Goal: Task Accomplishment & Management: Use online tool/utility

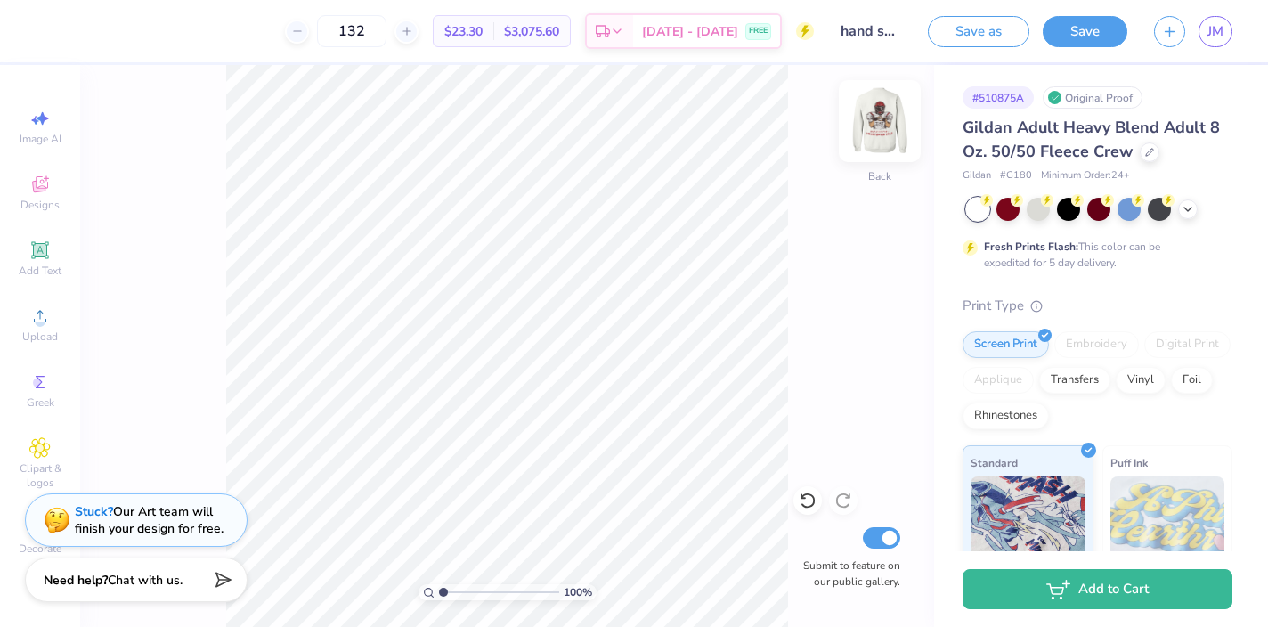
click at [881, 126] on img at bounding box center [879, 120] width 71 height 71
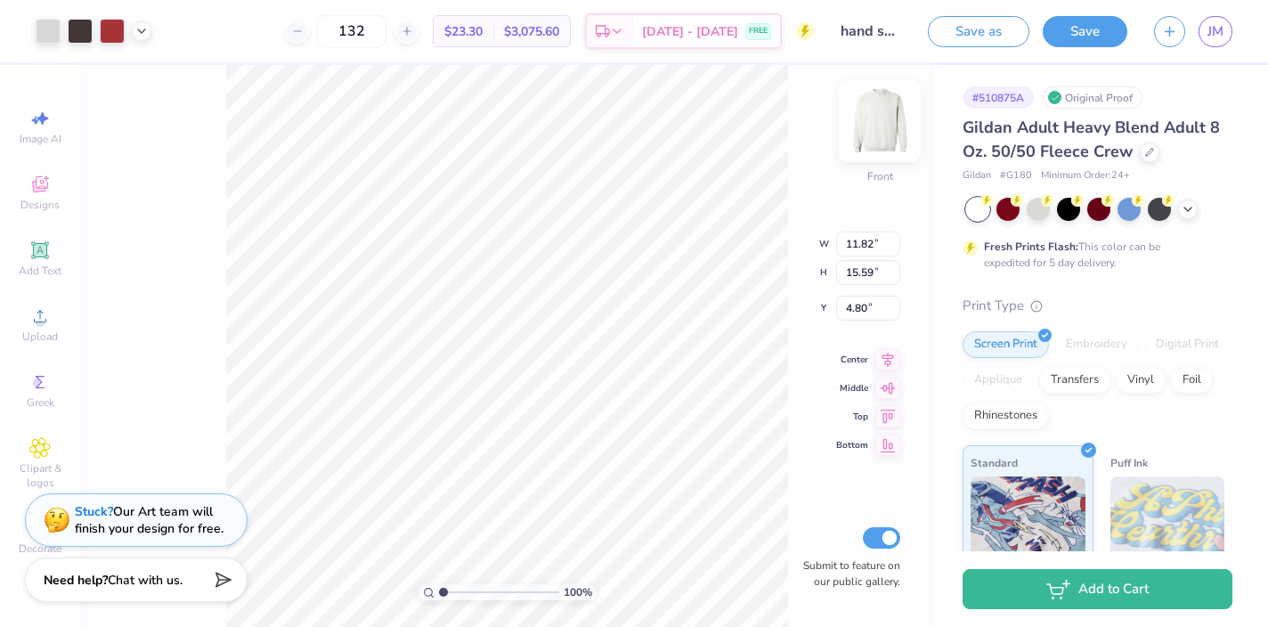
click at [886, 102] on img at bounding box center [879, 120] width 71 height 71
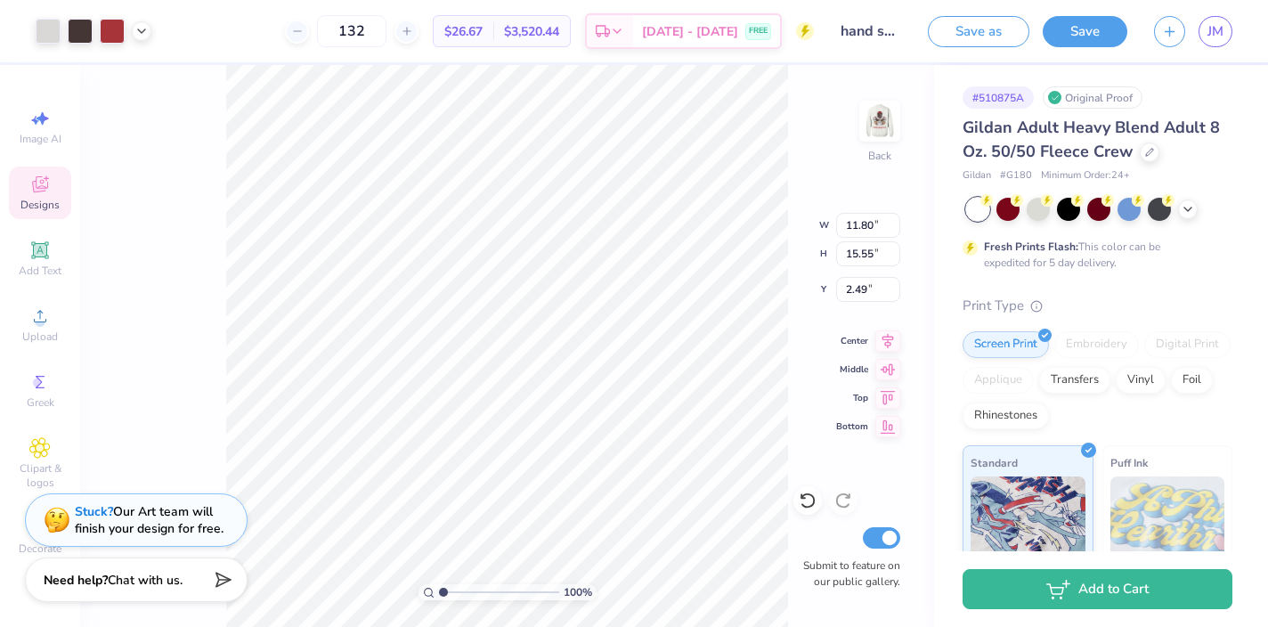
click at [49, 189] on icon at bounding box center [39, 184] width 21 height 21
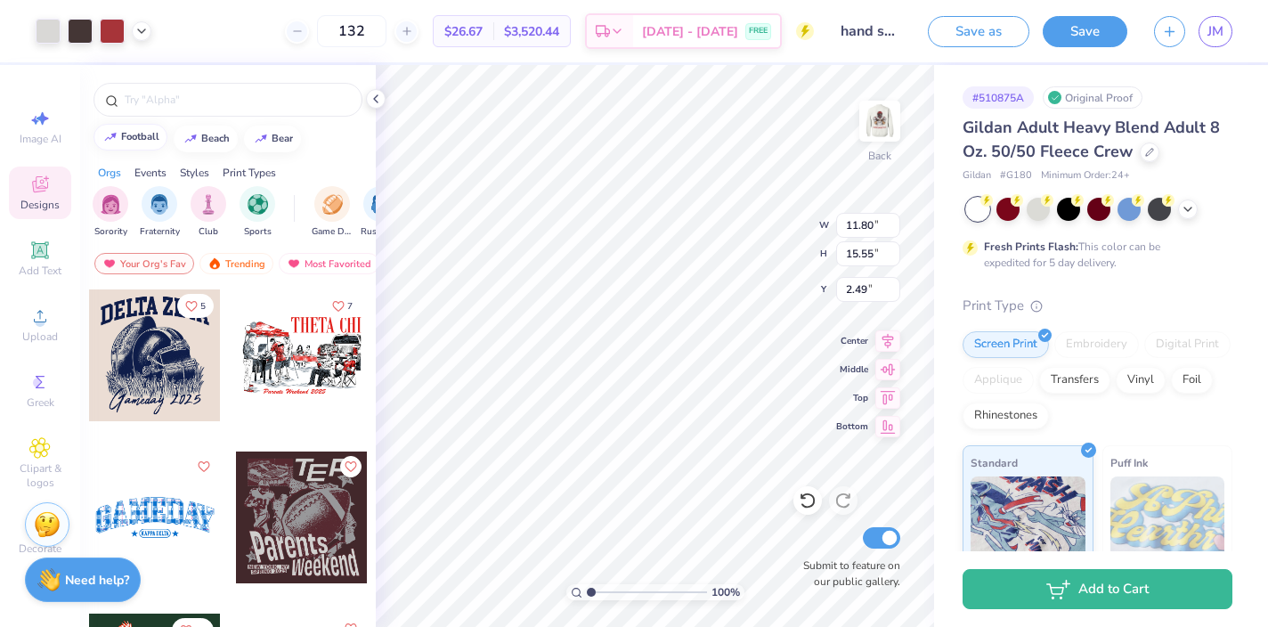
click at [139, 142] on button "football" at bounding box center [130, 137] width 74 height 27
type input "football"
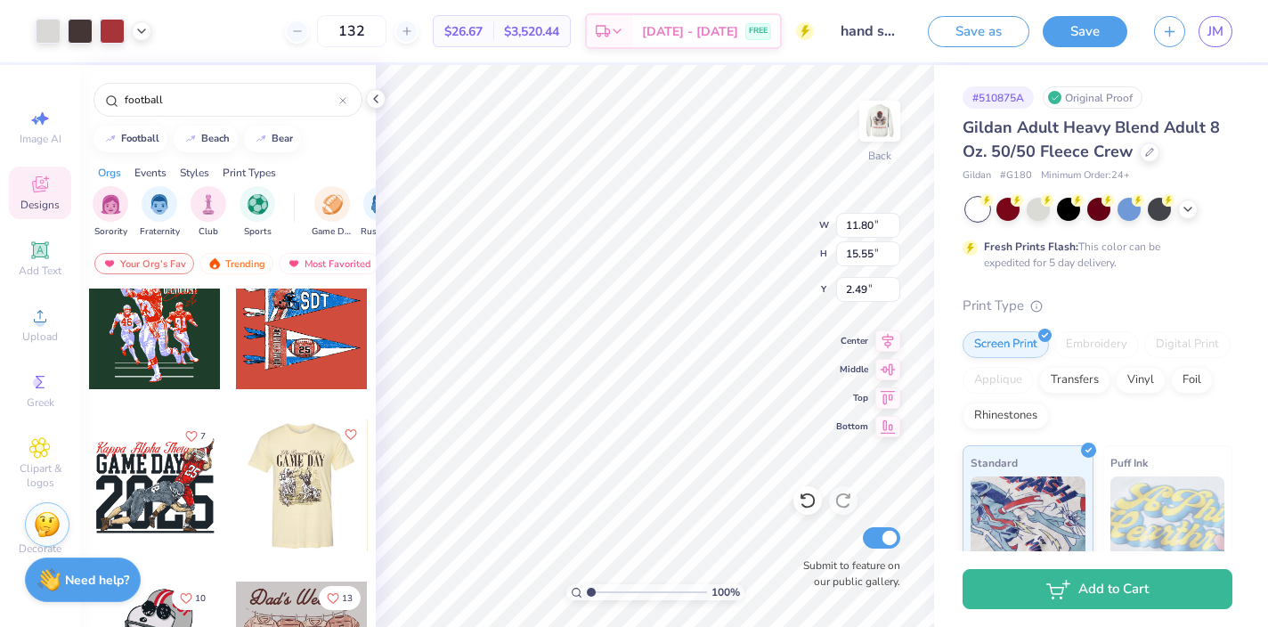
scroll to position [243, 0]
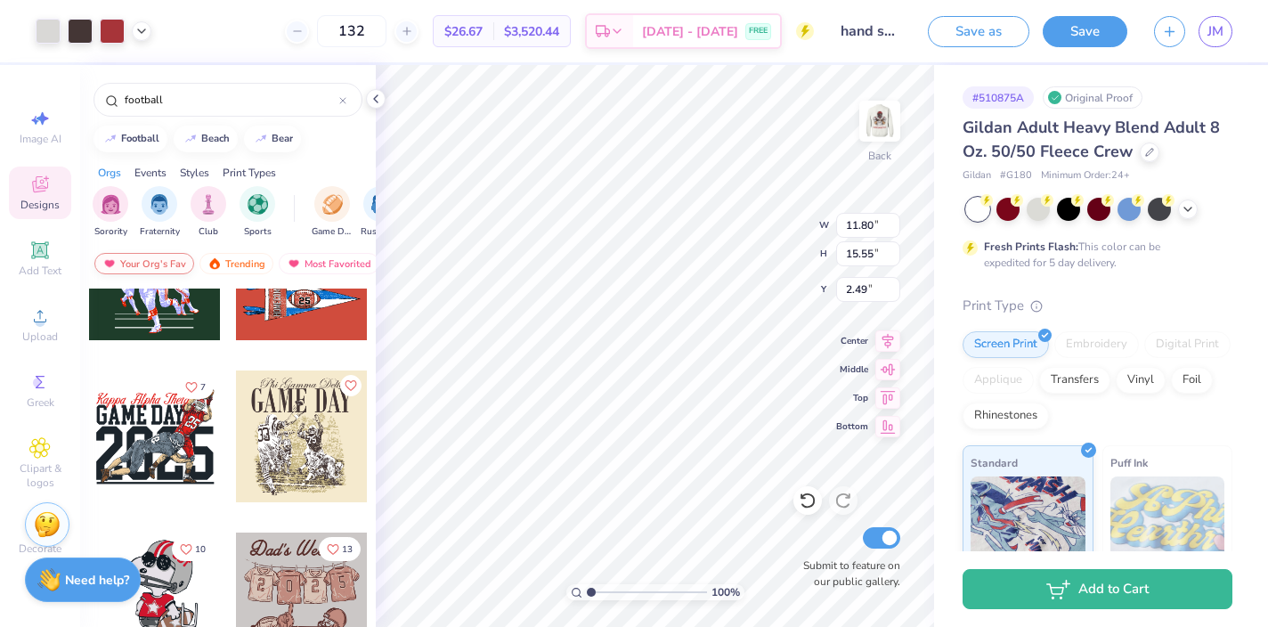
click at [153, 259] on div "Your Org's Fav" at bounding box center [144, 263] width 100 height 21
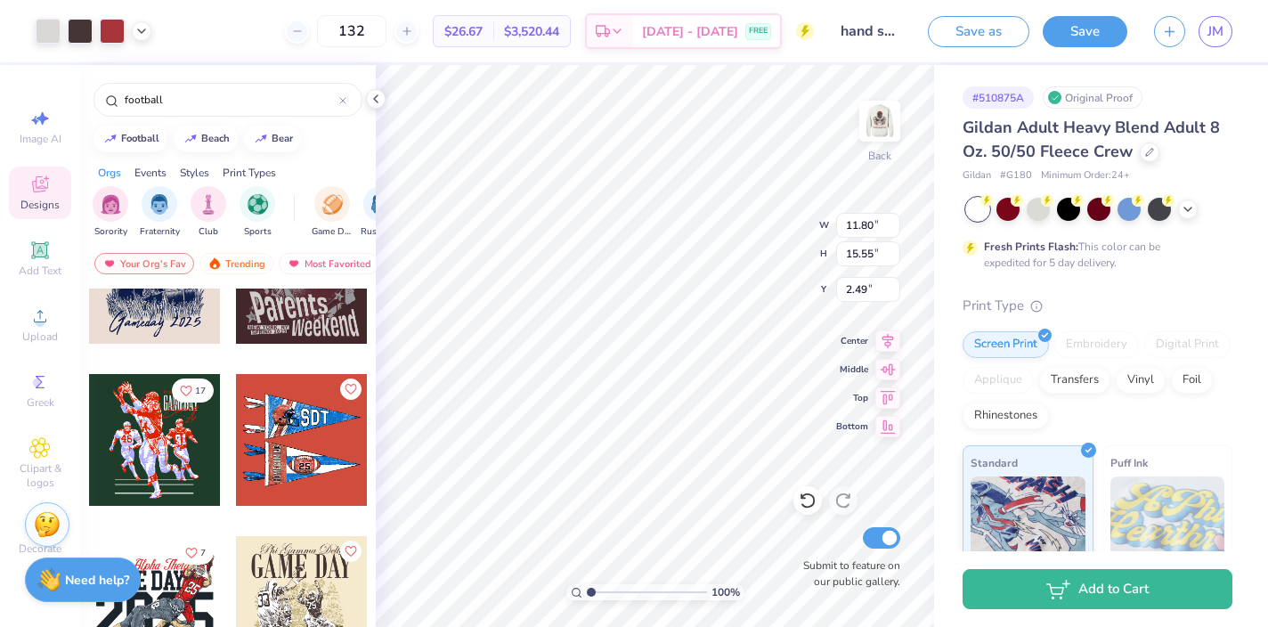
scroll to position [0, 0]
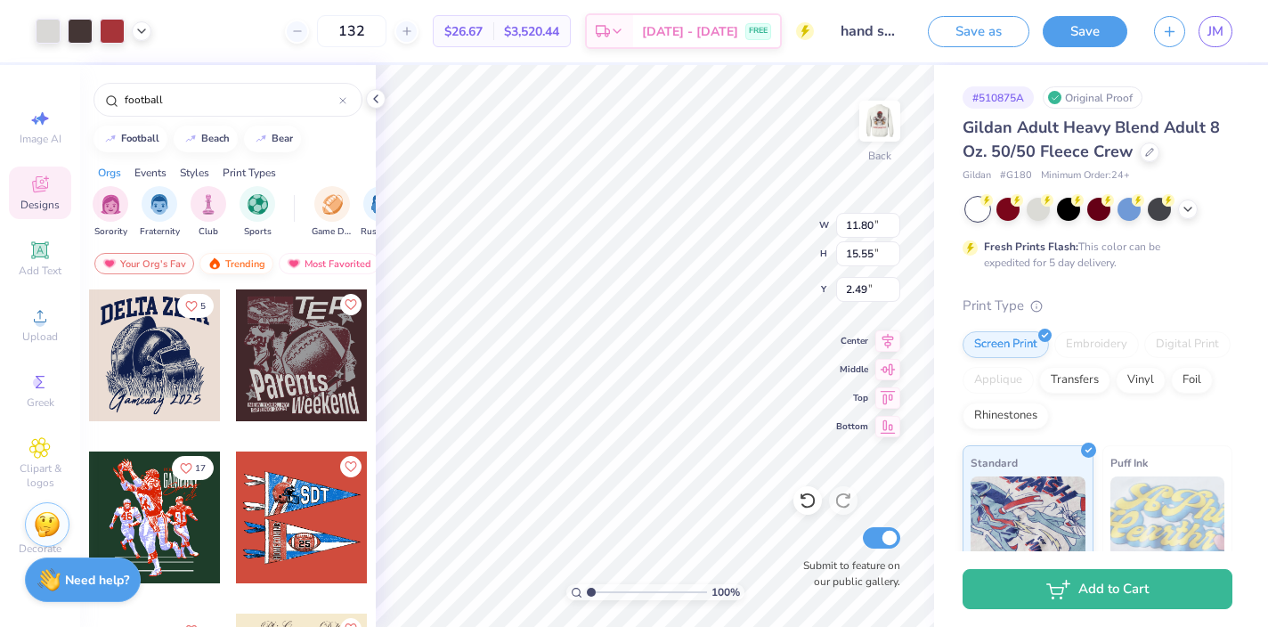
click at [232, 253] on div "Trending" at bounding box center [236, 263] width 74 height 21
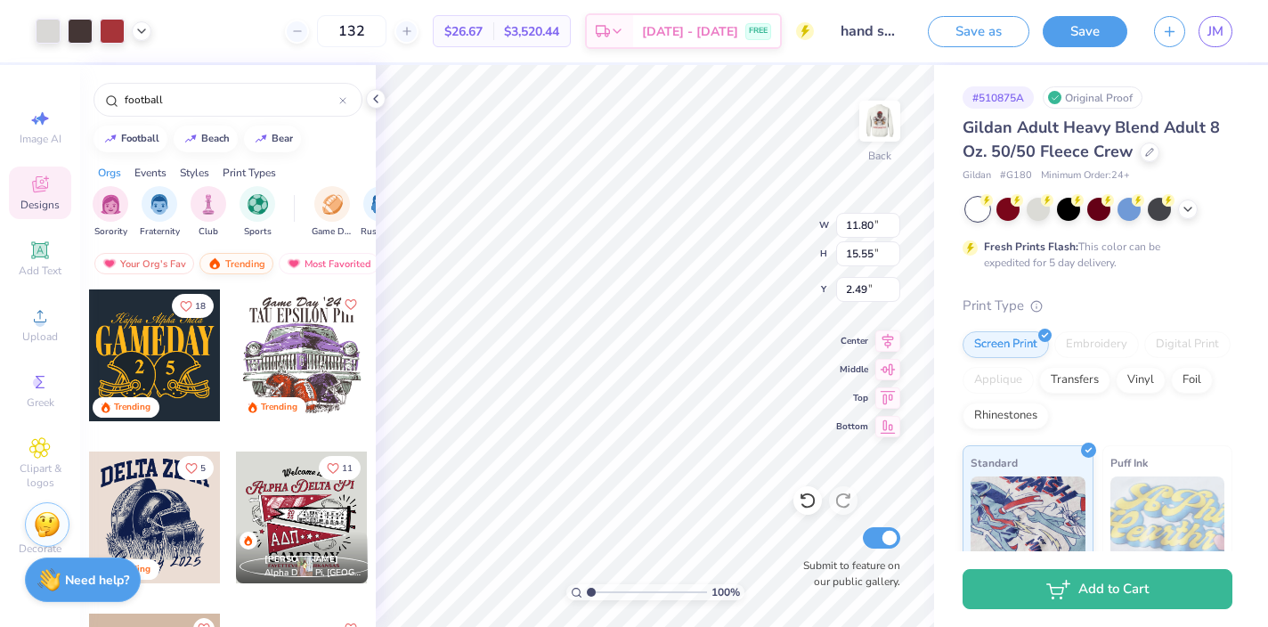
click at [232, 264] on div "Trending" at bounding box center [236, 263] width 74 height 21
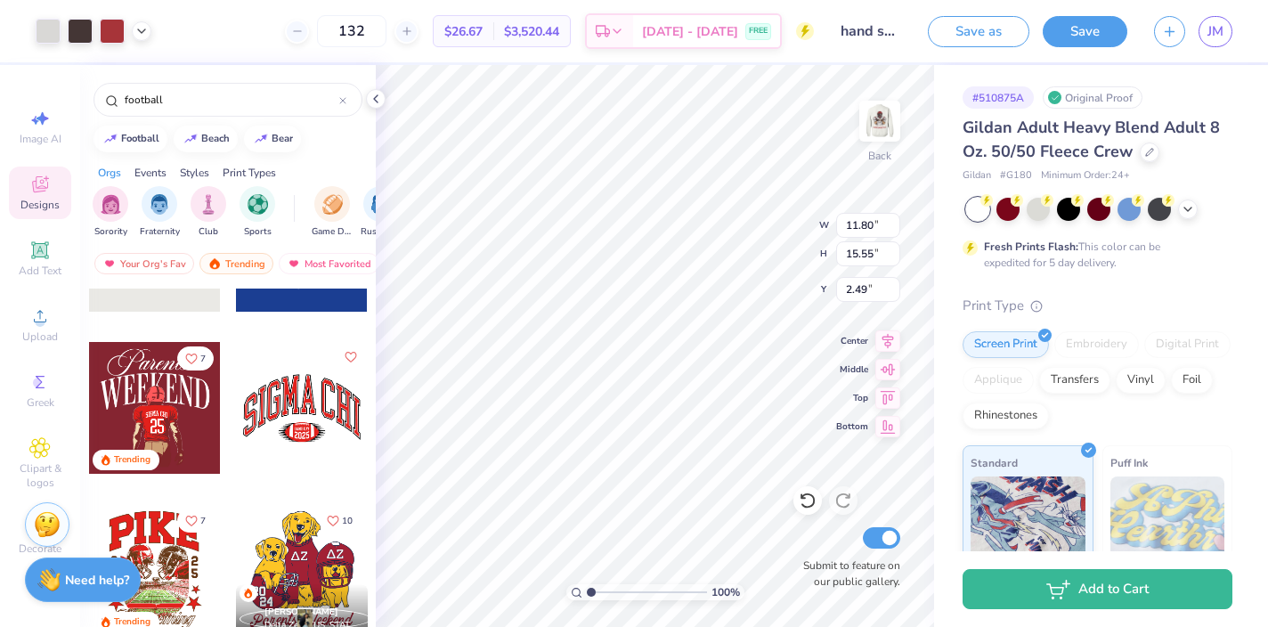
scroll to position [597, 0]
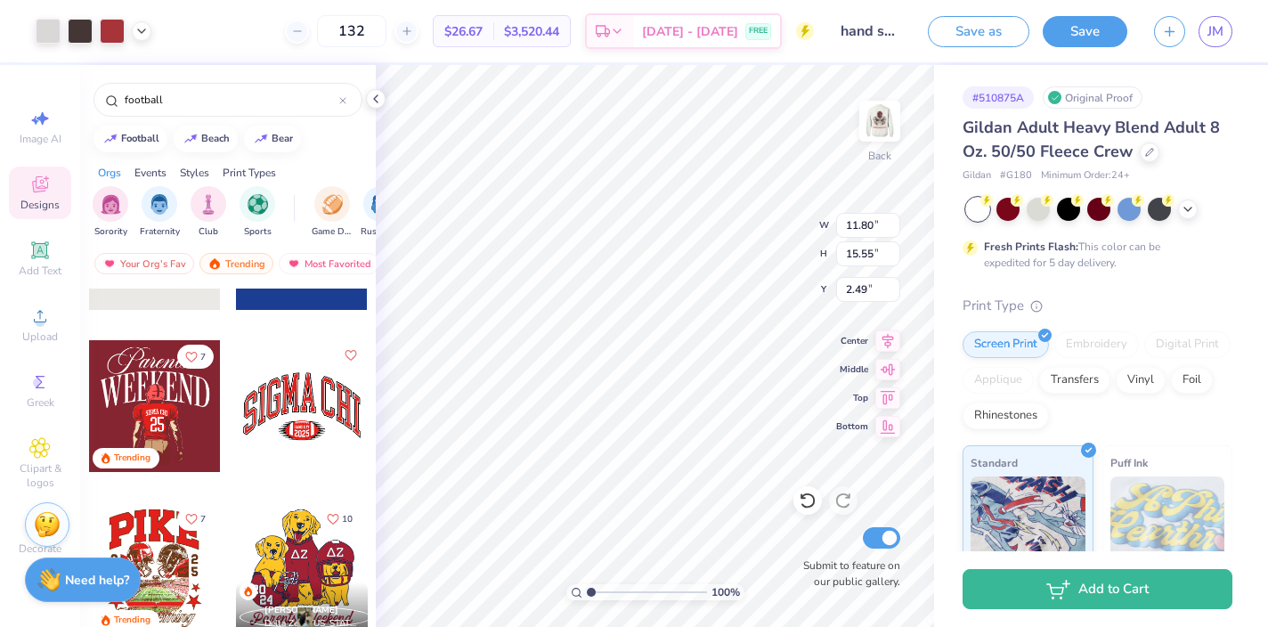
click at [291, 407] on div at bounding box center [302, 406] width 132 height 132
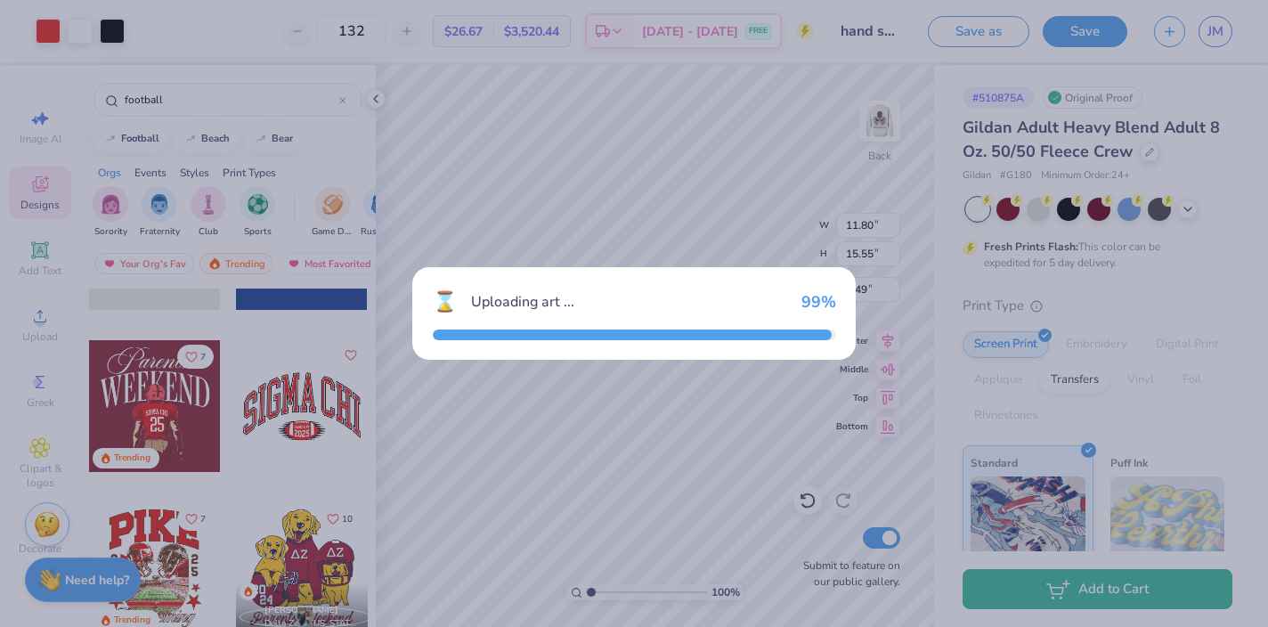
type input "11.88"
type input "6.85"
type input "3.00"
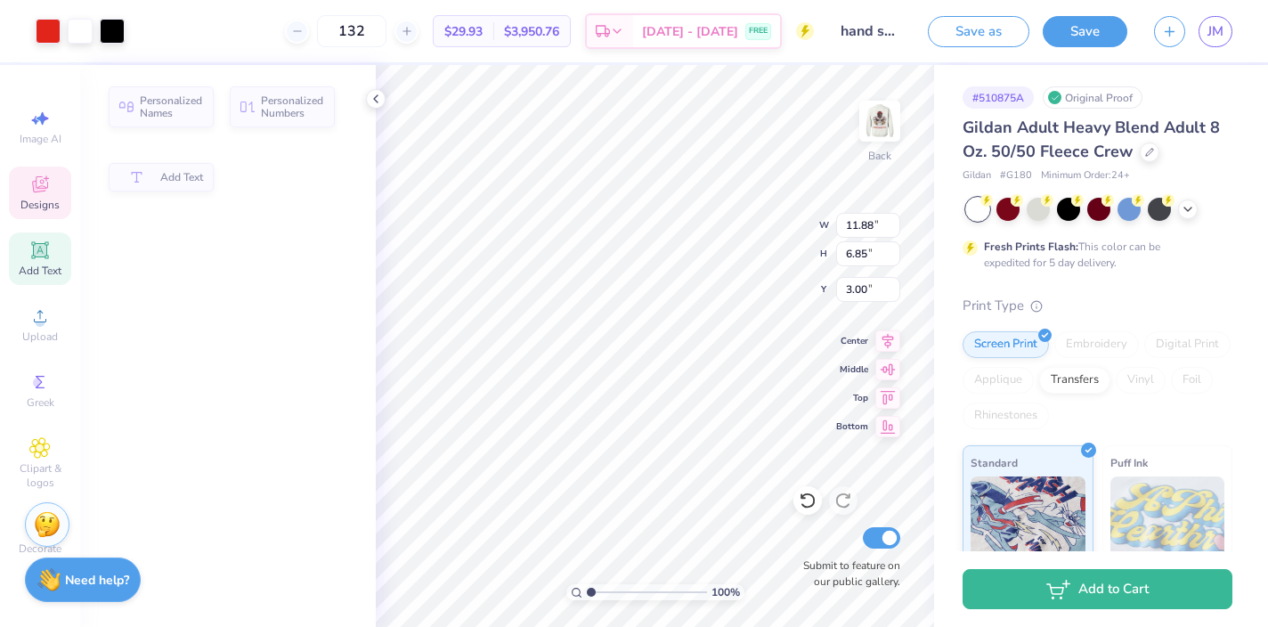
type input "6.64"
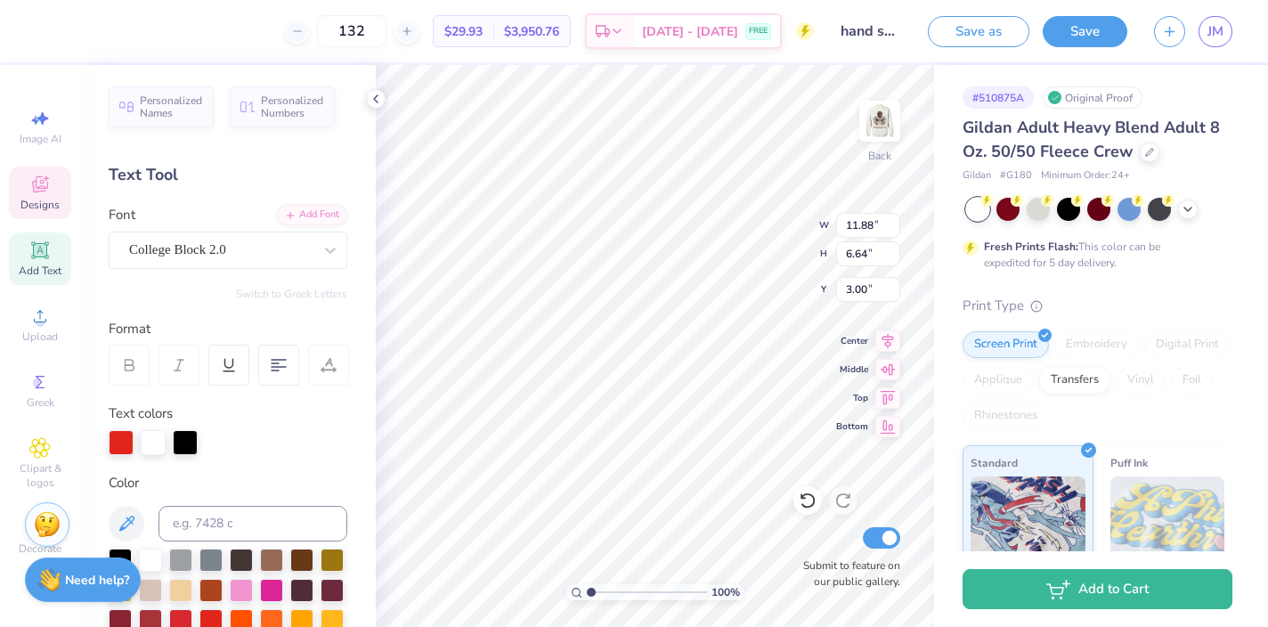
scroll to position [0, 4]
type textarea "sigma delta tau"
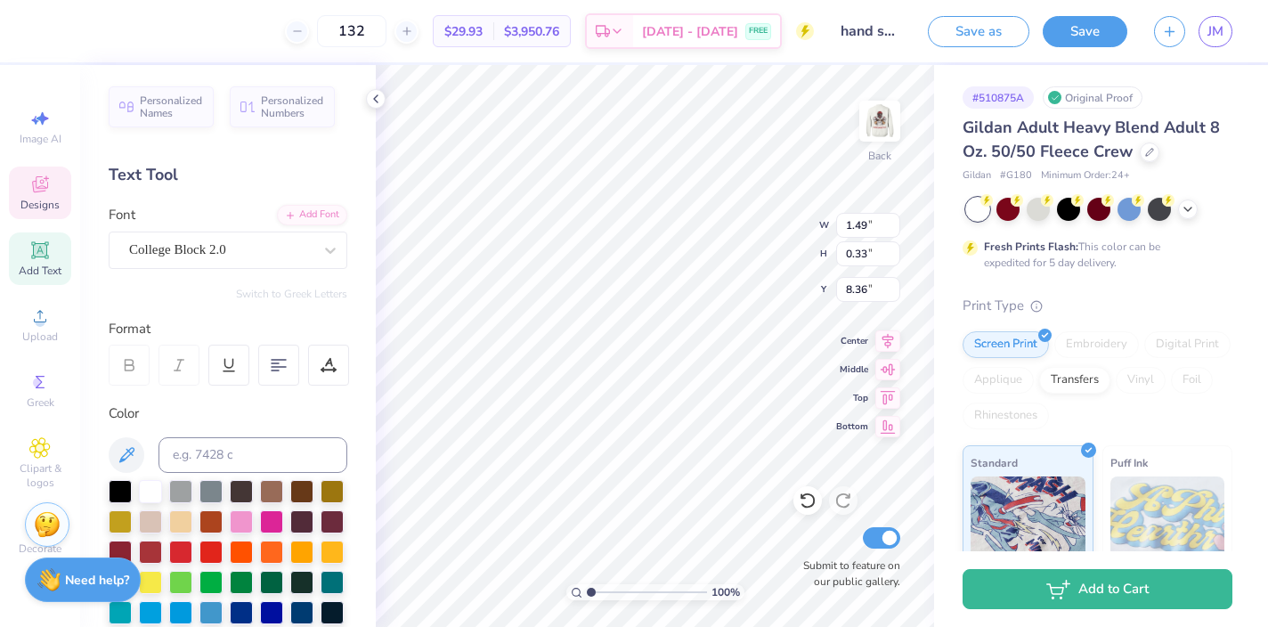
type input "3.42"
type input "1.99"
type input "18.04"
type input "1.49"
type input "0.33"
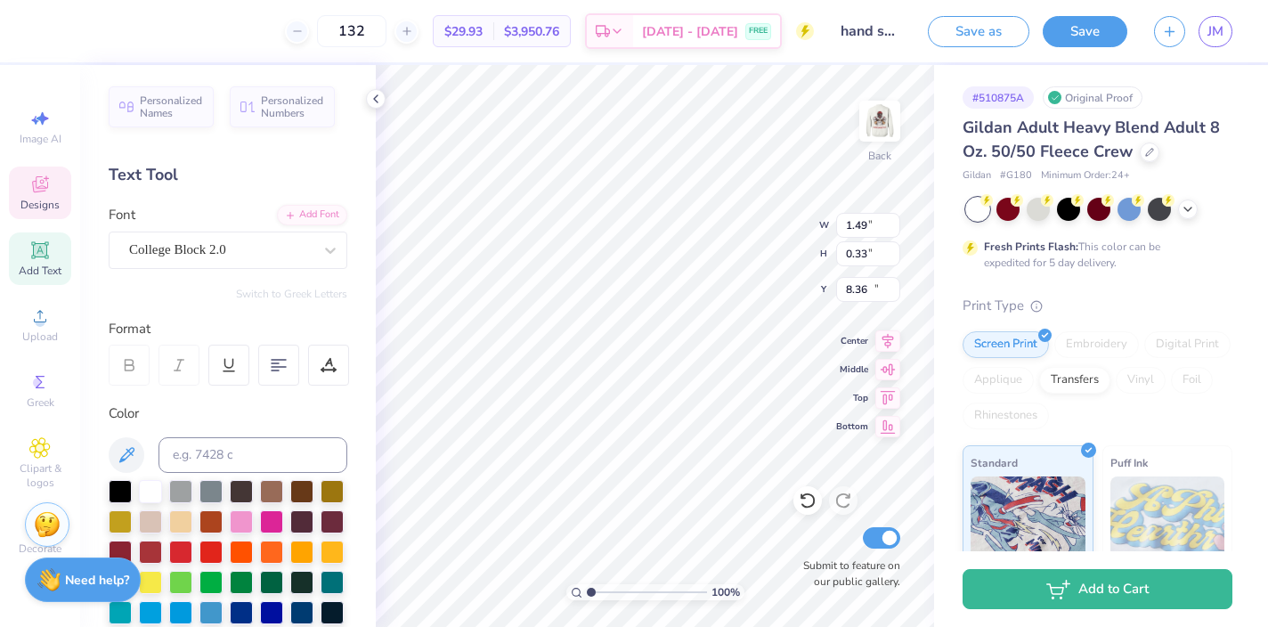
type input "19.03"
type input "4.75"
type input "1.91"
type input "18.08"
type input "1.48"
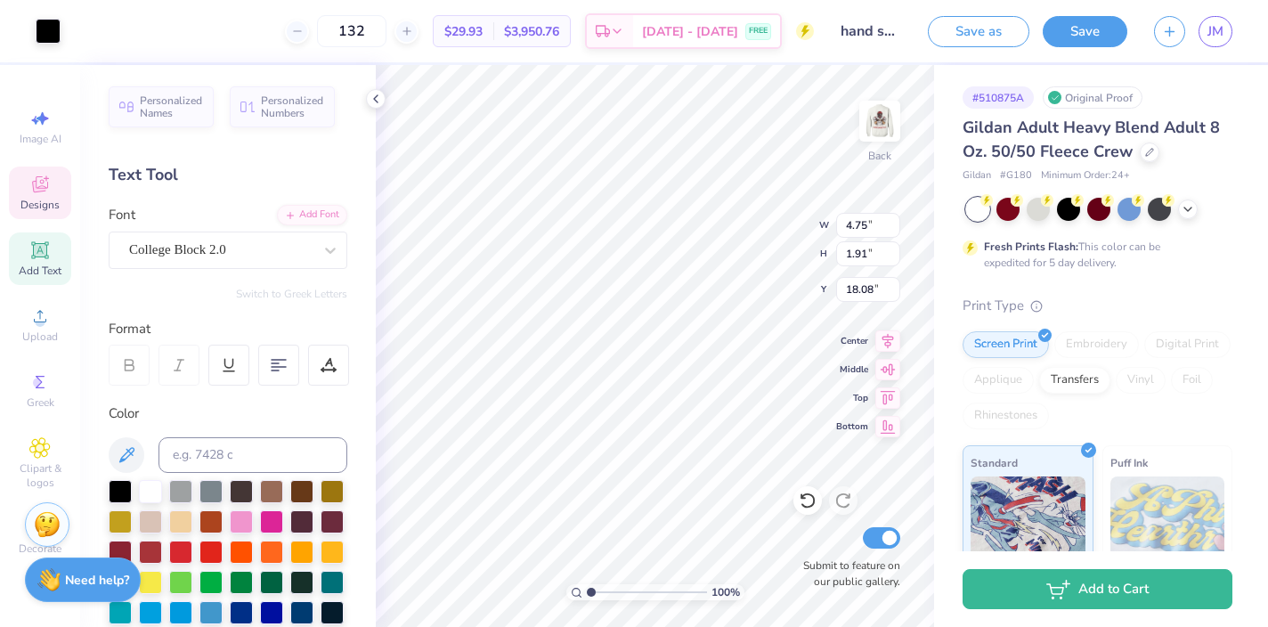
type input "0.77"
type input "19.20"
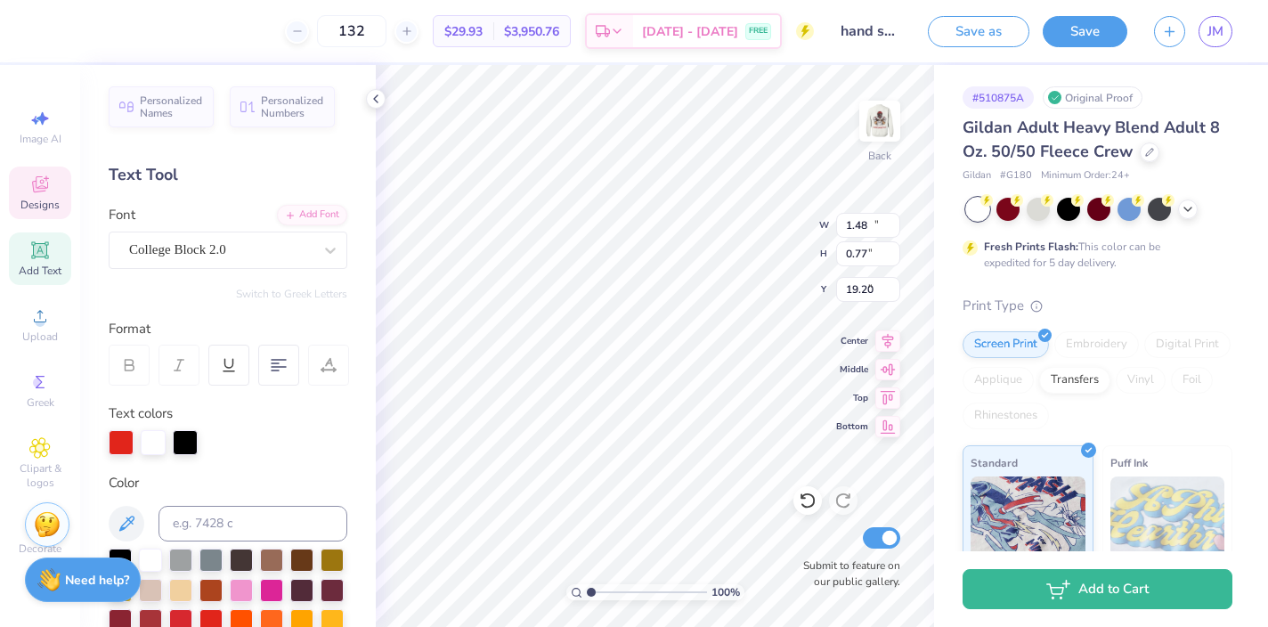
type input "11.87"
type input "6.64"
type input "0.50"
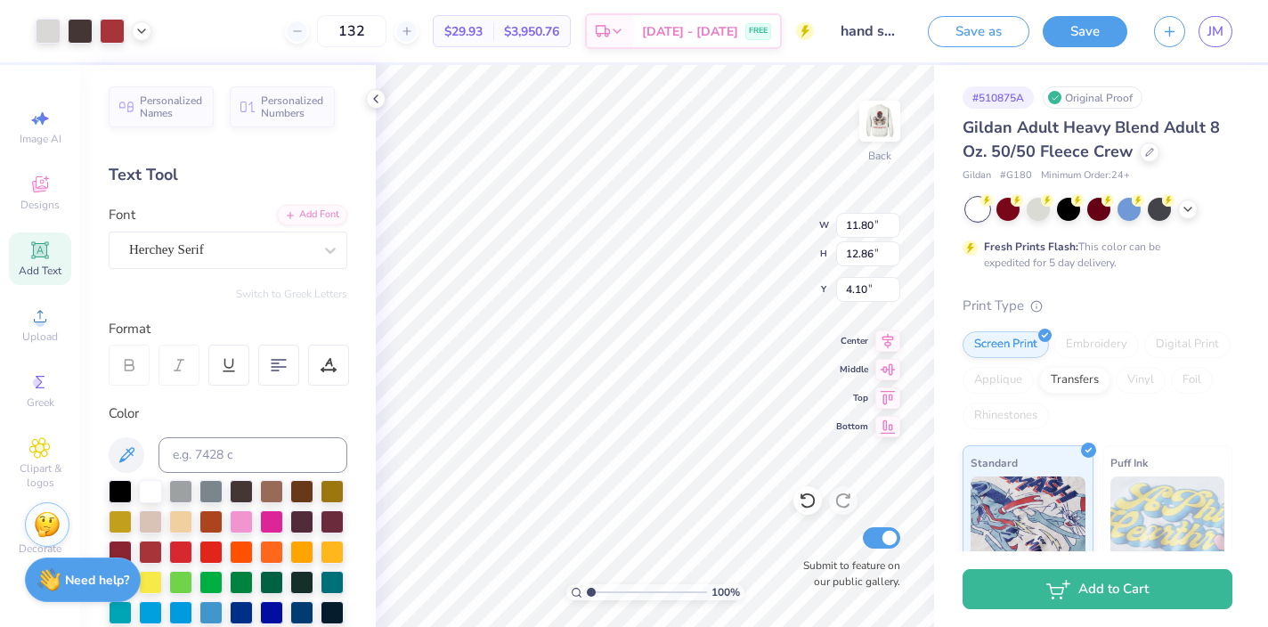
type input "4.10"
click at [813, 505] on icon at bounding box center [808, 501] width 18 height 18
type input "9.39"
type input "5.70"
type input "11.87"
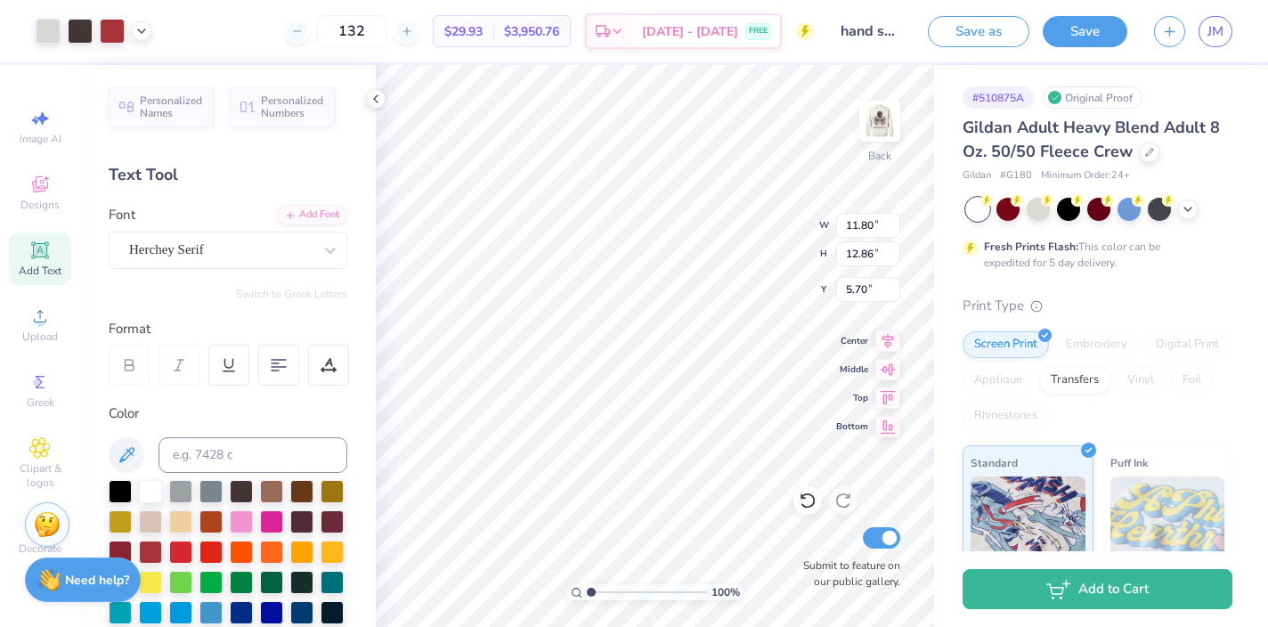
type input "6.64"
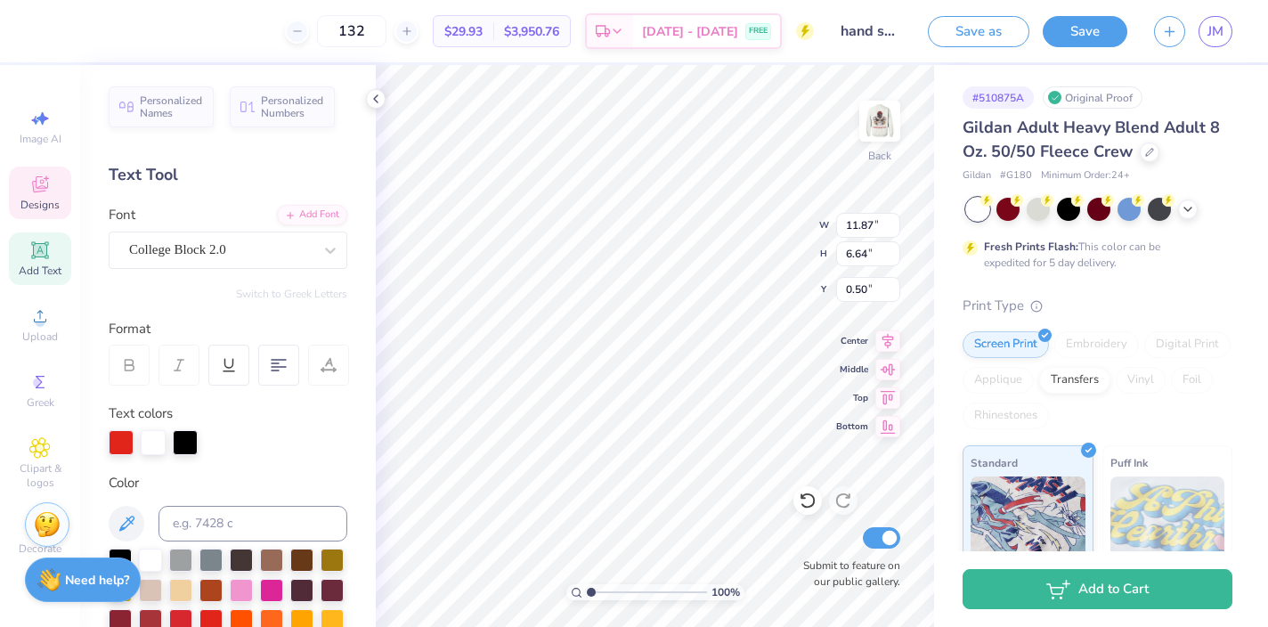
type input "2.02"
type input "2.03"
click at [120, 442] on div at bounding box center [121, 440] width 25 height 25
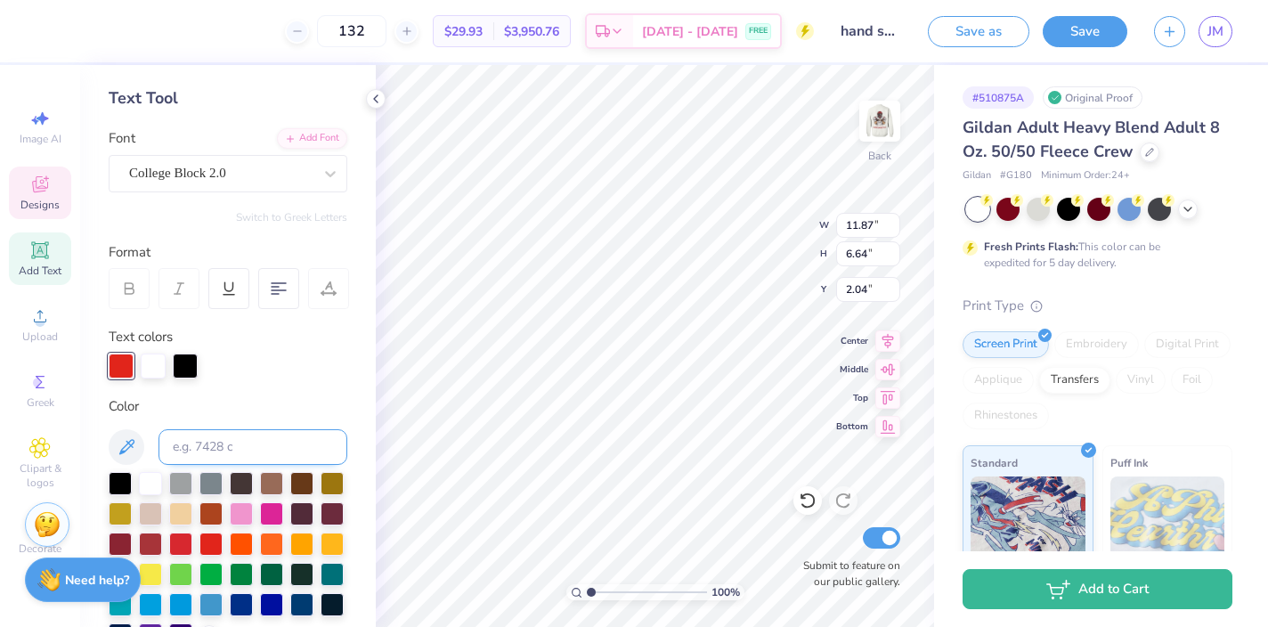
scroll to position [80, 0]
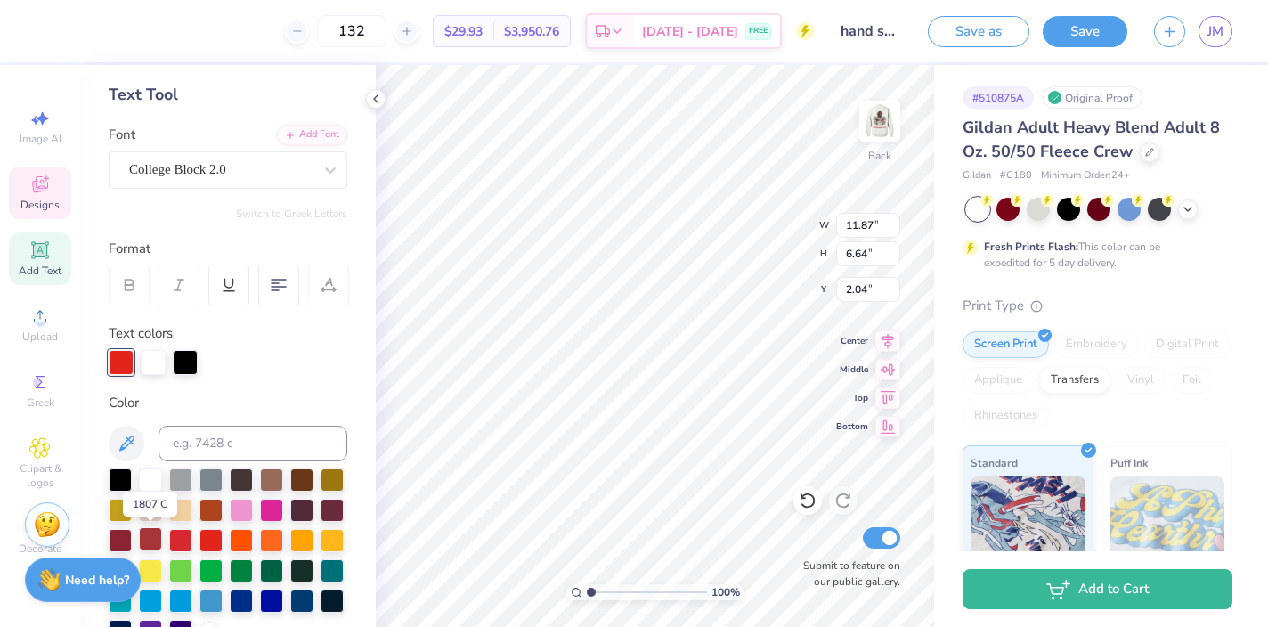
click at [152, 533] on div at bounding box center [150, 538] width 23 height 23
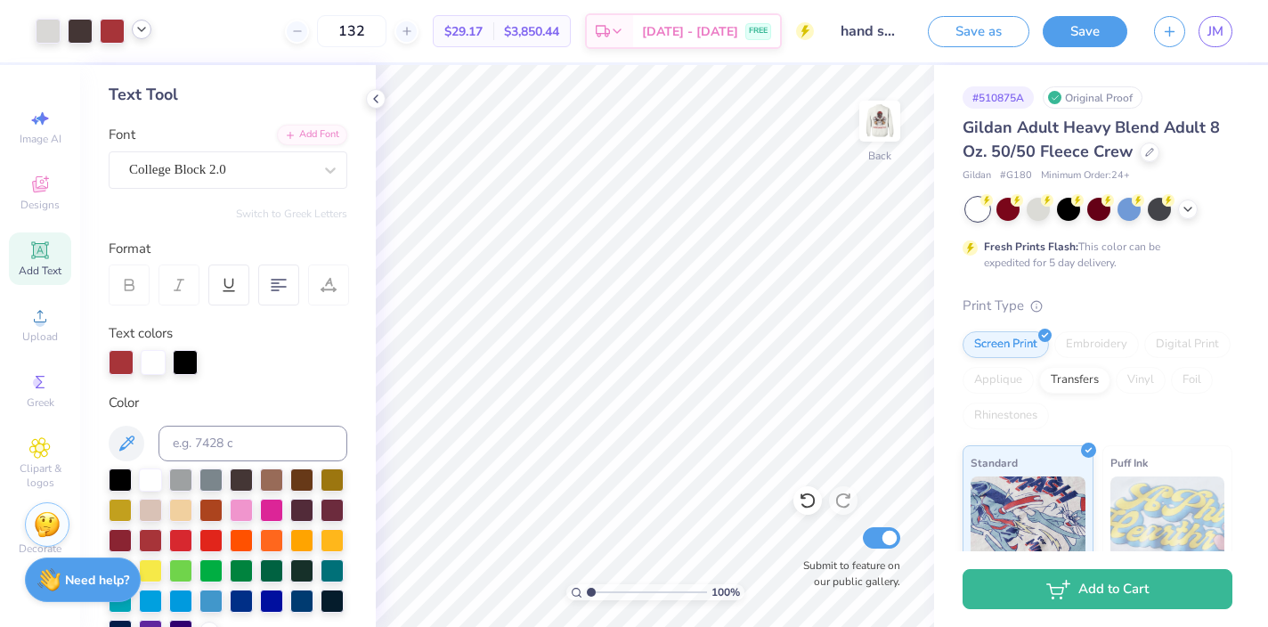
click at [143, 34] on icon at bounding box center [141, 29] width 14 height 14
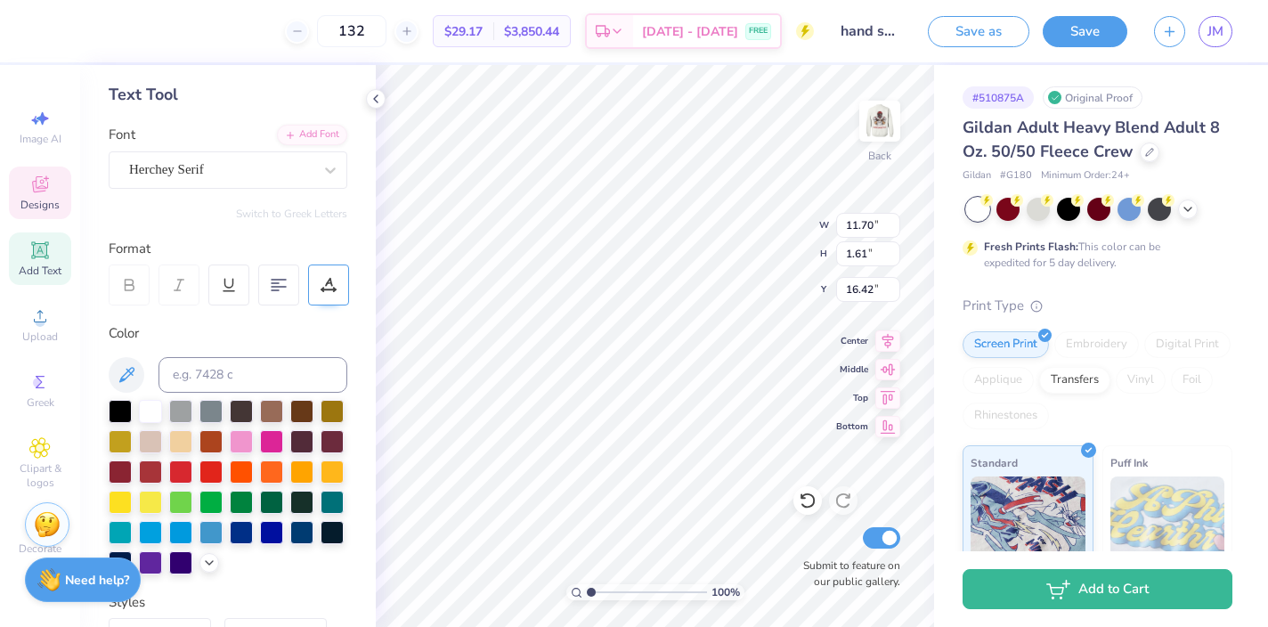
type input "19.47"
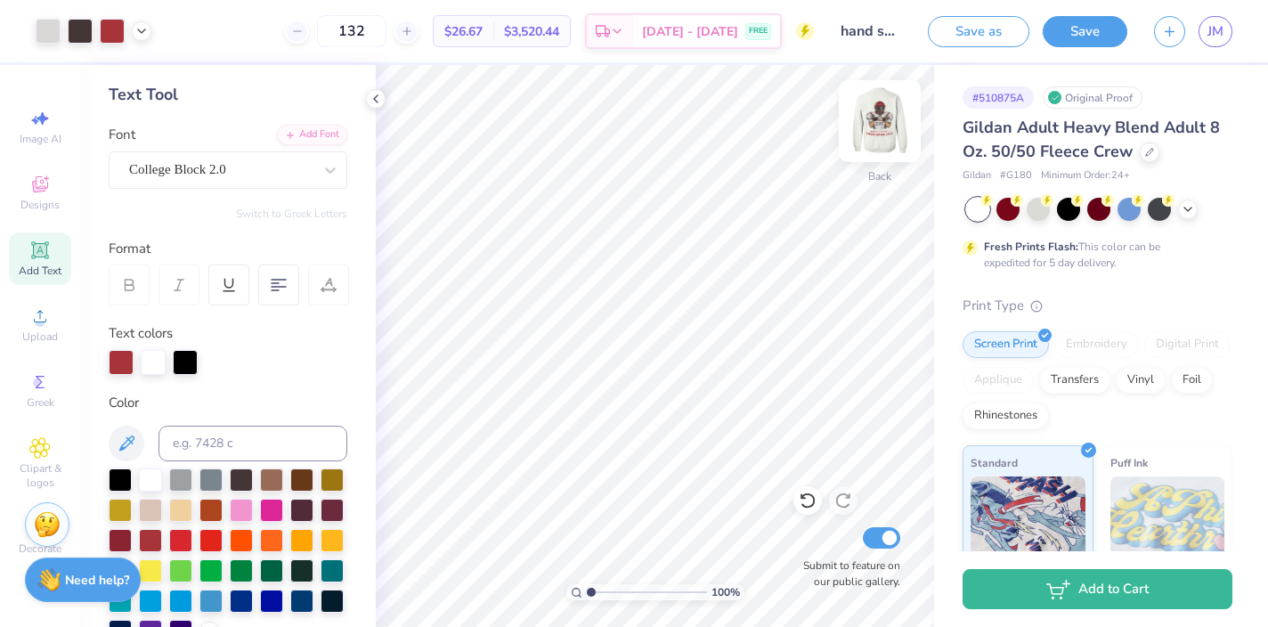
click at [866, 132] on img at bounding box center [879, 120] width 71 height 71
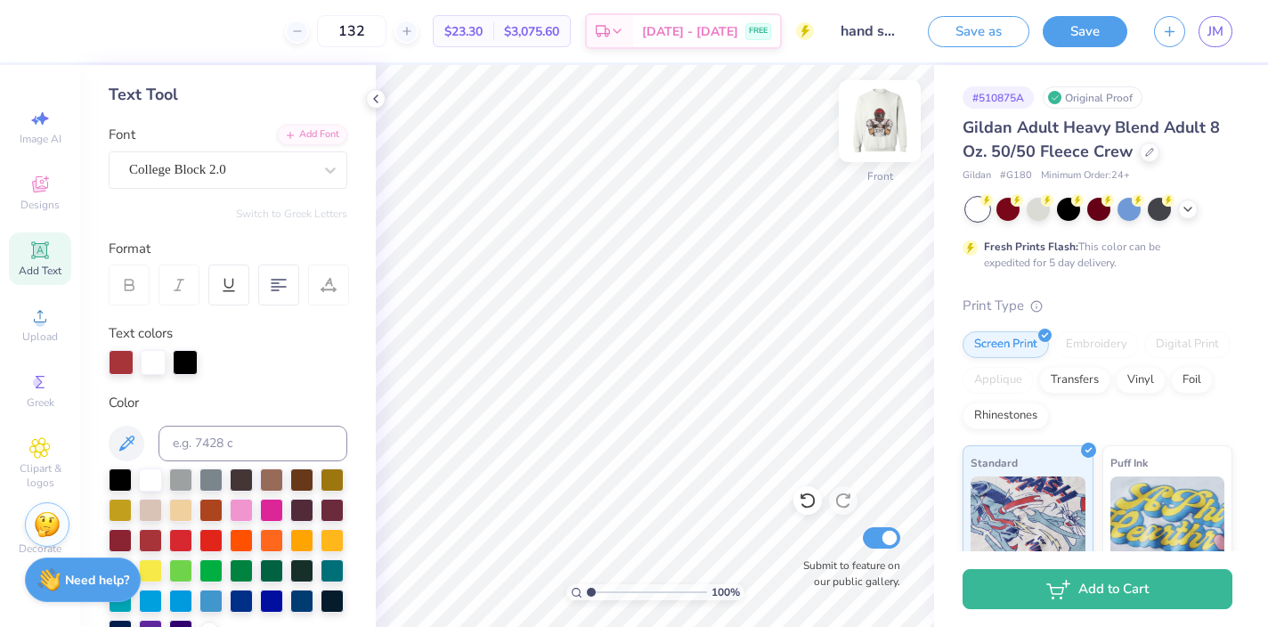
click at [887, 117] on img at bounding box center [879, 120] width 71 height 71
click at [386, 29] on input "132" at bounding box center [351, 31] width 69 height 32
type input "131"
click at [142, 27] on icon at bounding box center [141, 29] width 14 height 14
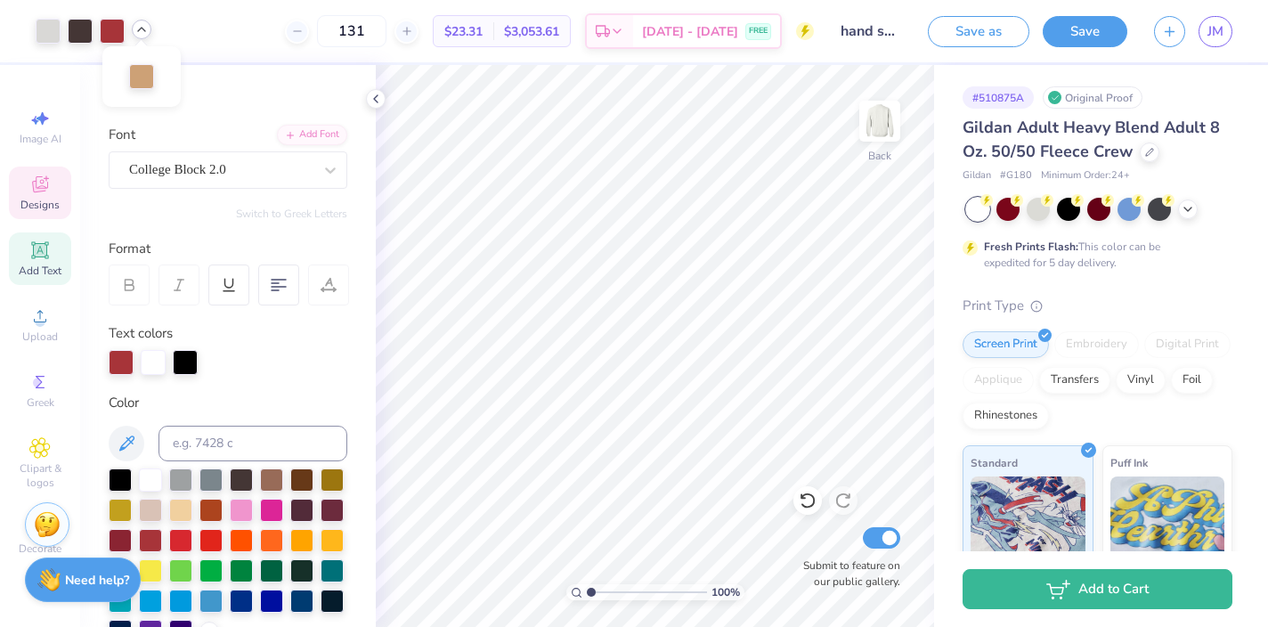
click at [53, 199] on span "Designs" at bounding box center [39, 205] width 39 height 14
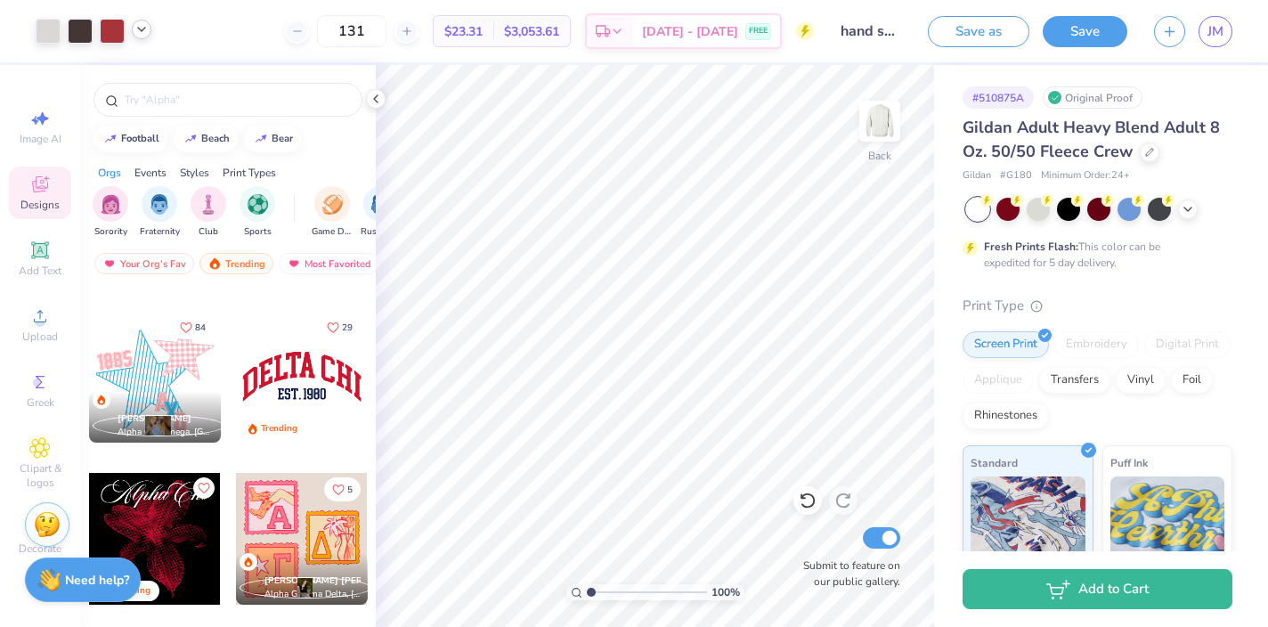
scroll to position [1588, 0]
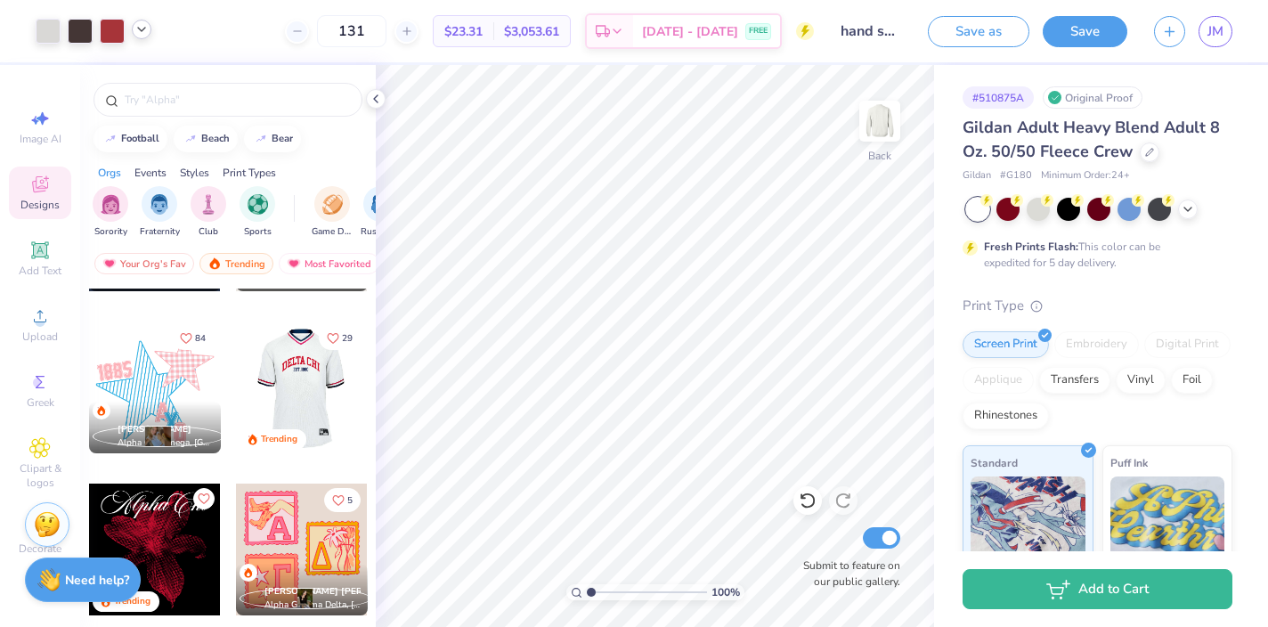
click at [236, 377] on div at bounding box center [170, 387] width 132 height 132
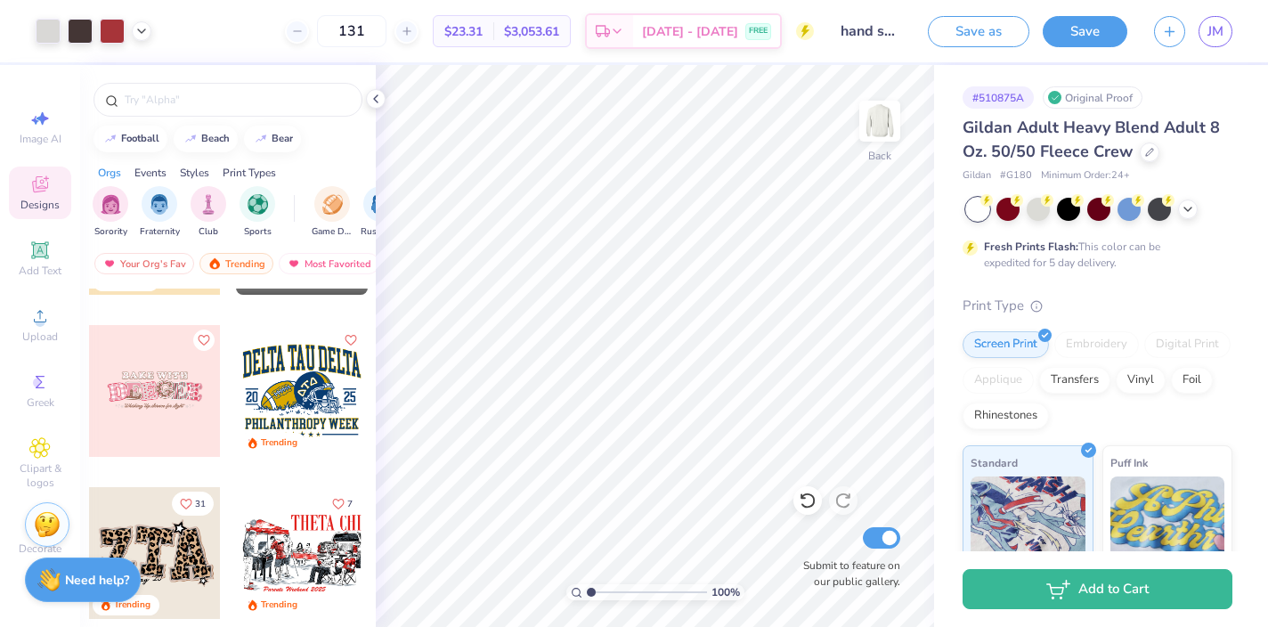
scroll to position [3235, 0]
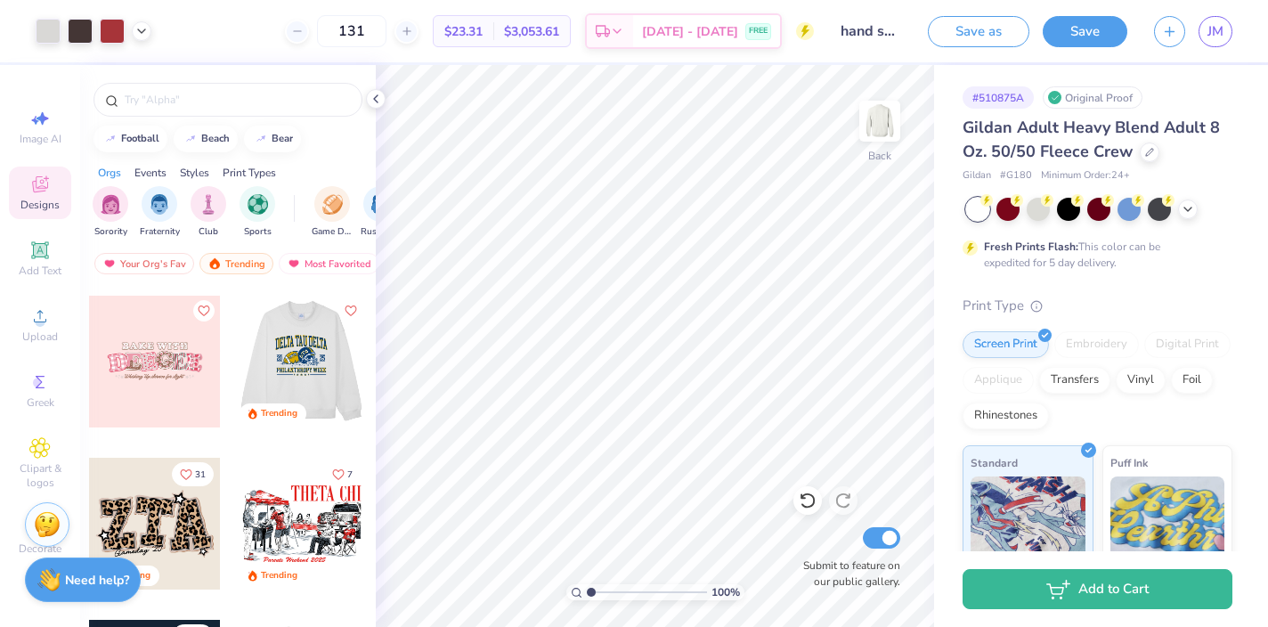
click at [236, 359] on div at bounding box center [170, 362] width 132 height 132
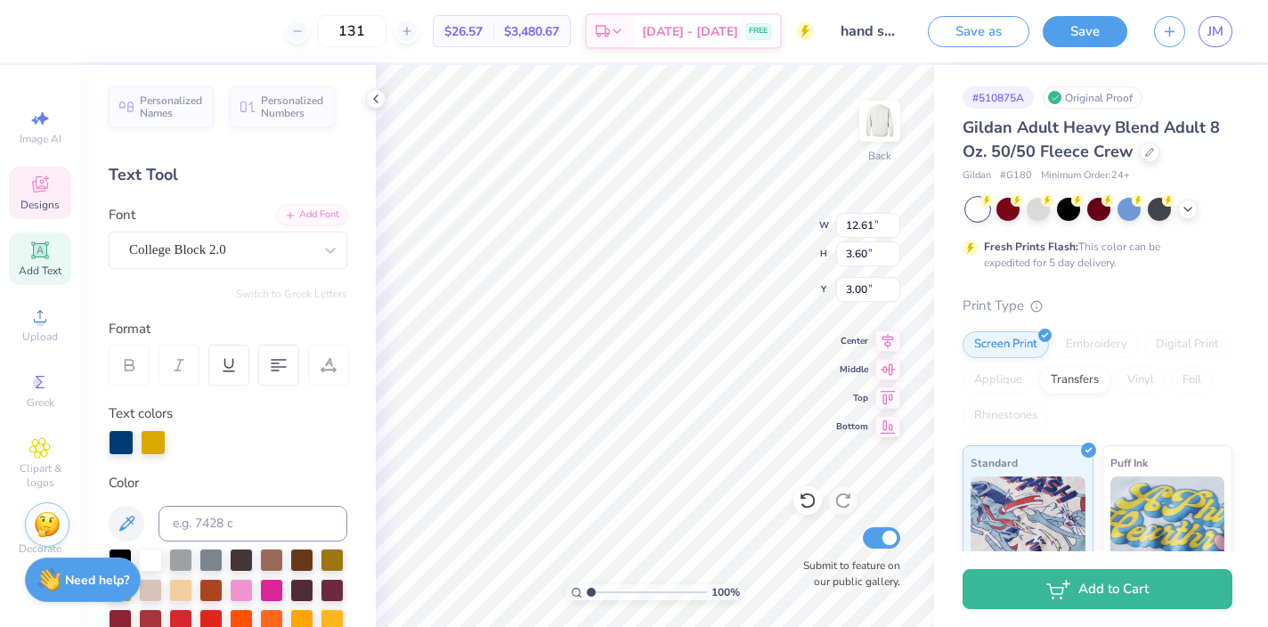
type input "9.75"
type input "4.72"
type input "5.88"
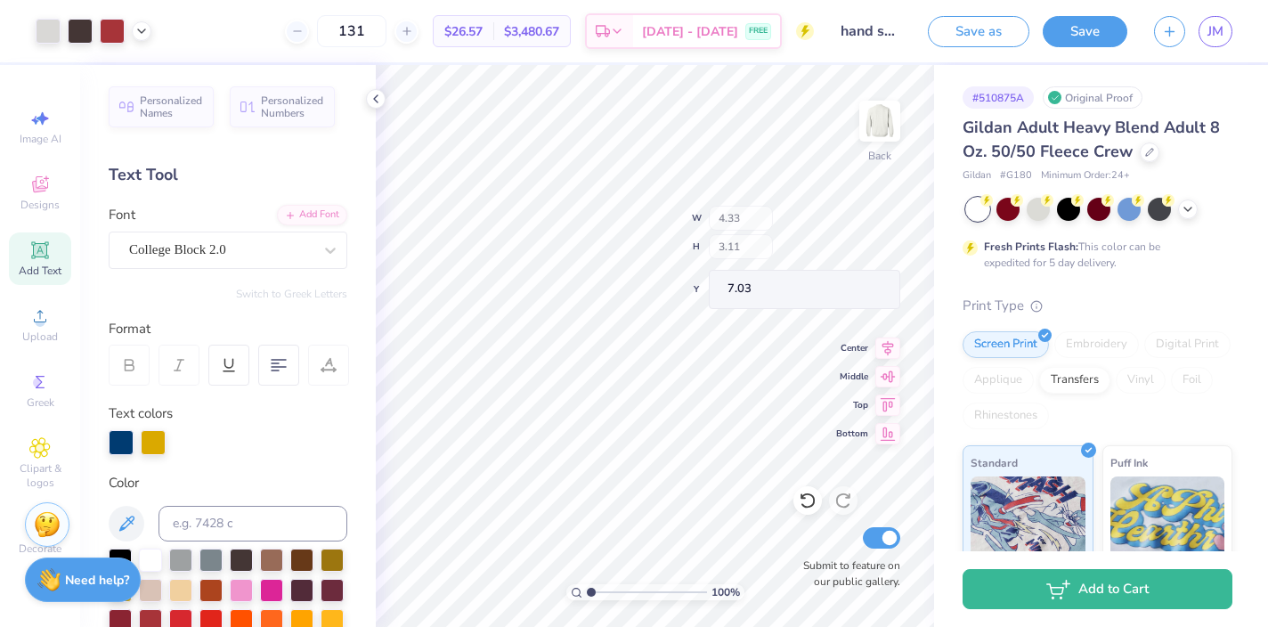
type input "7.03"
type input "6.96"
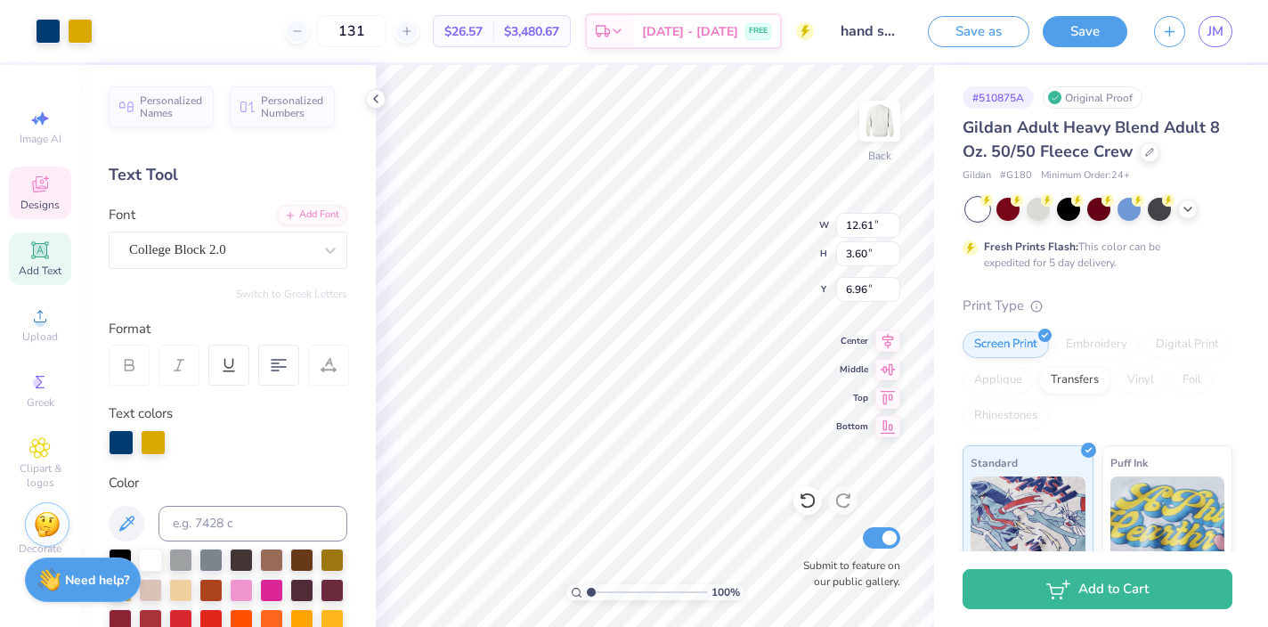
type input "12.61"
type input "3.60"
type input "3.00"
type input "1.78"
type input "1.89"
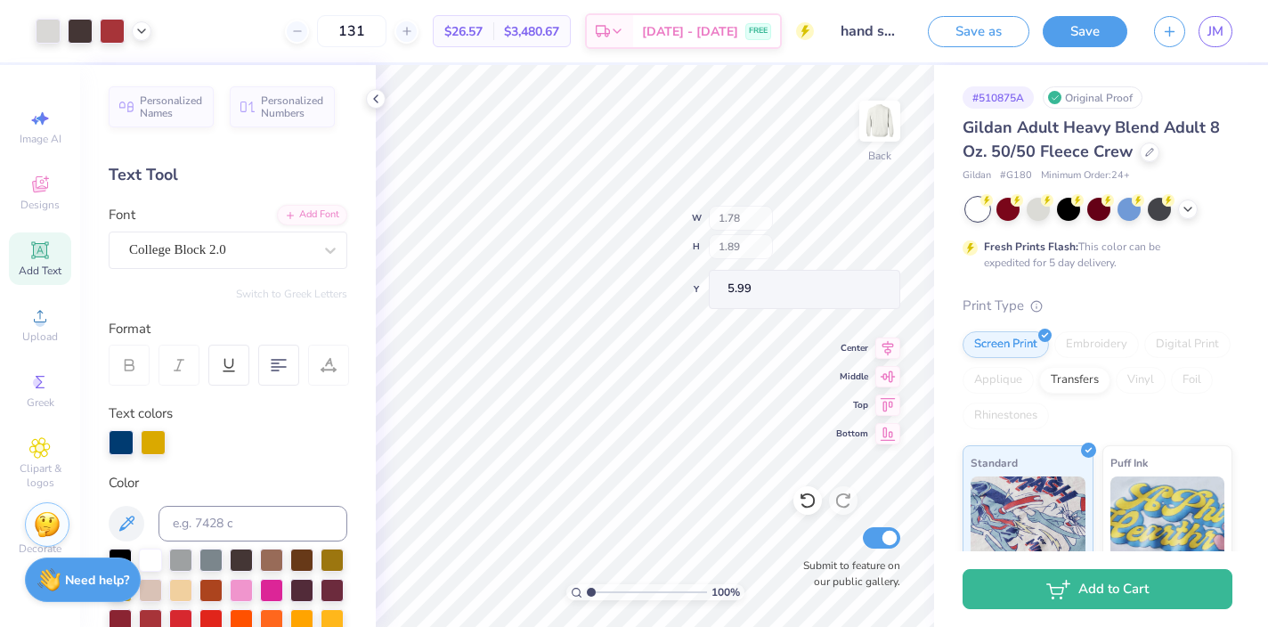
type input "6.12"
type input "6.60"
click at [806, 497] on icon at bounding box center [808, 501] width 18 height 18
click at [811, 500] on icon at bounding box center [808, 501] width 18 height 18
type input "8.00"
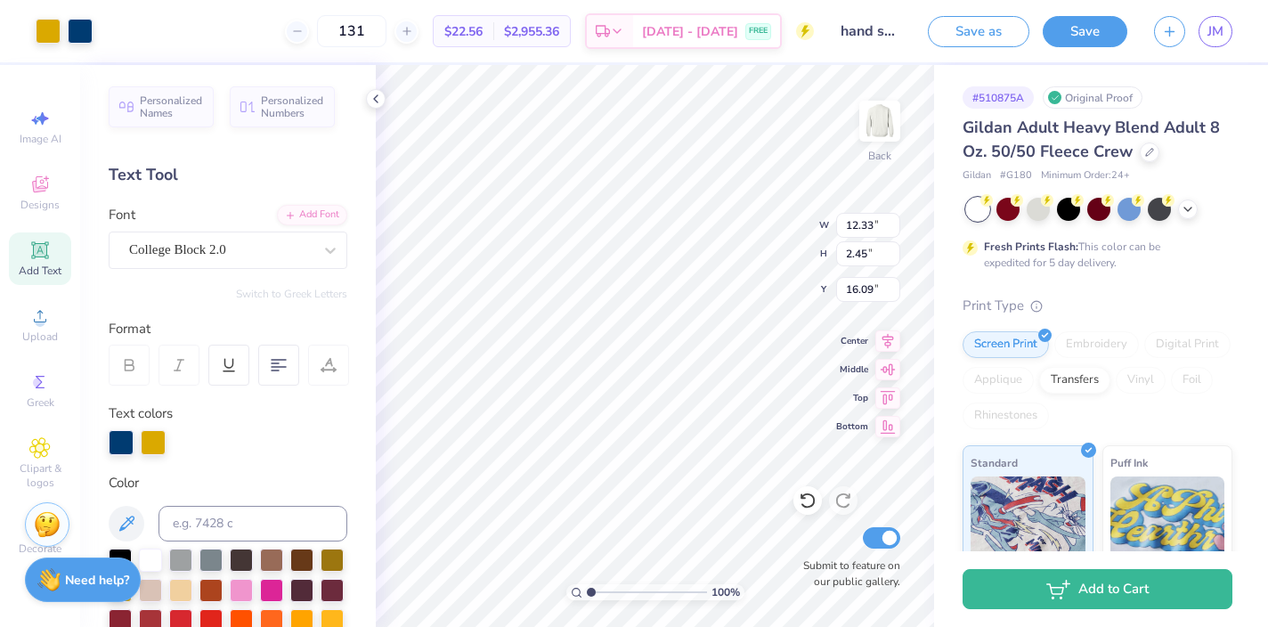
type input "16.09"
type textarea "Homecoming"
click at [118, 442] on div at bounding box center [121, 440] width 25 height 25
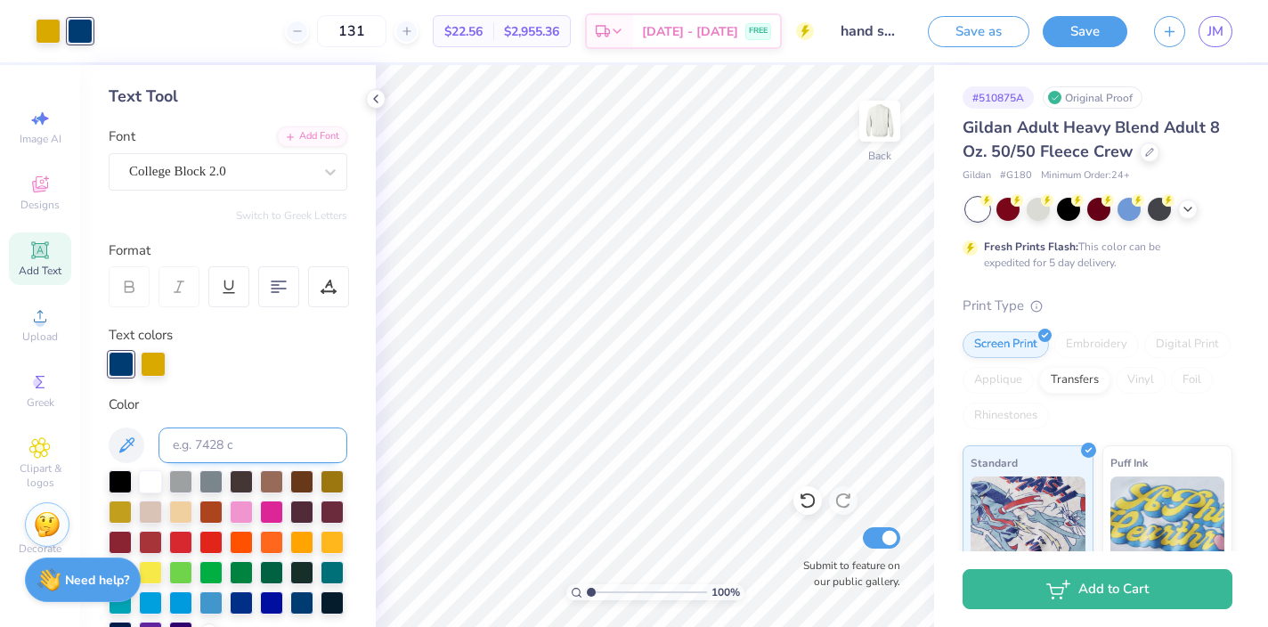
scroll to position [81, 0]
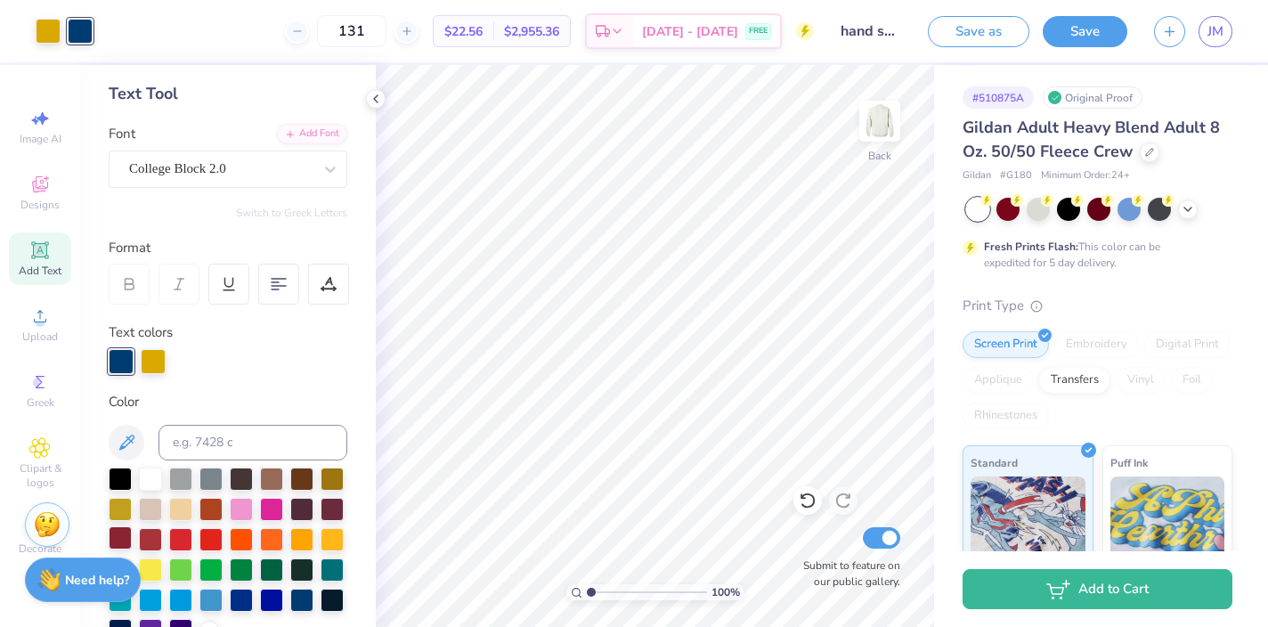
click at [119, 531] on div at bounding box center [120, 537] width 23 height 23
click at [121, 360] on div at bounding box center [121, 359] width 25 height 25
click at [119, 475] on div at bounding box center [120, 477] width 23 height 23
click at [305, 512] on div at bounding box center [301, 507] width 23 height 23
click at [115, 355] on div at bounding box center [121, 359] width 25 height 25
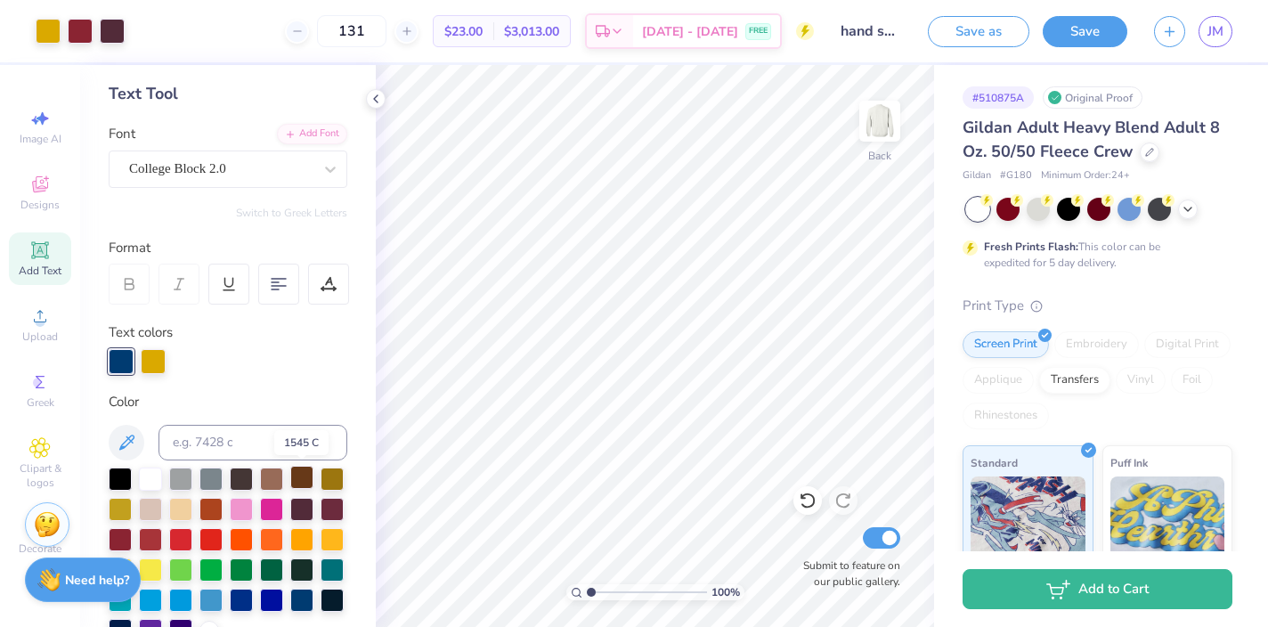
click at [308, 480] on div at bounding box center [301, 477] width 23 height 23
click at [162, 361] on div at bounding box center [153, 359] width 25 height 25
click at [308, 474] on div at bounding box center [301, 477] width 23 height 23
click at [126, 362] on div at bounding box center [121, 359] width 25 height 25
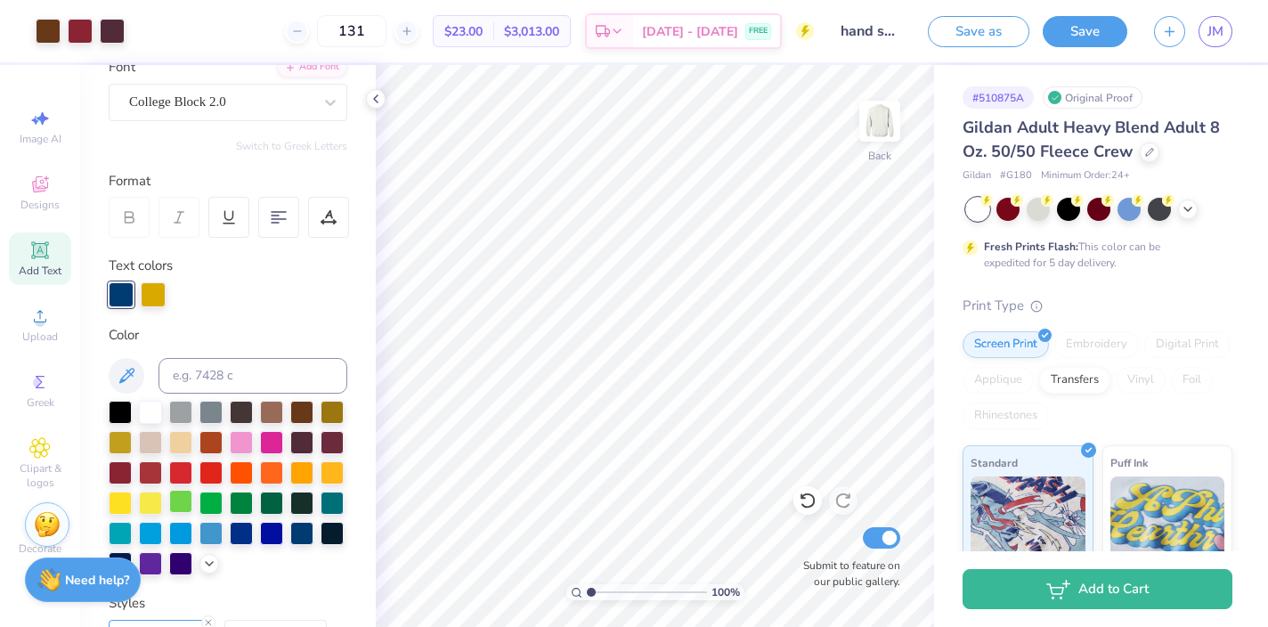
scroll to position [141, 0]
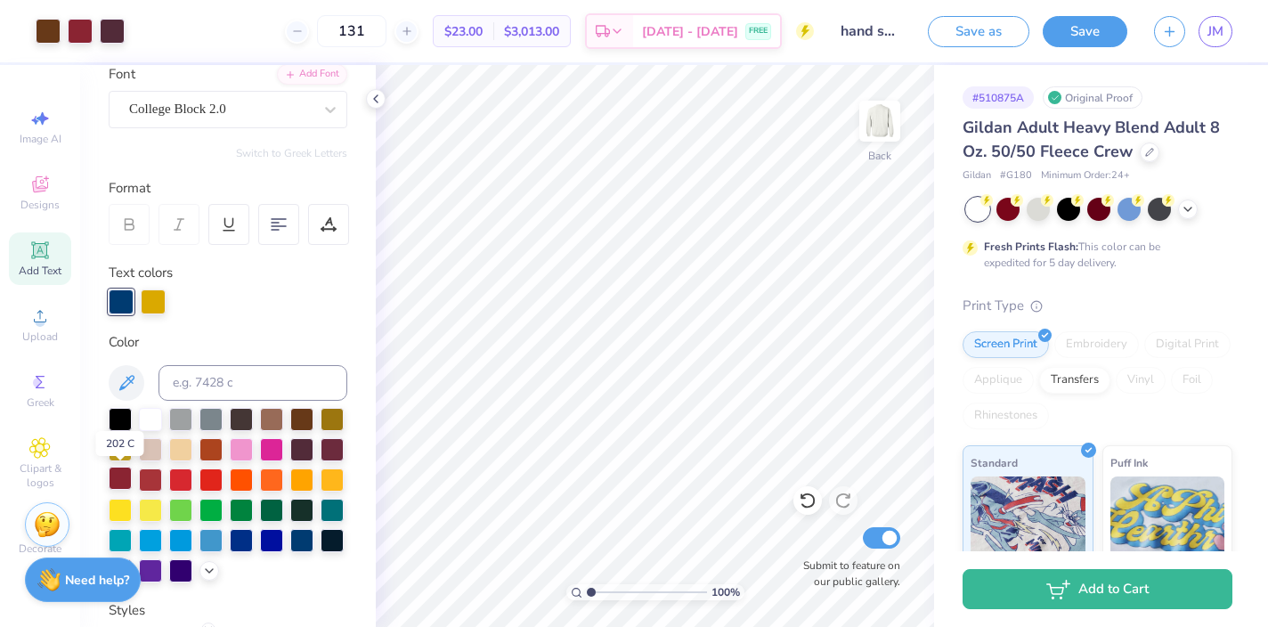
click at [118, 481] on div at bounding box center [120, 478] width 23 height 23
click at [126, 301] on div at bounding box center [121, 300] width 25 height 25
click at [306, 421] on div at bounding box center [301, 417] width 23 height 23
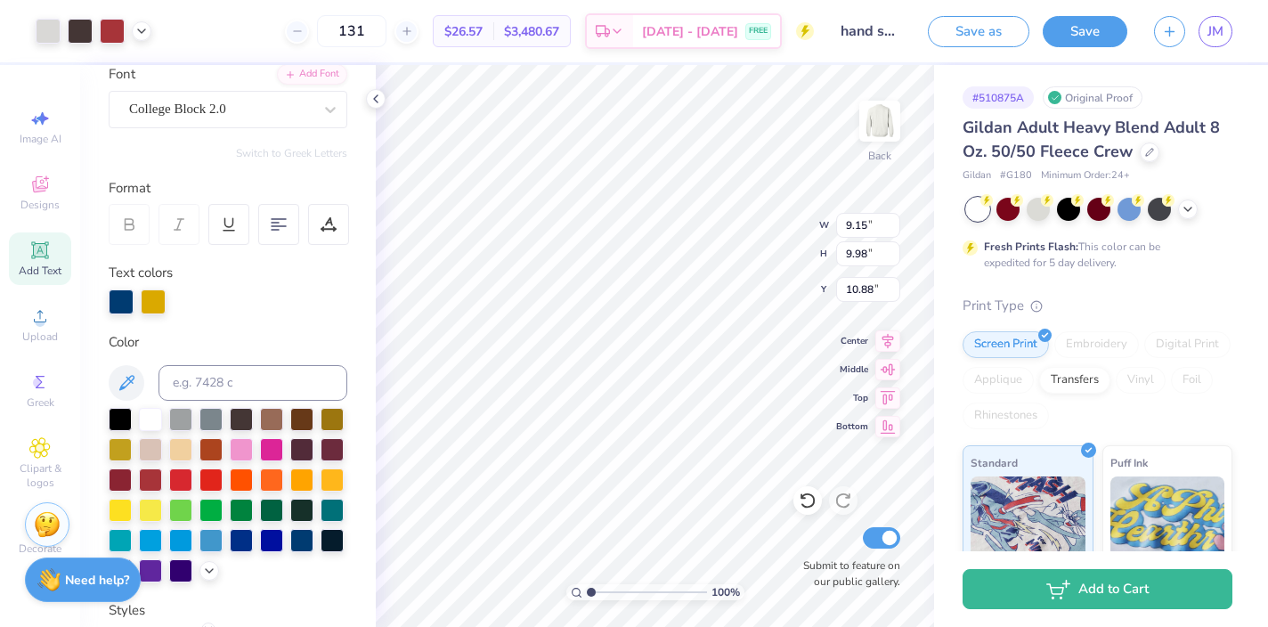
type input "9.15"
type input "9.98"
type input "5.77"
type input "0.12"
type input "7.70"
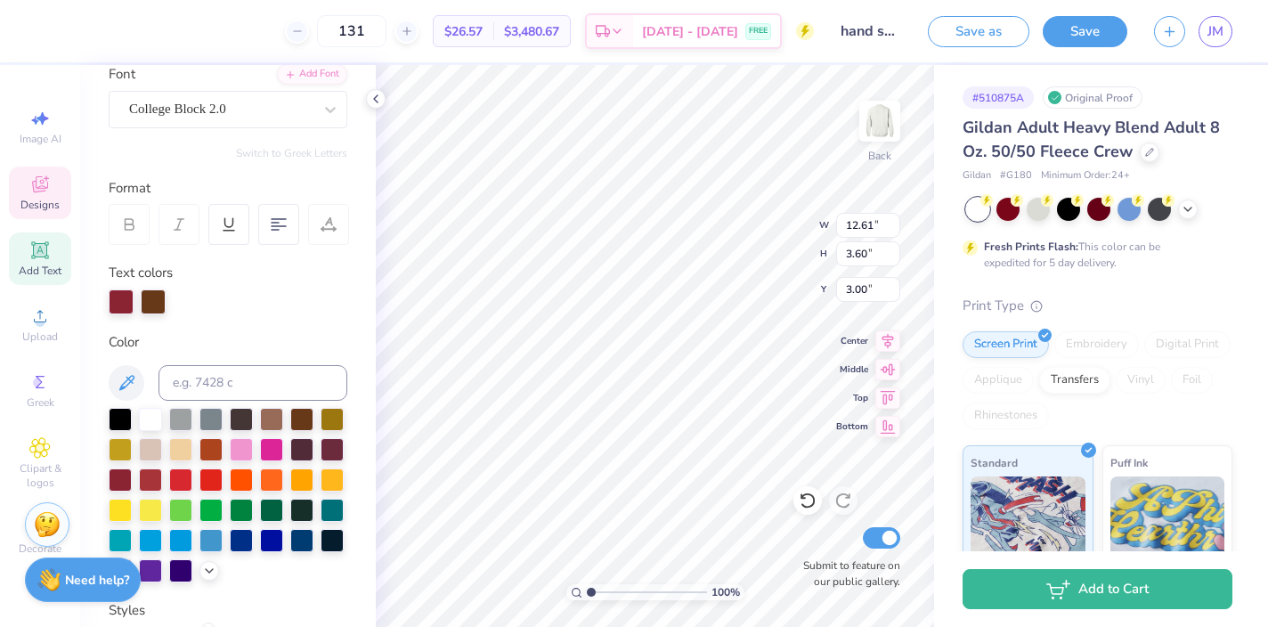
scroll to position [0, 9]
type textarea "Sigma delta tau x delta phi"
click at [743, 225] on div "100 % Back W 12.61 12.61 " H 3.60 3.60 " Y 3.00 3.00 " Center Middle Top Bottom…" at bounding box center [655, 346] width 558 height 562
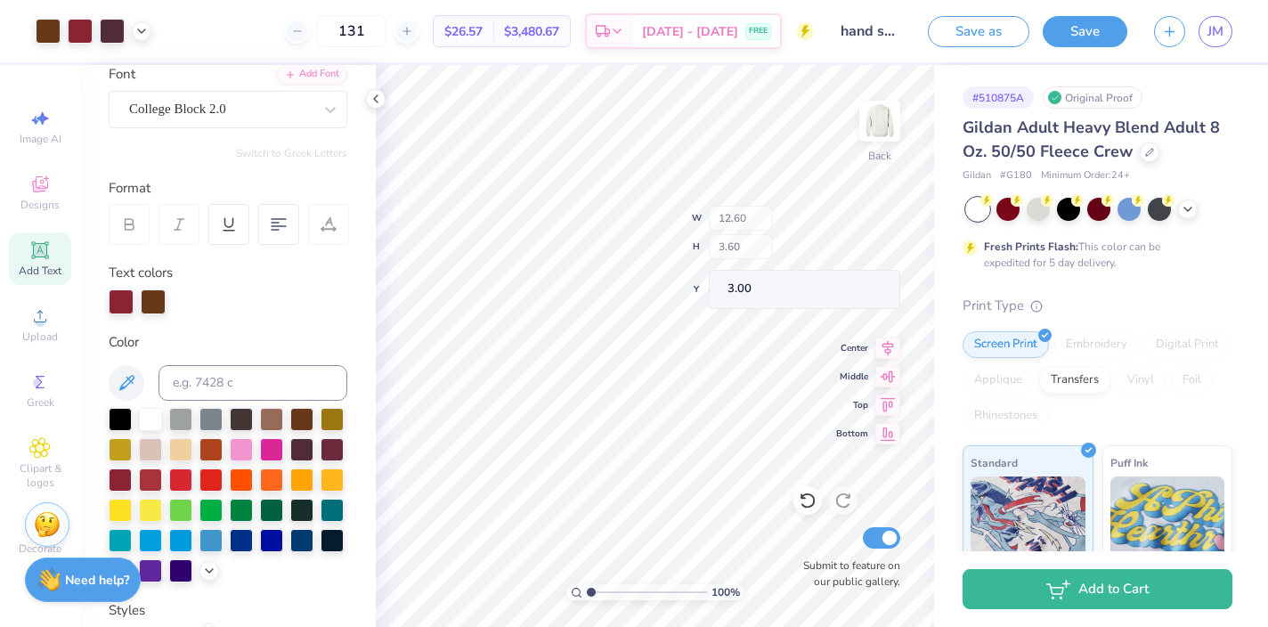
type input "12.60"
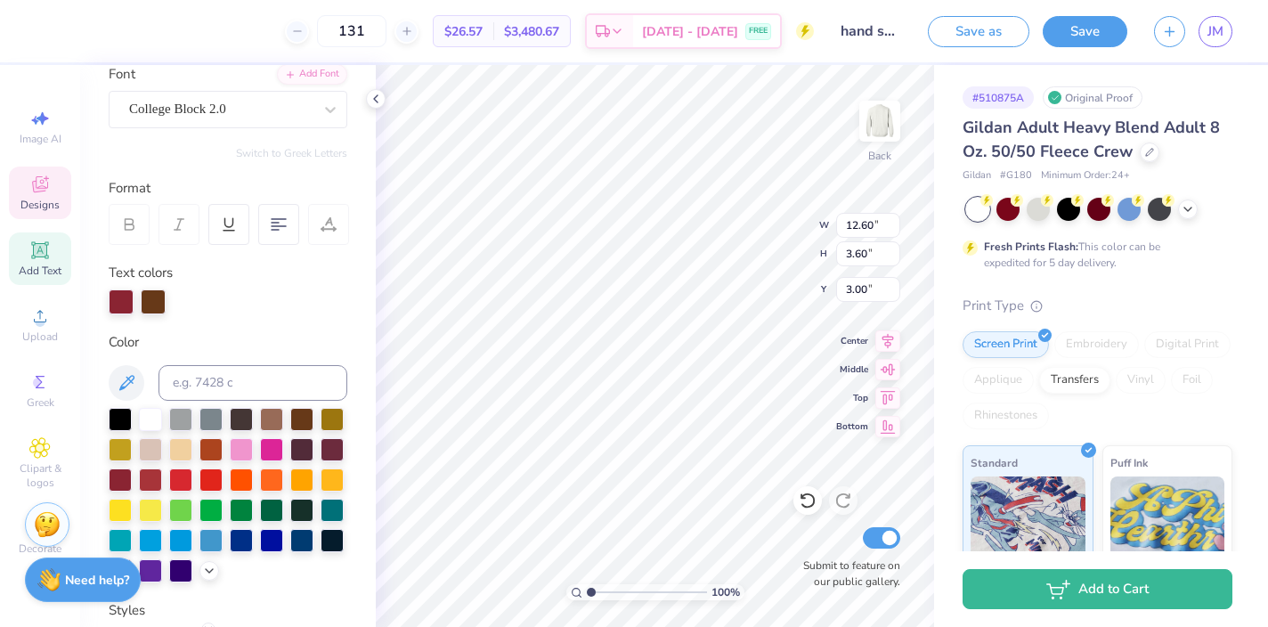
scroll to position [0, 3]
type textarea "sig delt x delta phi"
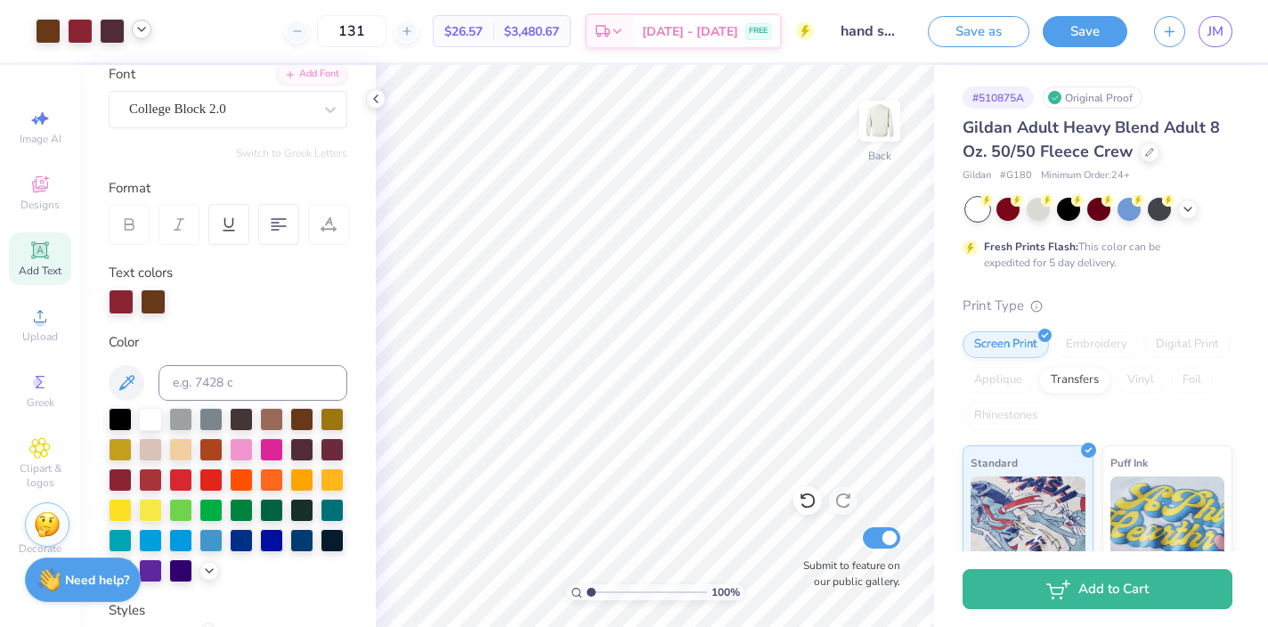
click at [142, 25] on icon at bounding box center [141, 29] width 14 height 14
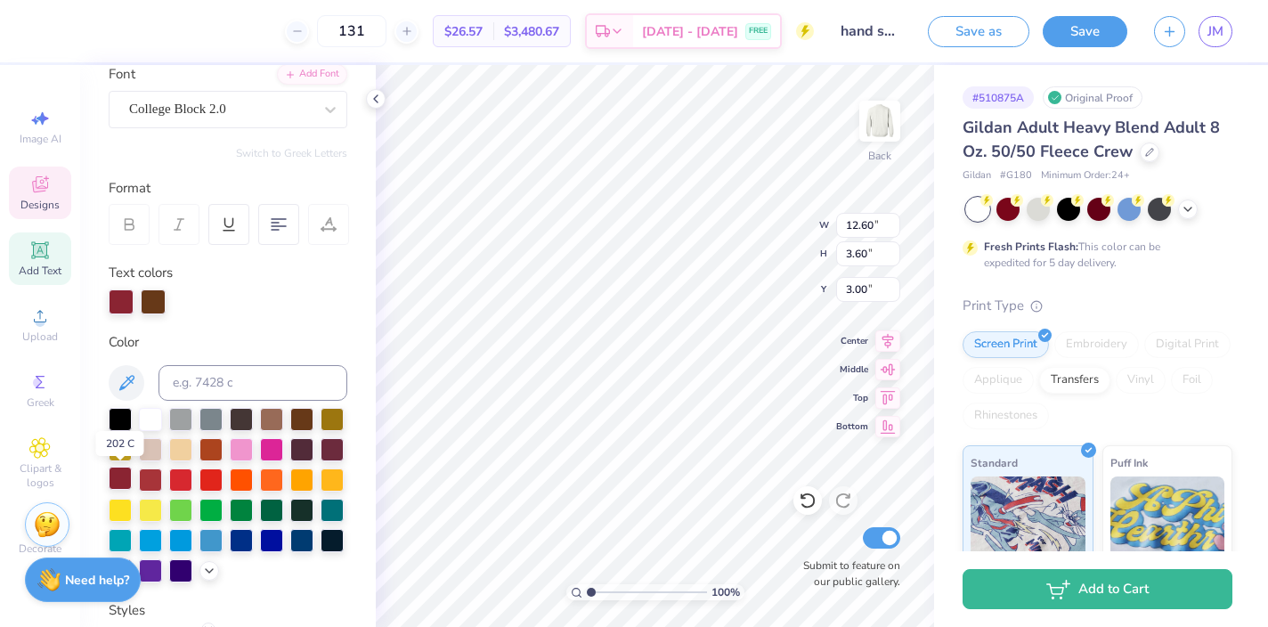
click at [123, 482] on div at bounding box center [120, 478] width 23 height 23
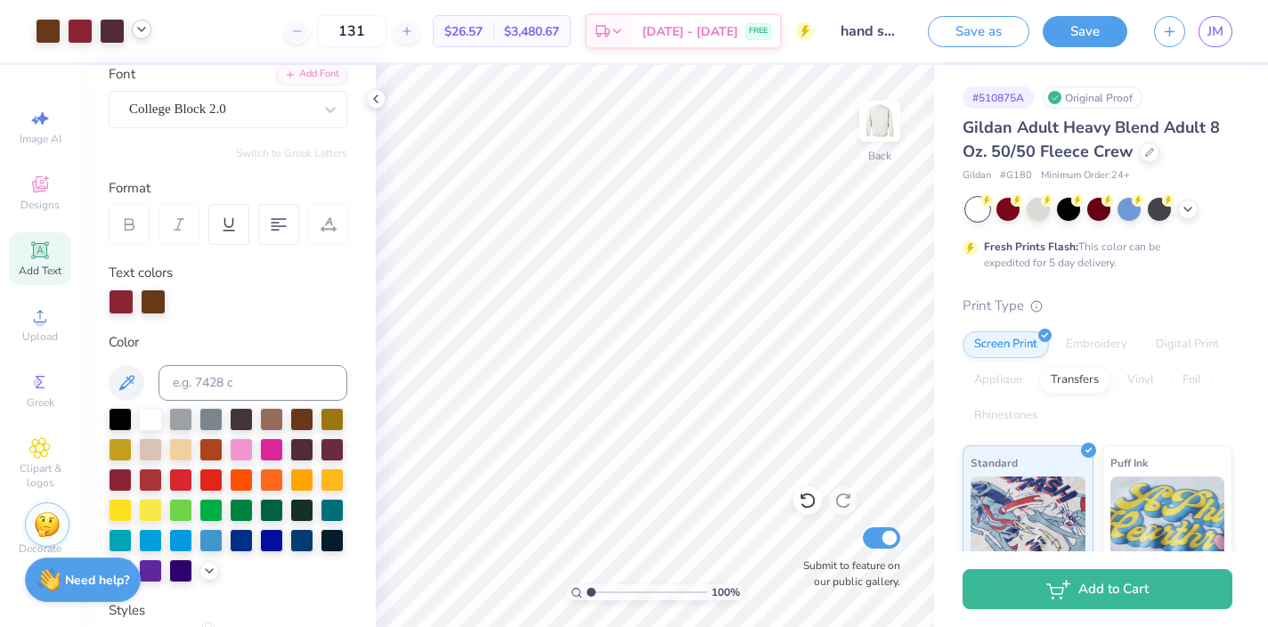
click at [142, 34] on icon at bounding box center [141, 29] width 14 height 14
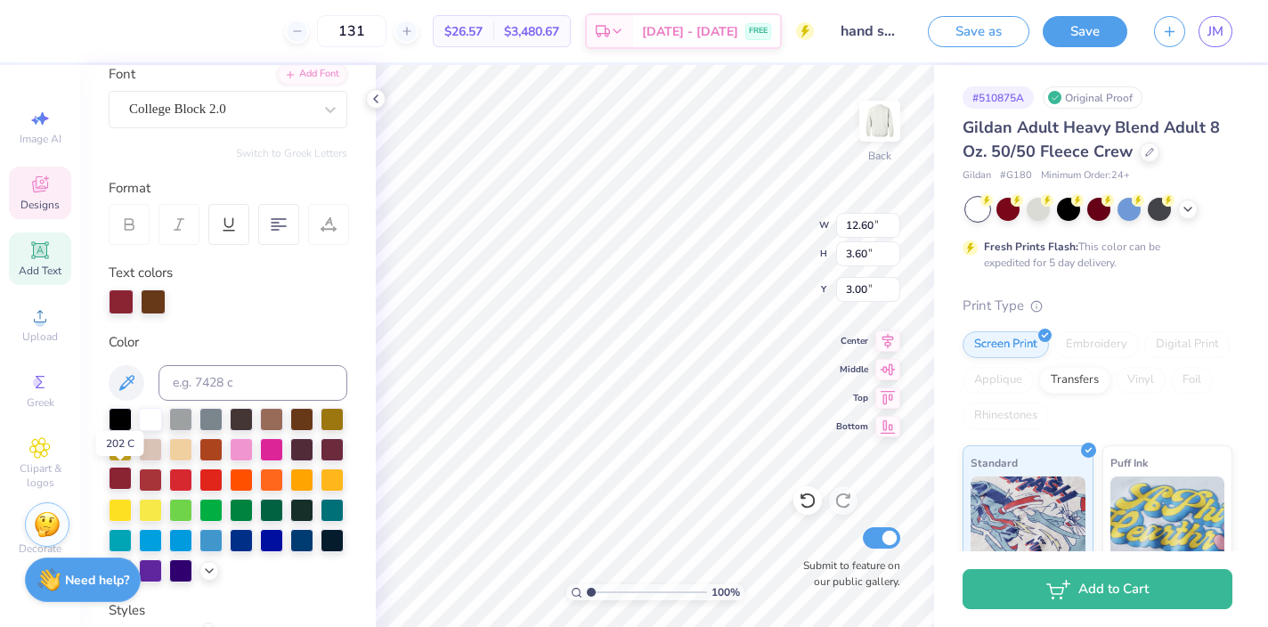
click at [118, 477] on div at bounding box center [120, 478] width 23 height 23
click at [157, 294] on div at bounding box center [153, 300] width 25 height 25
click at [125, 474] on div at bounding box center [120, 478] width 23 height 23
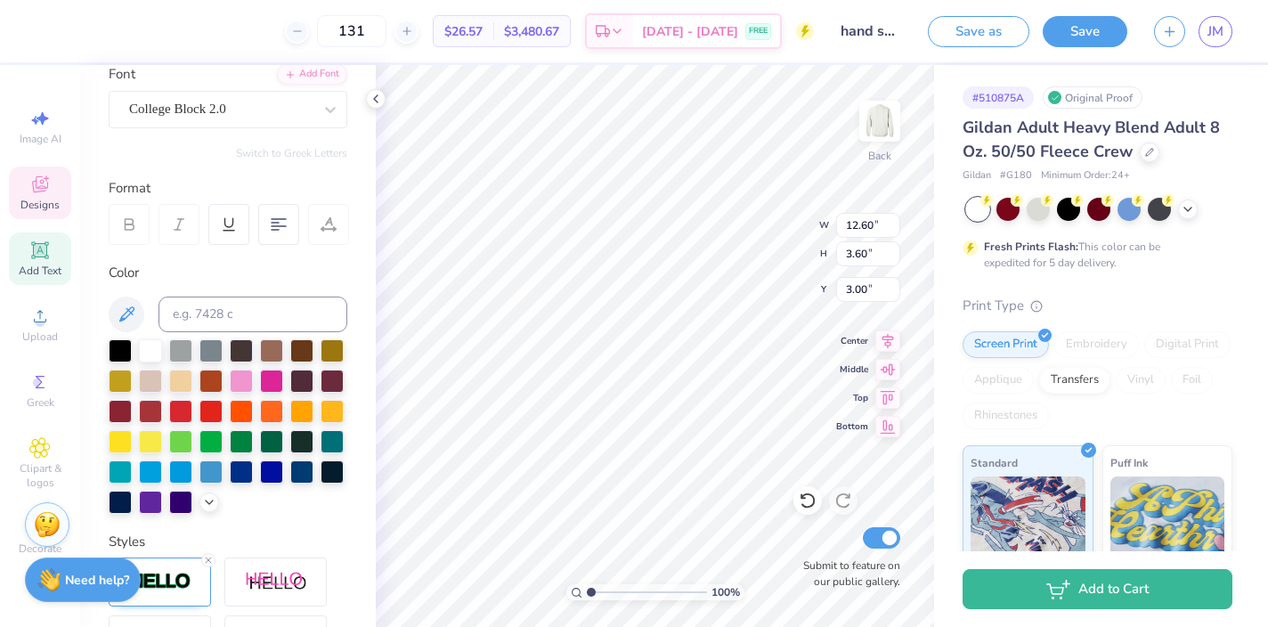
type input "7.17"
type input "1.19"
type input "16.09"
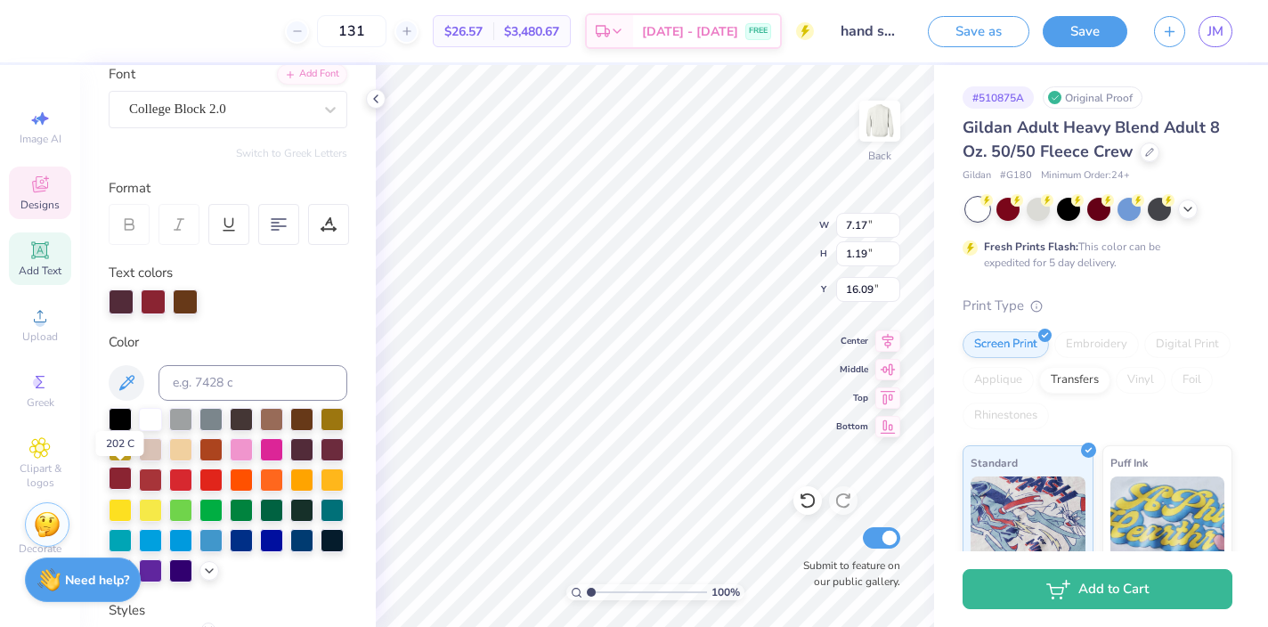
click at [120, 471] on div at bounding box center [120, 478] width 23 height 23
click at [127, 477] on div at bounding box center [120, 478] width 23 height 23
type input "19.32"
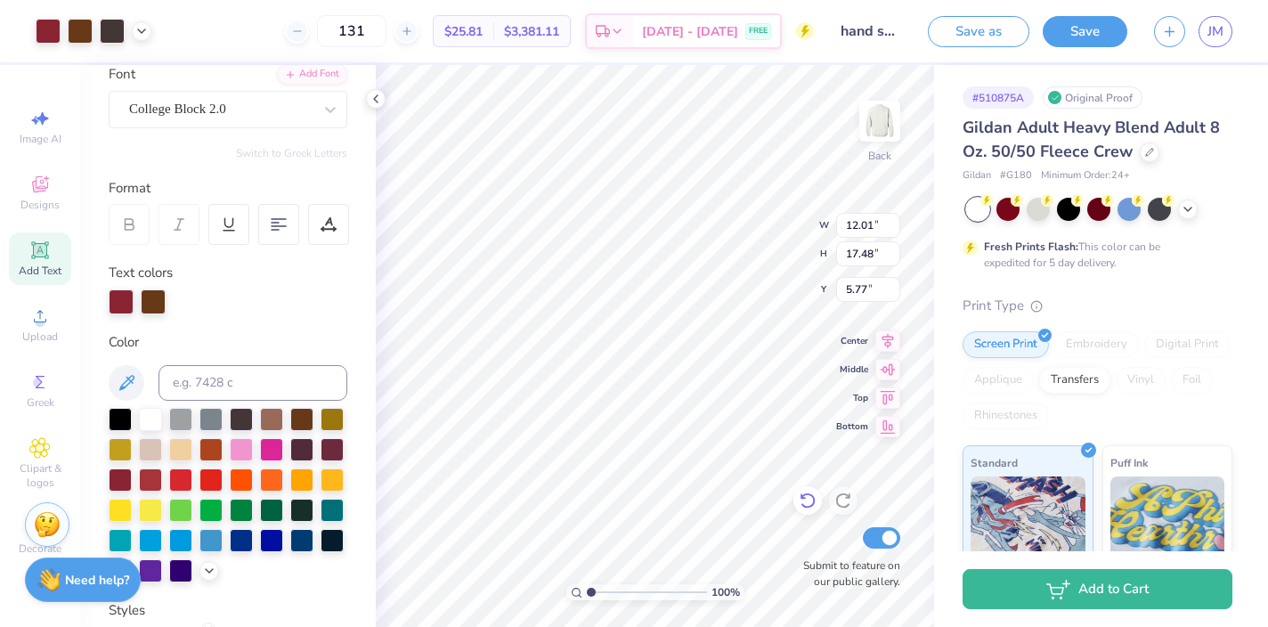
click at [803, 500] on icon at bounding box center [808, 501] width 18 height 18
type input "12.50"
click at [803, 500] on icon at bounding box center [808, 501] width 18 height 18
click at [839, 502] on icon at bounding box center [843, 501] width 18 height 18
click at [811, 499] on icon at bounding box center [808, 501] width 18 height 18
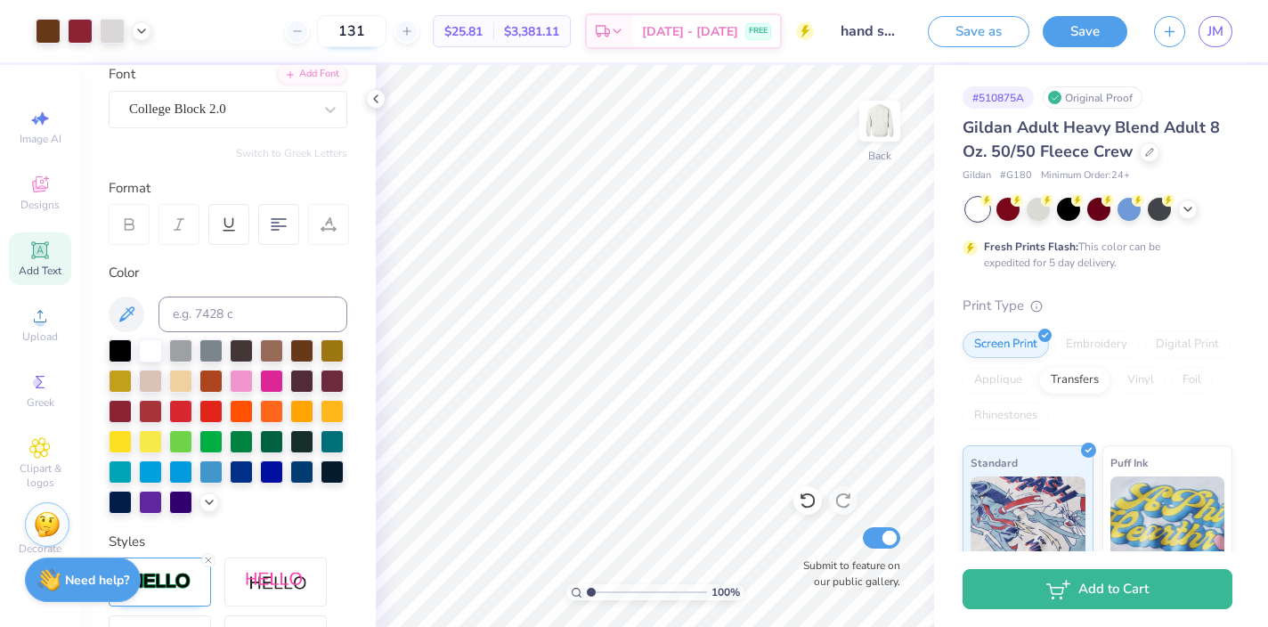
click at [386, 35] on input "131" at bounding box center [351, 31] width 69 height 32
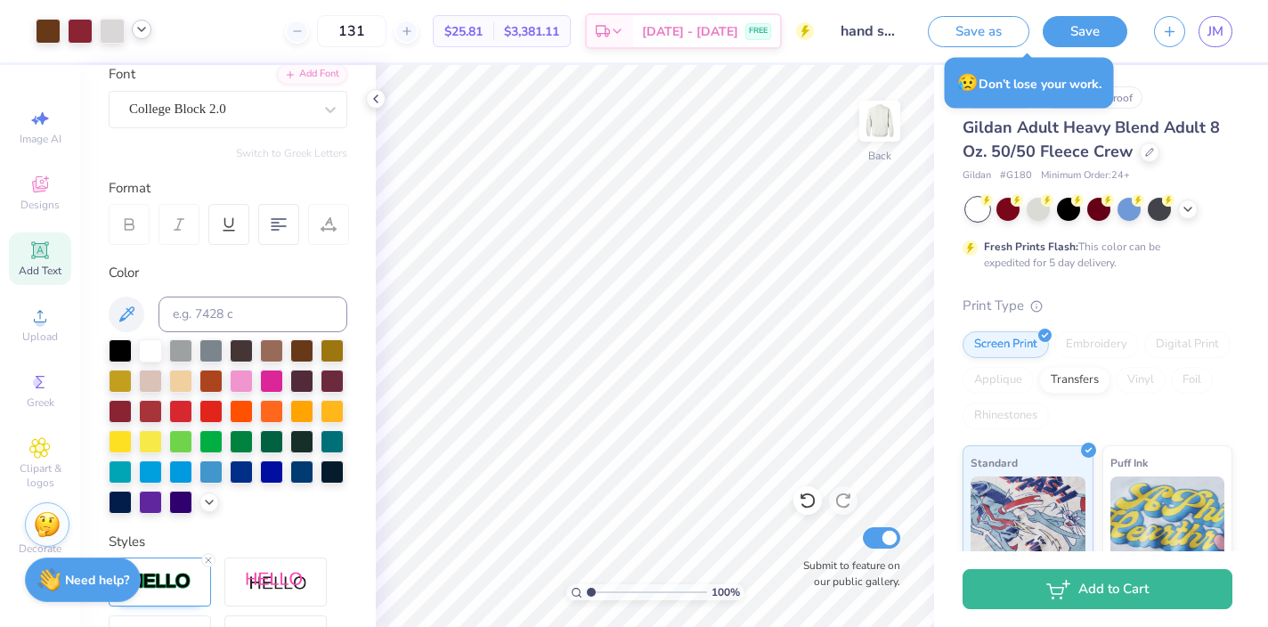
click at [141, 27] on icon at bounding box center [141, 29] width 14 height 14
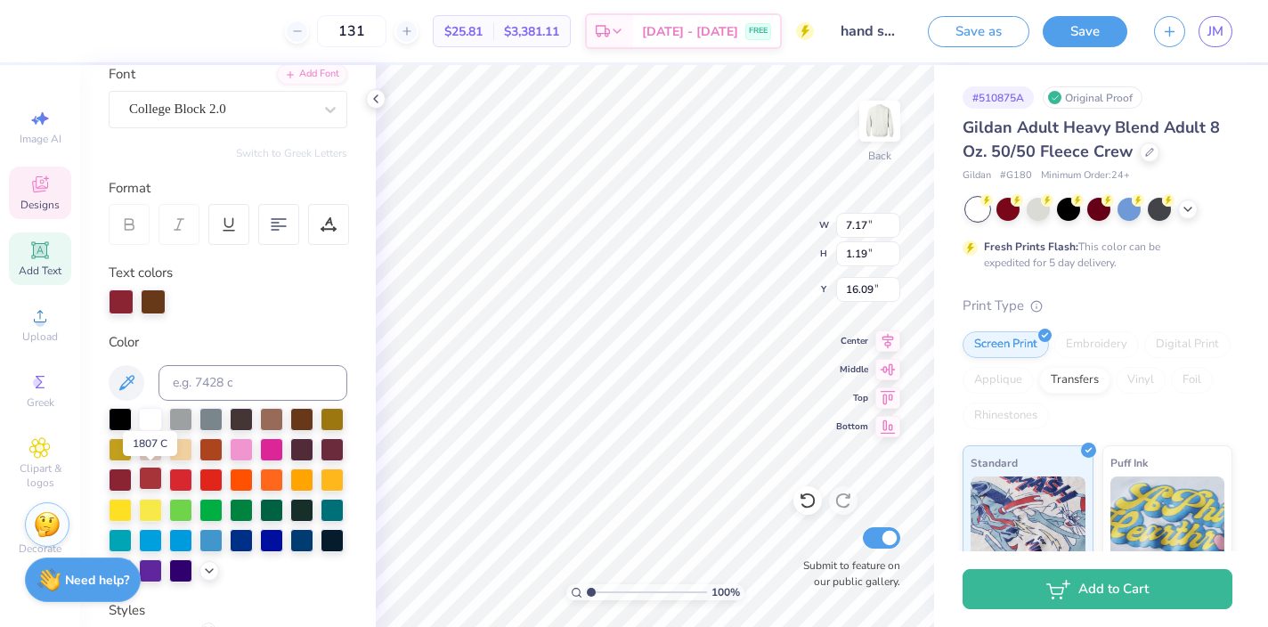
click at [150, 480] on div at bounding box center [150, 478] width 23 height 23
type input "1.20"
type input "1.15"
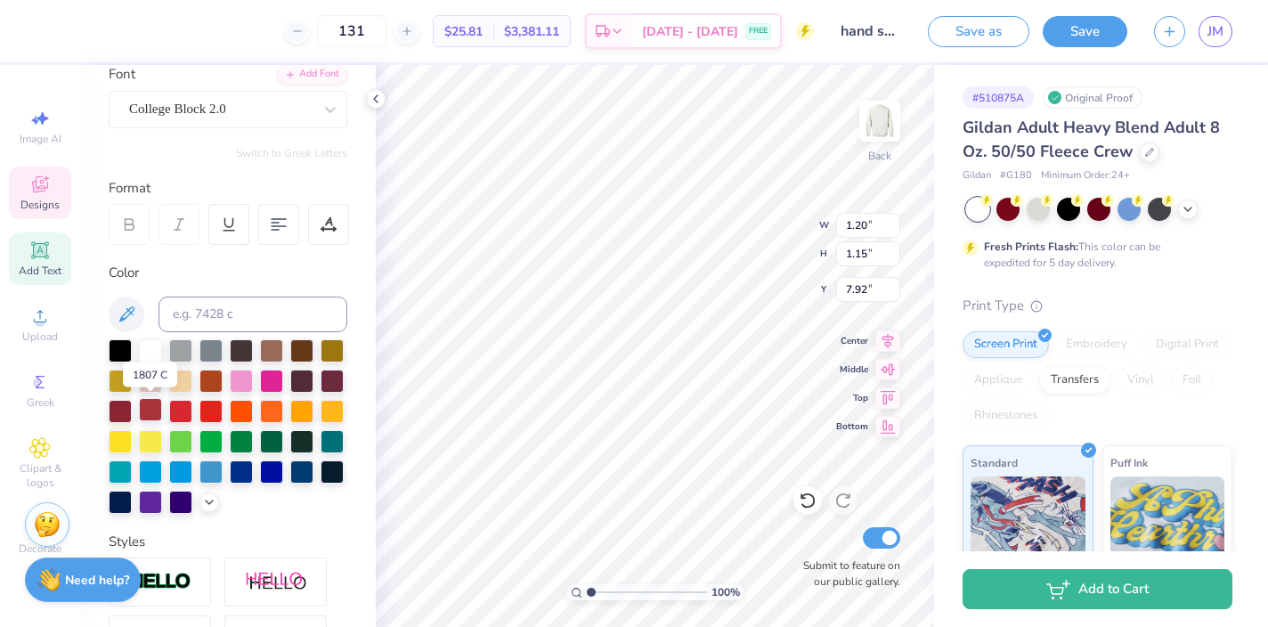
click at [152, 411] on div at bounding box center [150, 409] width 23 height 23
type input "8.00"
click at [147, 406] on div at bounding box center [150, 409] width 23 height 23
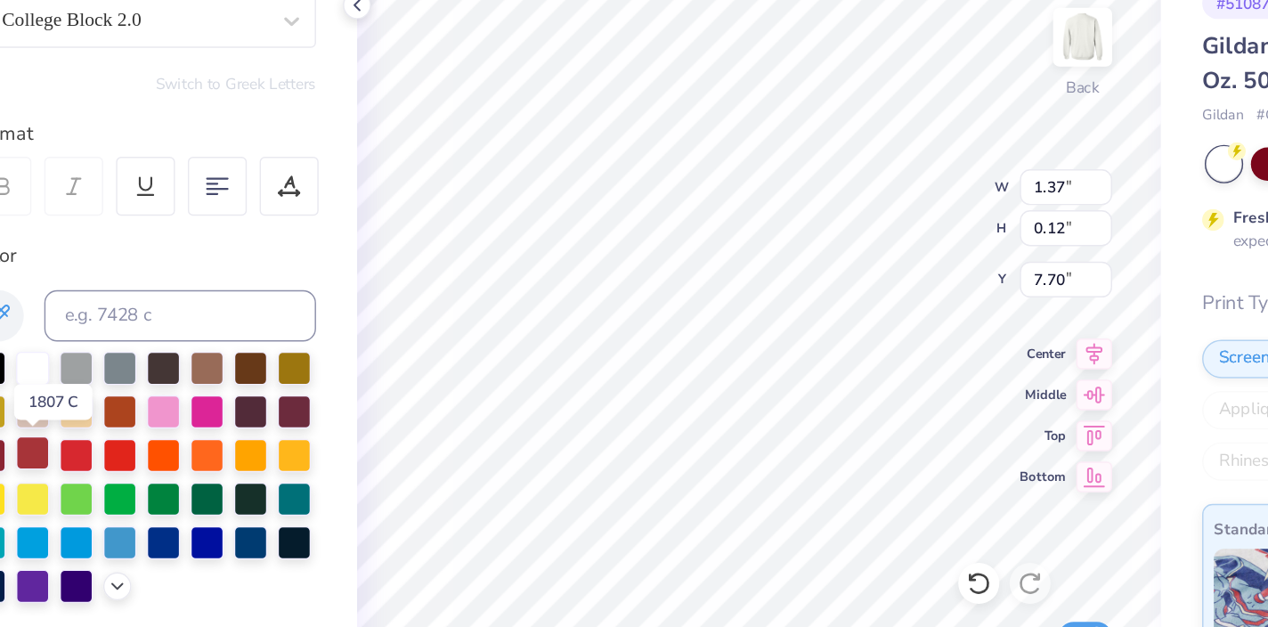
click at [154, 404] on div at bounding box center [150, 409] width 23 height 23
click at [153, 412] on div at bounding box center [150, 409] width 23 height 23
type input "7.69"
click at [149, 409] on div at bounding box center [150, 409] width 23 height 23
type input "1.20"
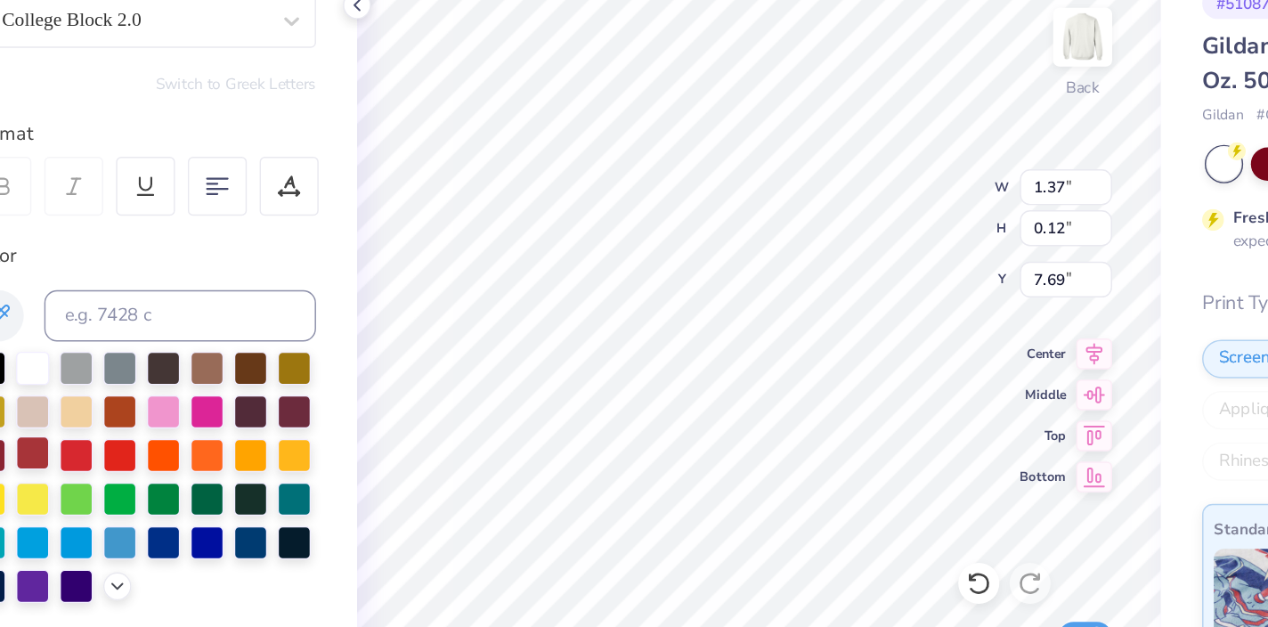
type input "1.15"
type input "7.92"
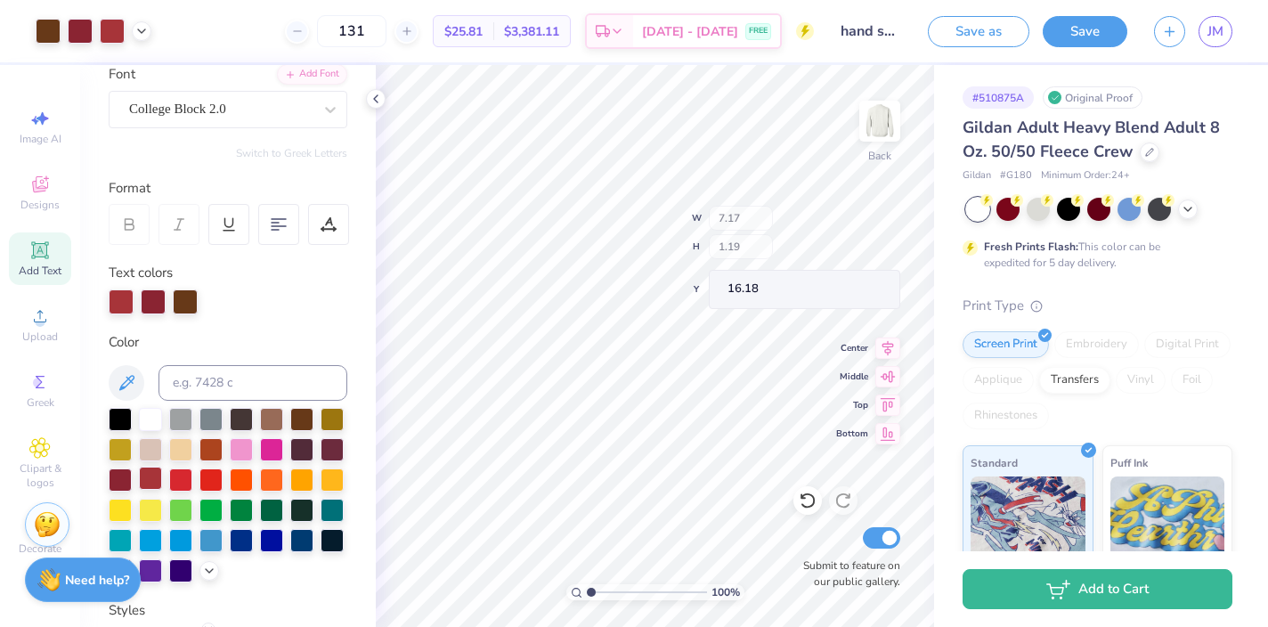
type input "16.18"
click at [141, 30] on polyline at bounding box center [141, 30] width 7 height 4
type input "9.15"
type input "9.97"
type input "5.77"
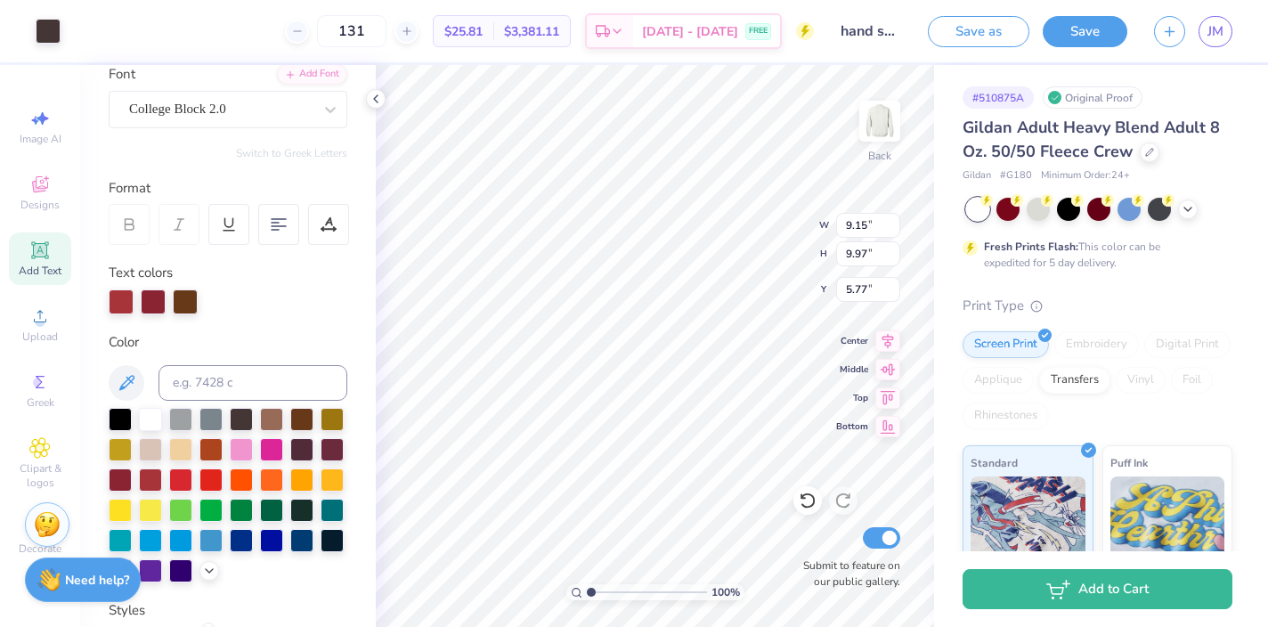
type input "1.49"
type input "1.78"
type input "6.07"
type input "1.12"
type input "1.65"
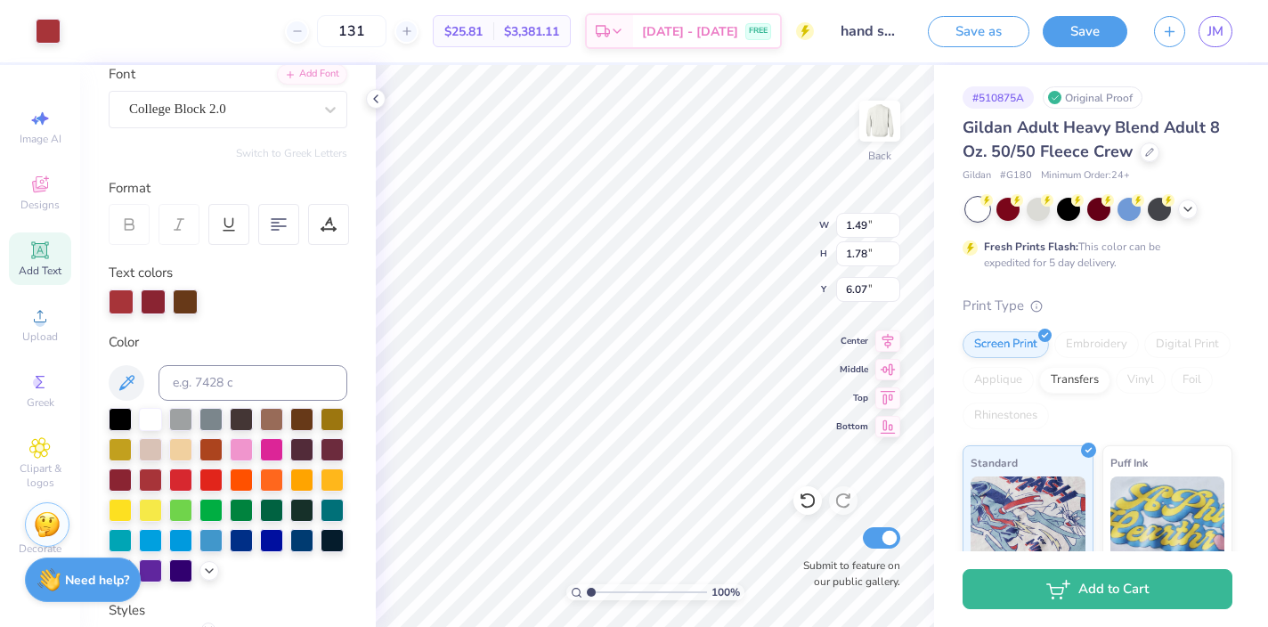
type input "5.96"
click at [152, 477] on div at bounding box center [150, 478] width 23 height 23
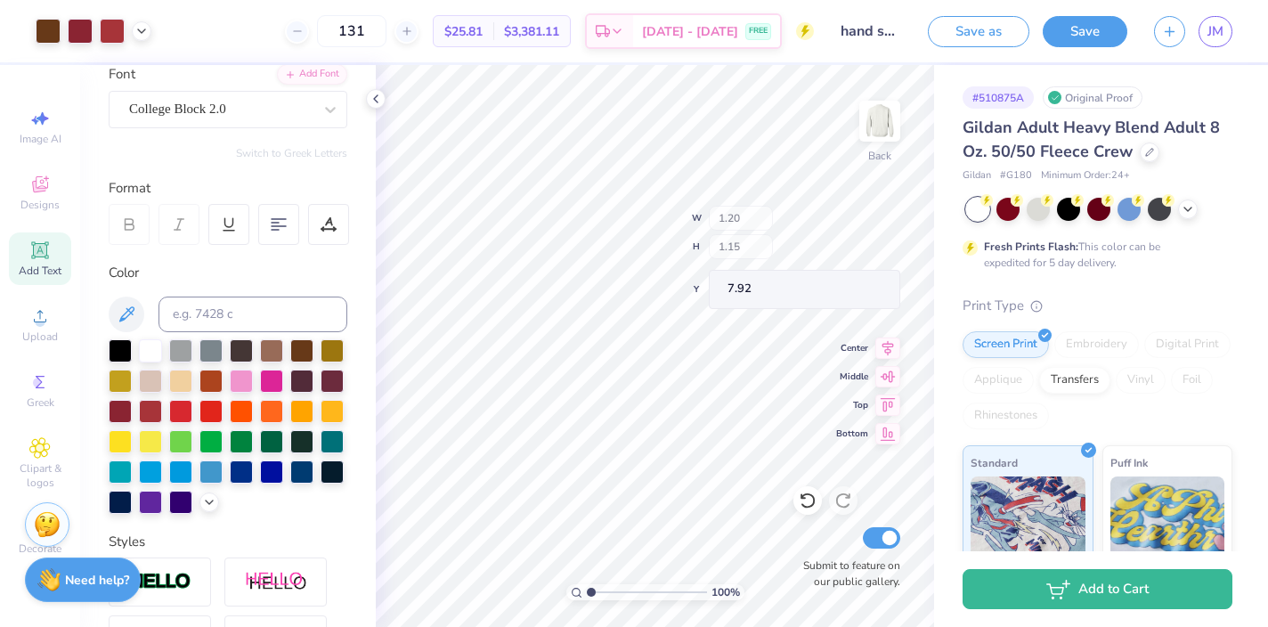
type input "9.15"
type input "9.97"
type input "5.77"
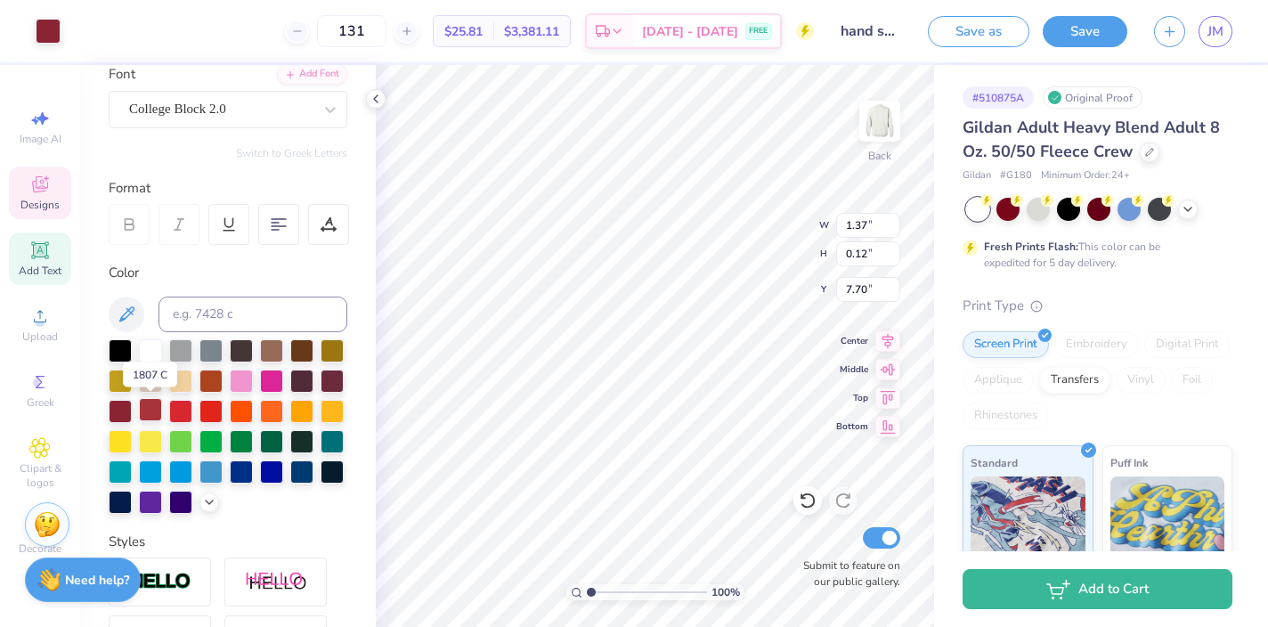
click at [148, 407] on div at bounding box center [150, 409] width 23 height 23
click at [150, 406] on div at bounding box center [150, 409] width 23 height 23
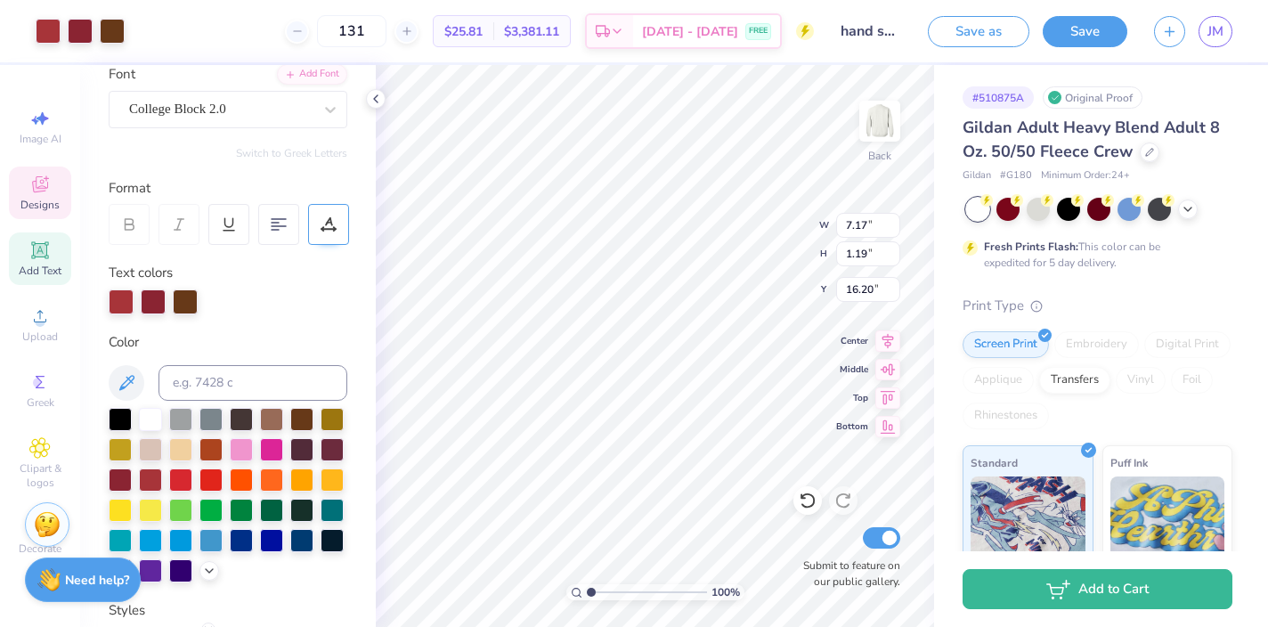
type input "16.20"
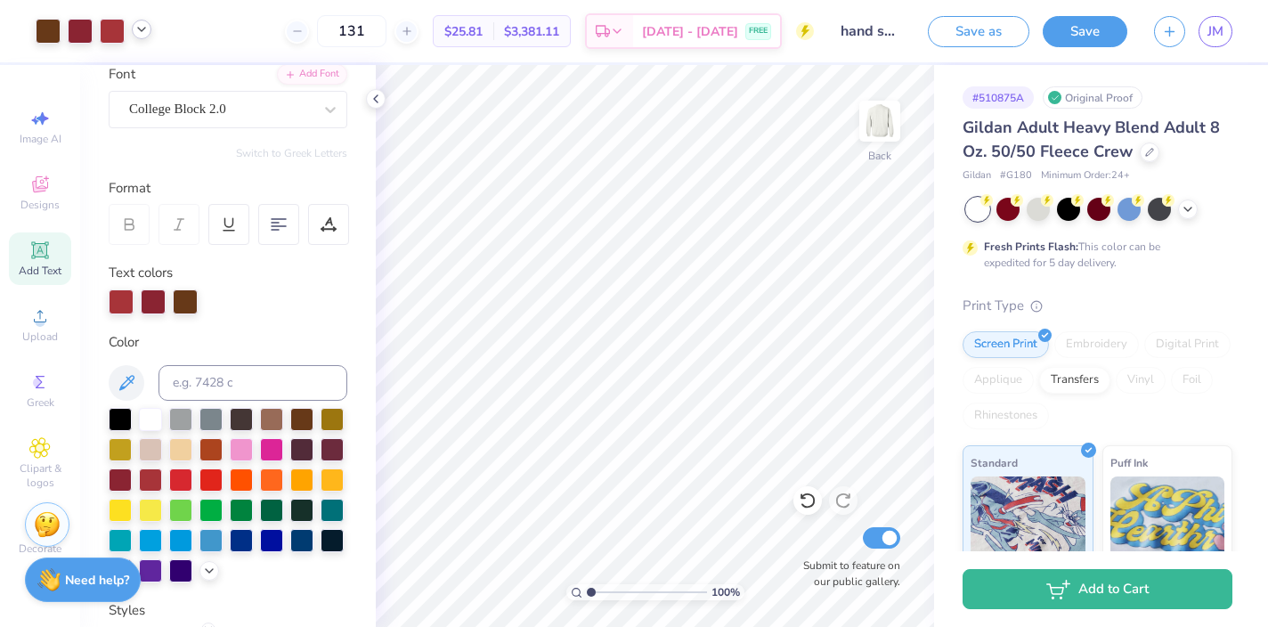
click at [149, 30] on div at bounding box center [142, 30] width 20 height 20
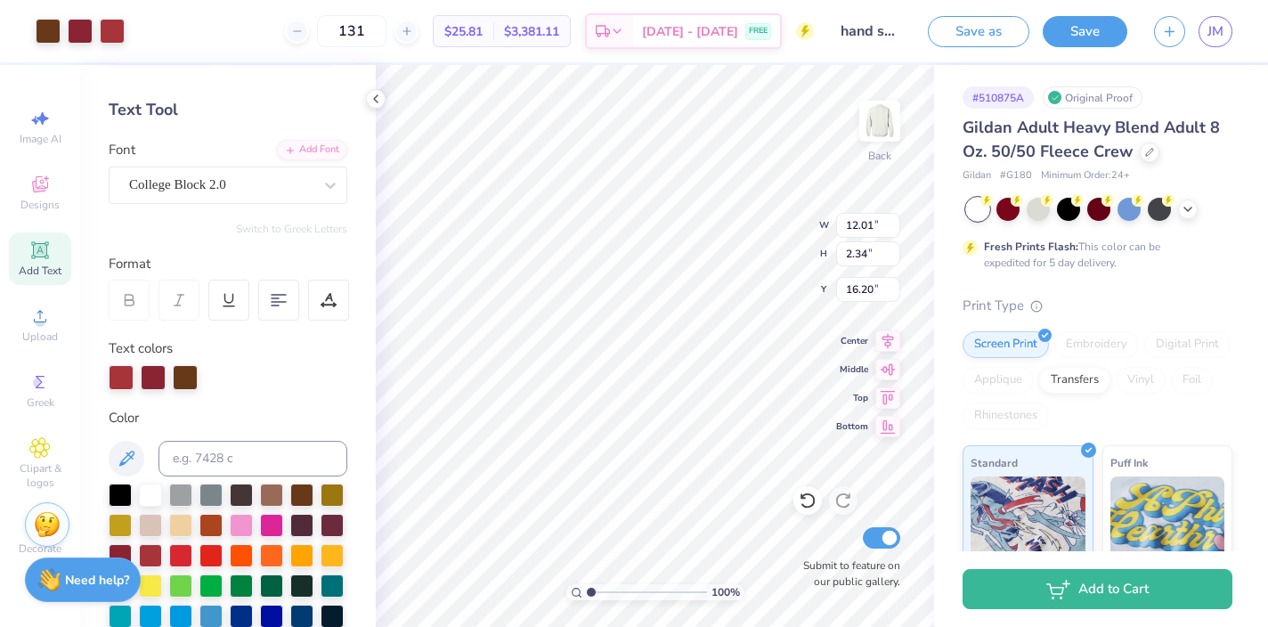
scroll to position [58, 0]
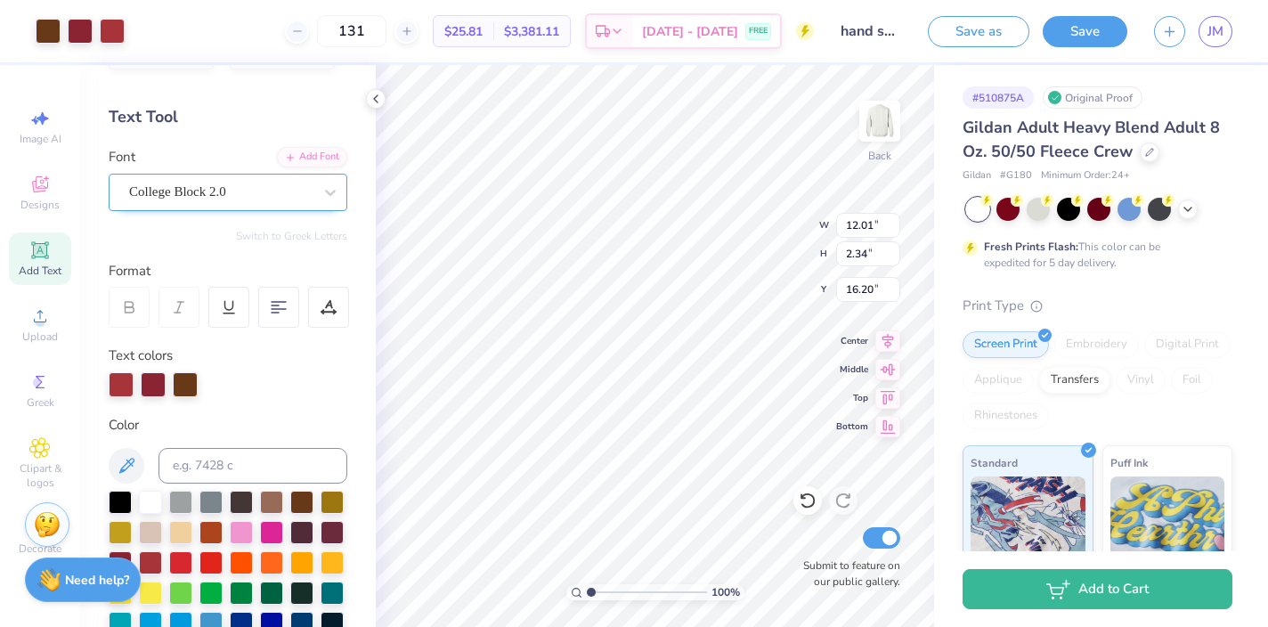
click at [266, 195] on div "College Block 2.0" at bounding box center [220, 192] width 187 height 28
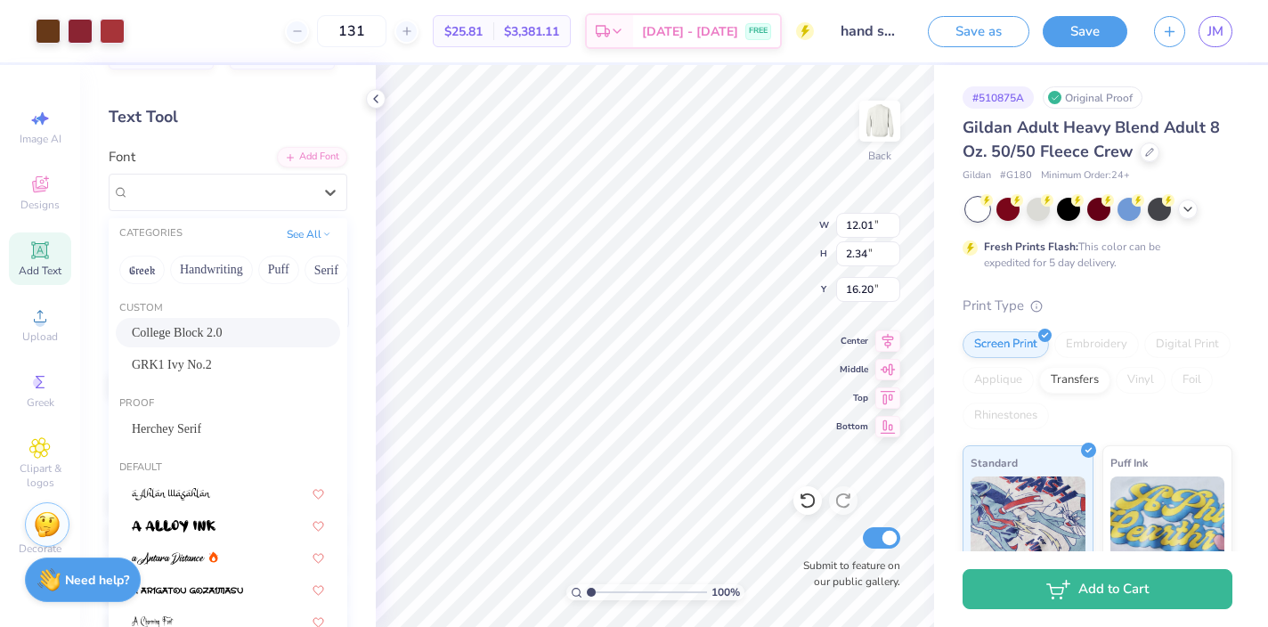
click at [223, 335] on span "College Block 2.0" at bounding box center [177, 332] width 91 height 19
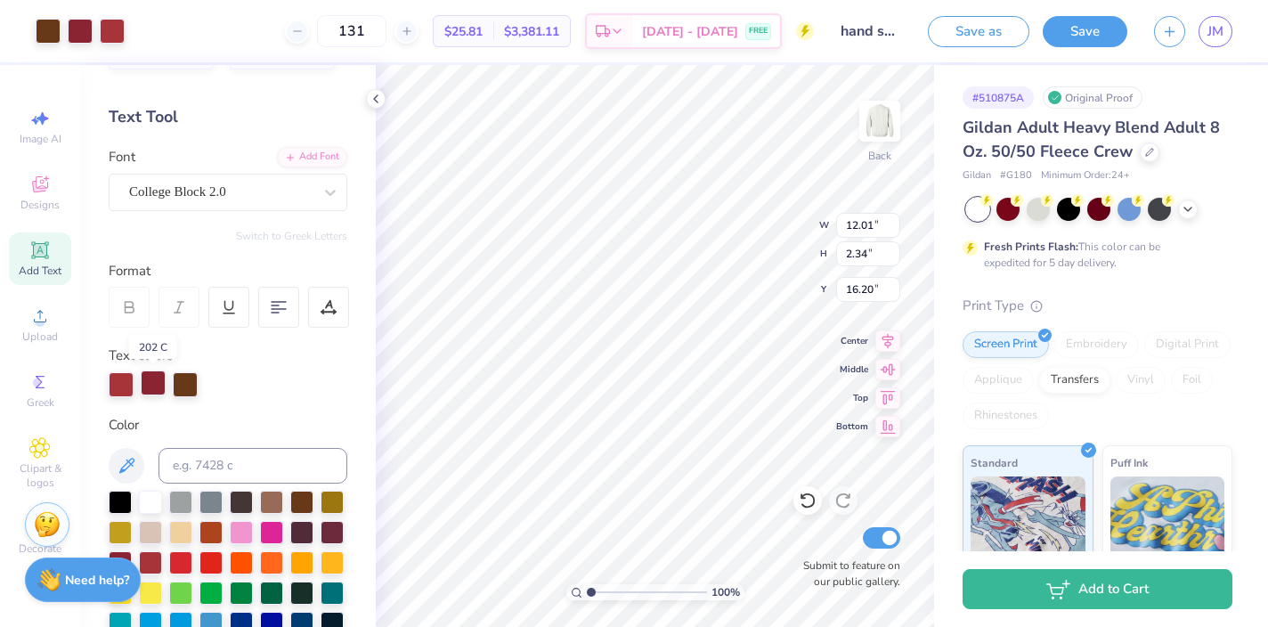
click at [154, 391] on div at bounding box center [153, 382] width 25 height 25
click at [154, 559] on div at bounding box center [150, 560] width 23 height 23
click at [154, 565] on div at bounding box center [150, 560] width 23 height 23
click at [189, 380] on div at bounding box center [185, 382] width 25 height 25
click at [156, 561] on div at bounding box center [150, 560] width 23 height 23
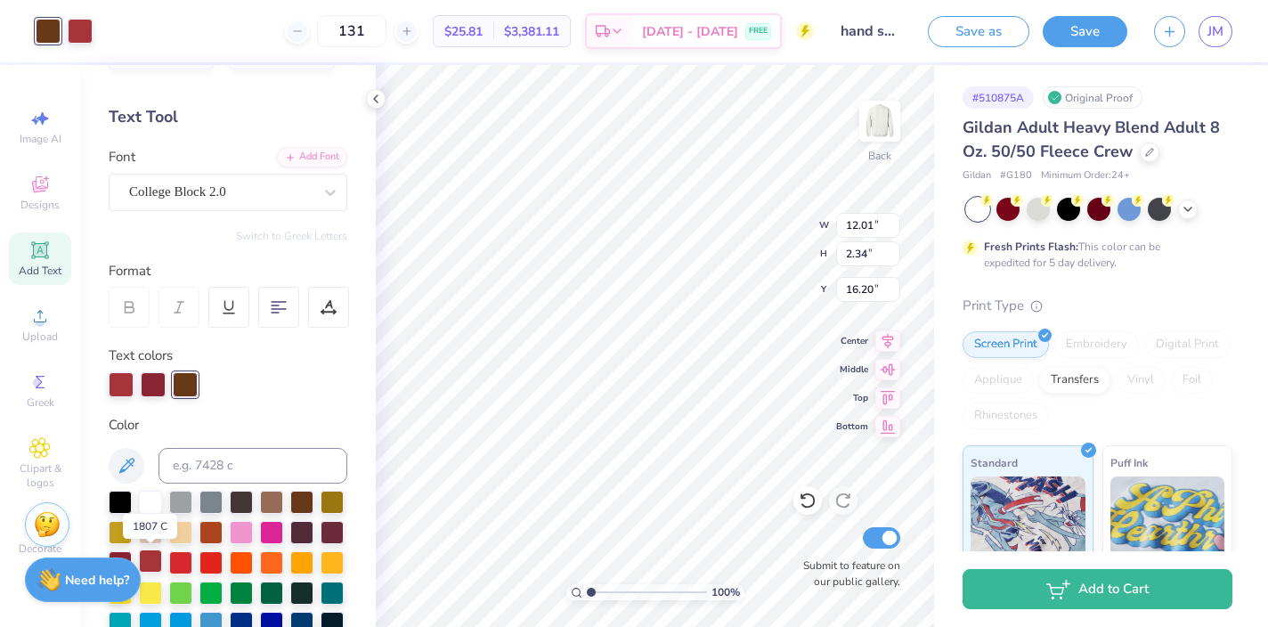
click at [156, 561] on div at bounding box center [150, 560] width 23 height 23
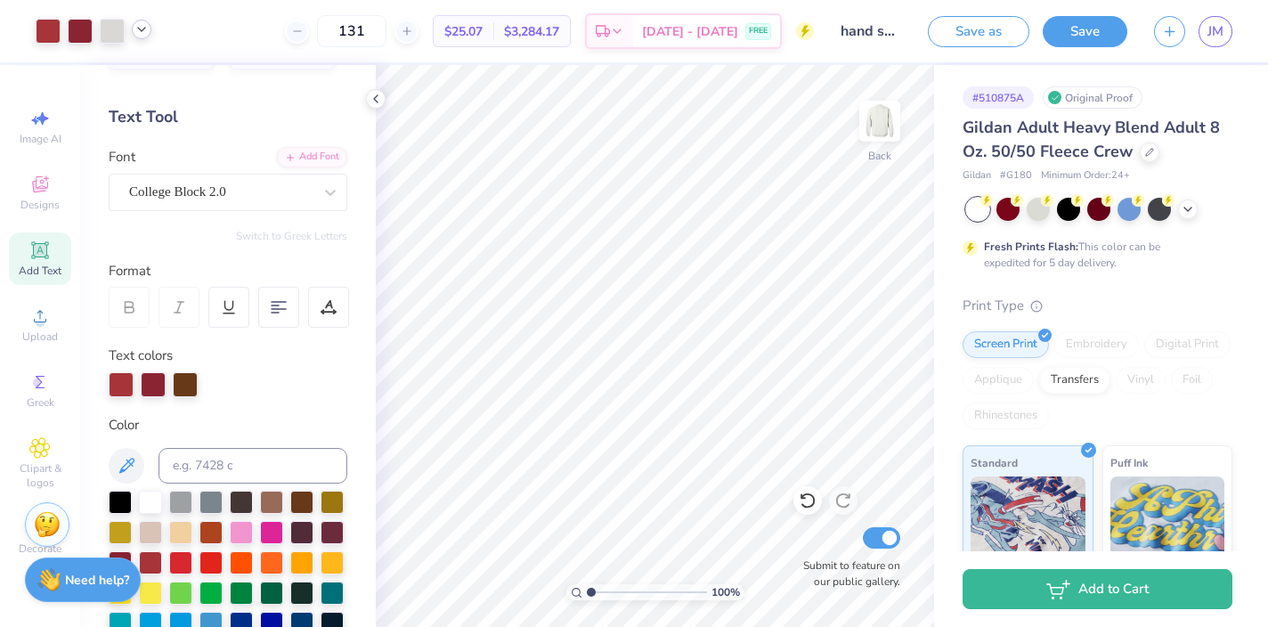
click at [144, 27] on icon at bounding box center [141, 29] width 14 height 14
click at [43, 194] on icon at bounding box center [39, 184] width 21 height 21
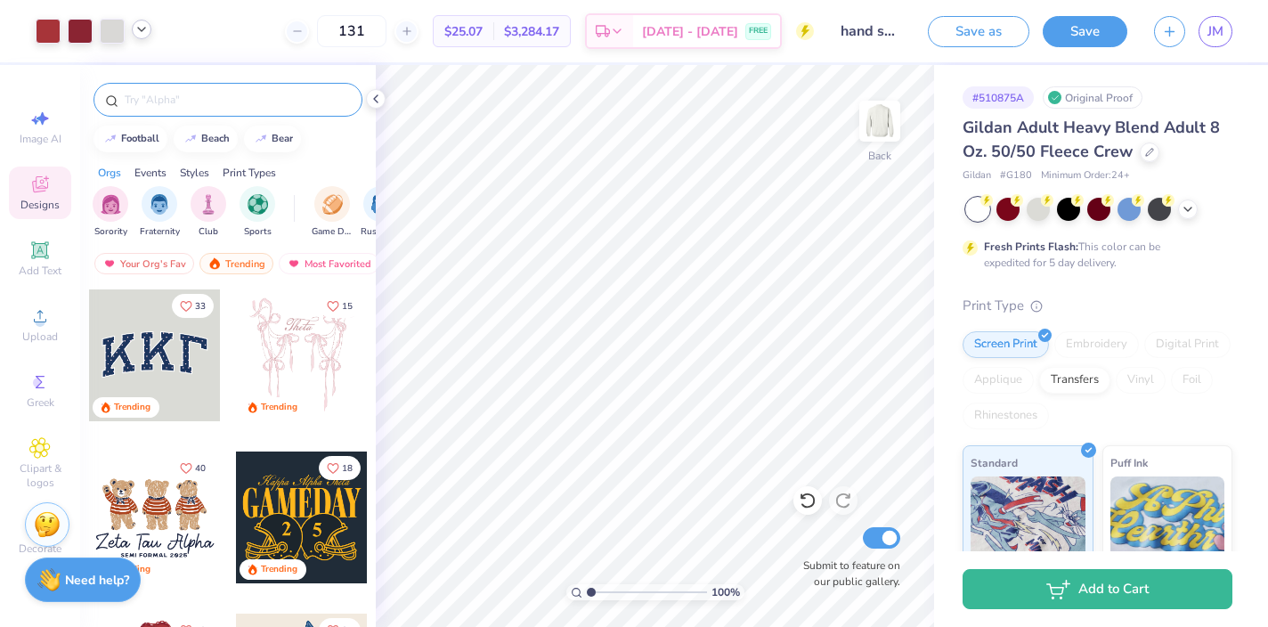
click at [172, 99] on input "text" at bounding box center [237, 100] width 228 height 18
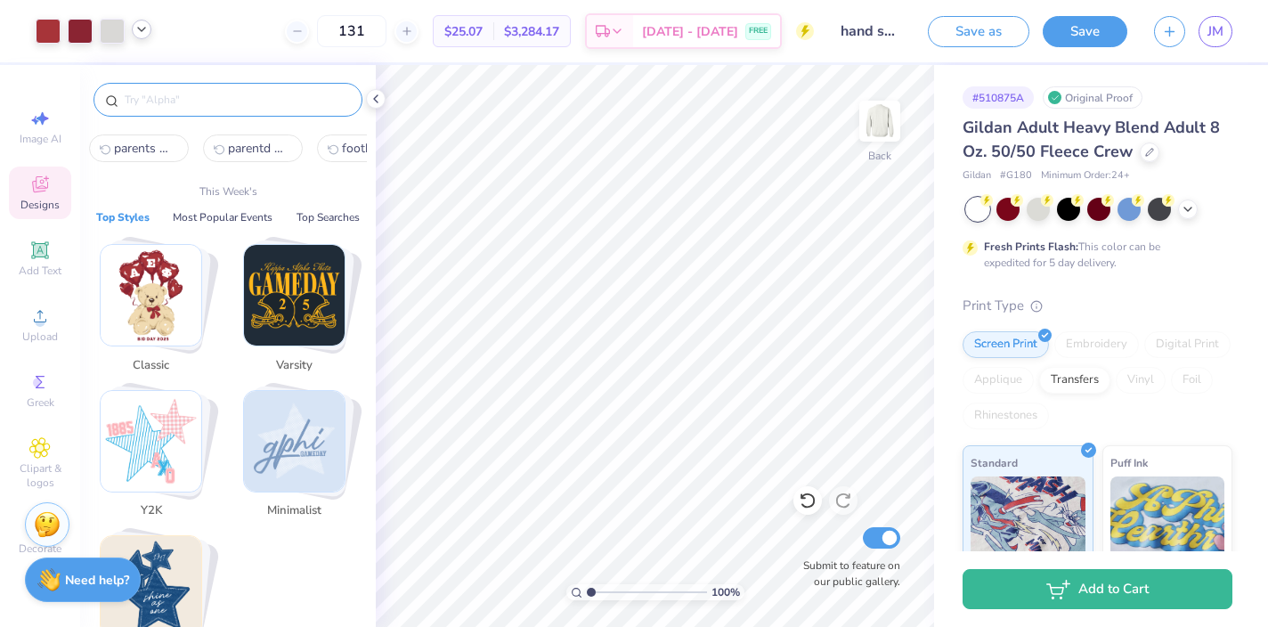
click at [301, 292] on img "Stack Card Button Varsity" at bounding box center [294, 295] width 101 height 101
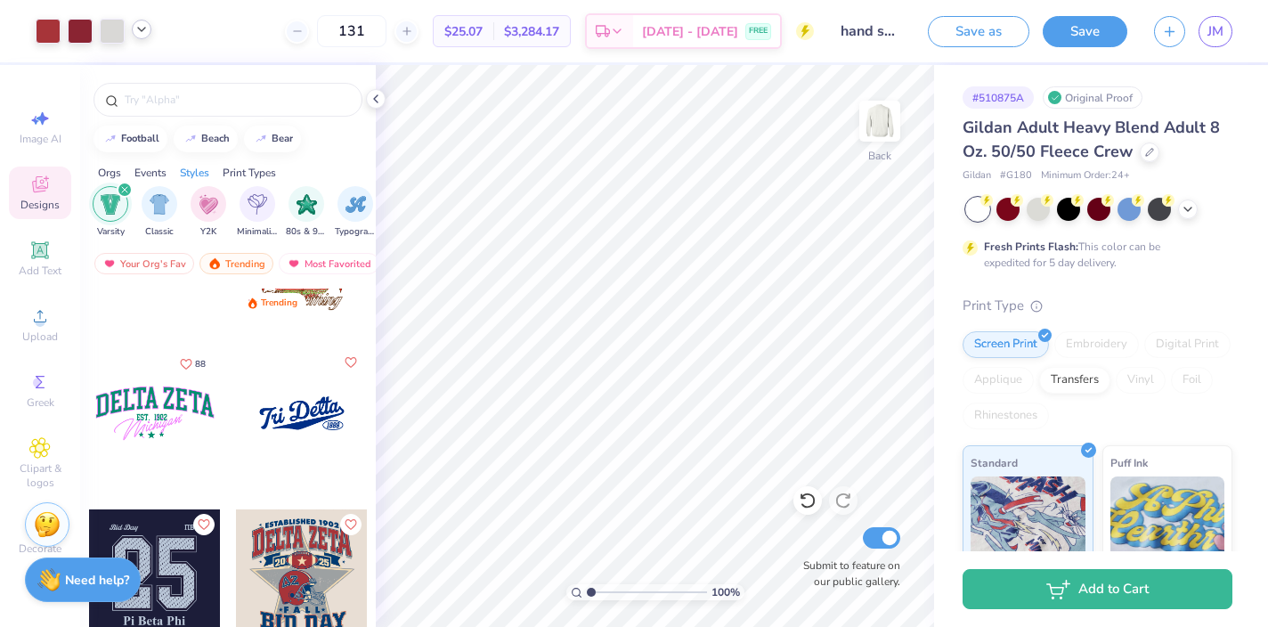
scroll to position [984, 0]
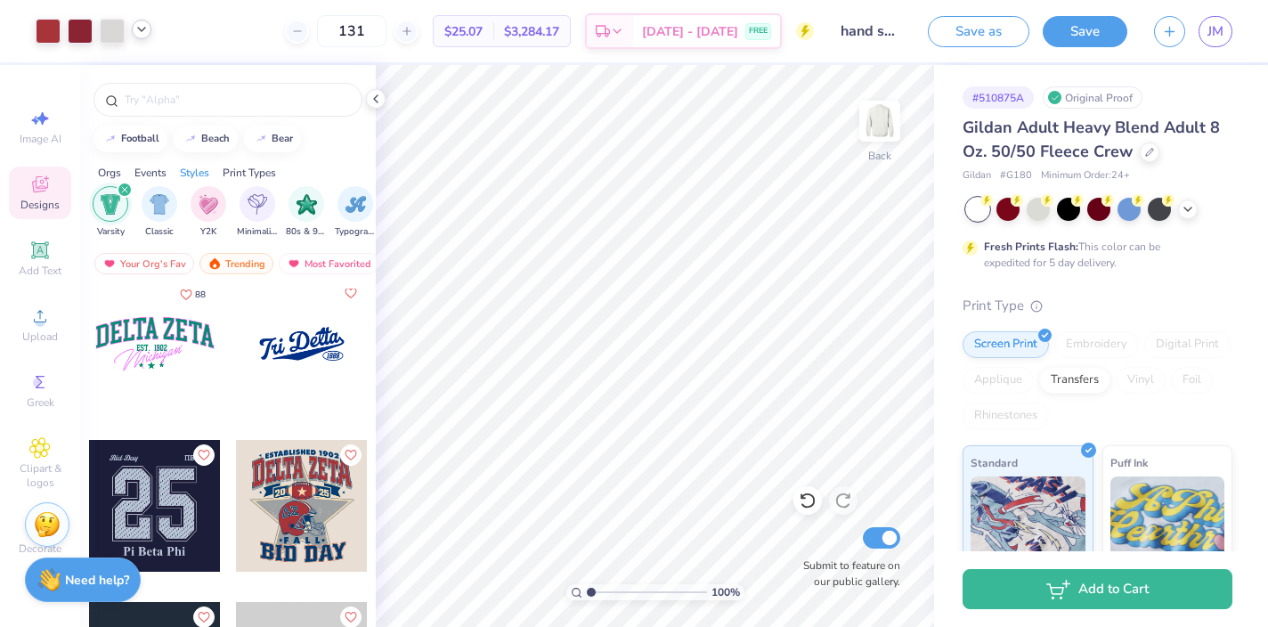
click at [321, 490] on div at bounding box center [302, 506] width 132 height 132
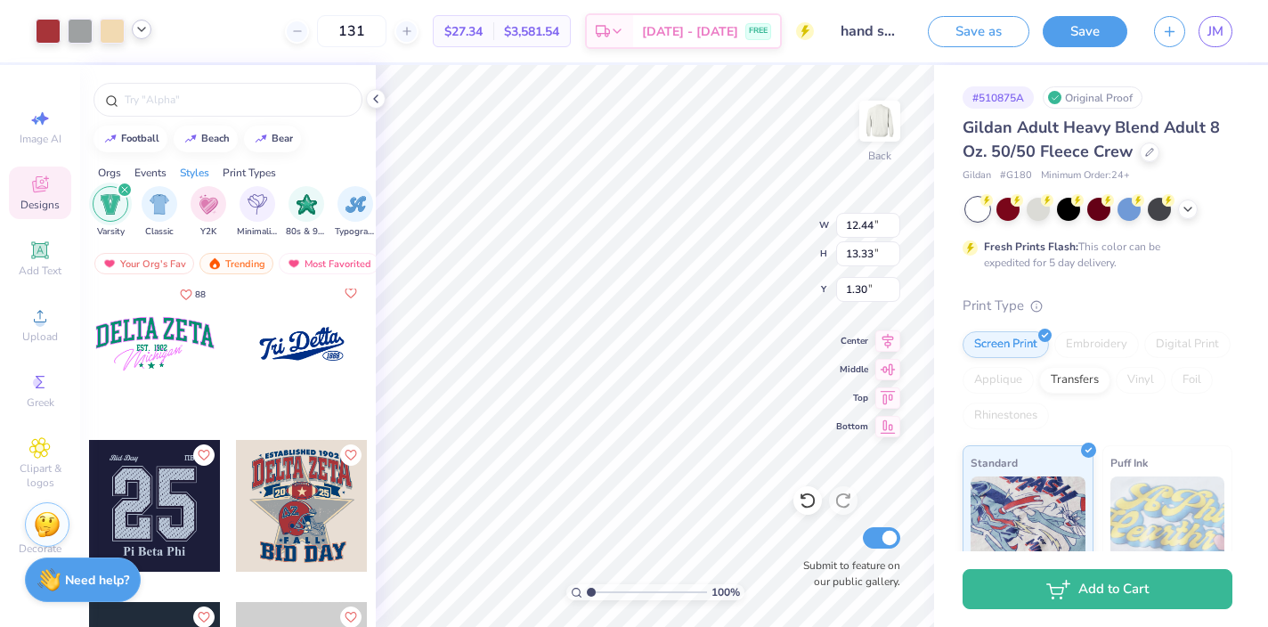
type input "1.30"
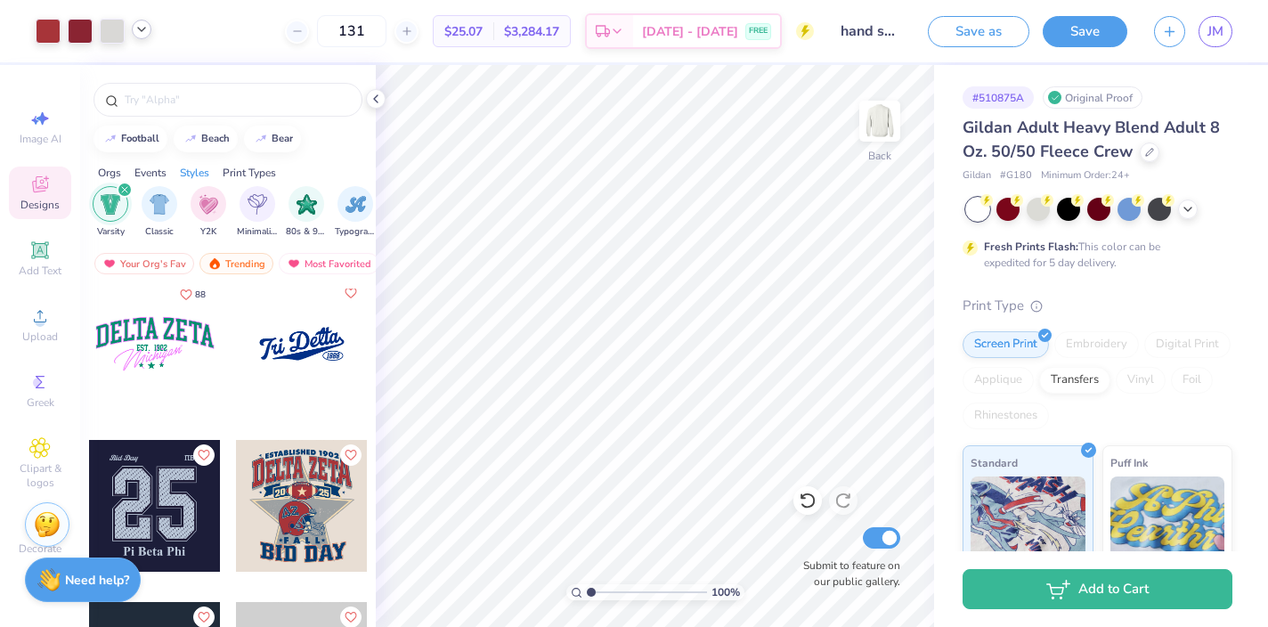
click at [291, 483] on div at bounding box center [302, 506] width 132 height 132
click at [815, 505] on icon at bounding box center [808, 501] width 18 height 18
click at [298, 477] on div at bounding box center [302, 506] width 132 height 132
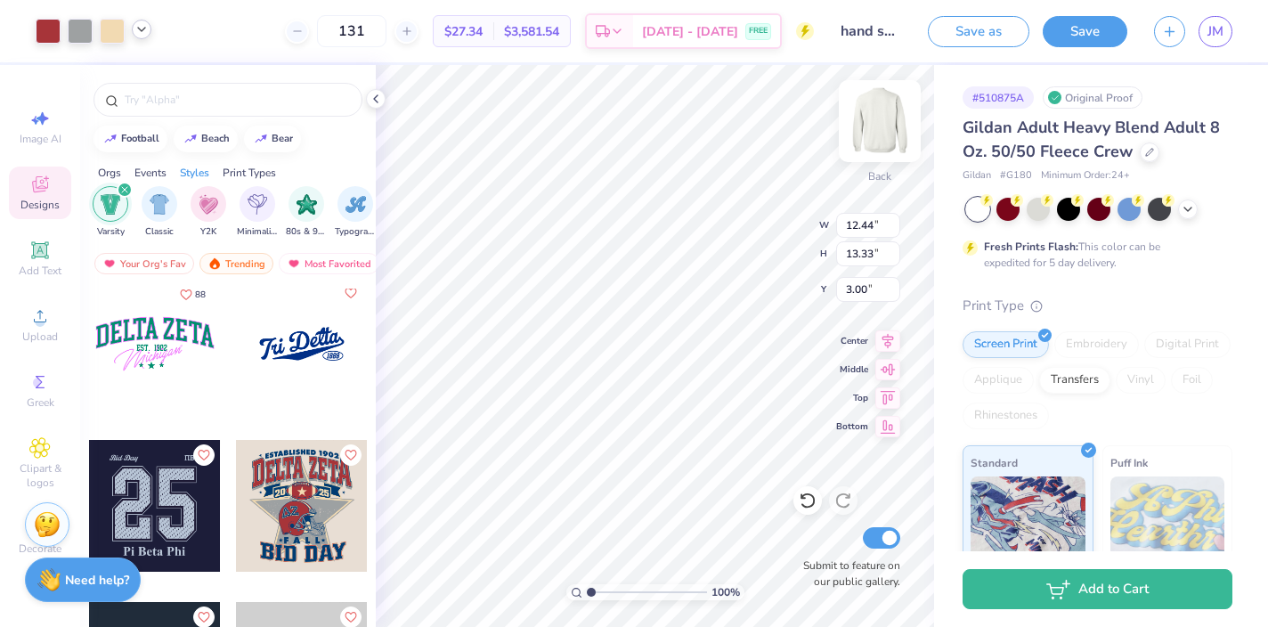
click at [881, 114] on img at bounding box center [879, 120] width 71 height 71
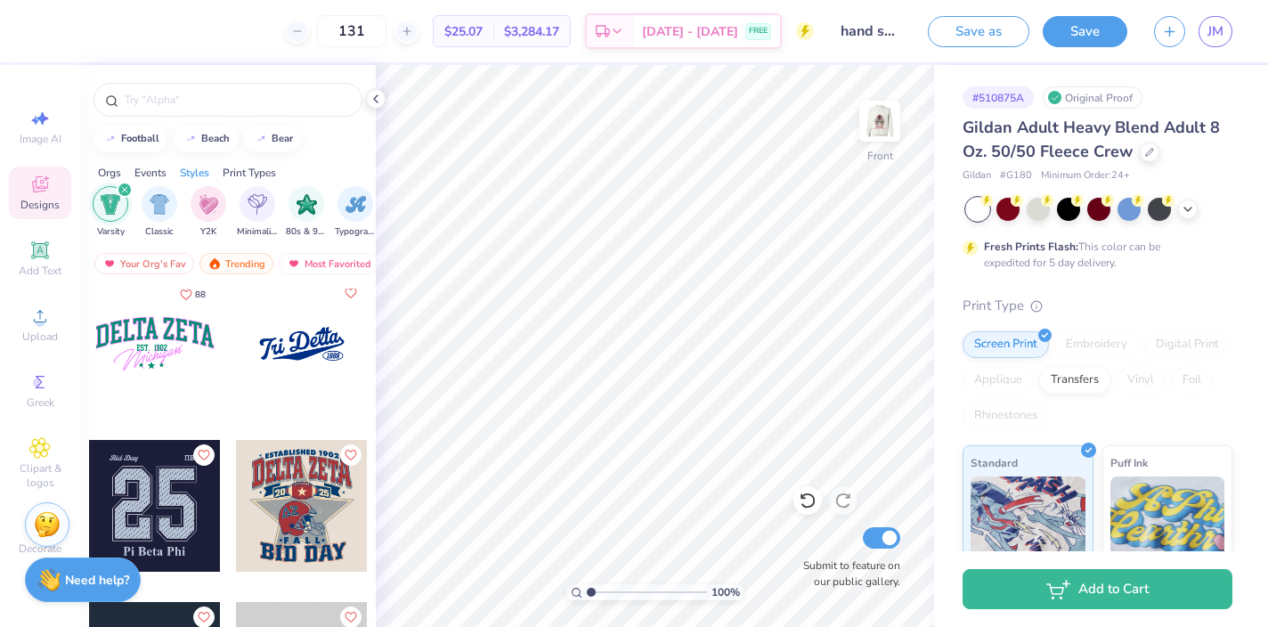
click at [307, 479] on div at bounding box center [302, 506] width 132 height 132
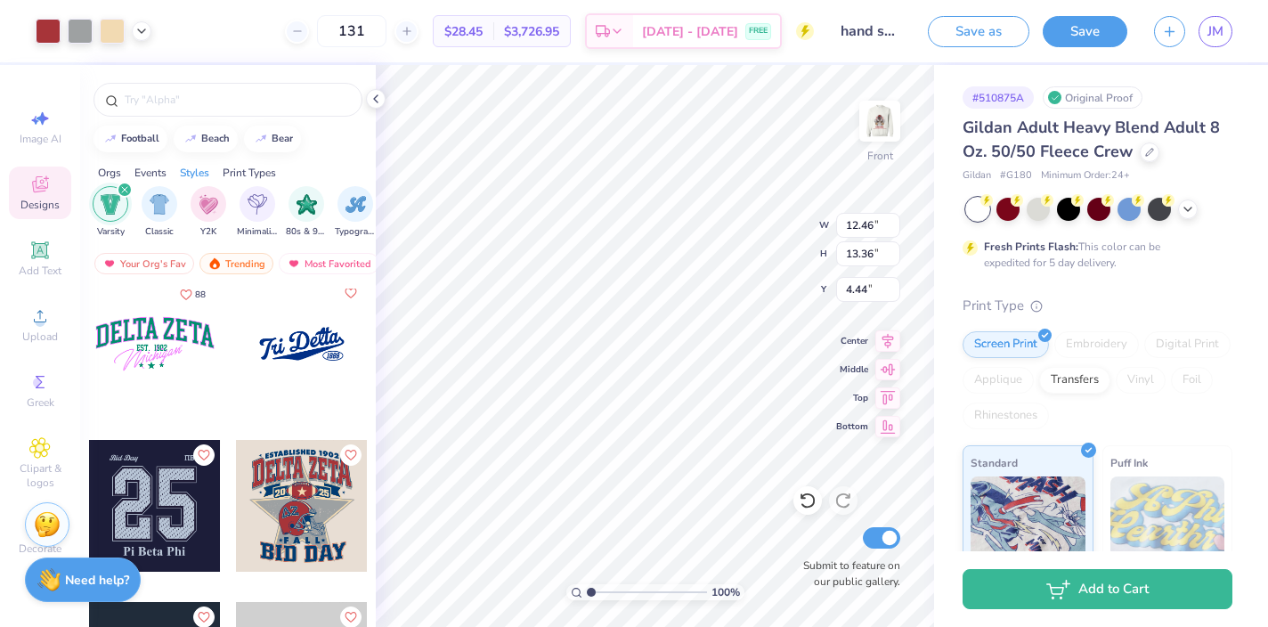
type input "4.44"
type input "17.01"
type input "7.29"
type input "8.69"
type input "3.57"
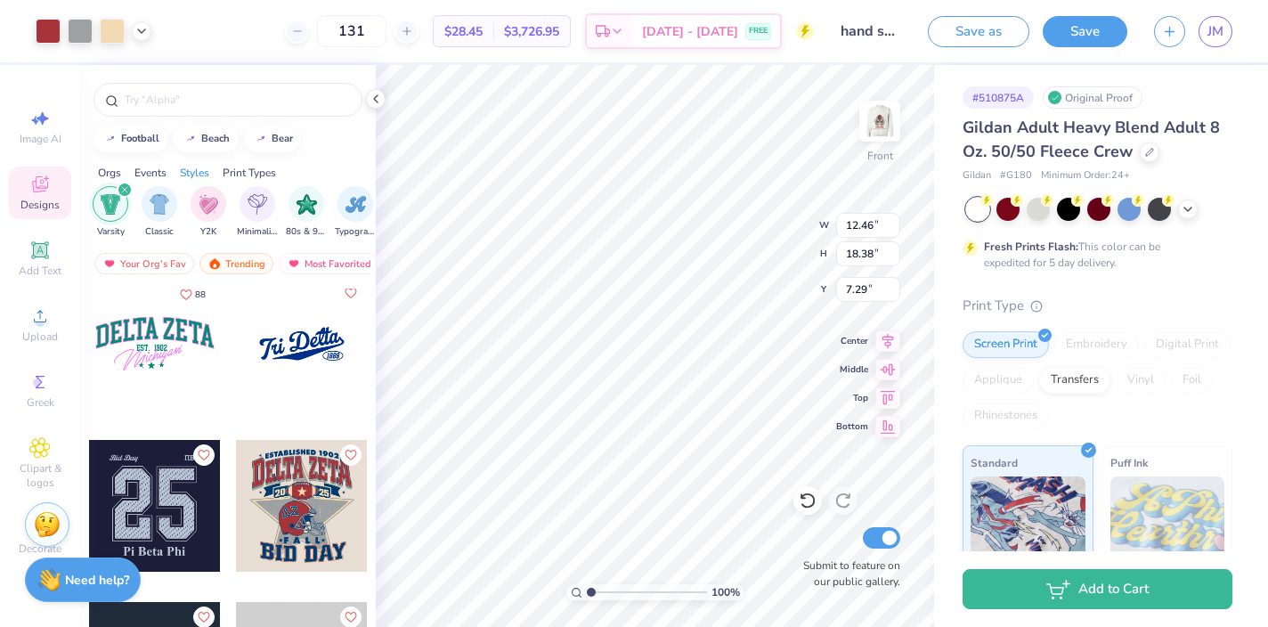
type input "5.19"
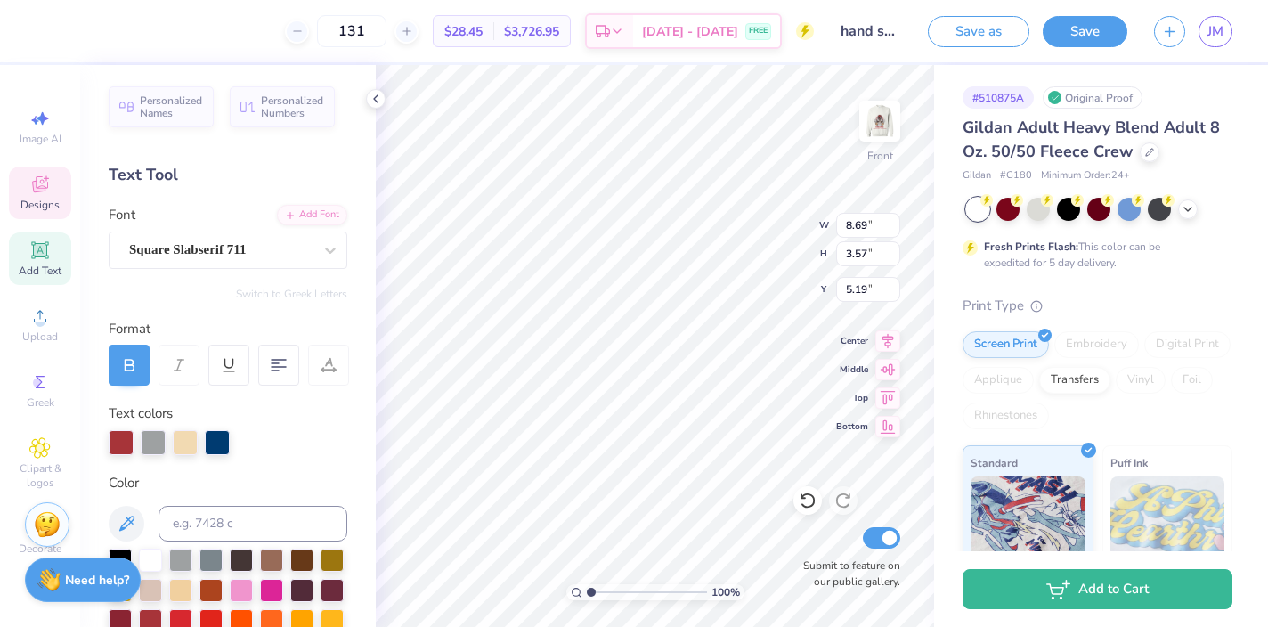
type input "1.54"
type input "3.95"
type input "5.38"
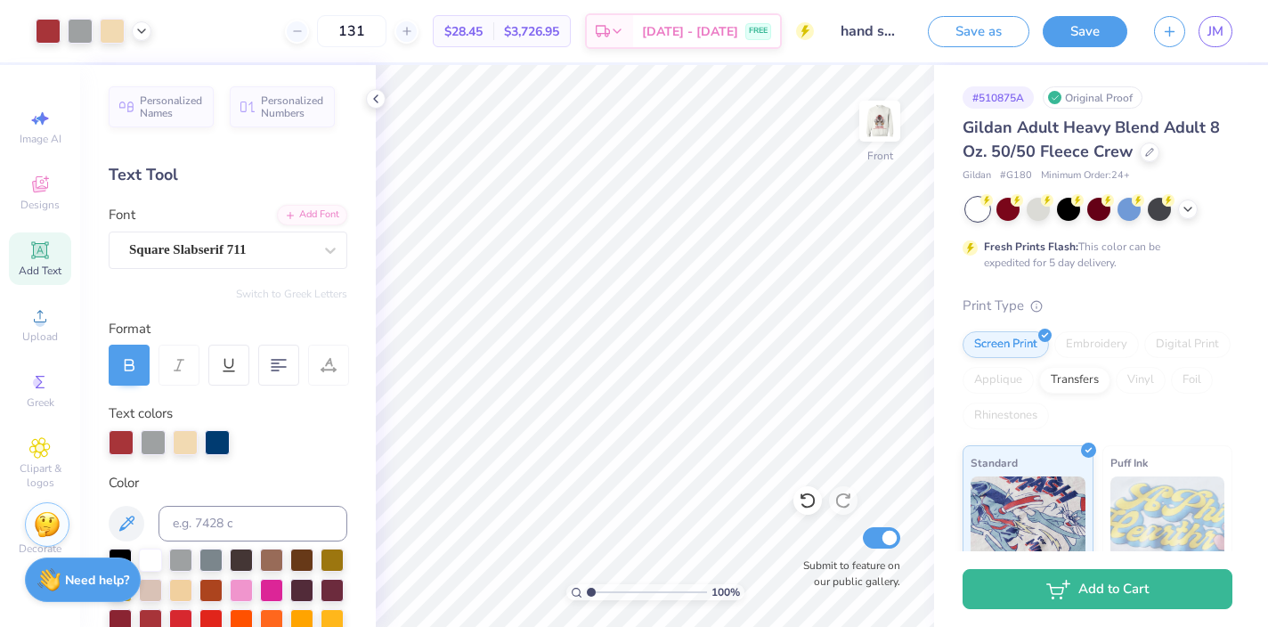
click at [761, 626] on html "Art colors 131 $28.45 Per Item $3,726.95 Total Est. Delivery [DATE] - [DATE] FR…" at bounding box center [634, 313] width 1268 height 627
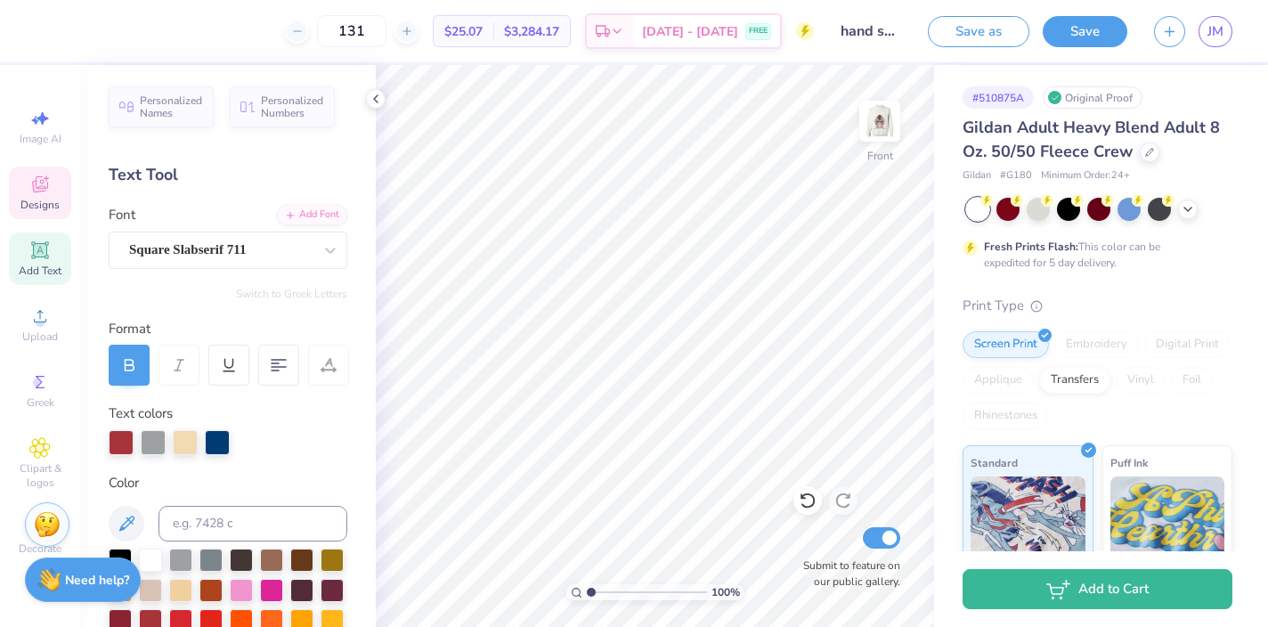
click at [55, 195] on div "Designs" at bounding box center [40, 193] width 62 height 53
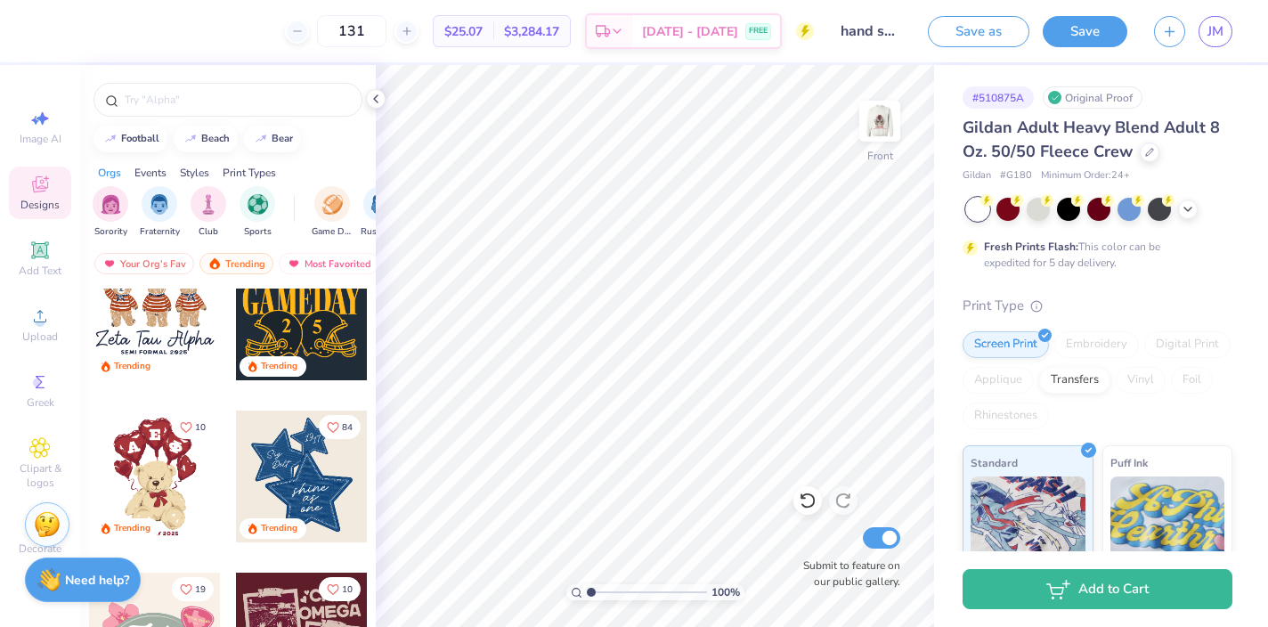
scroll to position [197, 0]
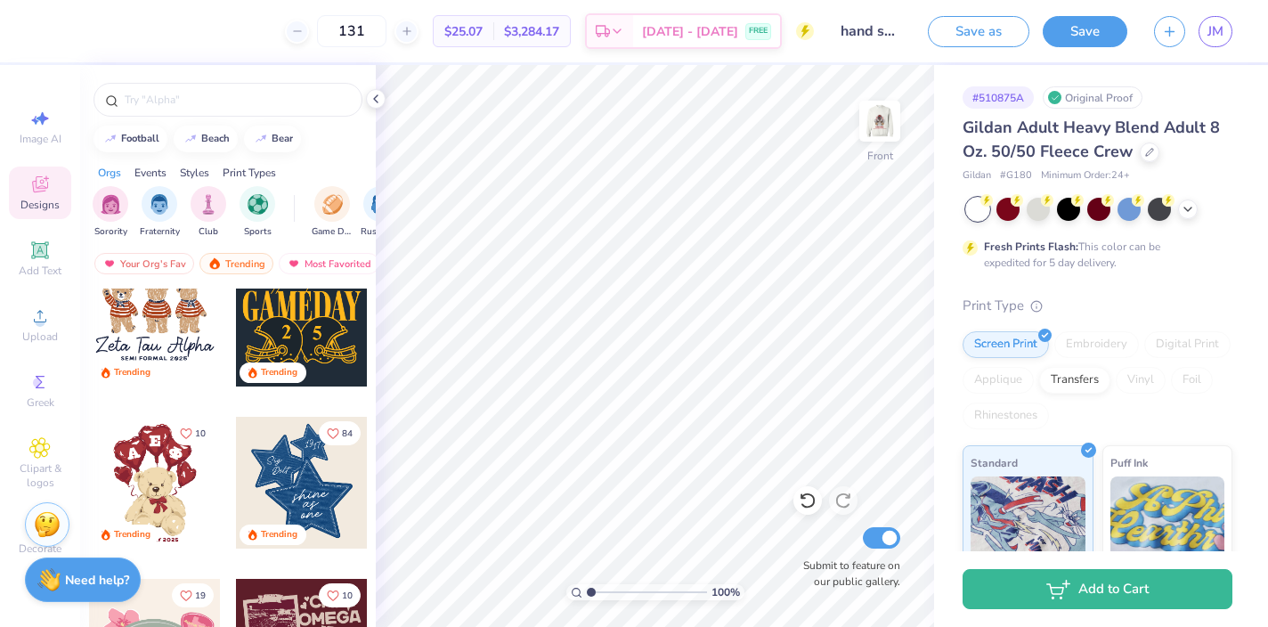
click at [295, 336] on div at bounding box center [302, 321] width 132 height 132
click at [324, 206] on img "filter for Game Day" at bounding box center [332, 202] width 20 height 20
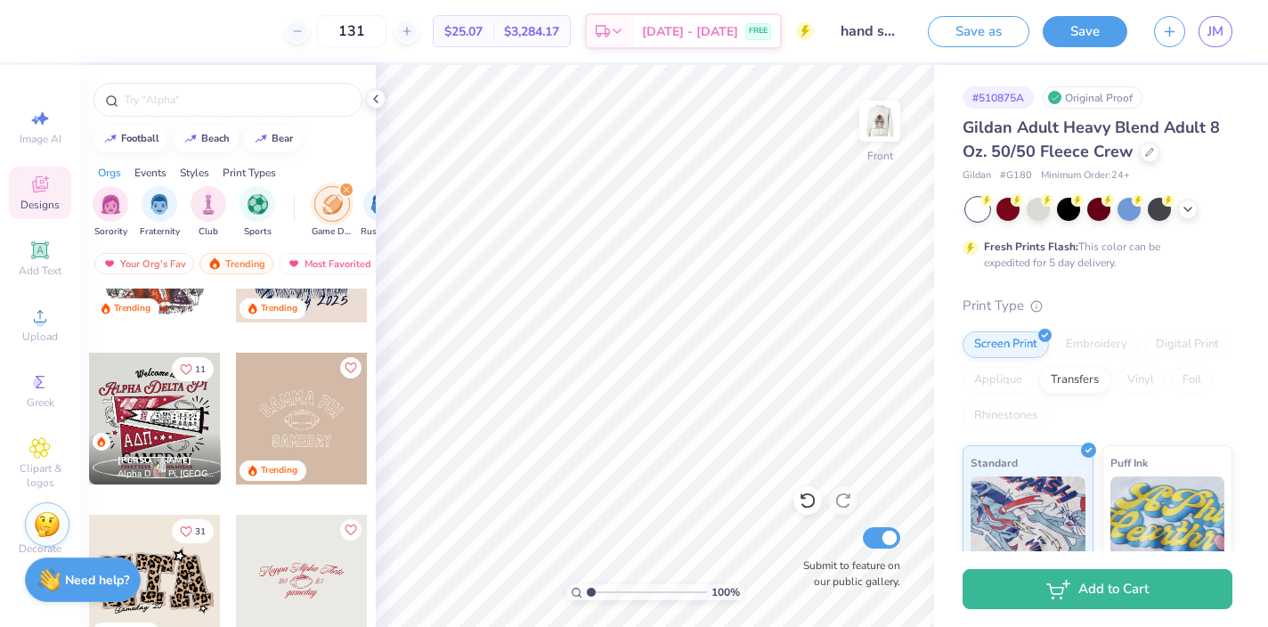
scroll to position [0, 0]
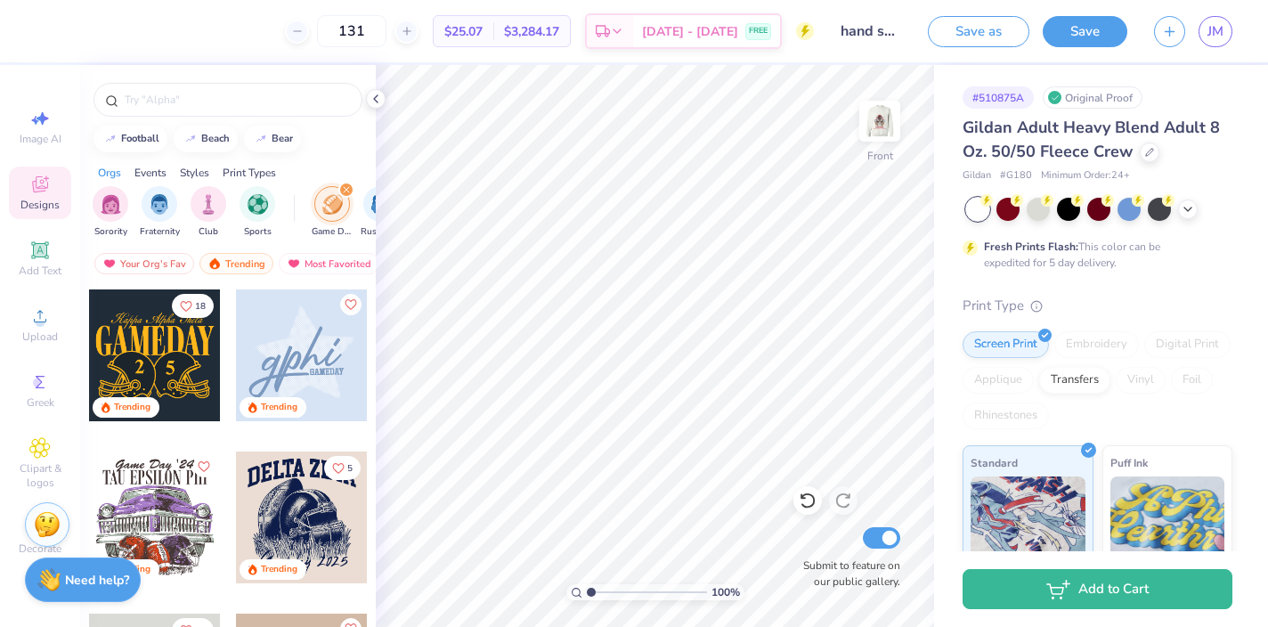
click at [309, 475] on div at bounding box center [302, 517] width 132 height 132
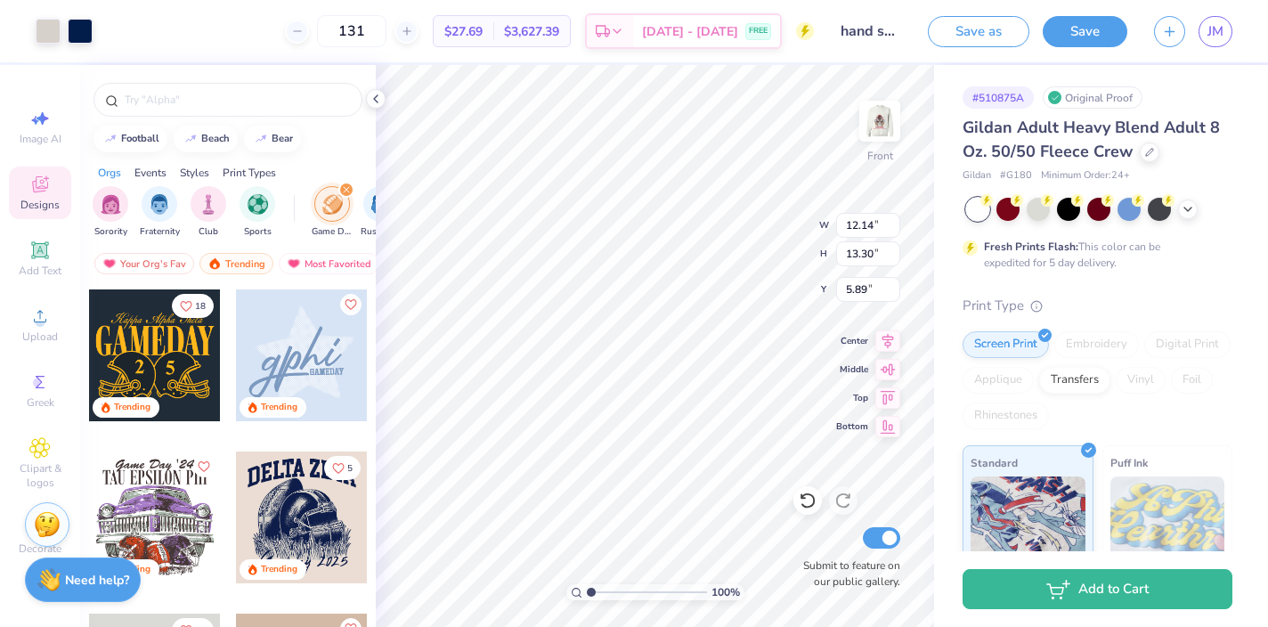
type input "5.89"
type input "7.61"
type input "6.73"
type input "9.28"
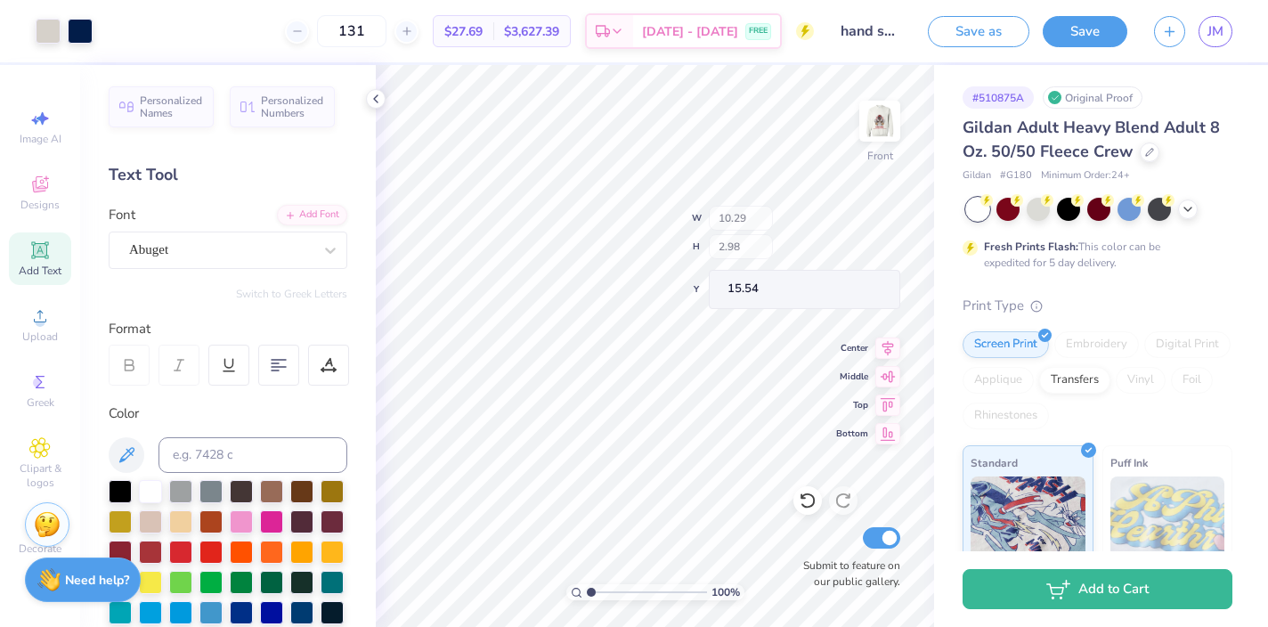
type input "15.54"
type input "13.75"
type input "8.03"
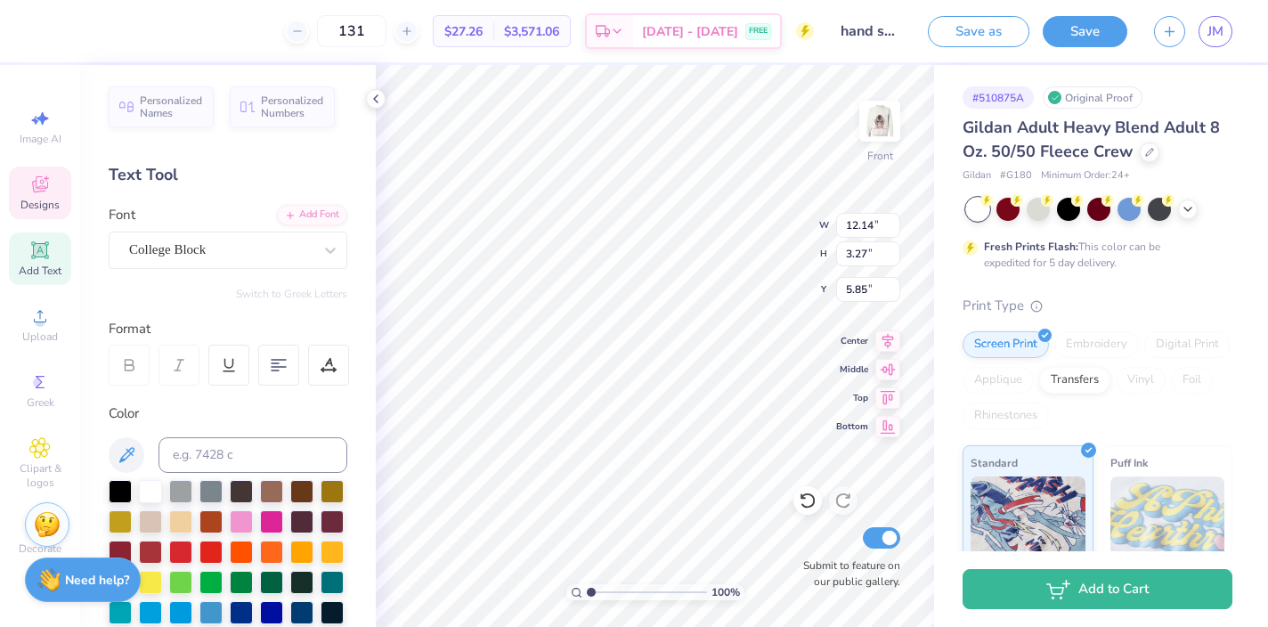
scroll to position [0, 4]
type textarea "sig delt x dphi"
click at [873, 122] on img at bounding box center [879, 120] width 71 height 71
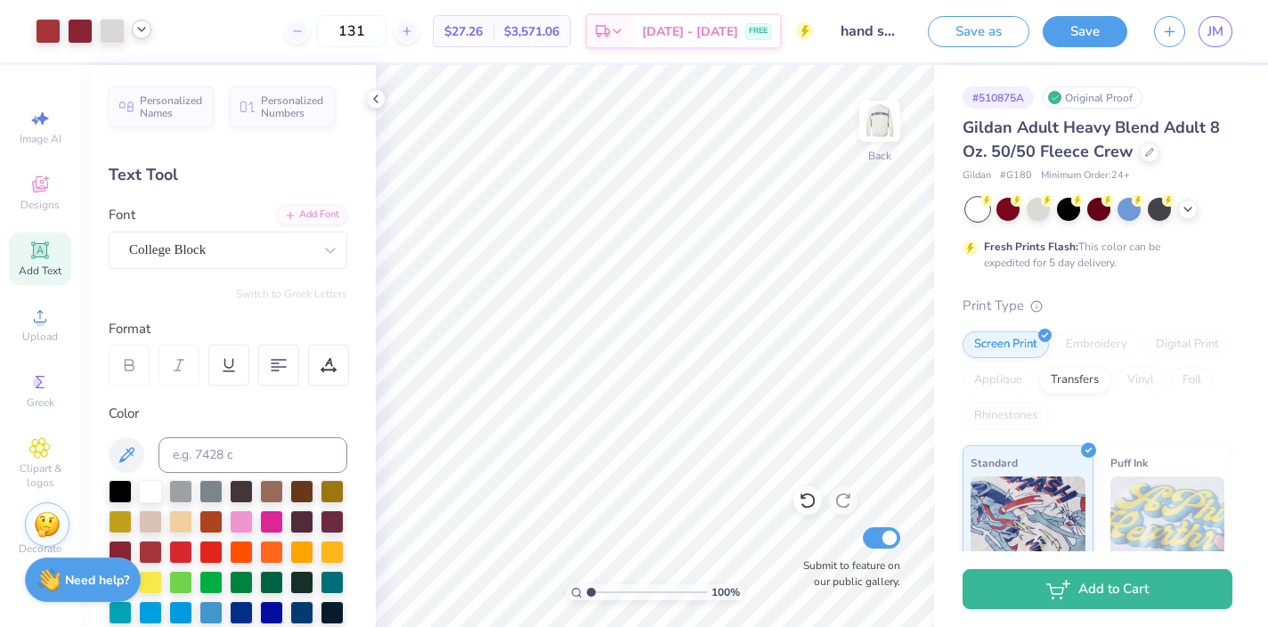
click at [141, 32] on icon at bounding box center [141, 29] width 14 height 14
click at [83, 32] on div at bounding box center [80, 29] width 25 height 25
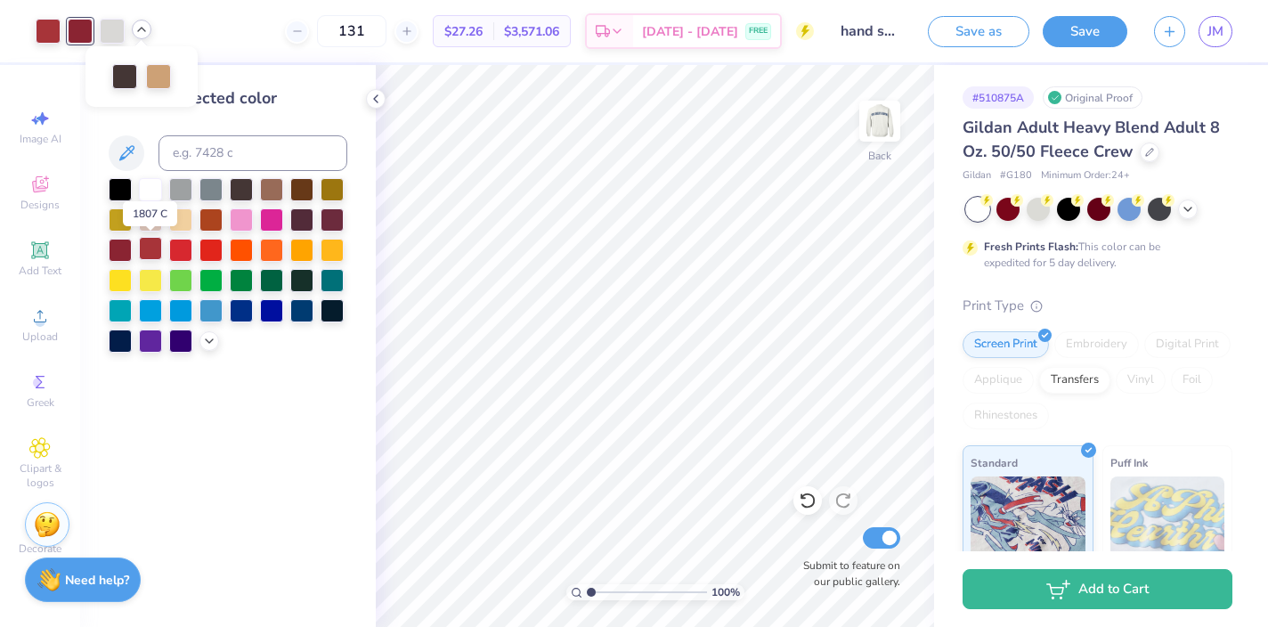
click at [150, 252] on div at bounding box center [150, 248] width 23 height 23
click at [141, 28] on icon at bounding box center [141, 29] width 14 height 14
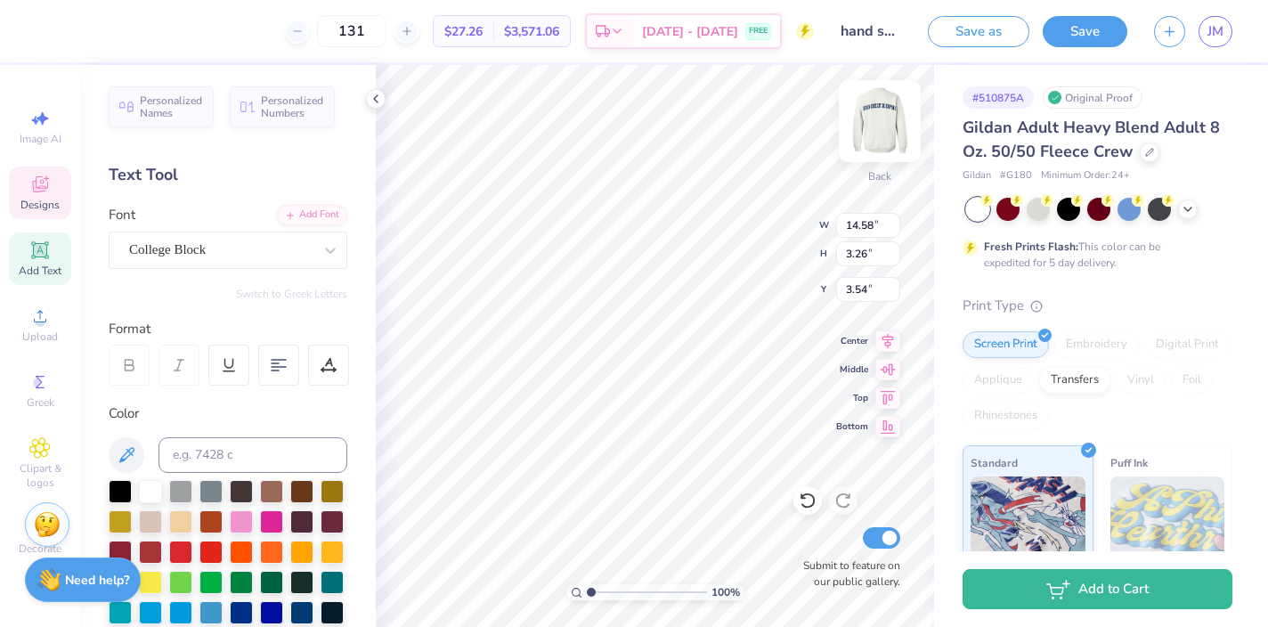
click at [877, 112] on img at bounding box center [879, 120] width 71 height 71
click at [883, 126] on img at bounding box center [879, 120] width 71 height 71
click at [299, 490] on div at bounding box center [301, 489] width 23 height 23
click at [305, 519] on div at bounding box center [301, 519] width 23 height 23
click at [145, 547] on div at bounding box center [150, 550] width 23 height 23
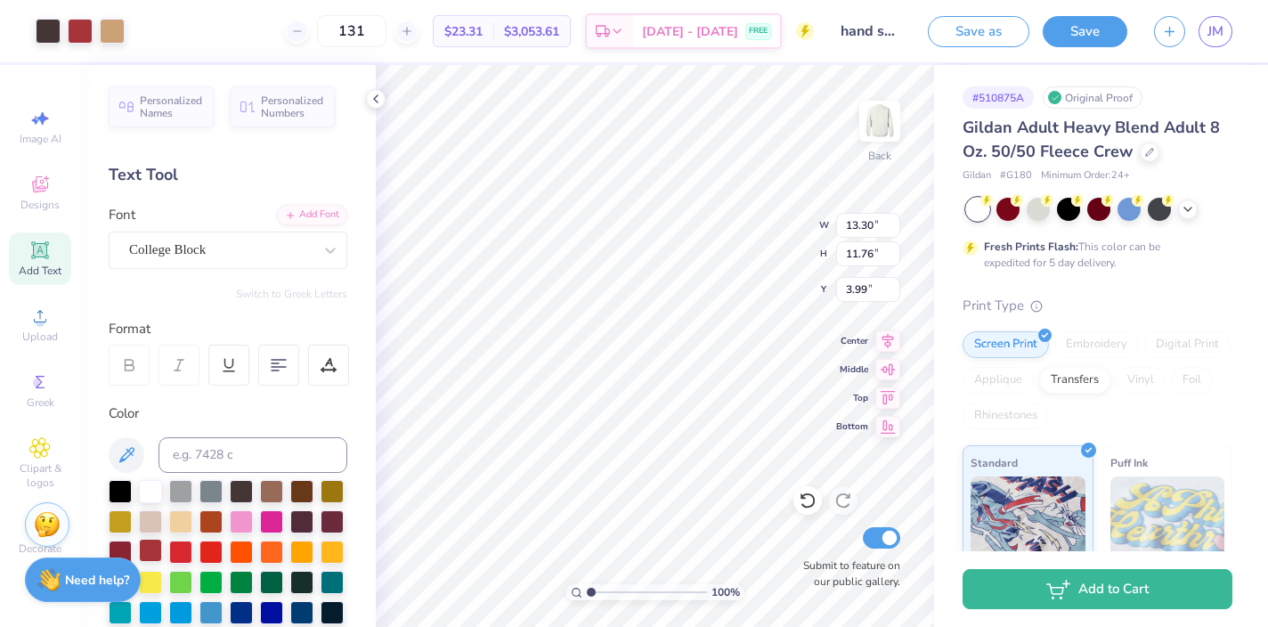
type input "11.76"
click at [810, 500] on icon at bounding box center [808, 501] width 18 height 18
type input "3.99"
type input "4.09"
type input "13.08"
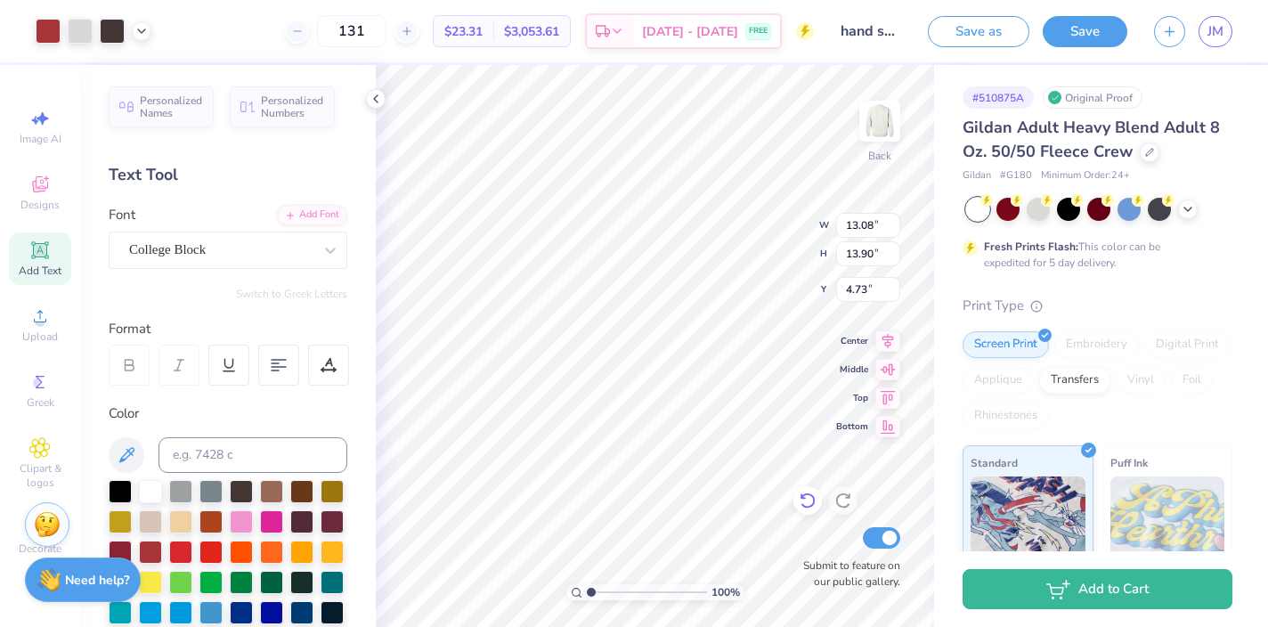
type input "13.90"
type input "4.73"
click at [802, 504] on icon at bounding box center [807, 501] width 15 height 16
type input "4.09"
click at [809, 505] on icon at bounding box center [808, 501] width 18 height 18
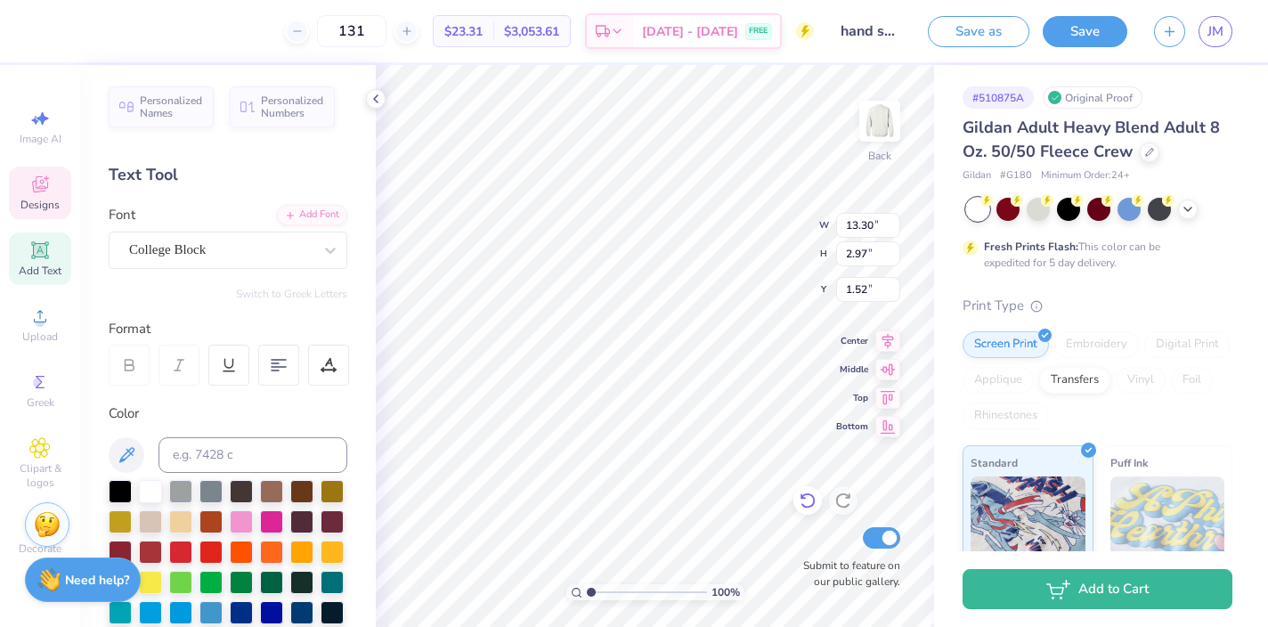
type input "1.52"
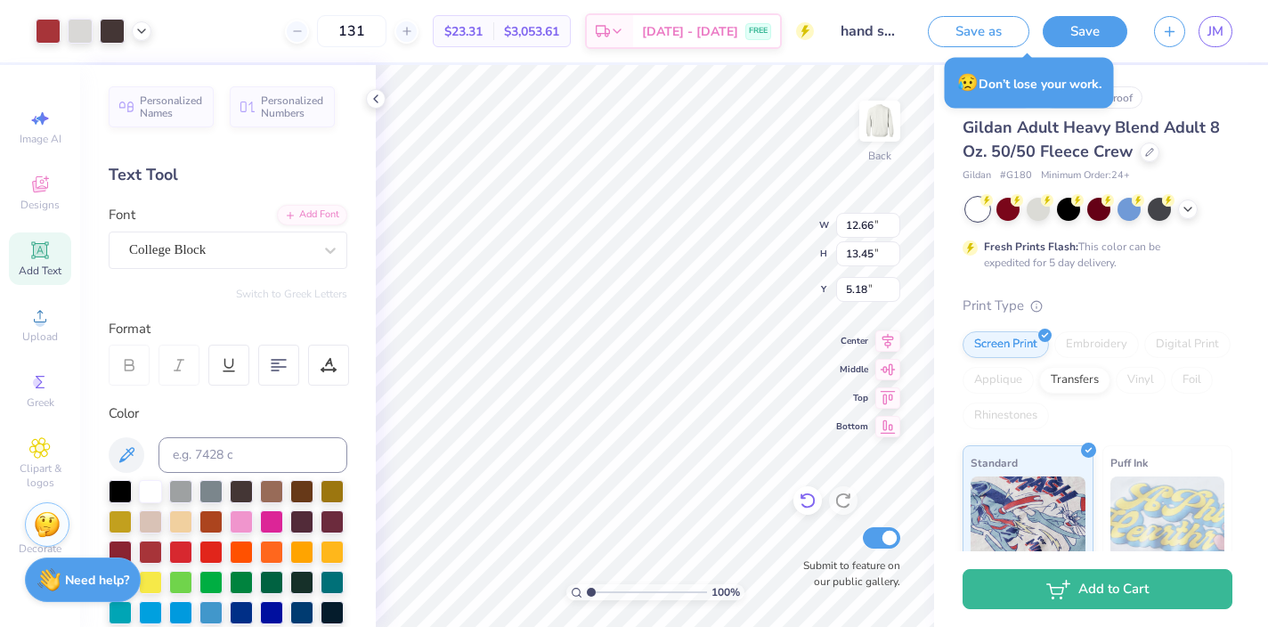
type input "12.66"
type input "13.45"
type input "5.18"
type input "13.08"
type input "13.90"
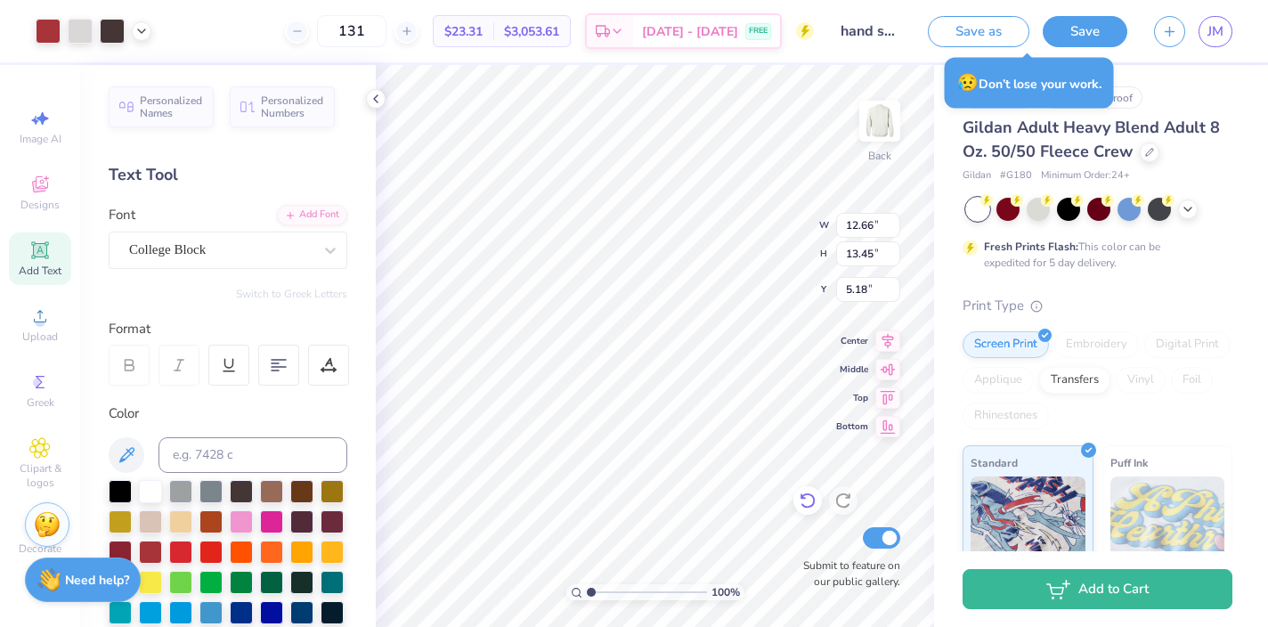
type input "4.74"
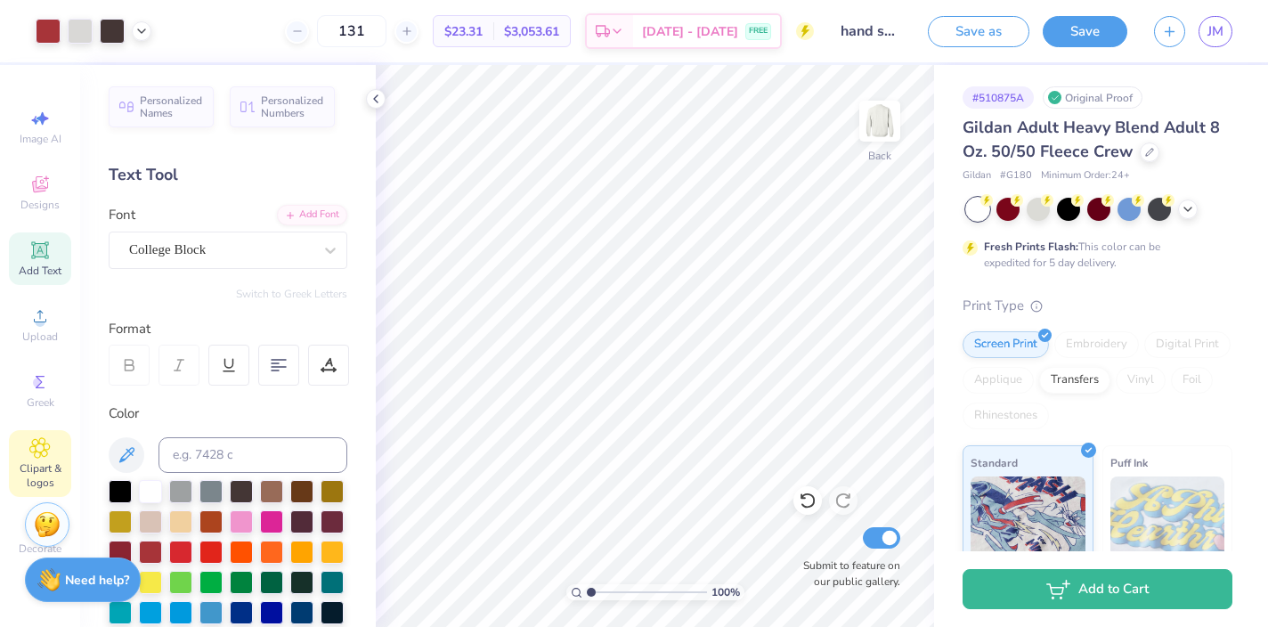
click at [46, 452] on icon at bounding box center [39, 447] width 20 height 21
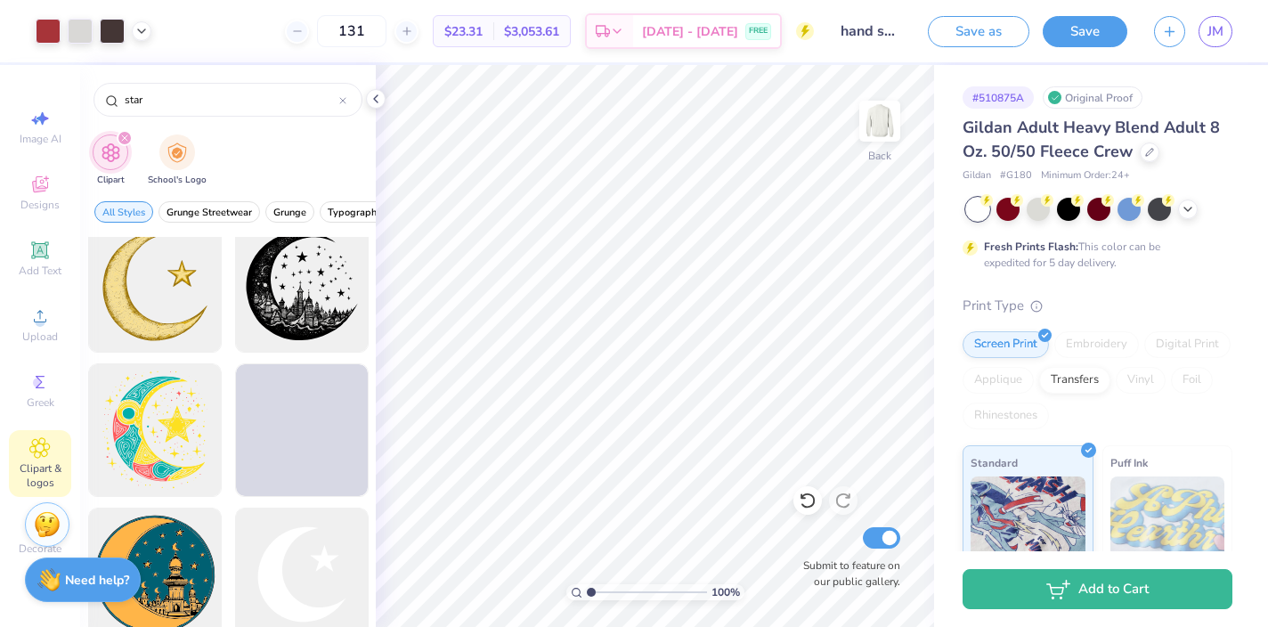
scroll to position [476, 0]
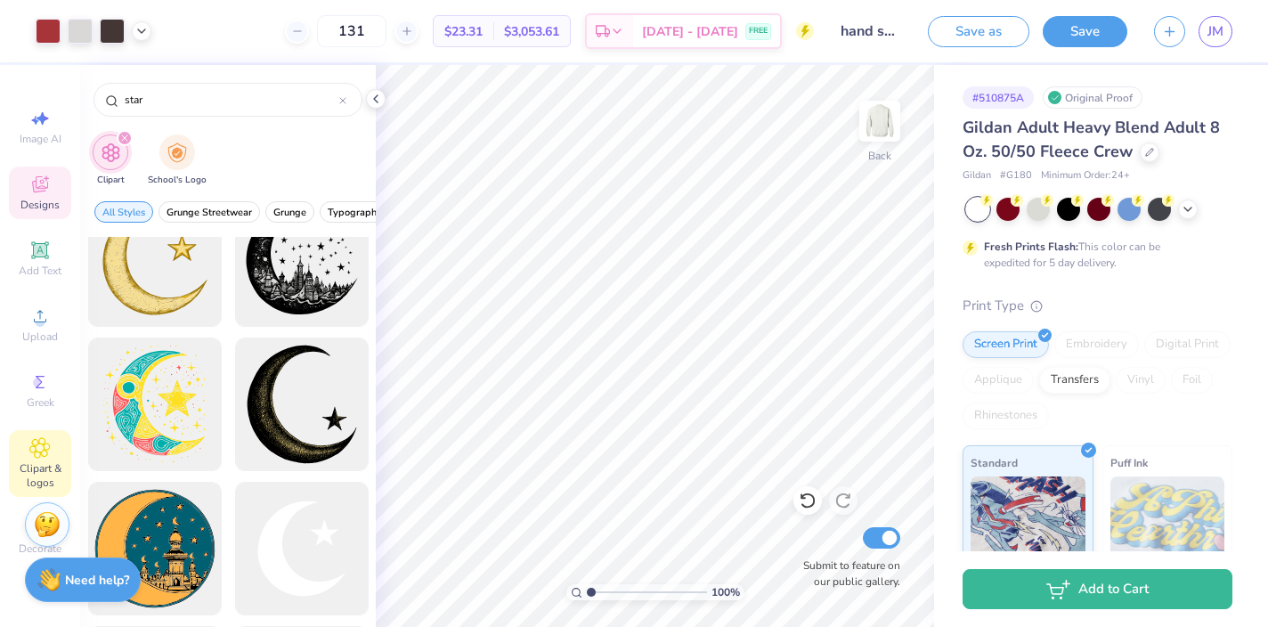
type input "star"
click at [45, 185] on icon at bounding box center [39, 184] width 21 height 21
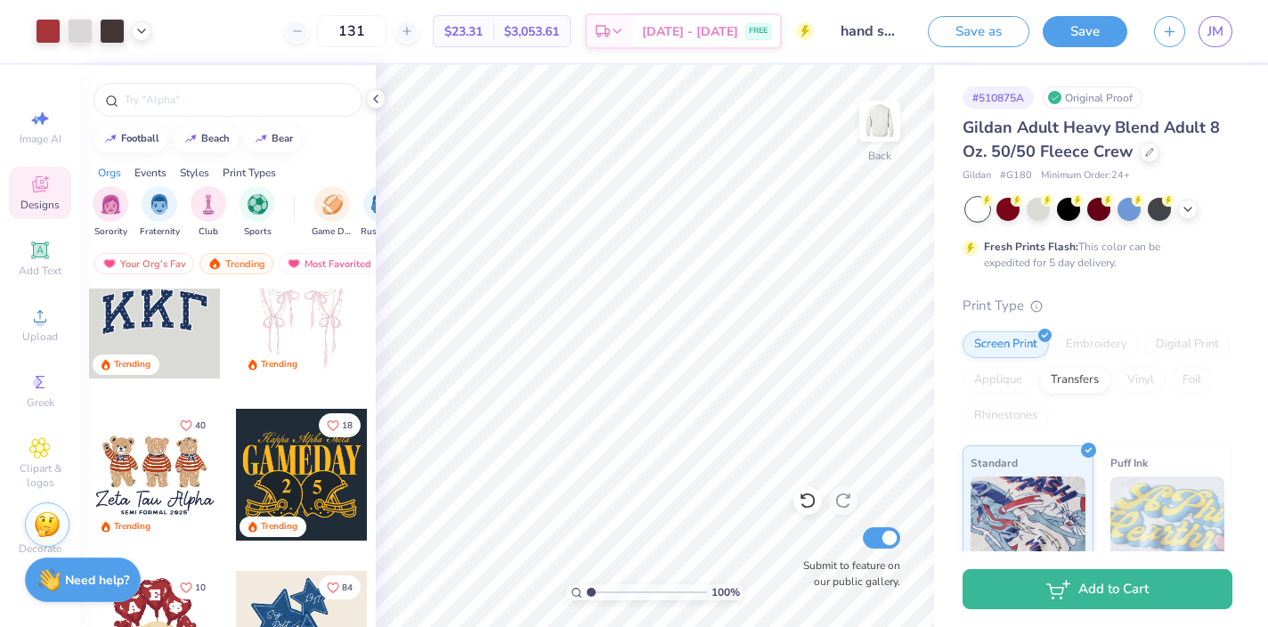
scroll to position [0, 0]
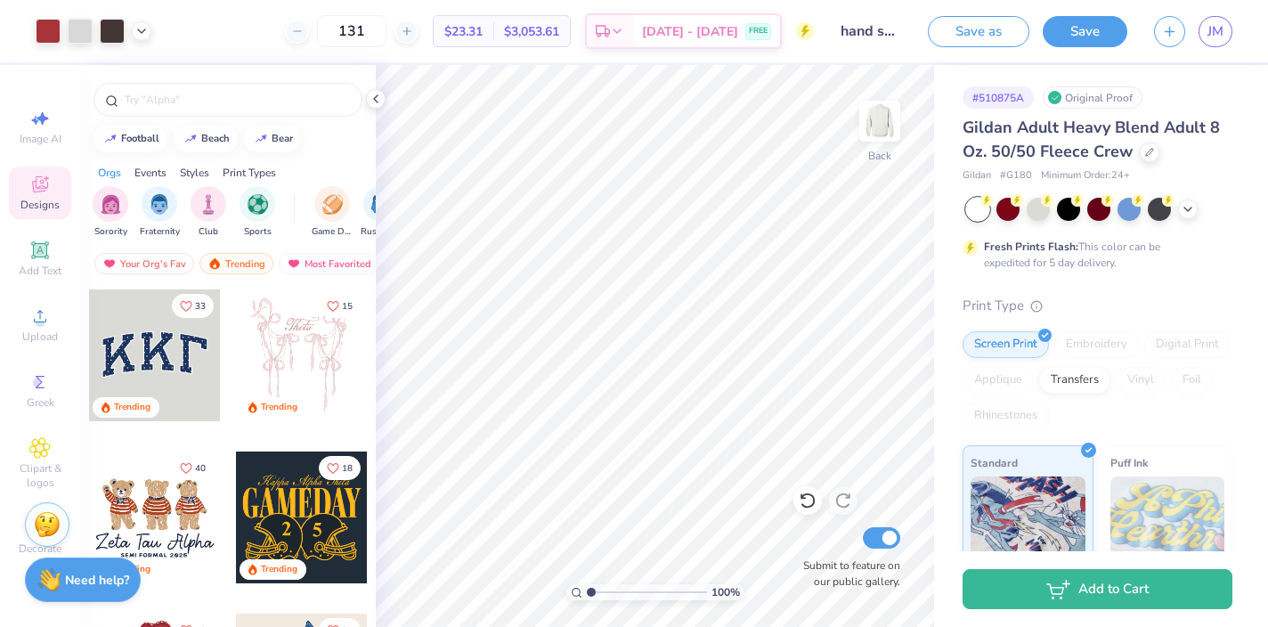
click at [322, 492] on div at bounding box center [302, 517] width 132 height 132
click at [143, 132] on div "football" at bounding box center [140, 137] width 38 height 10
type input "football"
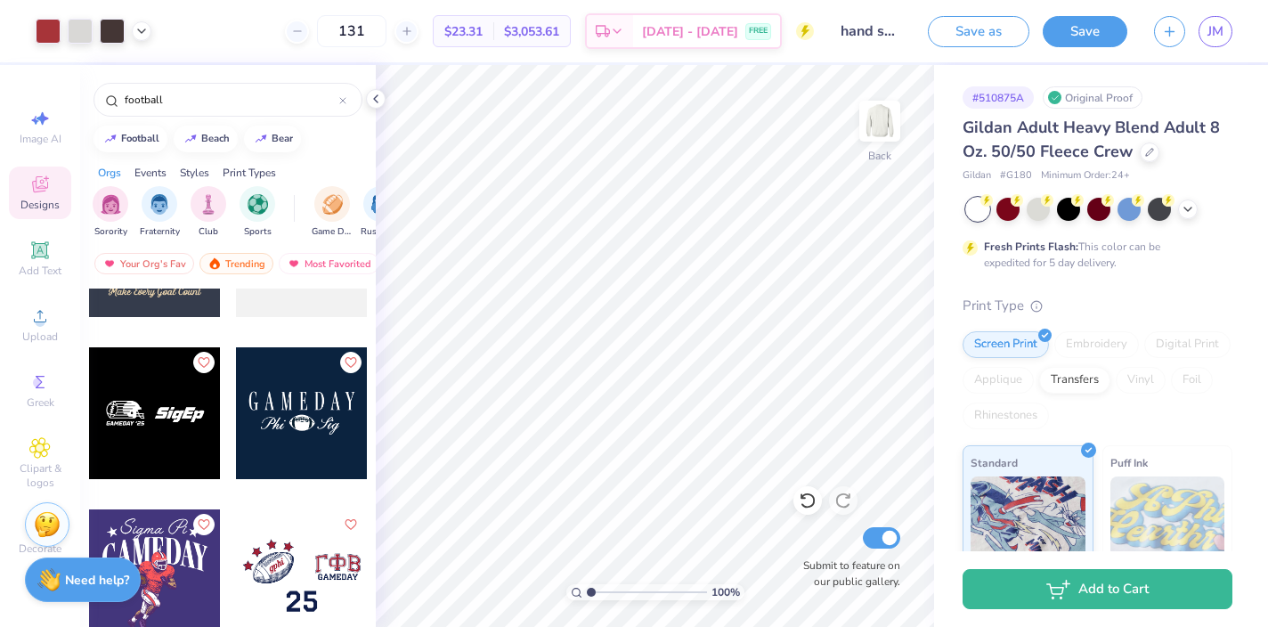
scroll to position [1722, 0]
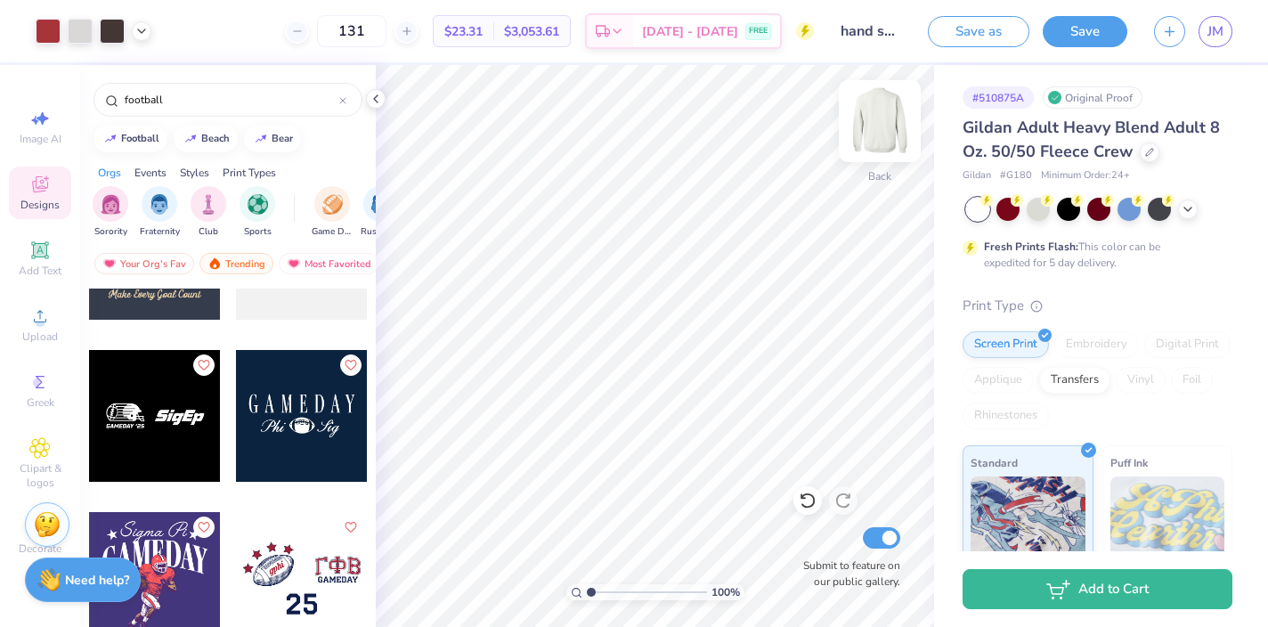
click at [881, 116] on img at bounding box center [879, 120] width 71 height 71
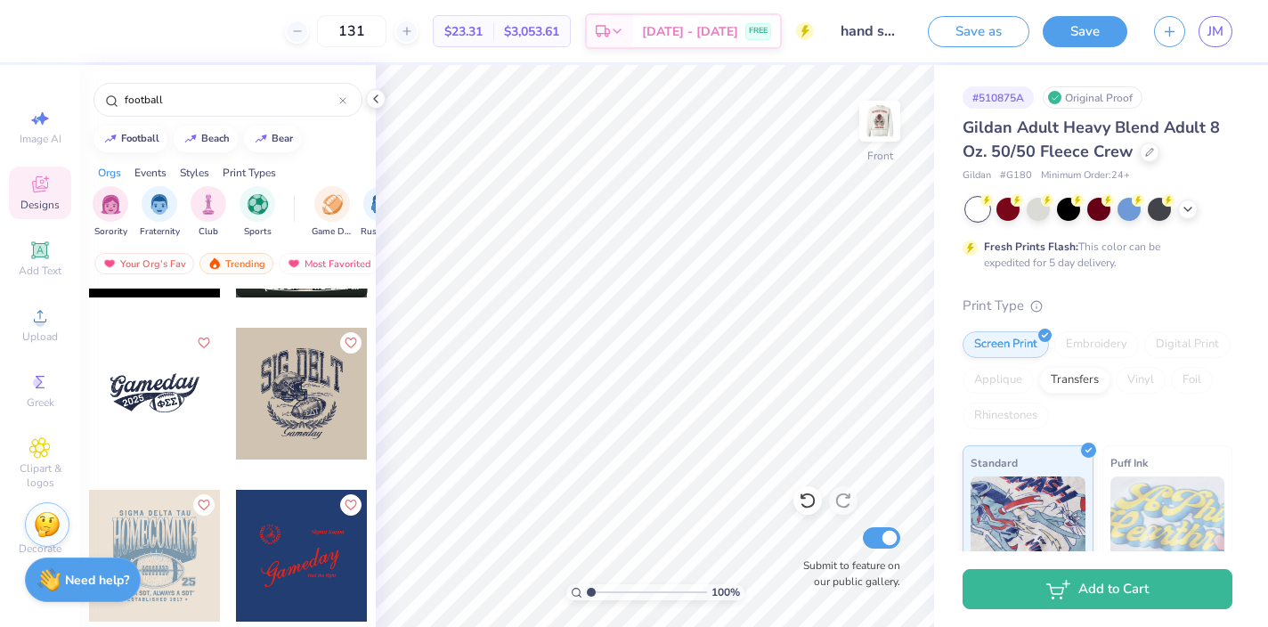
scroll to position [1139, 0]
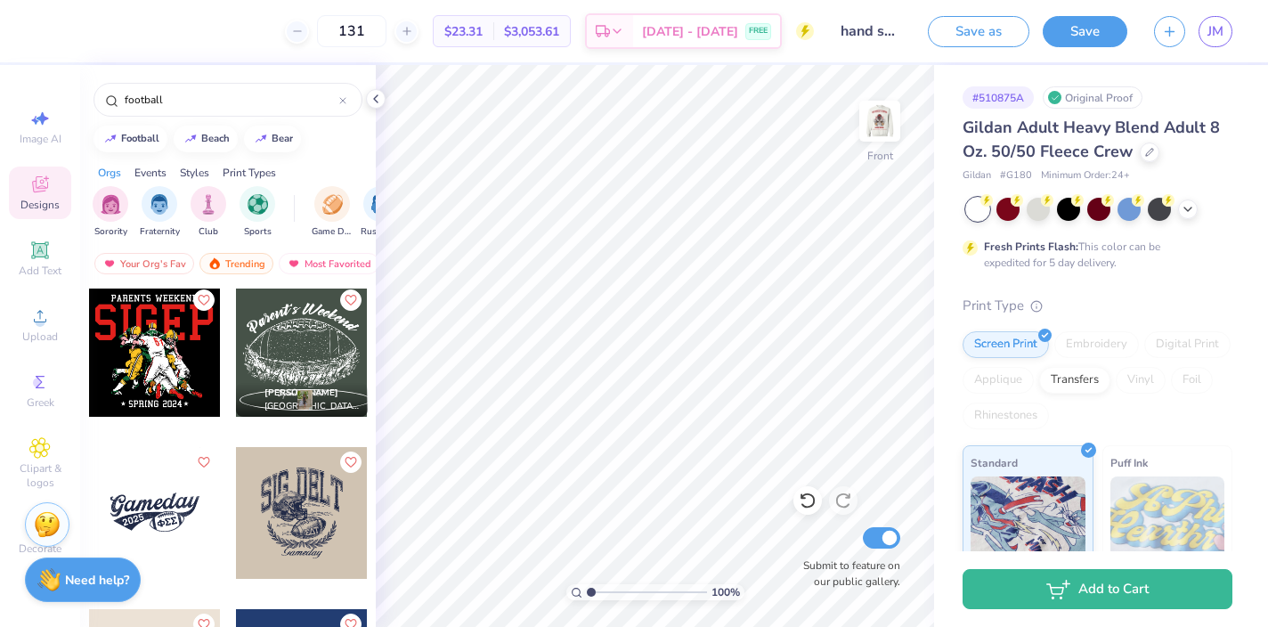
click at [176, 476] on div "[PERSON_NAME] Kappa Delta, [GEOGRAPHIC_DATA]" at bounding box center [228, 490] width 296 height 404
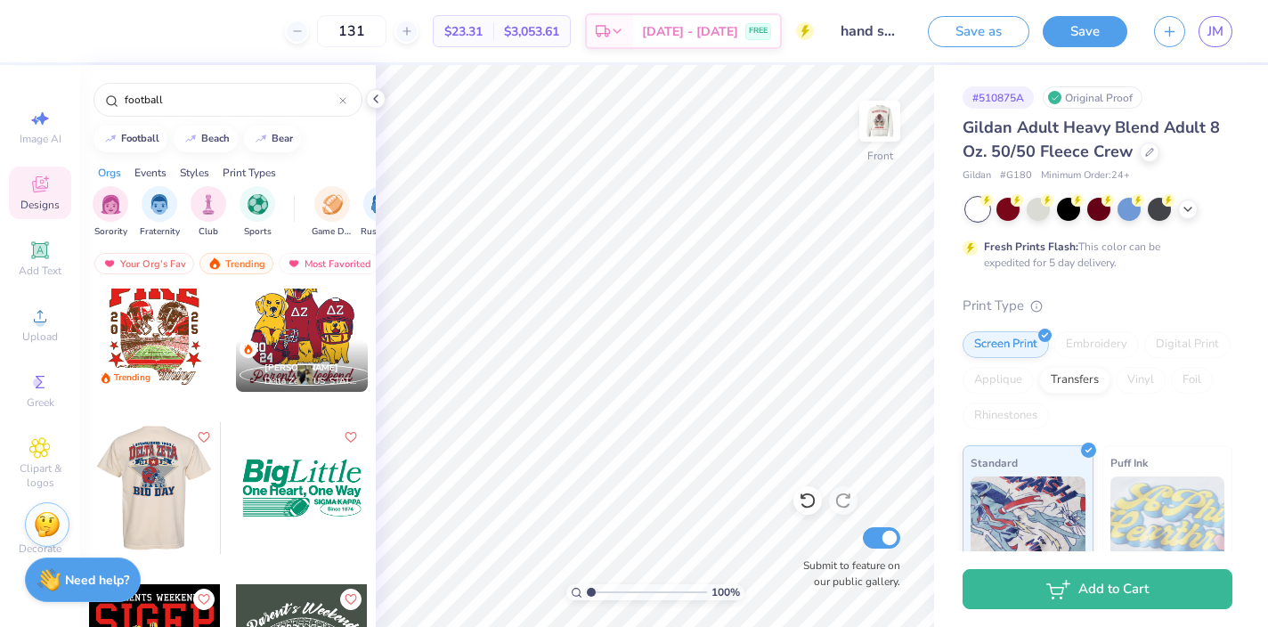
click at [158, 475] on div at bounding box center [154, 488] width 132 height 132
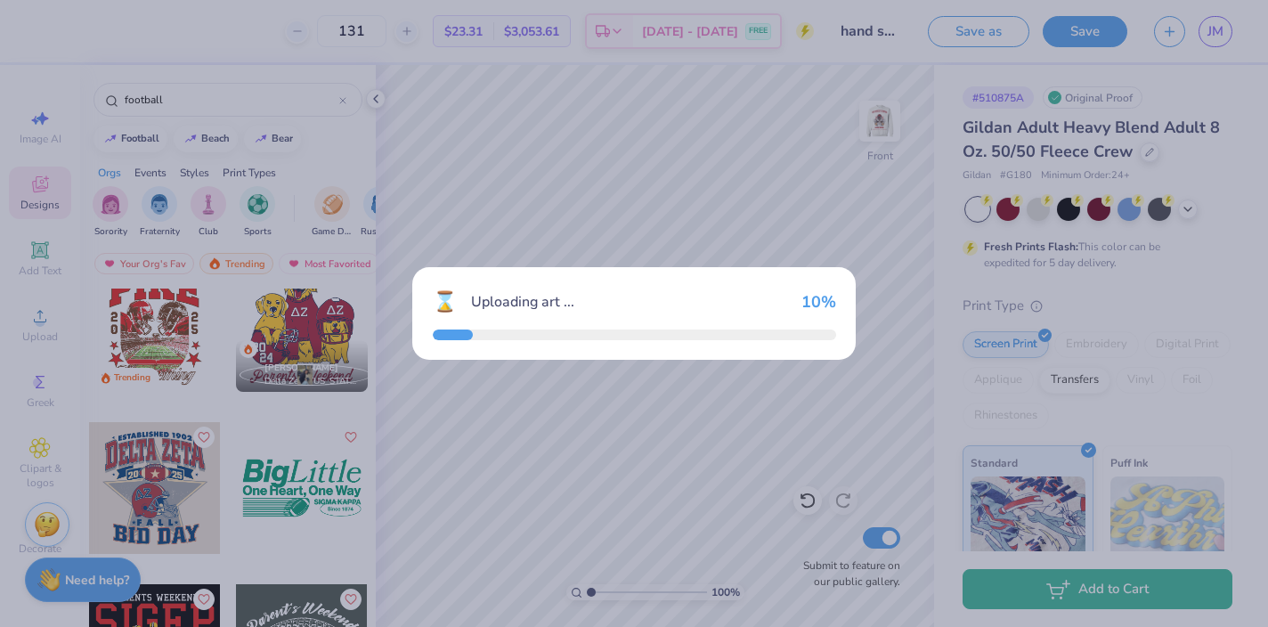
scroll to position [896, 0]
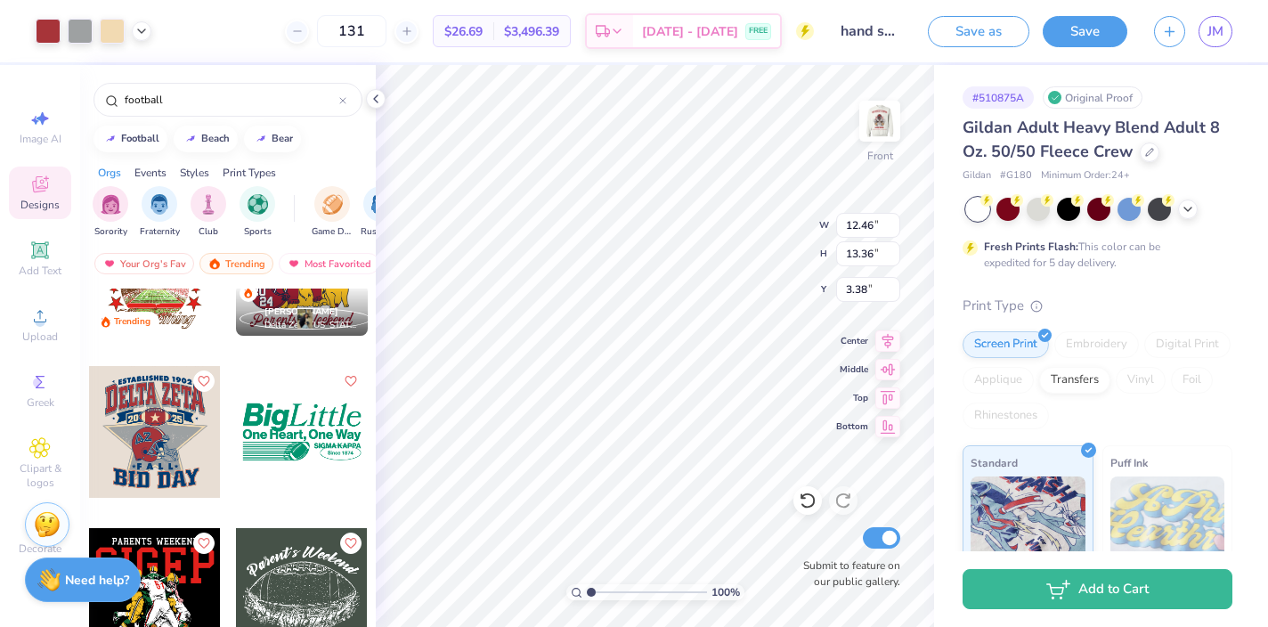
type input "3.46"
type input "4.58"
type input "6.35"
type input "7.30"
type input "10.24"
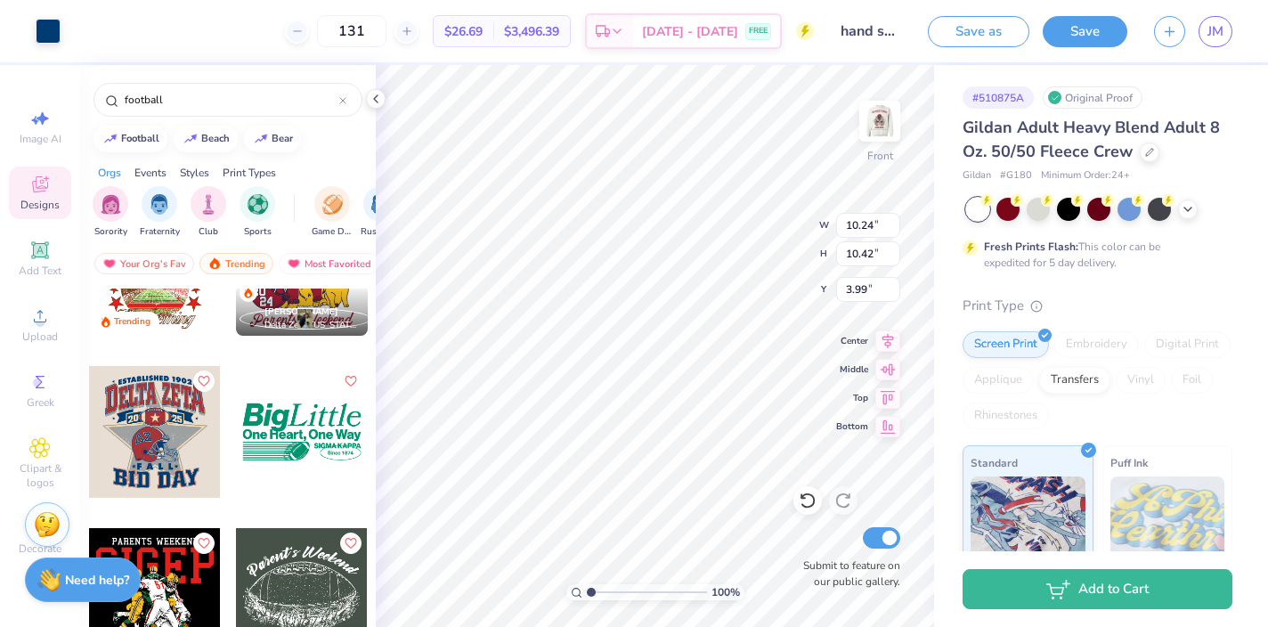
type input "10.42"
type input "3.99"
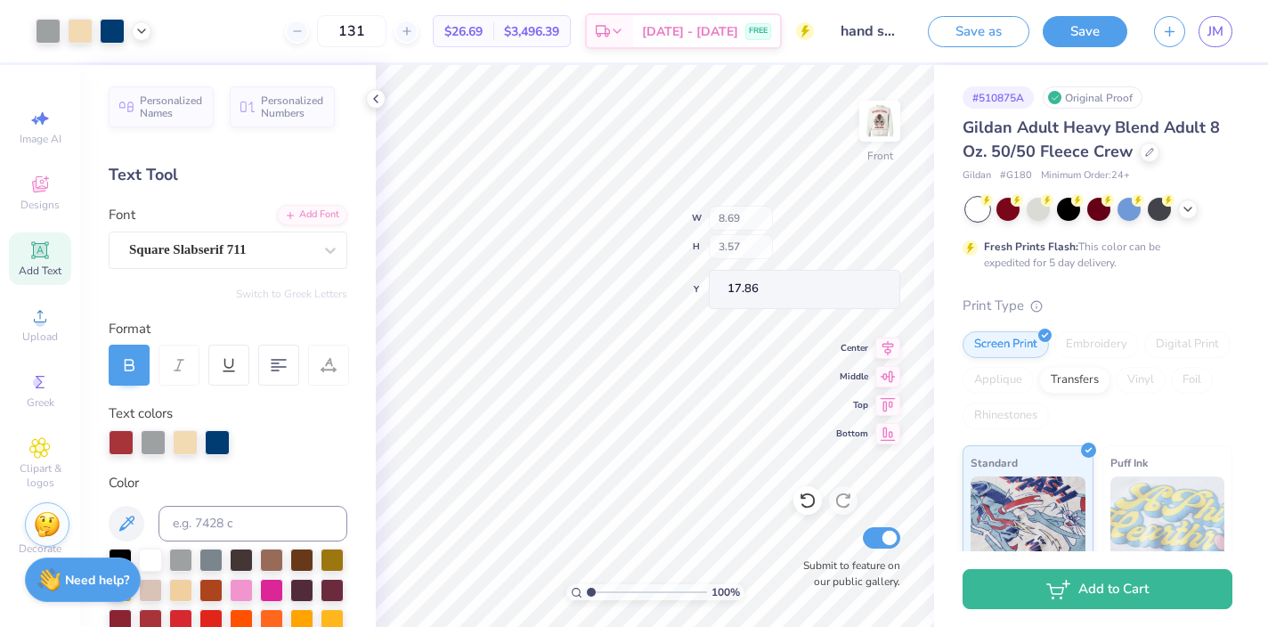
type input "17.86"
type input "4.53"
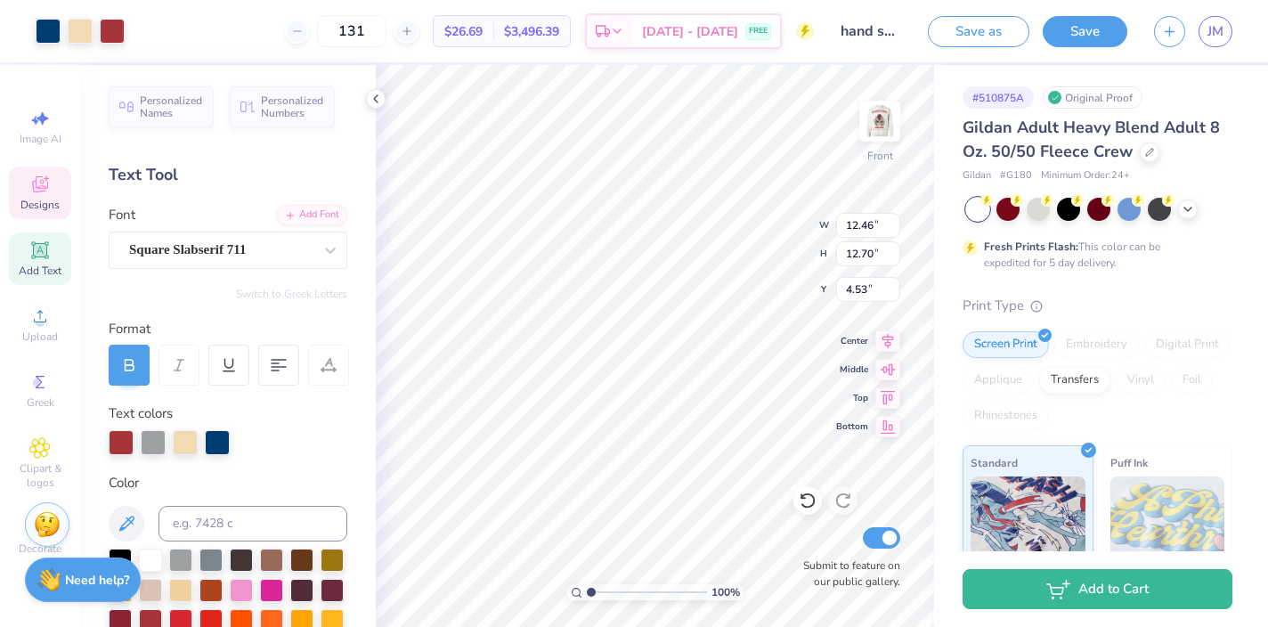
type input "10.15"
type input "2.53"
type input "14.29"
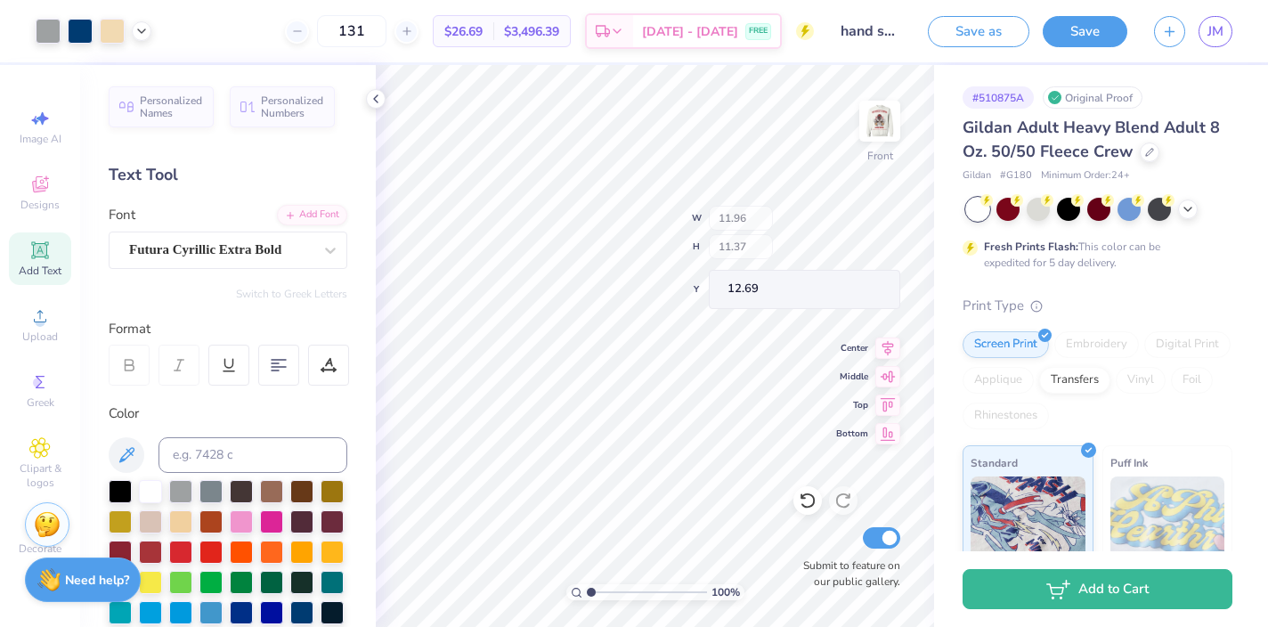
type input "12.69"
type input "9.74"
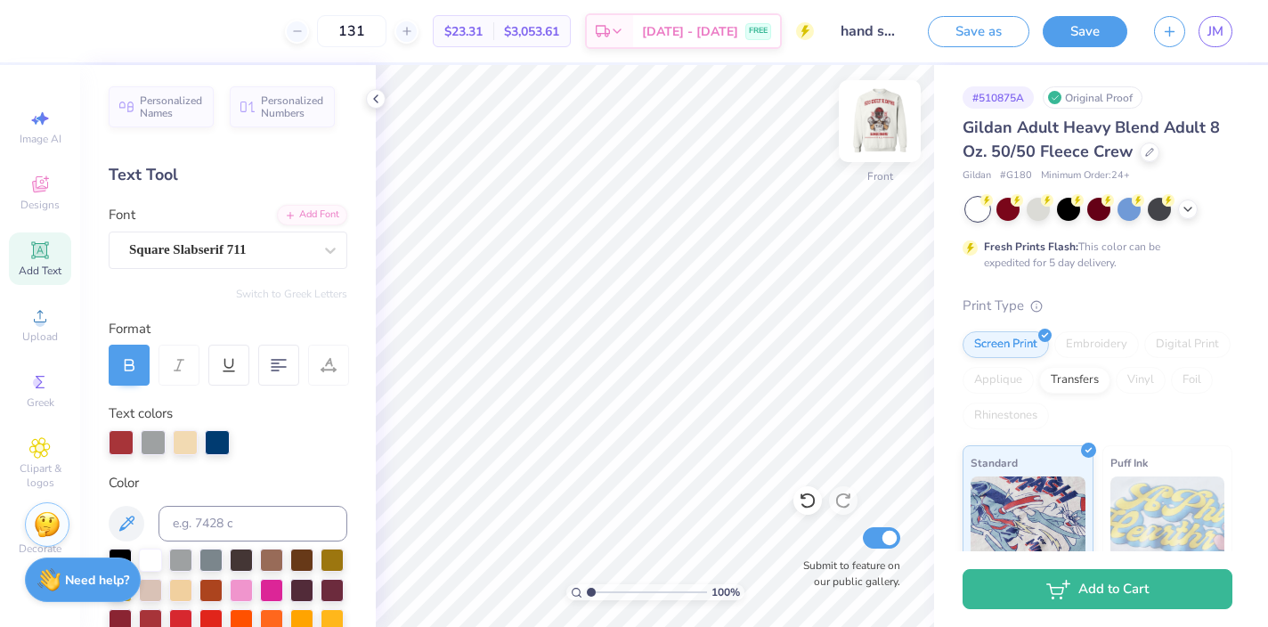
click at [875, 134] on img at bounding box center [879, 120] width 71 height 71
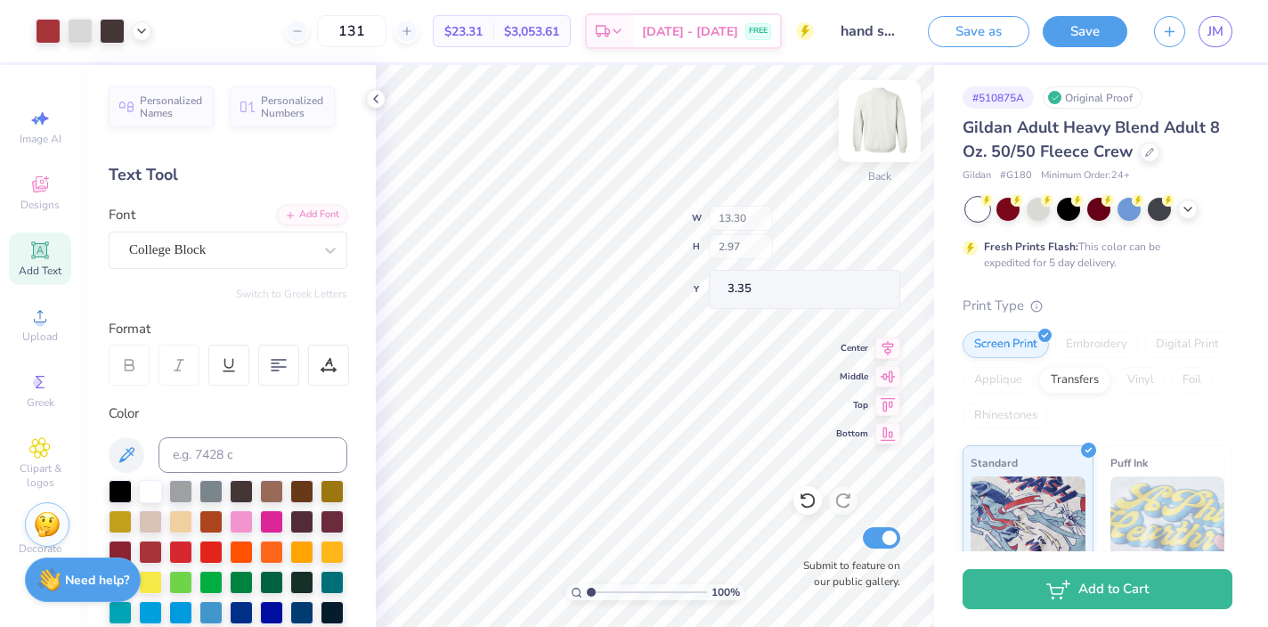
type input "3.35"
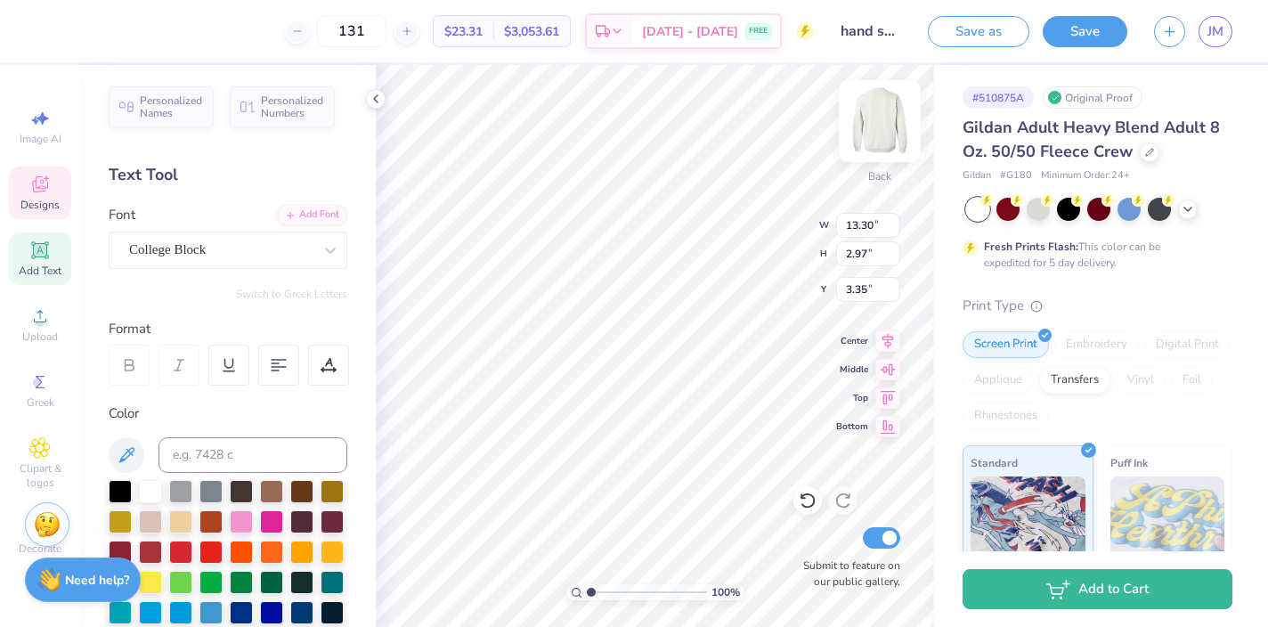
scroll to position [0, 1]
type textarea "SDT x dphi"
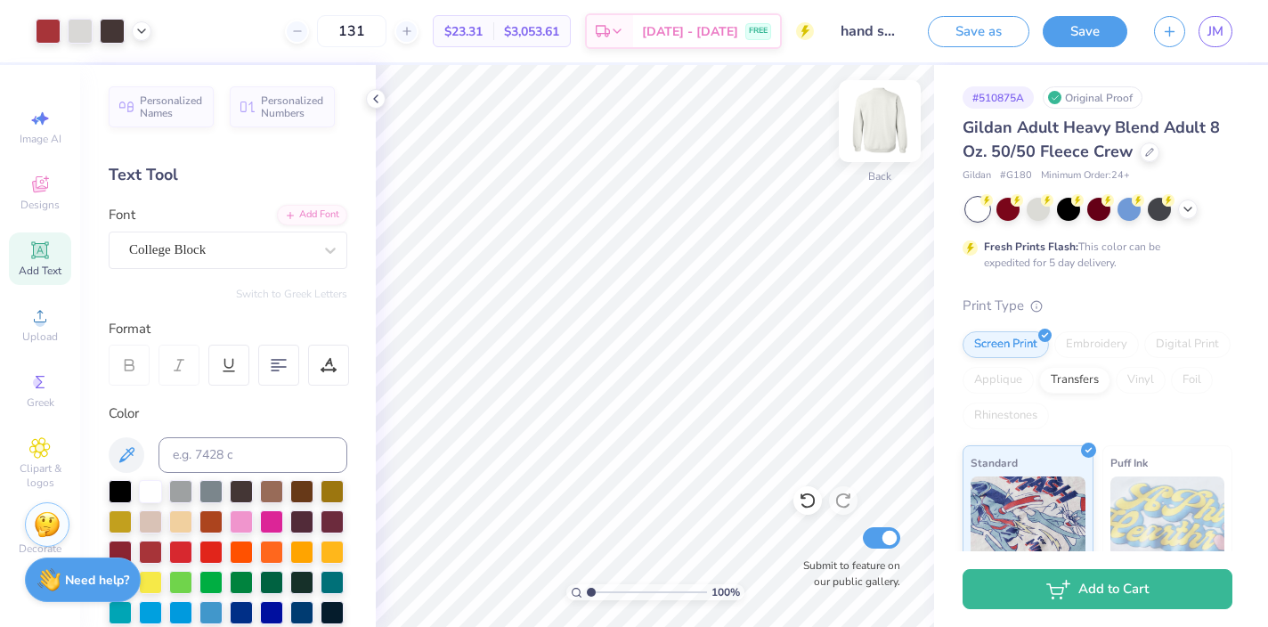
click at [885, 118] on img at bounding box center [879, 120] width 71 height 71
click at [47, 200] on span "Designs" at bounding box center [39, 205] width 39 height 14
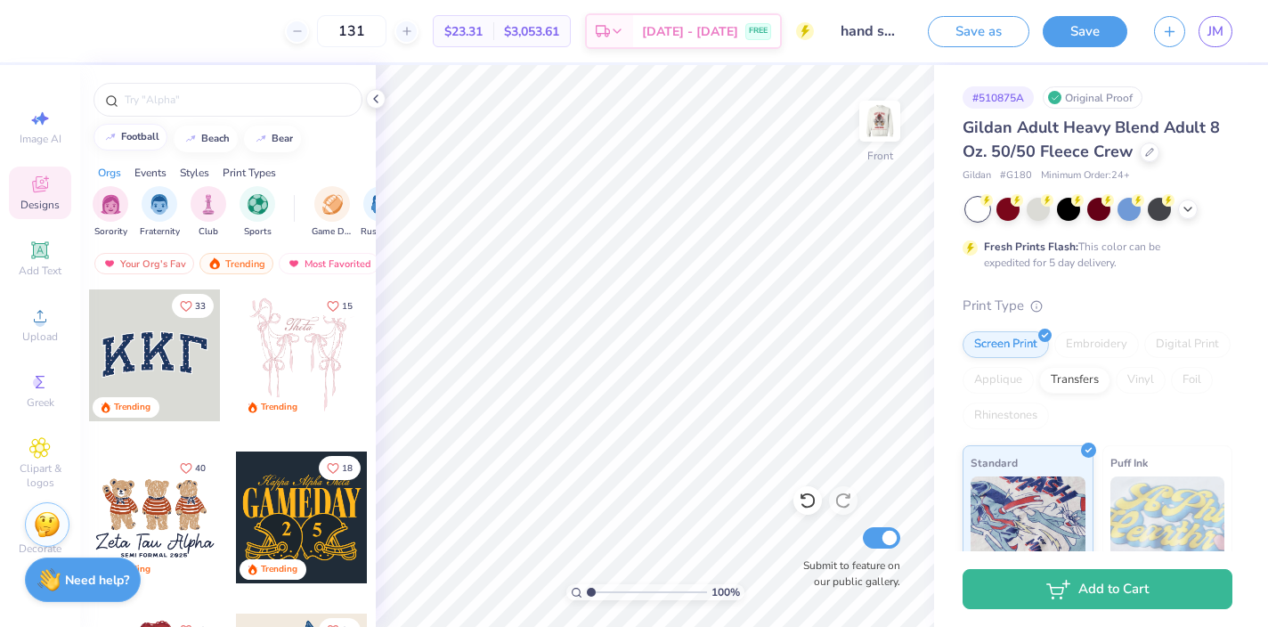
click at [133, 137] on div "football" at bounding box center [140, 137] width 38 height 10
type input "football"
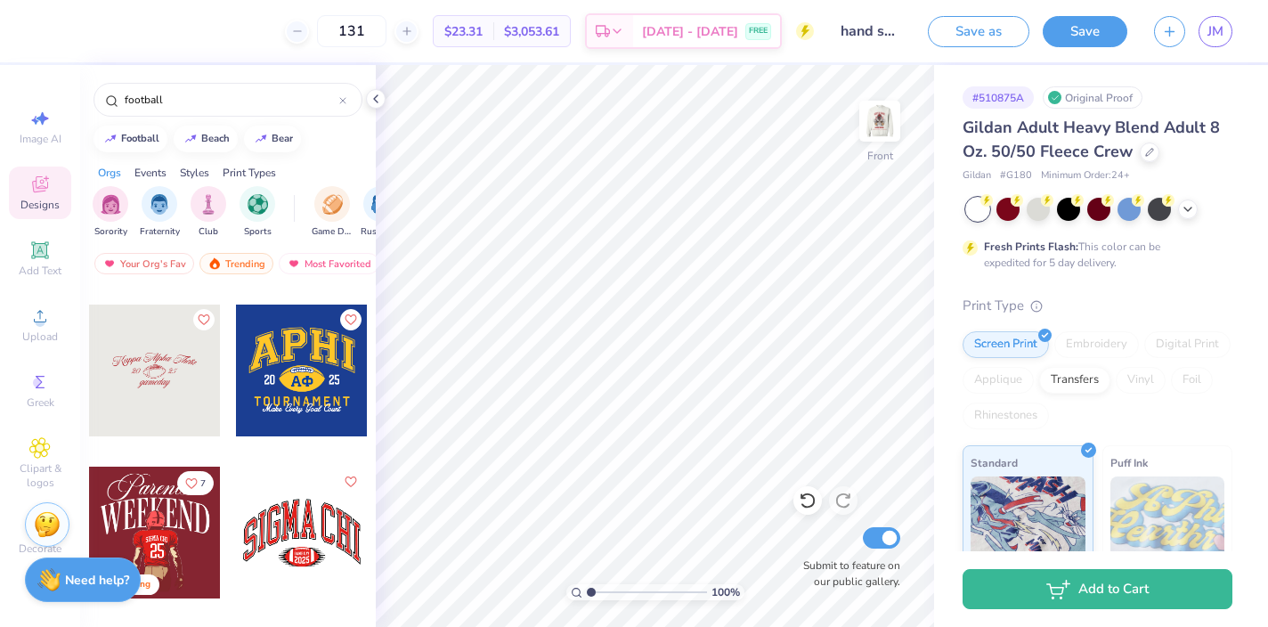
scroll to position [472, 0]
click at [297, 359] on div at bounding box center [302, 370] width 132 height 132
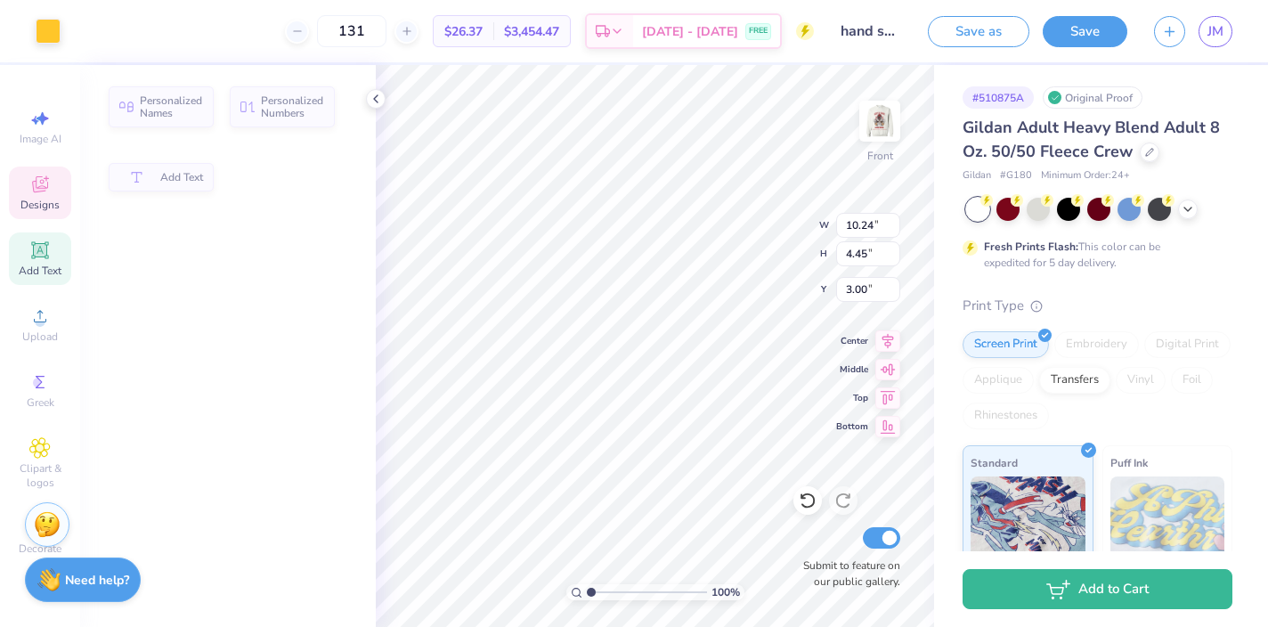
type input "4.45"
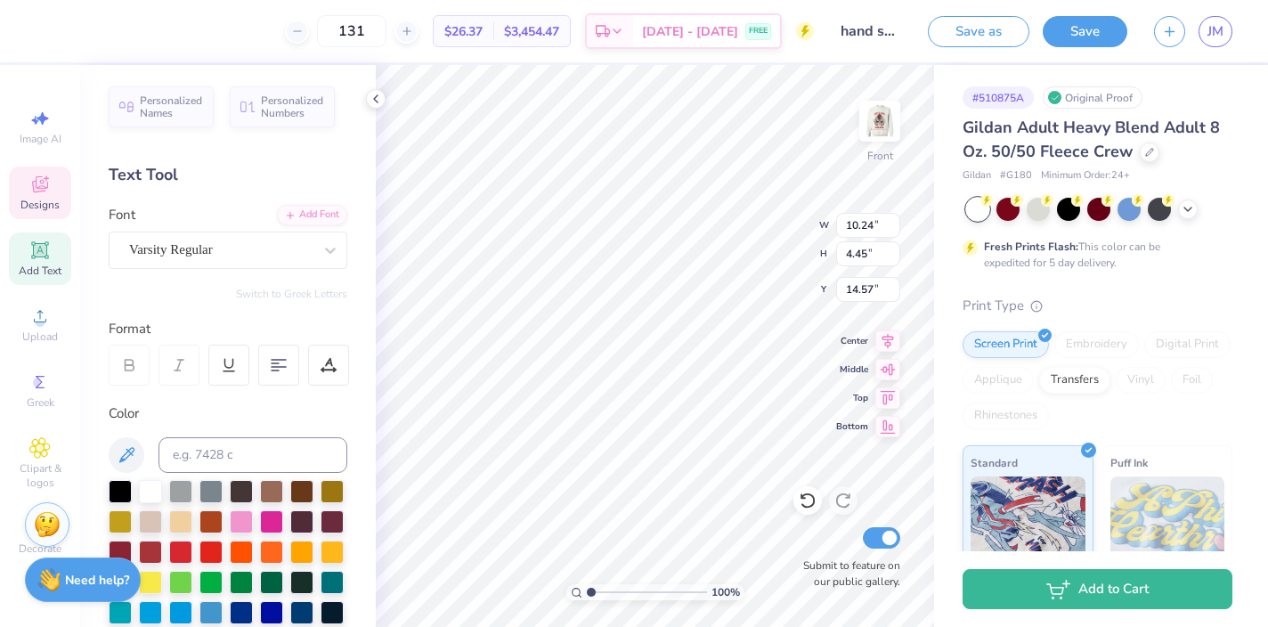
type input "14.57"
type textarea "SIG DELT X DPHI"
click at [46, 180] on icon at bounding box center [46, 177] width 5 height 5
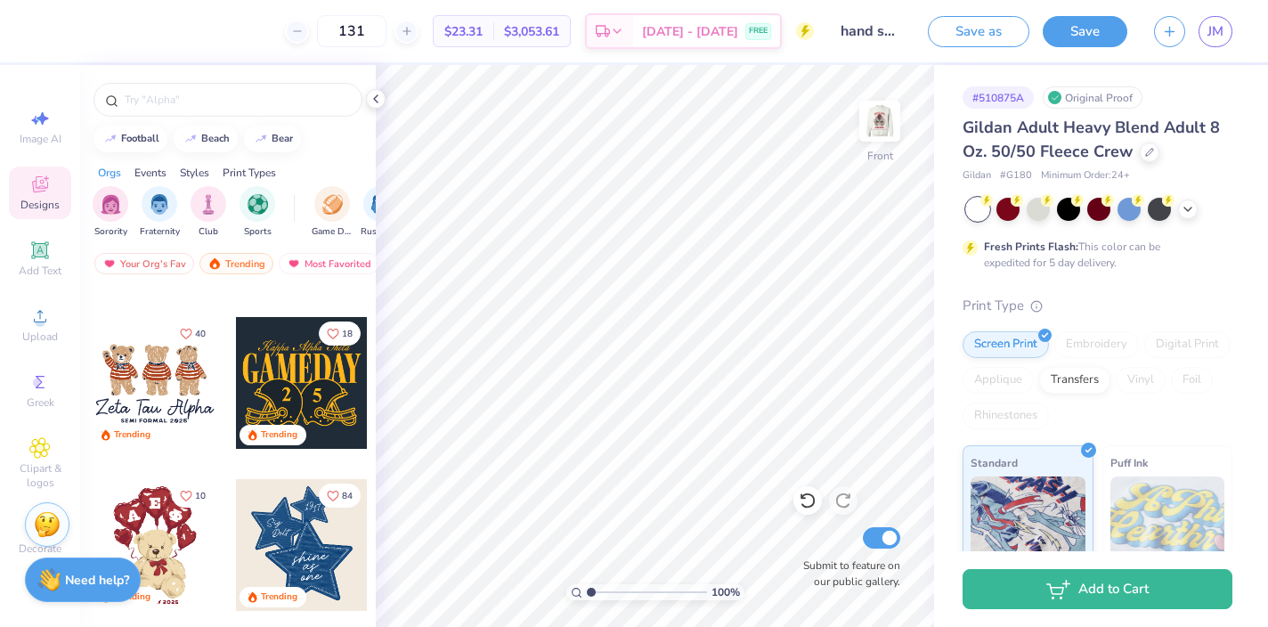
scroll to position [0, 0]
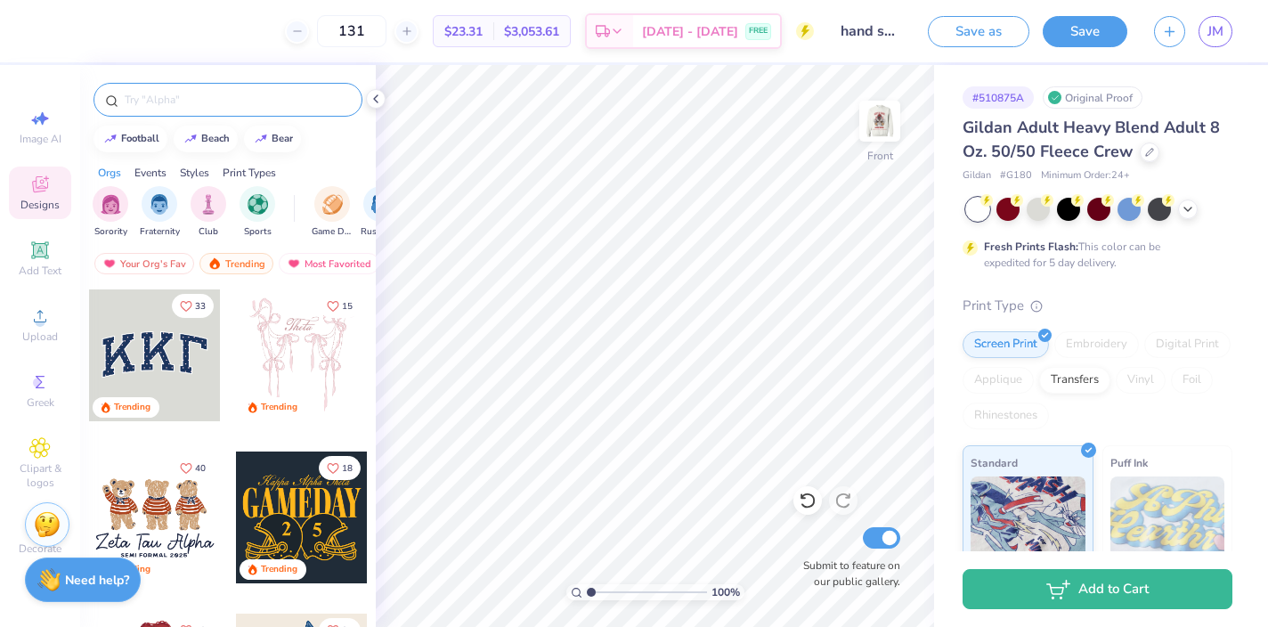
click at [160, 98] on input "text" at bounding box center [237, 100] width 228 height 18
type input "basic"
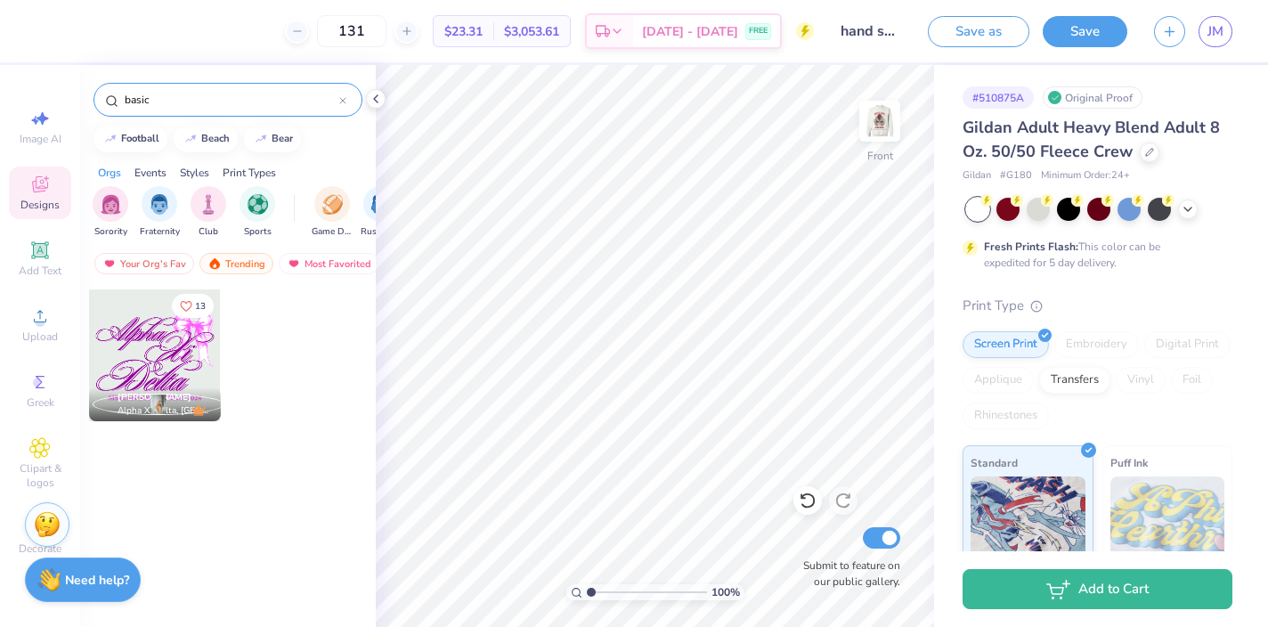
drag, startPoint x: 197, startPoint y: 96, endPoint x: 101, endPoint y: 93, distance: 96.2
click at [101, 93] on div "basic" at bounding box center [227, 100] width 269 height 34
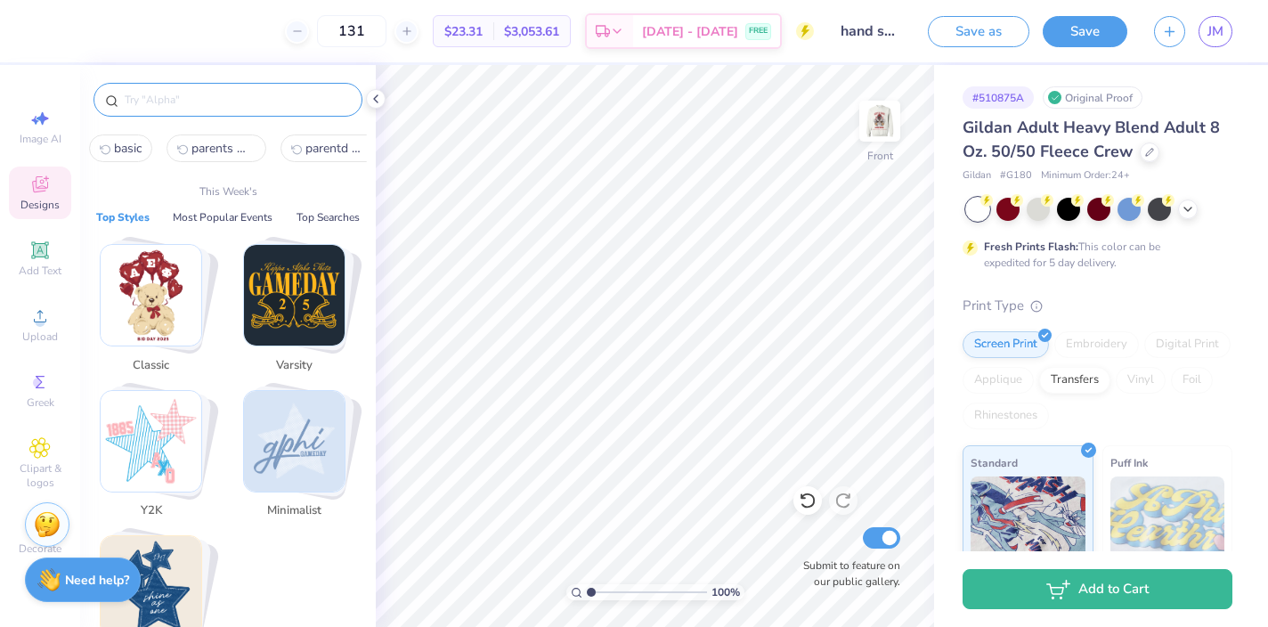
click at [304, 309] on img "Stack Card Button Varsity" at bounding box center [294, 295] width 101 height 101
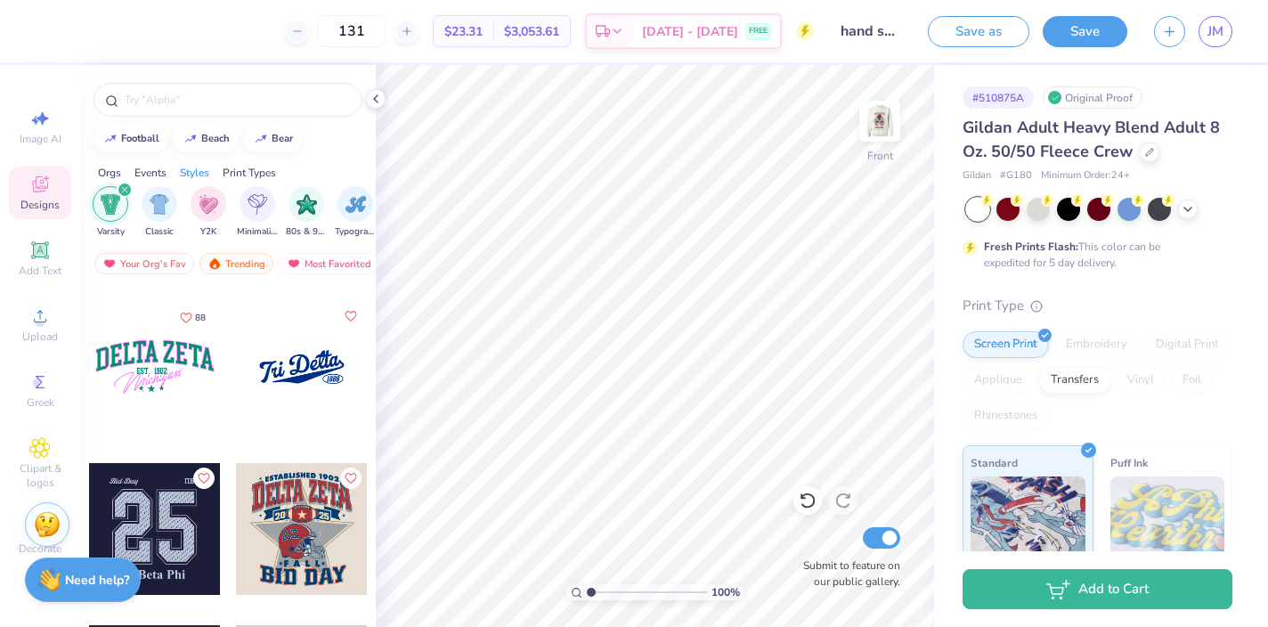
scroll to position [1001, 0]
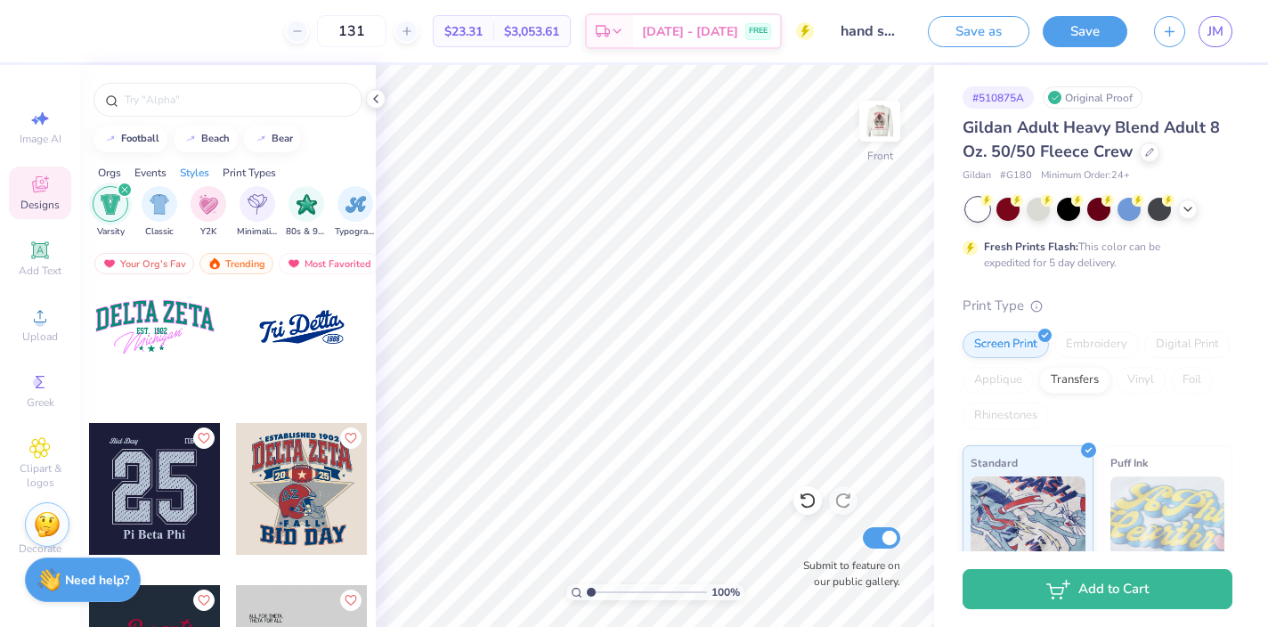
click at [165, 345] on div at bounding box center [155, 327] width 132 height 132
type input "4.69"
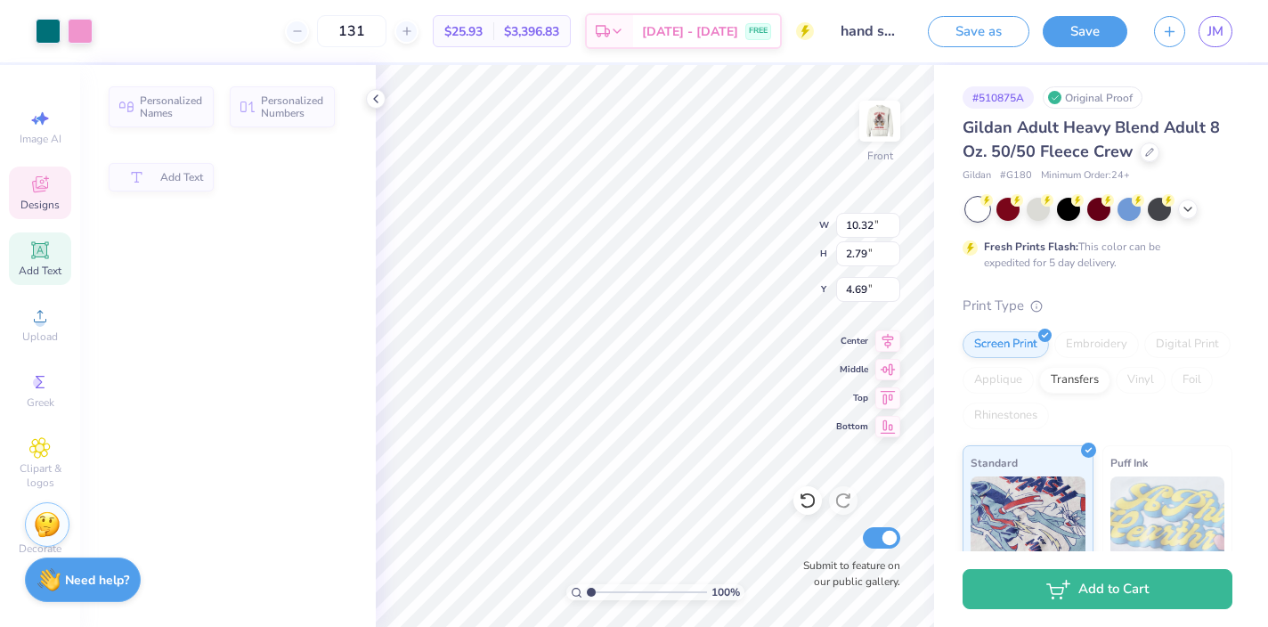
type input "2.79"
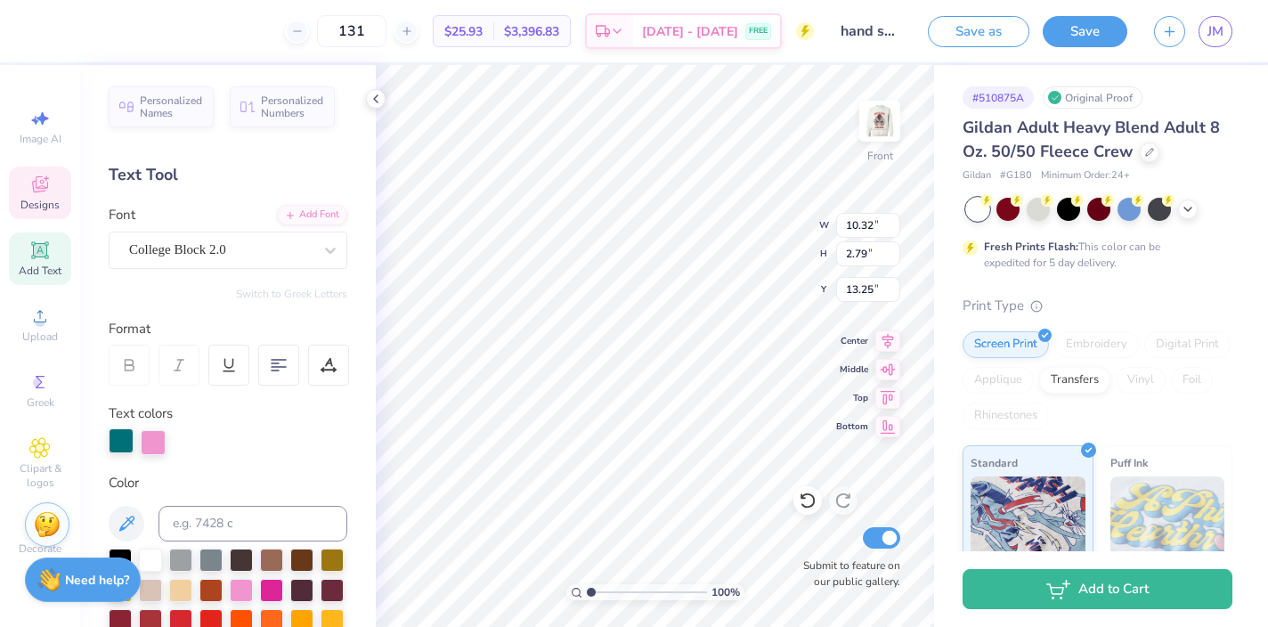
type input "13.25"
click at [151, 615] on div at bounding box center [150, 618] width 23 height 23
click at [150, 440] on div at bounding box center [153, 440] width 25 height 25
click at [150, 619] on div at bounding box center [150, 618] width 23 height 23
click at [151, 440] on div at bounding box center [153, 440] width 25 height 25
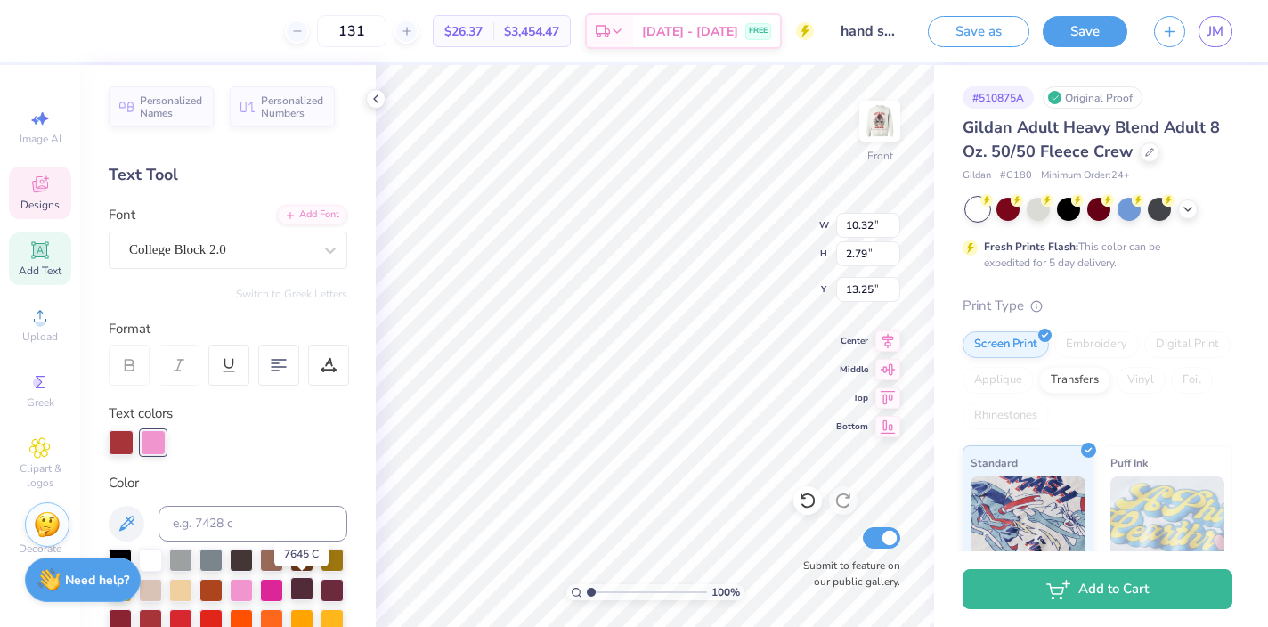
click at [301, 591] on div at bounding box center [301, 588] width 23 height 23
type textarea "sig delt x dphi"
click at [324, 215] on div "Add Font" at bounding box center [312, 213] width 70 height 20
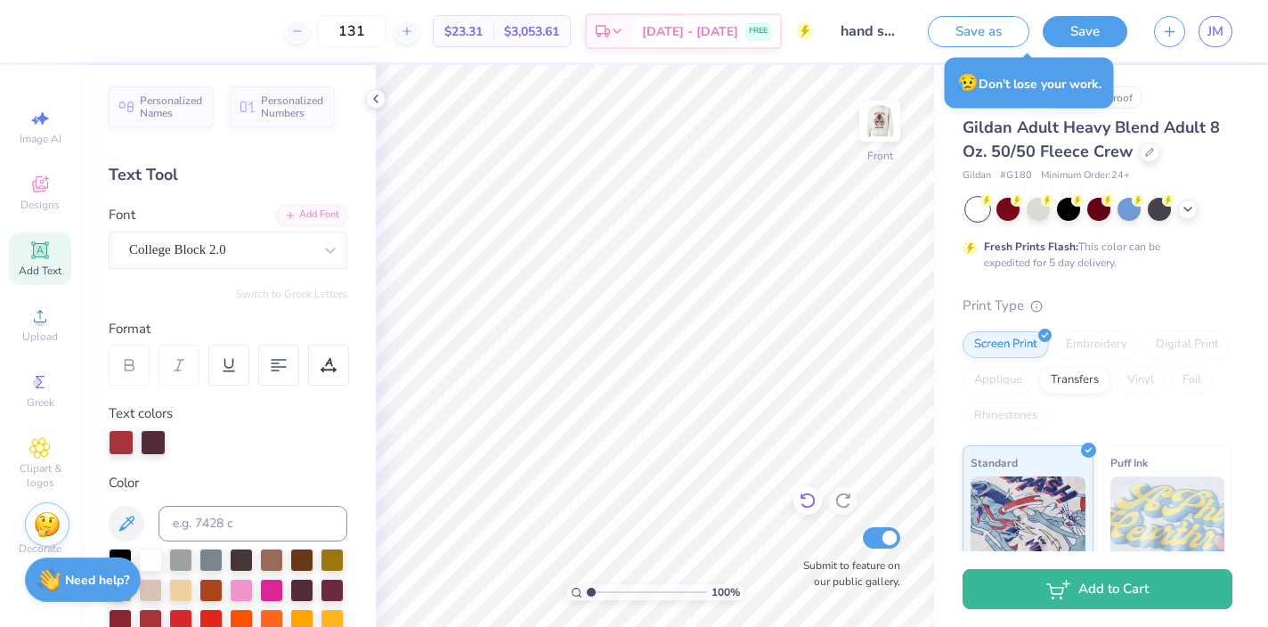
click at [805, 502] on icon at bounding box center [808, 501] width 18 height 18
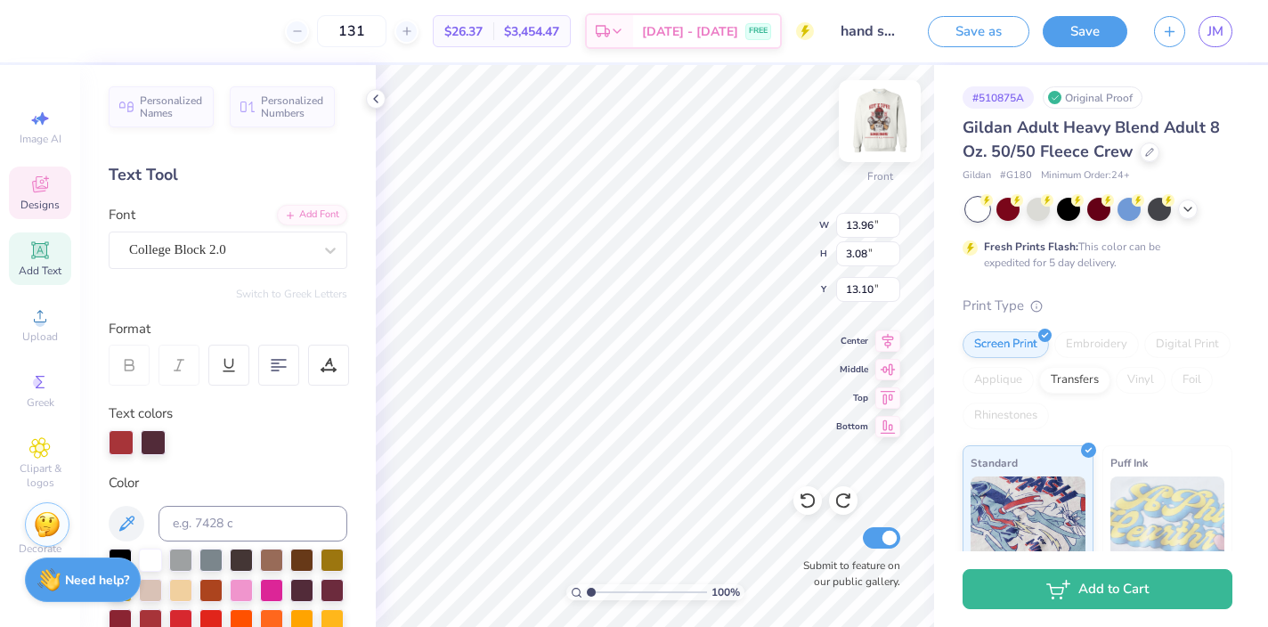
click at [884, 134] on img at bounding box center [879, 120] width 71 height 71
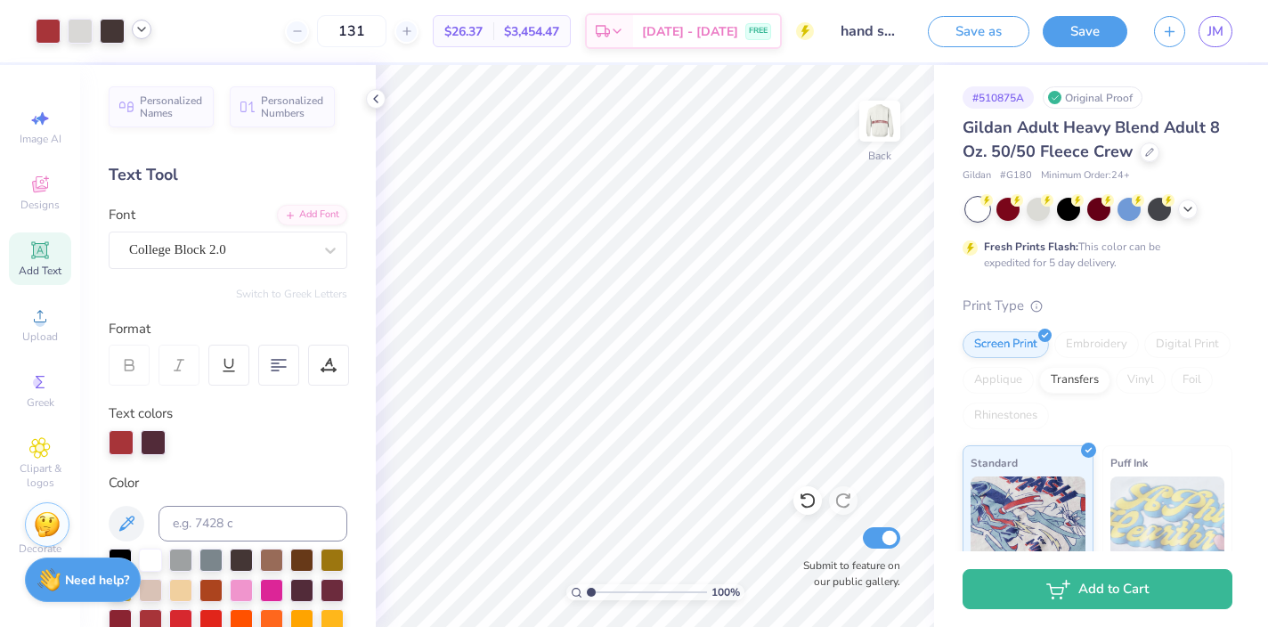
click at [139, 29] on icon at bounding box center [141, 29] width 14 height 14
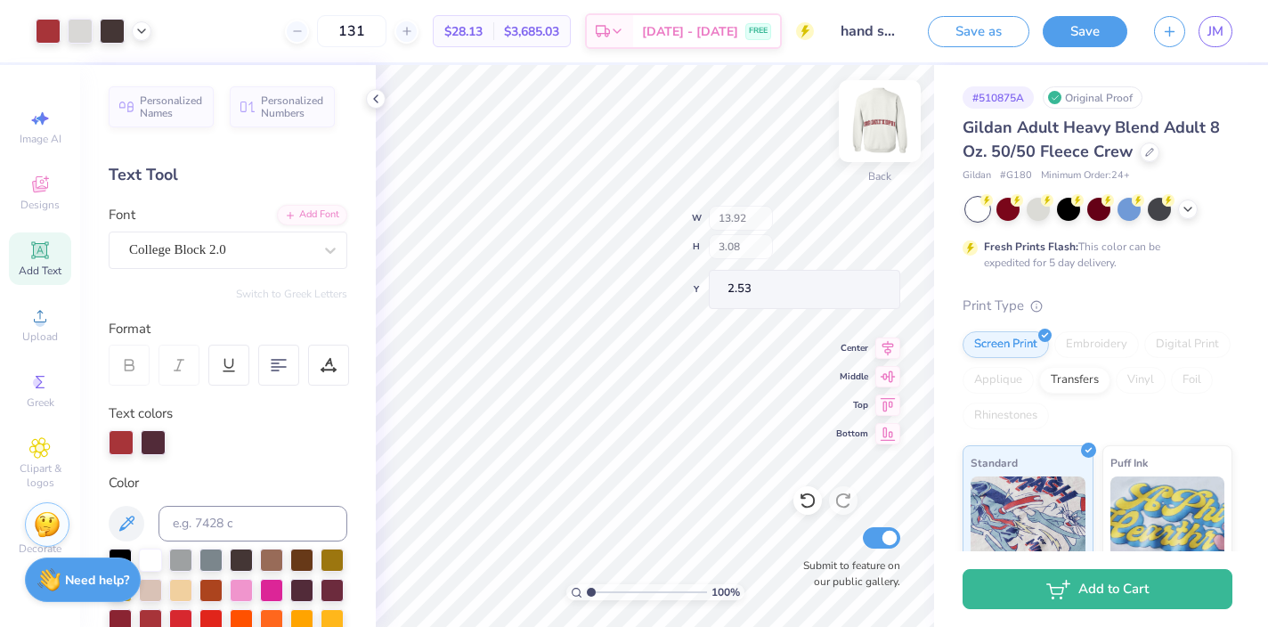
type input "2.53"
click at [142, 35] on icon at bounding box center [141, 29] width 14 height 14
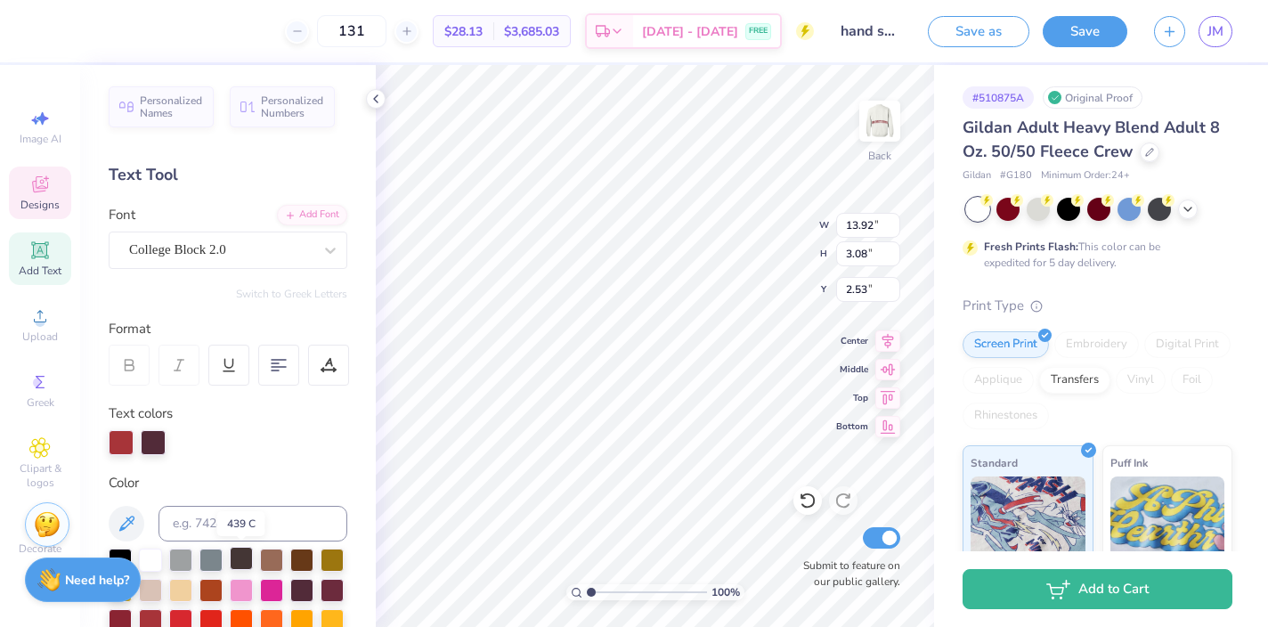
click at [248, 559] on div at bounding box center [241, 558] width 23 height 23
click at [125, 446] on div at bounding box center [121, 440] width 25 height 25
click at [151, 613] on div at bounding box center [150, 618] width 23 height 23
click at [151, 441] on div at bounding box center [153, 440] width 25 height 25
click at [240, 556] on div at bounding box center [241, 558] width 23 height 23
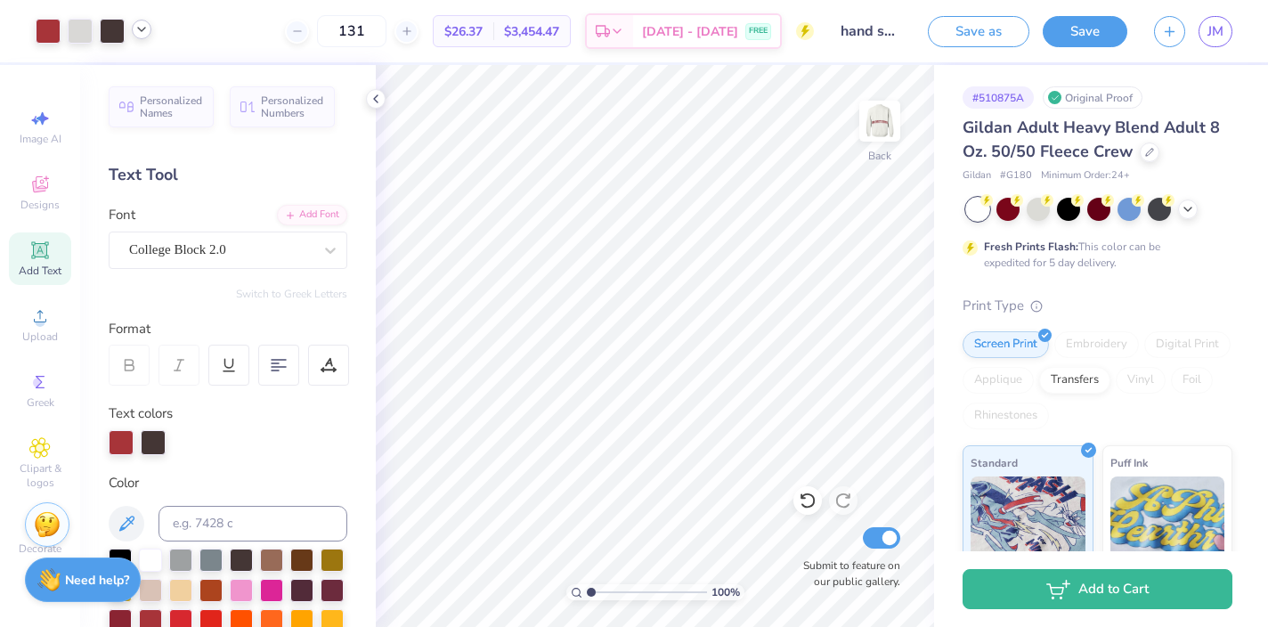
click at [139, 32] on icon at bounding box center [141, 29] width 14 height 14
click at [885, 133] on img at bounding box center [879, 120] width 71 height 71
click at [874, 131] on img at bounding box center [879, 120] width 71 height 71
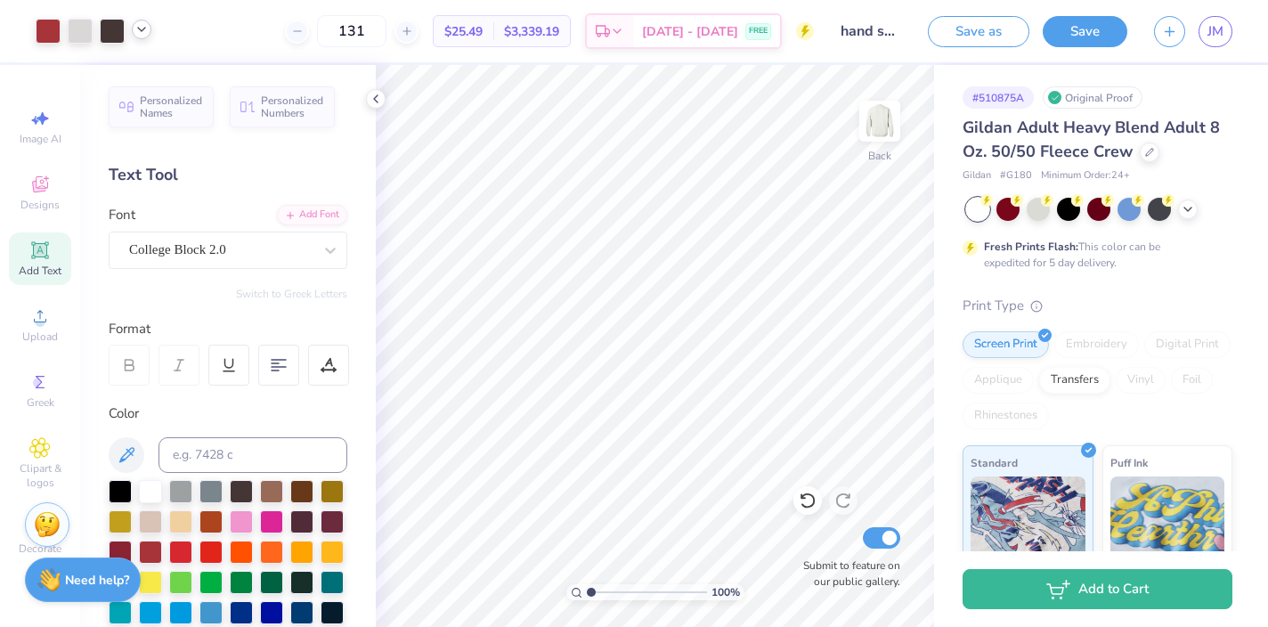
click at [135, 29] on icon at bounding box center [141, 29] width 14 height 14
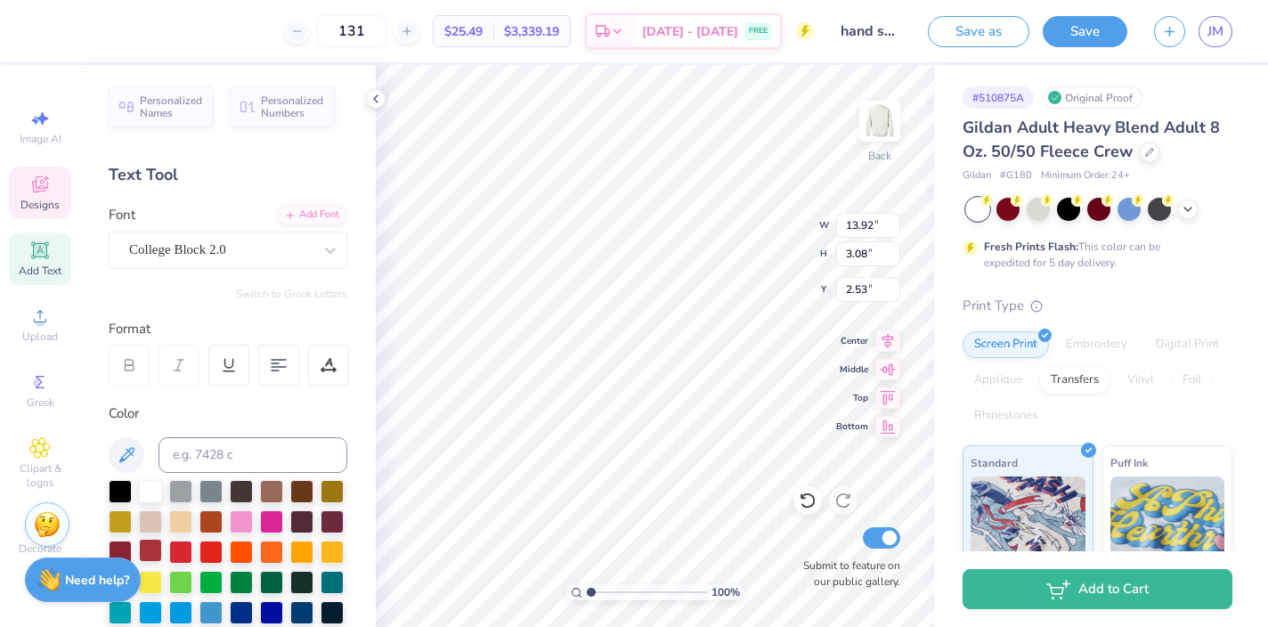
click at [145, 549] on div at bounding box center [150, 550] width 23 height 23
click at [232, 519] on div at bounding box center [241, 519] width 23 height 23
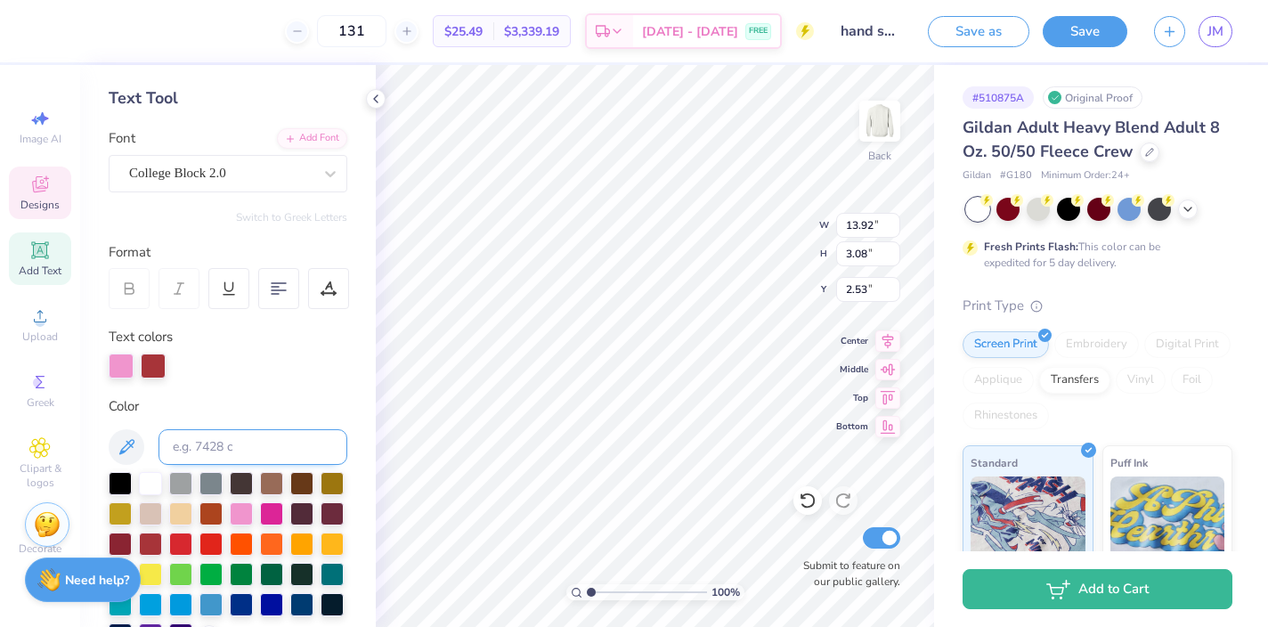
scroll to position [77, 0]
click at [155, 360] on div at bounding box center [153, 365] width 25 height 25
click at [242, 483] on div at bounding box center [241, 480] width 23 height 23
click at [157, 363] on div at bounding box center [153, 365] width 25 height 25
click at [150, 544] on div at bounding box center [150, 541] width 23 height 23
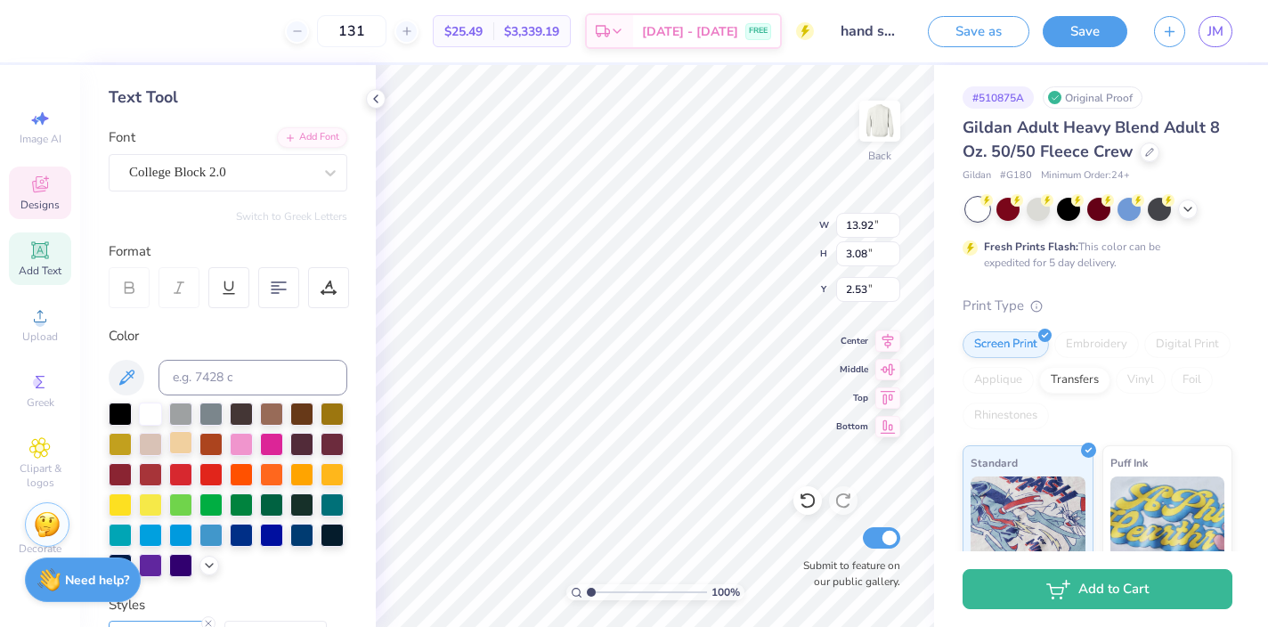
scroll to position [408, 0]
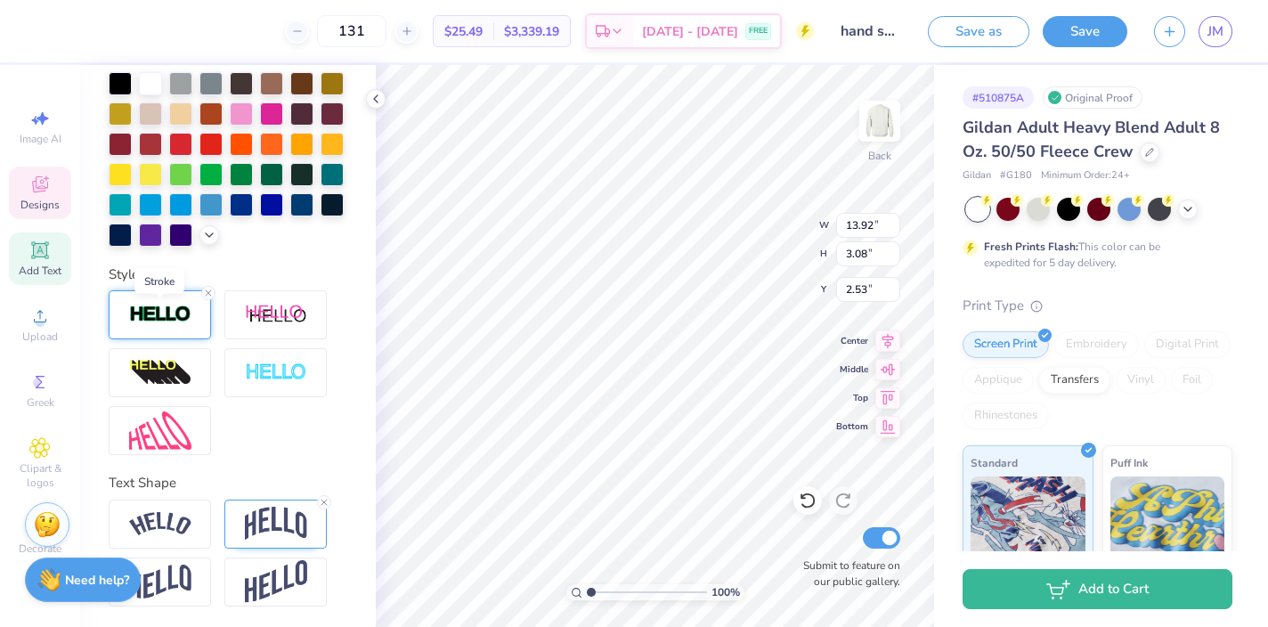
click at [152, 305] on img at bounding box center [160, 315] width 62 height 20
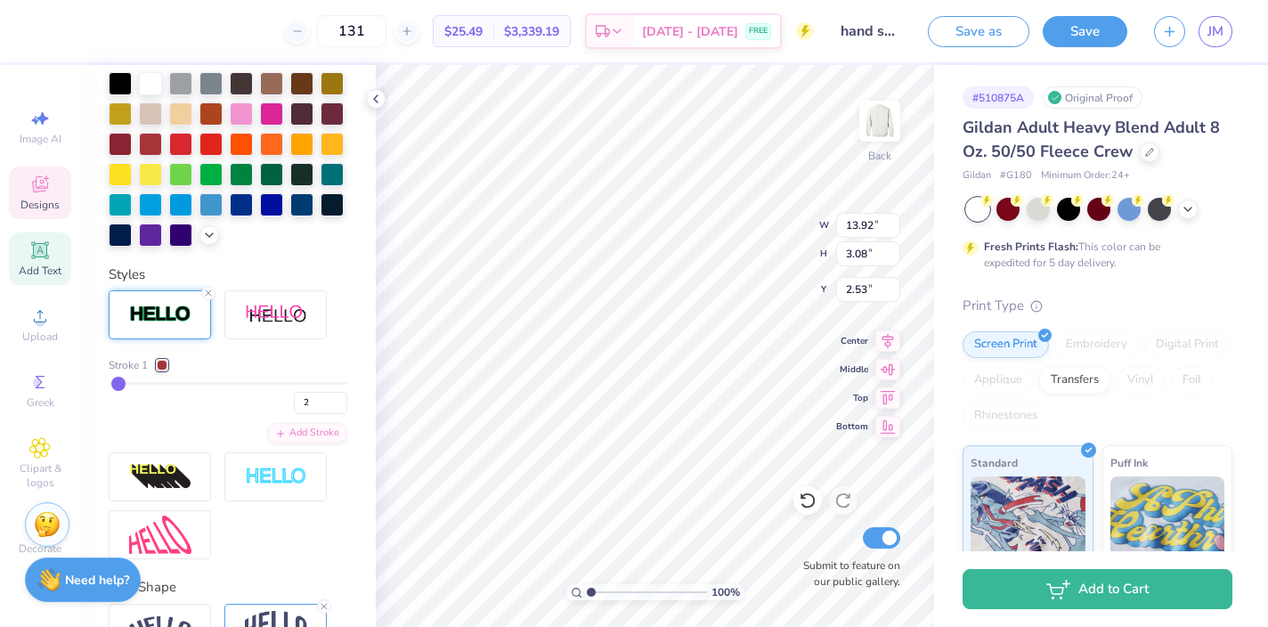
click at [167, 362] on div at bounding box center [162, 365] width 11 height 11
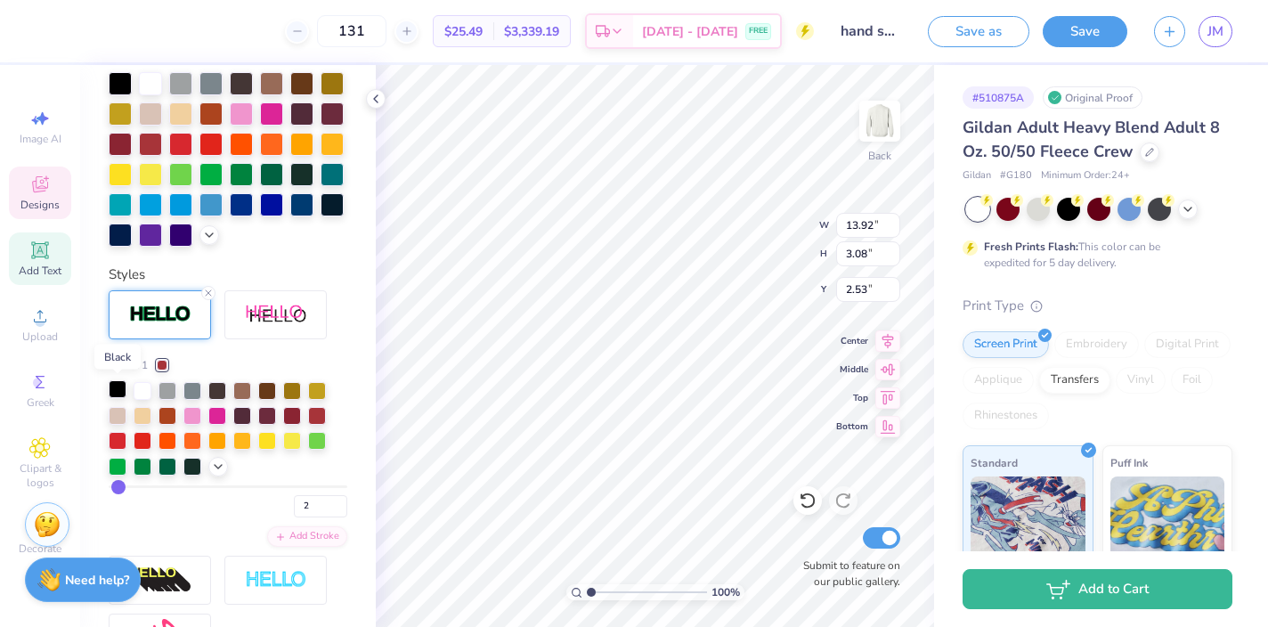
click at [117, 390] on div at bounding box center [118, 389] width 18 height 18
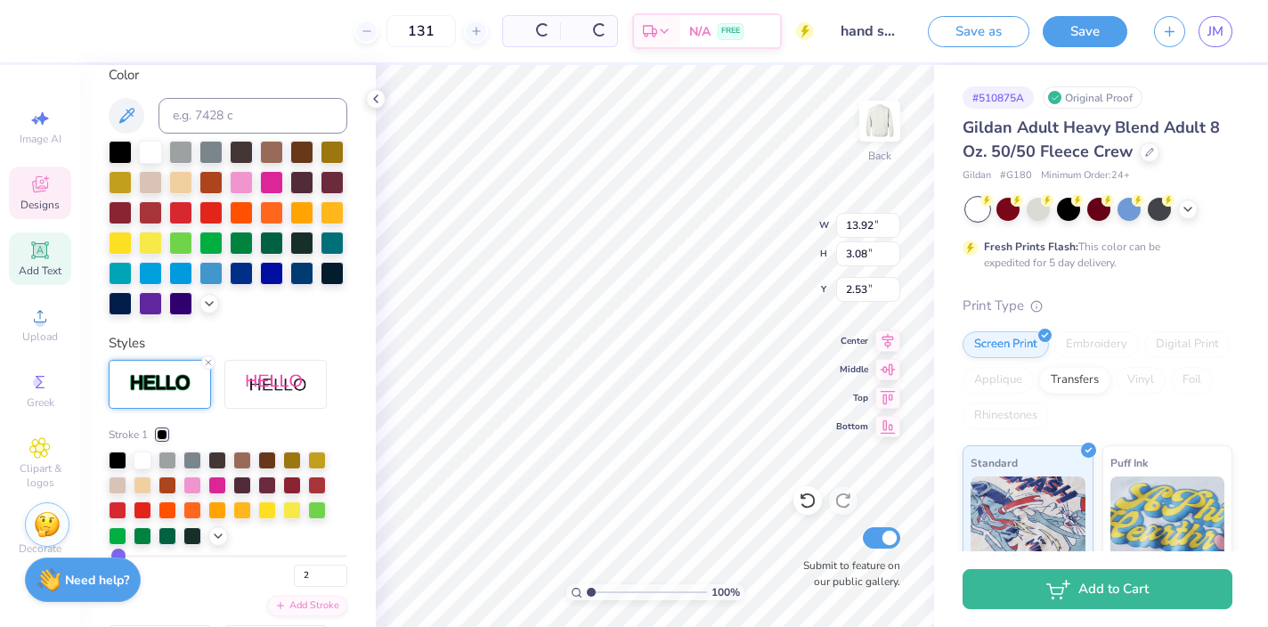
scroll to position [477, 0]
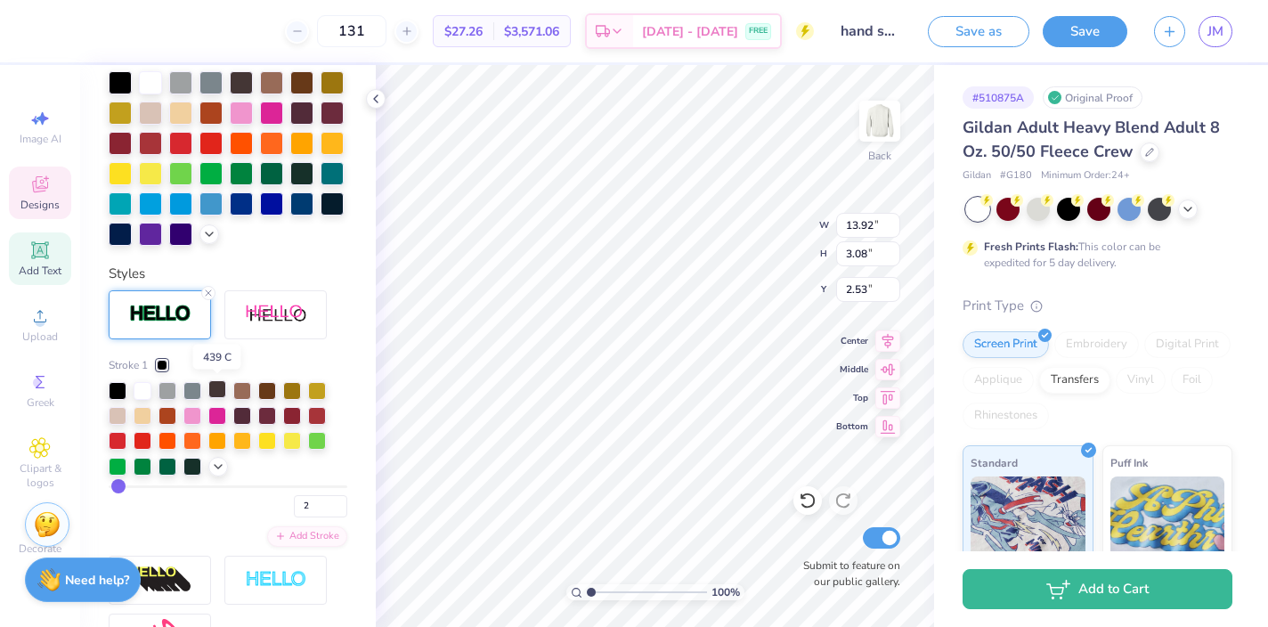
click at [220, 384] on div at bounding box center [217, 389] width 18 height 18
click at [209, 294] on line at bounding box center [208, 292] width 5 height 5
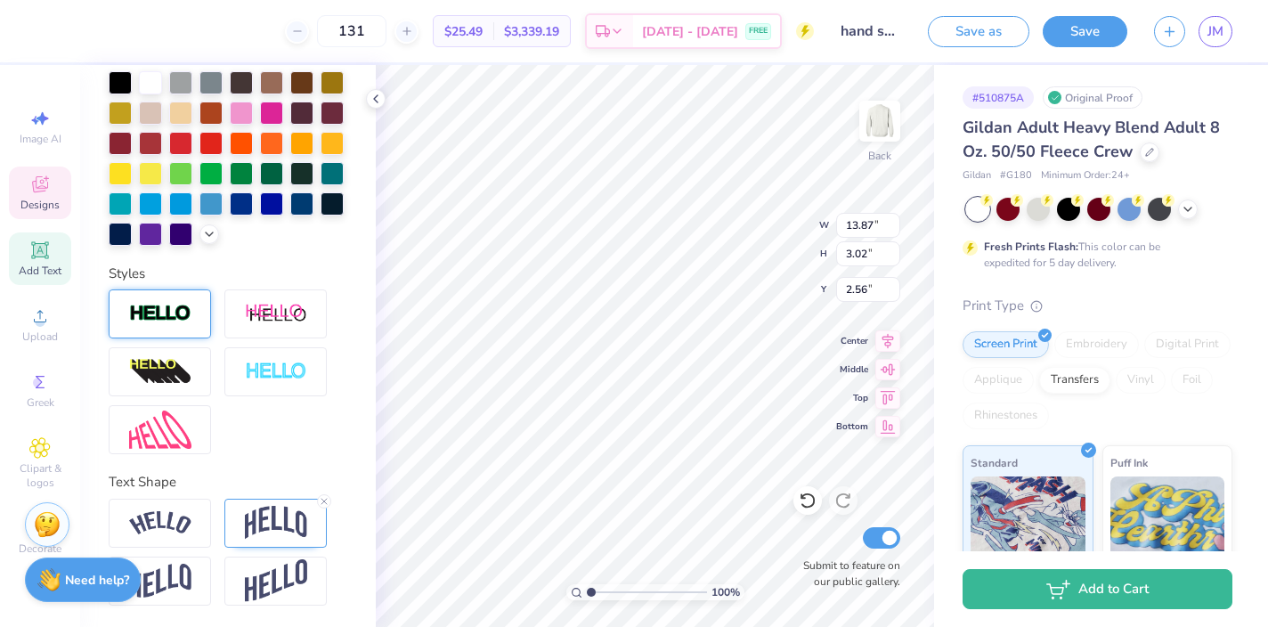
type input "13.87"
type input "3.02"
type input "2.56"
click at [180, 328] on div at bounding box center [160, 314] width 102 height 49
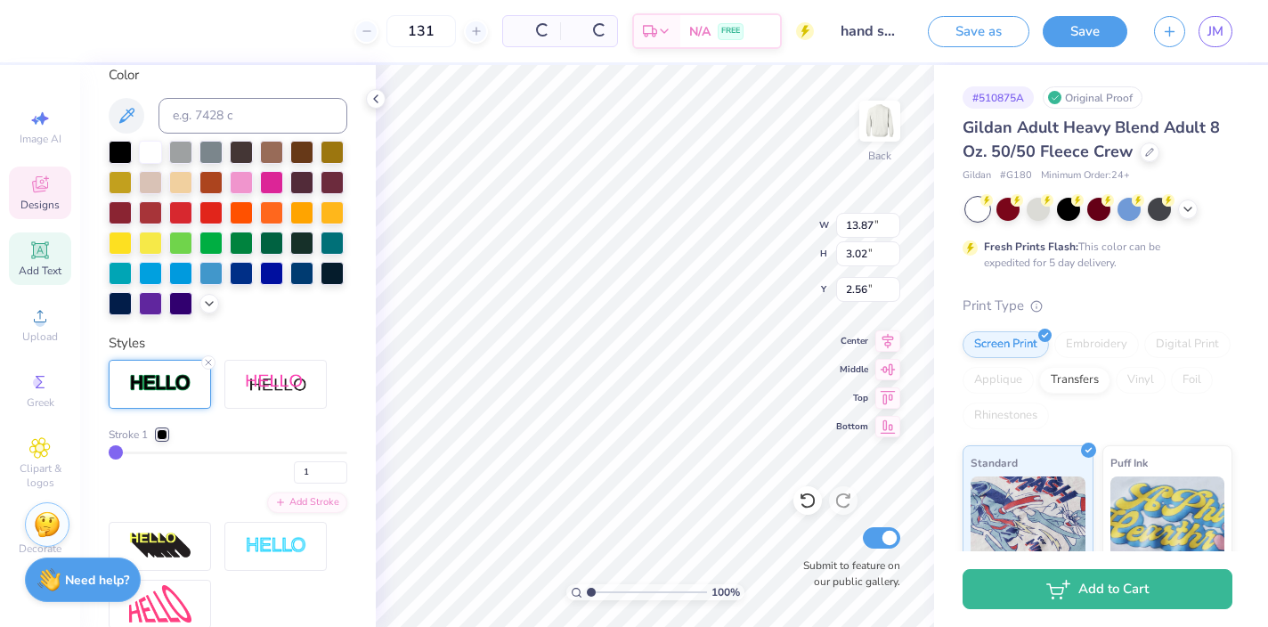
type input "13.90"
type input "3.05"
type input "2.55"
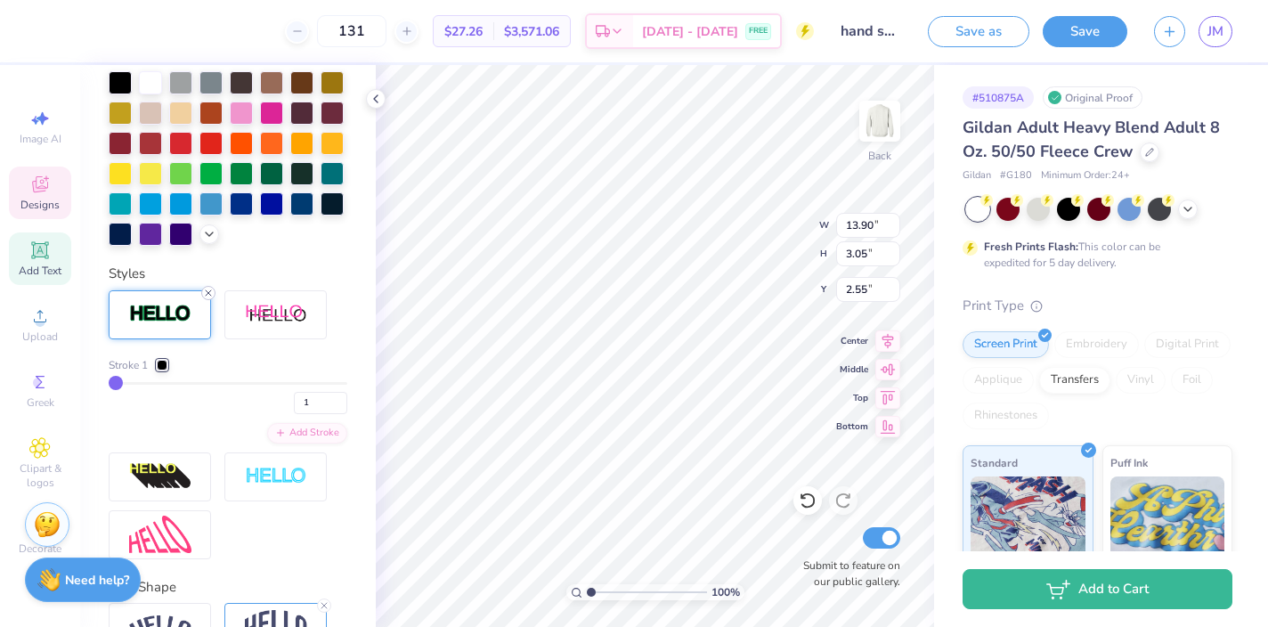
click at [207, 292] on line at bounding box center [208, 292] width 5 height 5
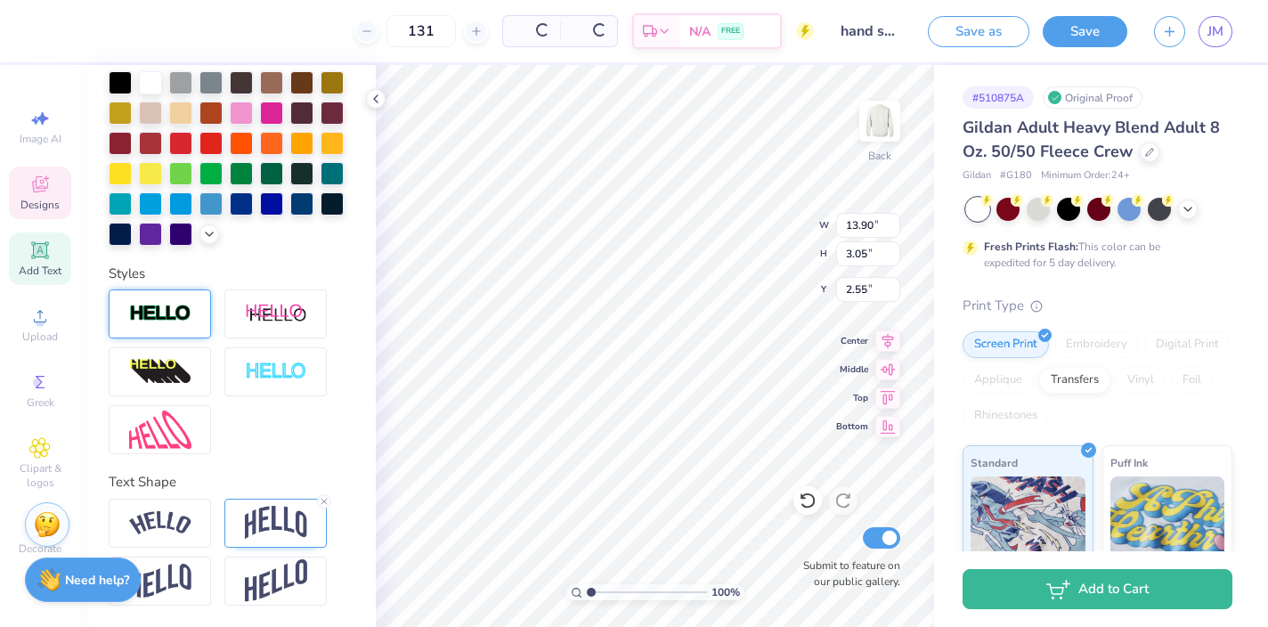
type input "13.87"
type input "3.02"
type input "2.56"
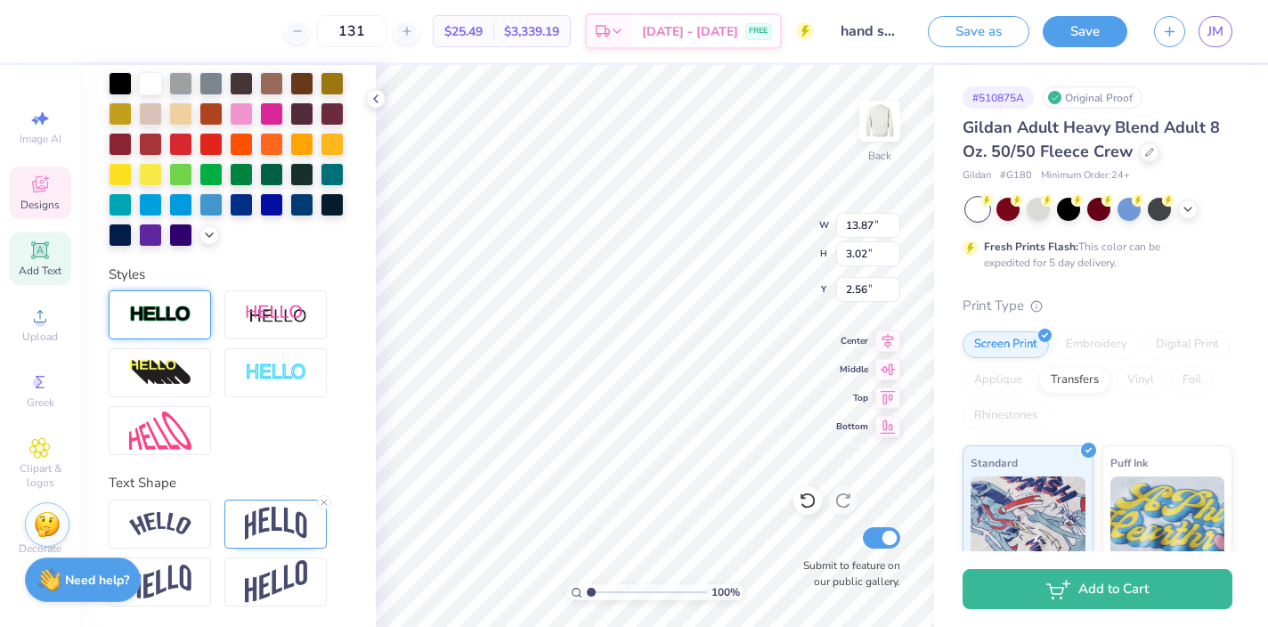
click at [169, 330] on div at bounding box center [160, 314] width 102 height 49
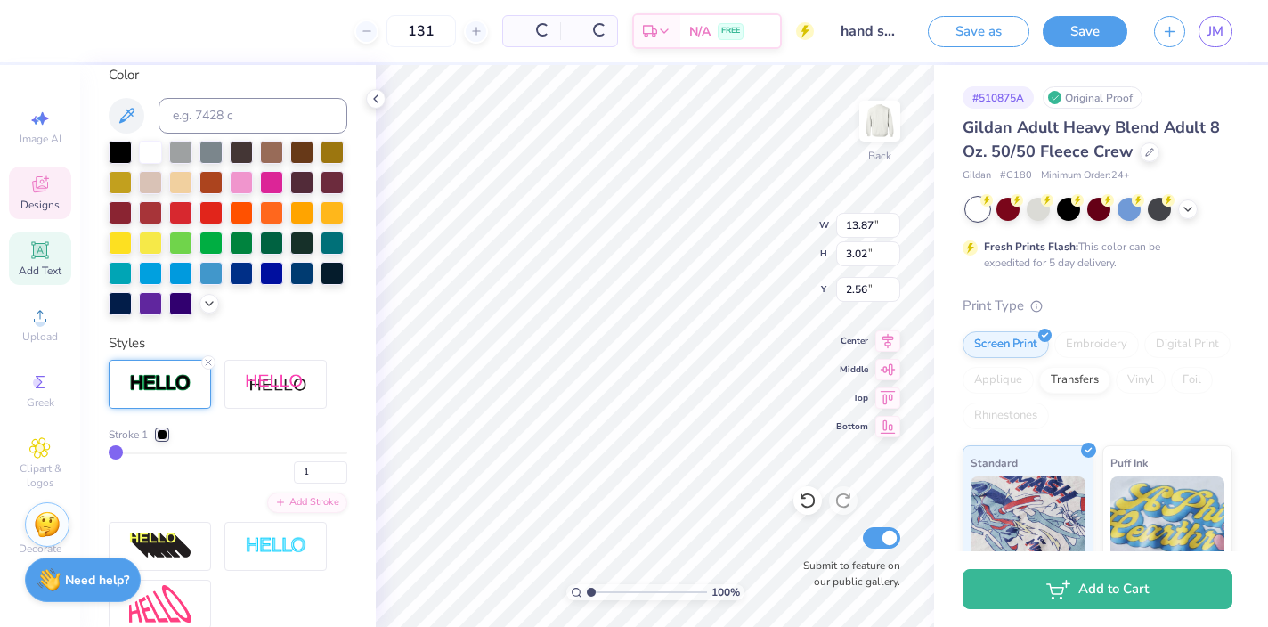
type input "13.90"
type input "3.05"
type input "2.55"
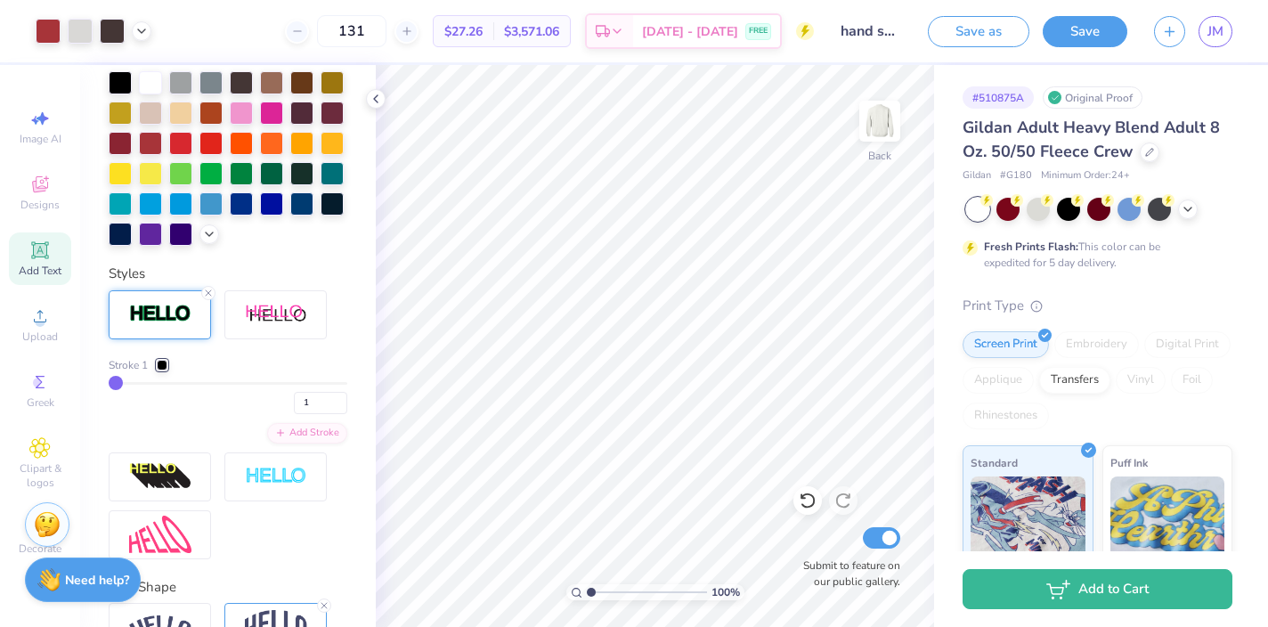
click at [139, 43] on div at bounding box center [94, 31] width 116 height 25
click at [140, 30] on icon at bounding box center [141, 29] width 14 height 14
click at [163, 353] on div "Stroke 1 1 Add Stroke" at bounding box center [228, 424] width 239 height 269
click at [163, 367] on div at bounding box center [162, 365] width 11 height 11
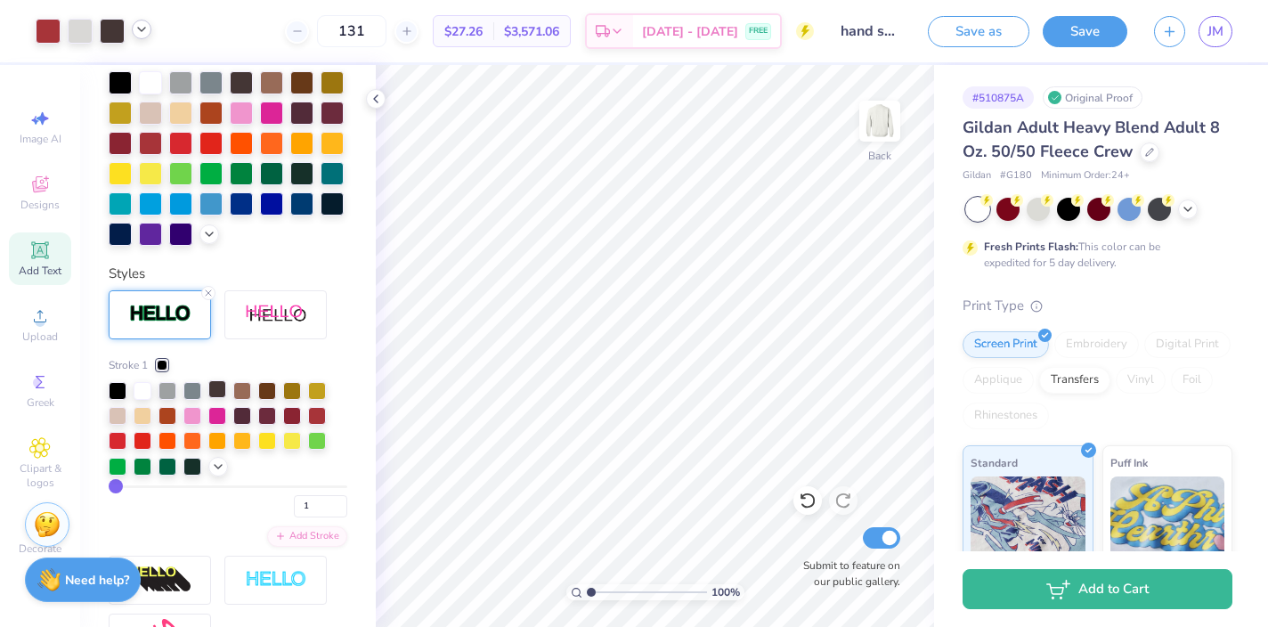
click at [219, 395] on div at bounding box center [217, 389] width 18 height 18
click at [877, 125] on img at bounding box center [879, 120] width 71 height 71
click at [812, 585] on div "100 % Front Submit to feature on our public gallery." at bounding box center [655, 346] width 558 height 562
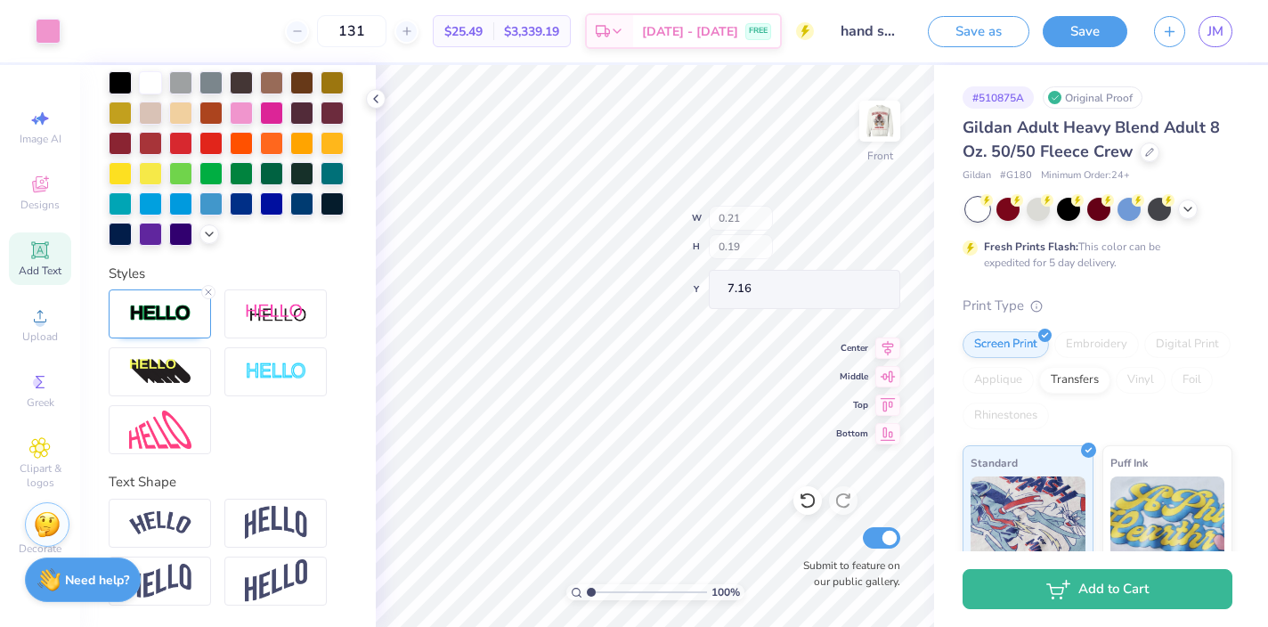
scroll to position [408, 0]
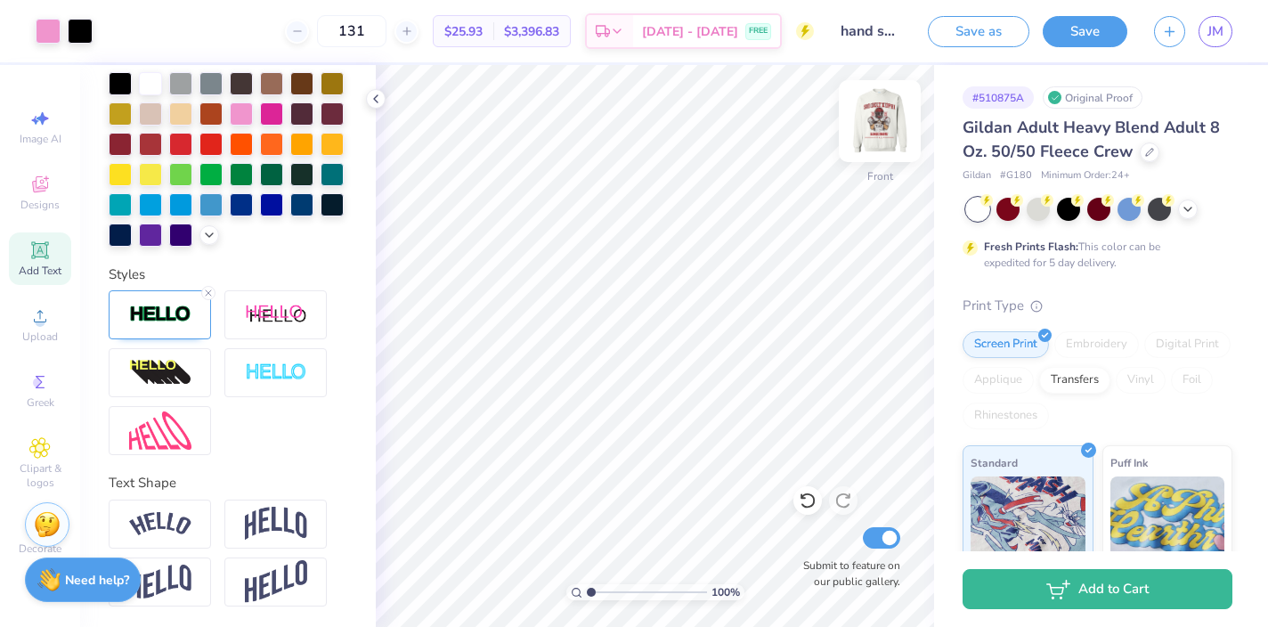
click at [865, 146] on img at bounding box center [879, 120] width 71 height 71
click at [839, 536] on div "100 % Back Submit to feature on our public gallery." at bounding box center [655, 346] width 558 height 562
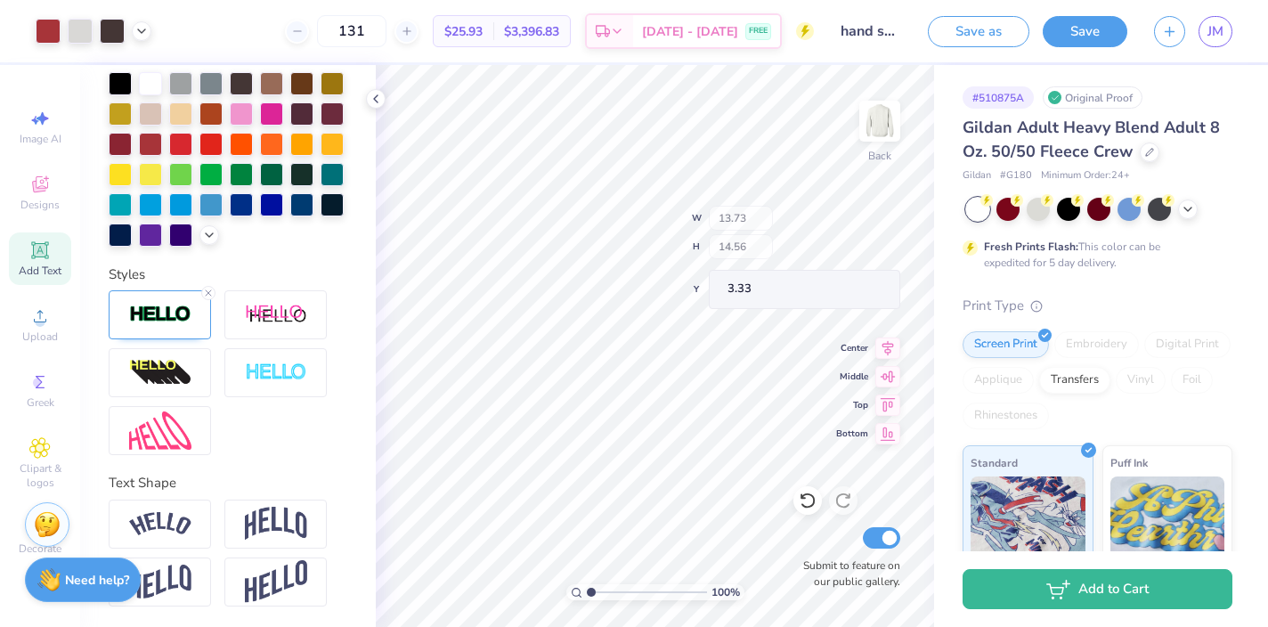
type input "13.73"
type input "14.56"
type input "3.33"
click at [143, 29] on polyline at bounding box center [141, 30] width 7 height 4
click at [376, 103] on icon at bounding box center [376, 99] width 14 height 14
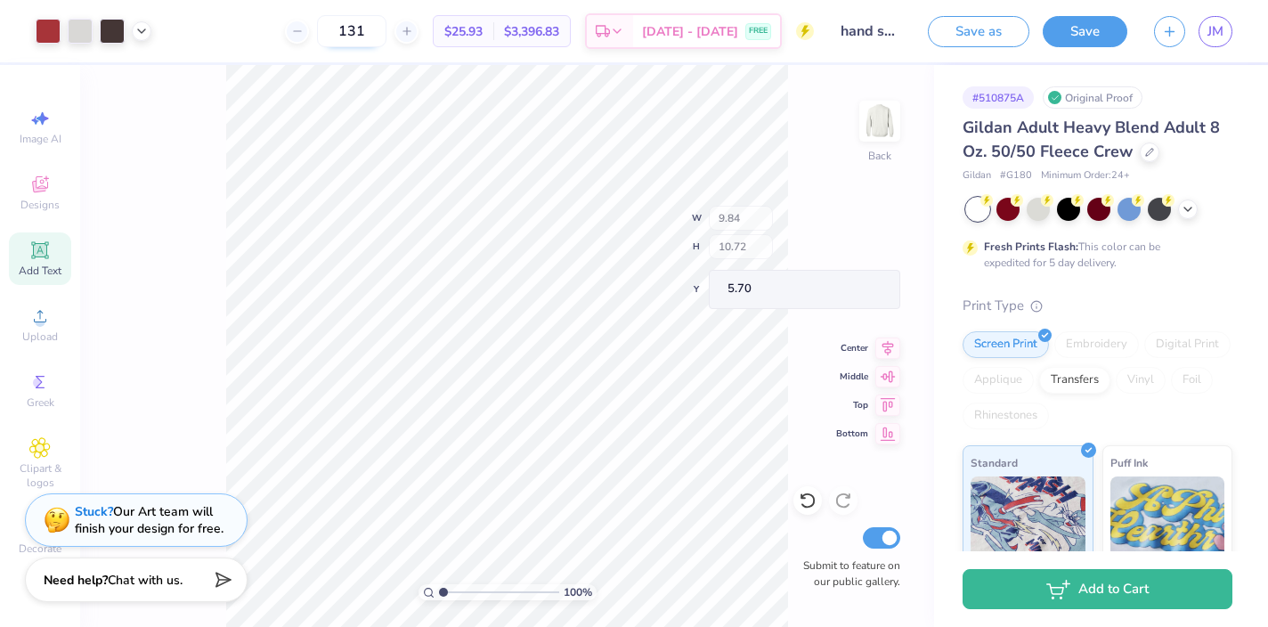
type input "5.70"
click at [806, 494] on icon at bounding box center [807, 501] width 15 height 16
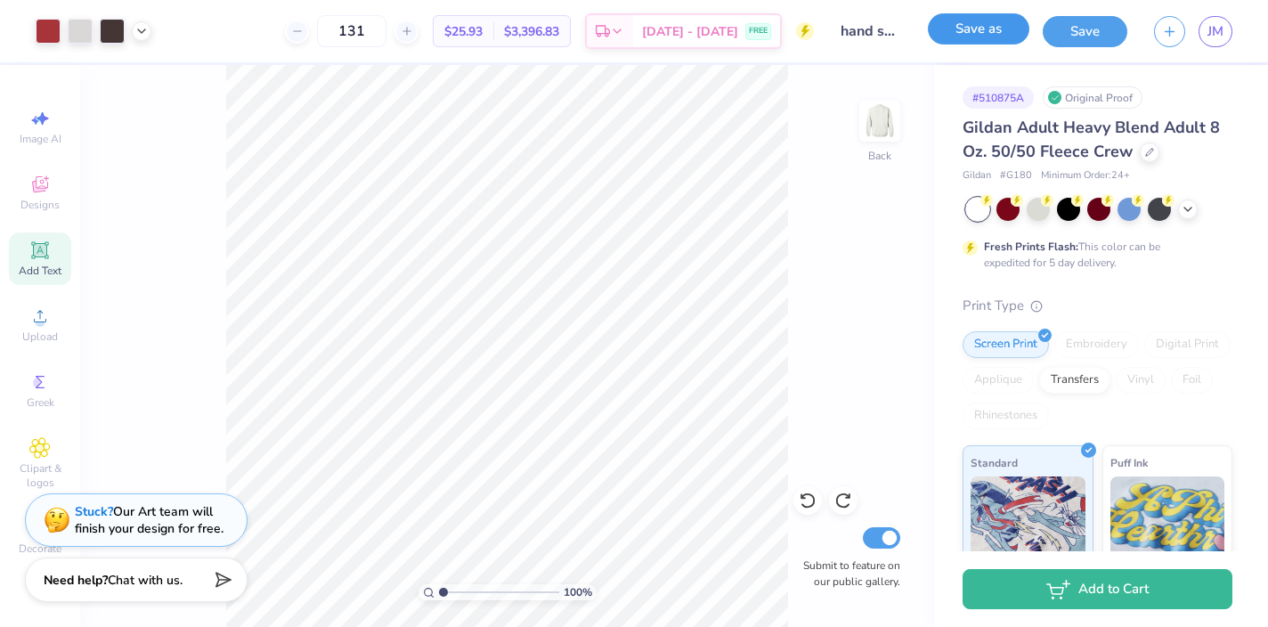
click at [970, 37] on button "Save as" at bounding box center [979, 28] width 102 height 31
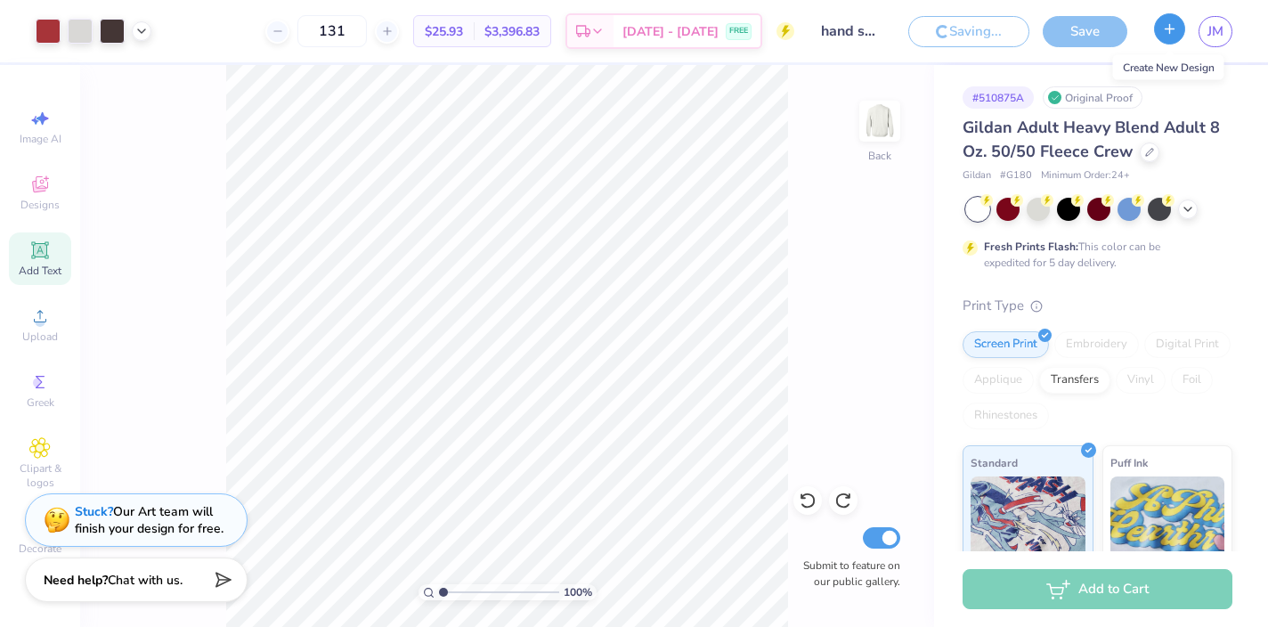
click at [1170, 33] on icon "button" at bounding box center [1169, 28] width 15 height 15
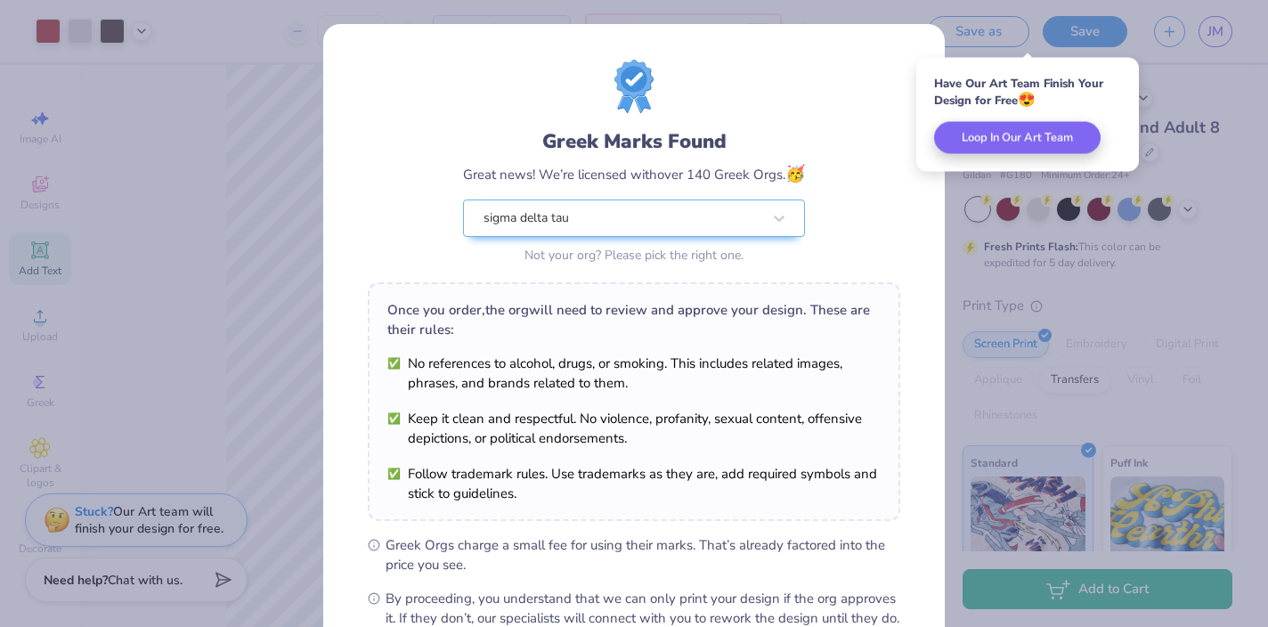
scroll to position [207, 0]
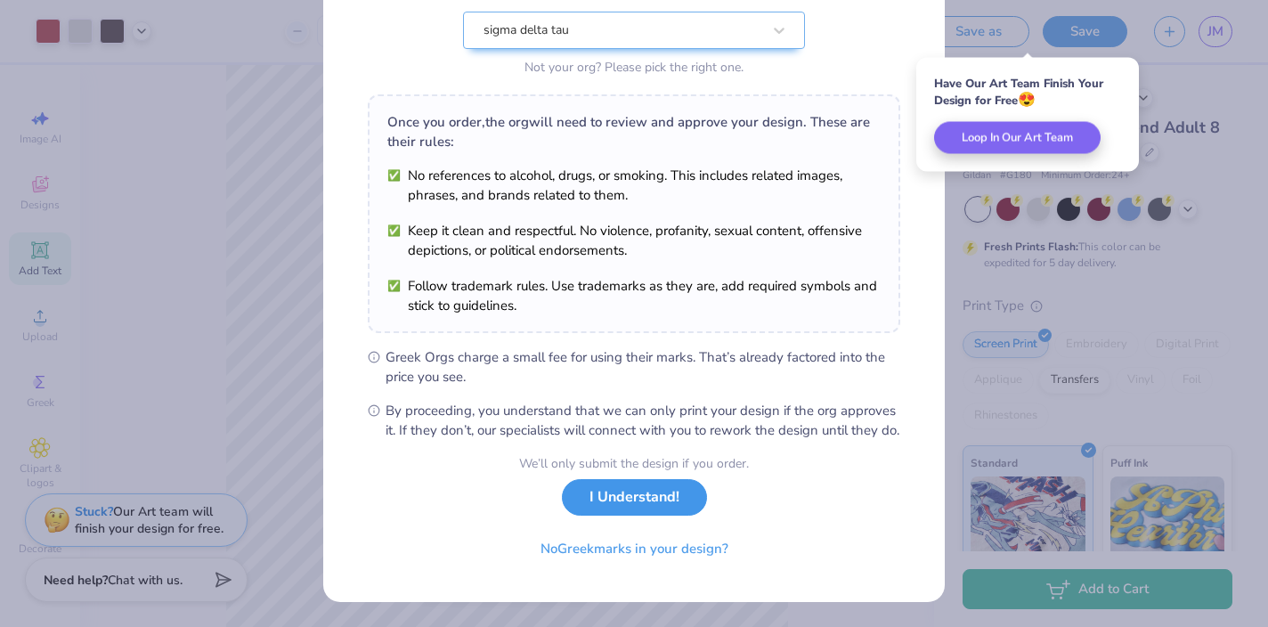
click at [636, 516] on div "We’ll only submit the design if you order. I Understand! No Greek marks in your…" at bounding box center [634, 510] width 230 height 112
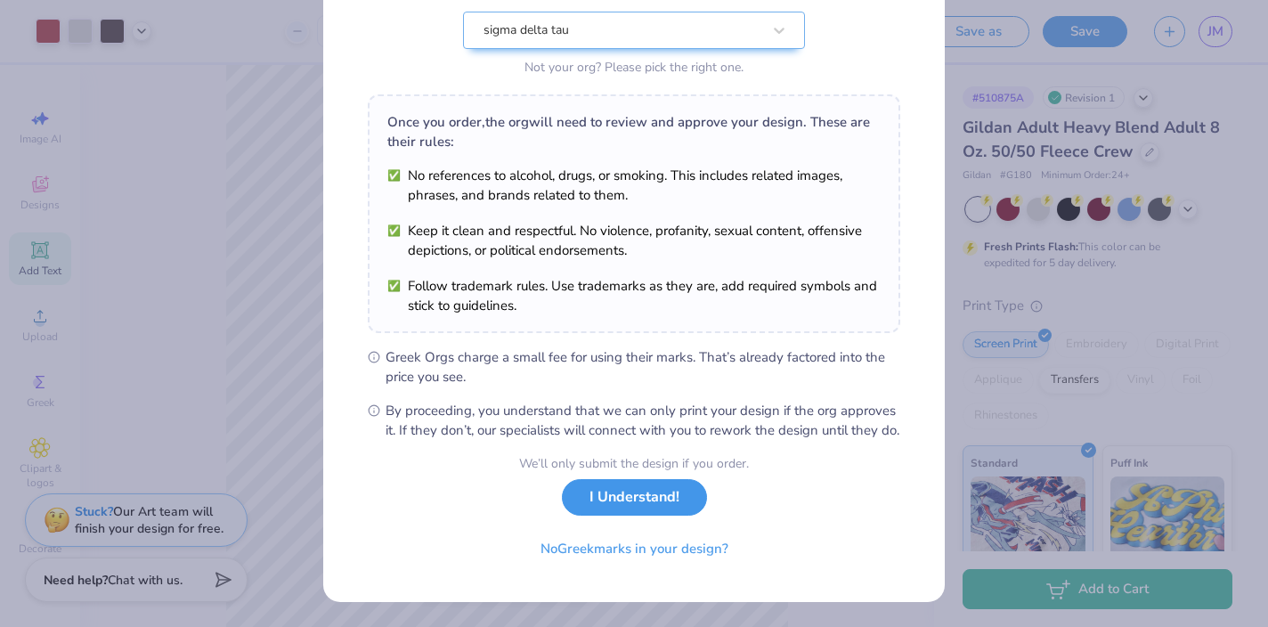
click at [608, 499] on button "I Understand!" at bounding box center [634, 497] width 145 height 37
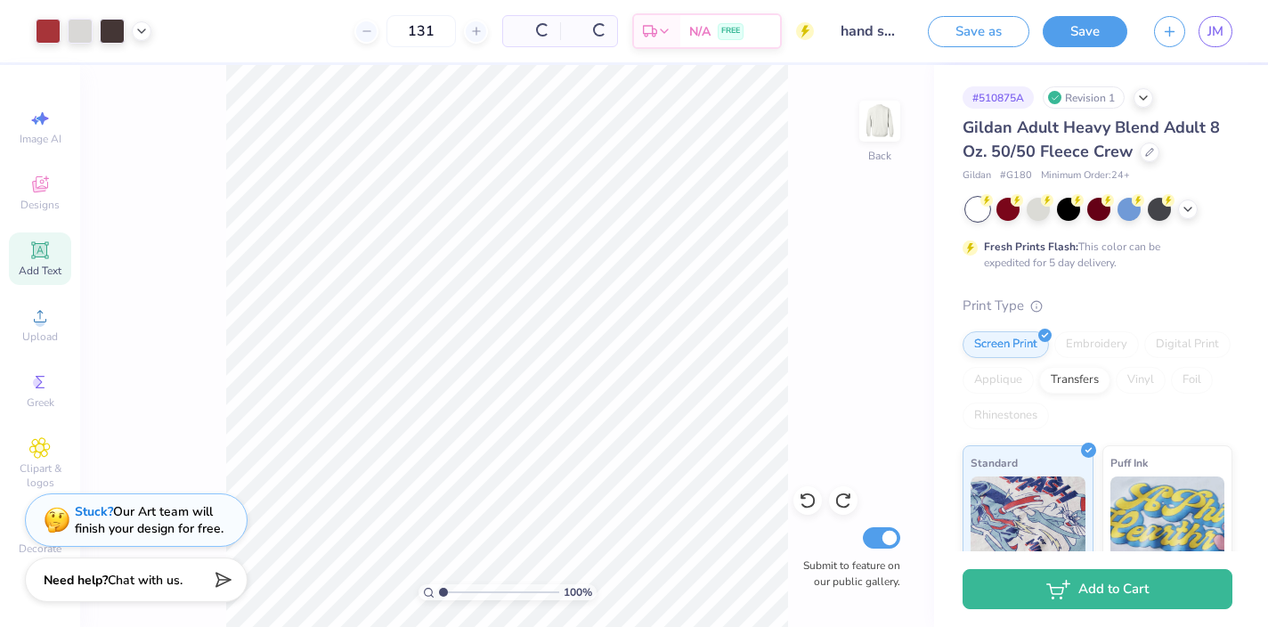
scroll to position [0, 0]
click at [1175, 23] on icon "button" at bounding box center [1169, 28] width 15 height 15
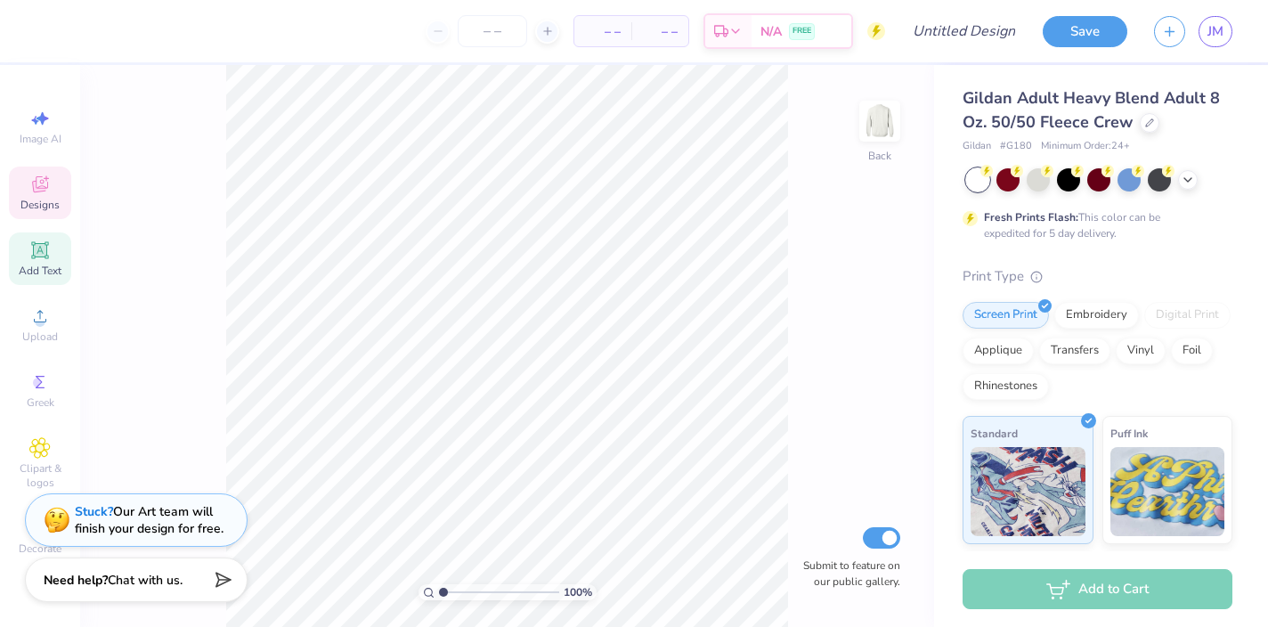
click at [34, 191] on icon at bounding box center [40, 184] width 16 height 16
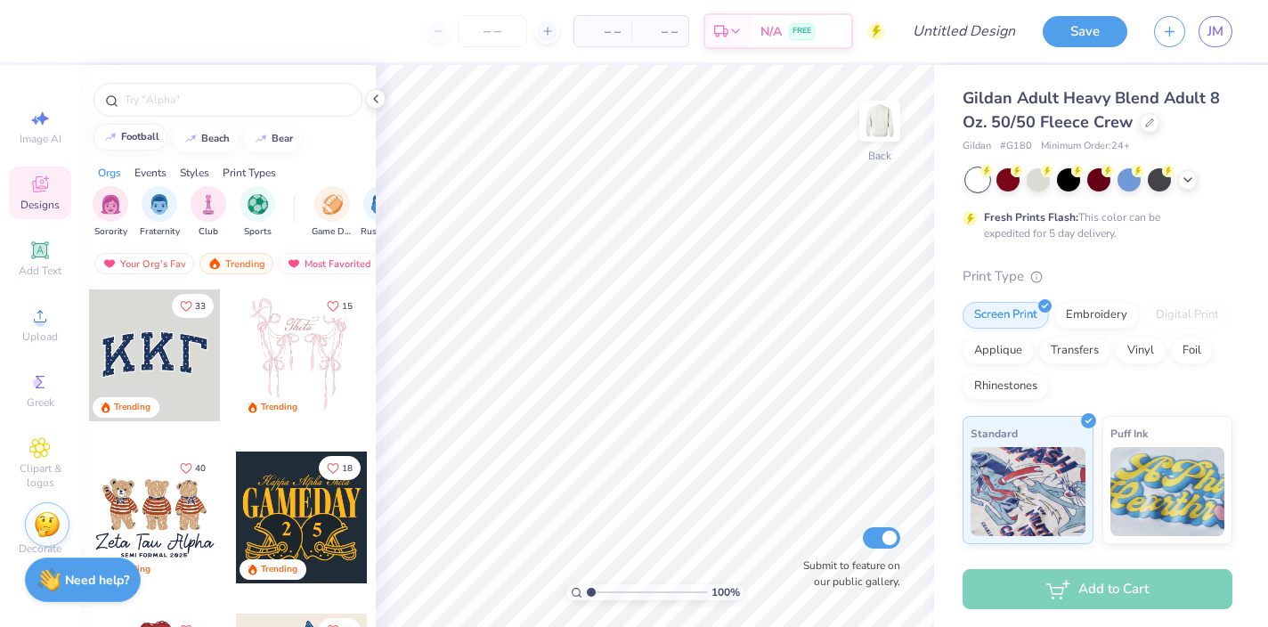
click at [138, 142] on button "football" at bounding box center [130, 137] width 74 height 27
type input "football"
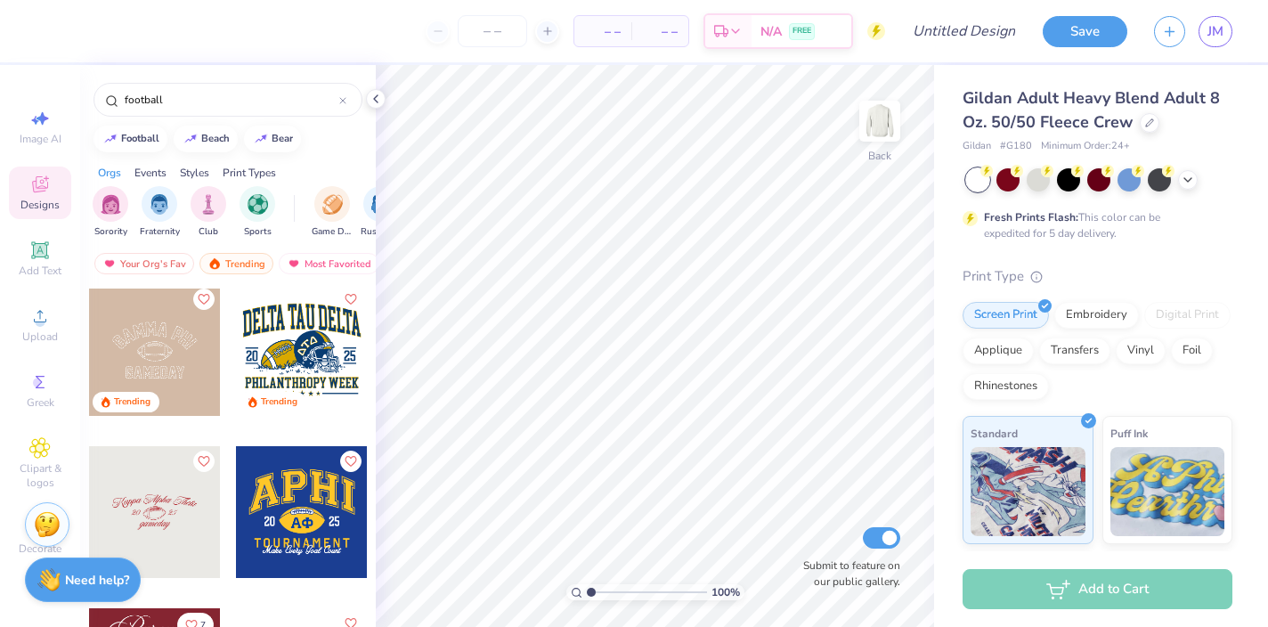
scroll to position [330, 0]
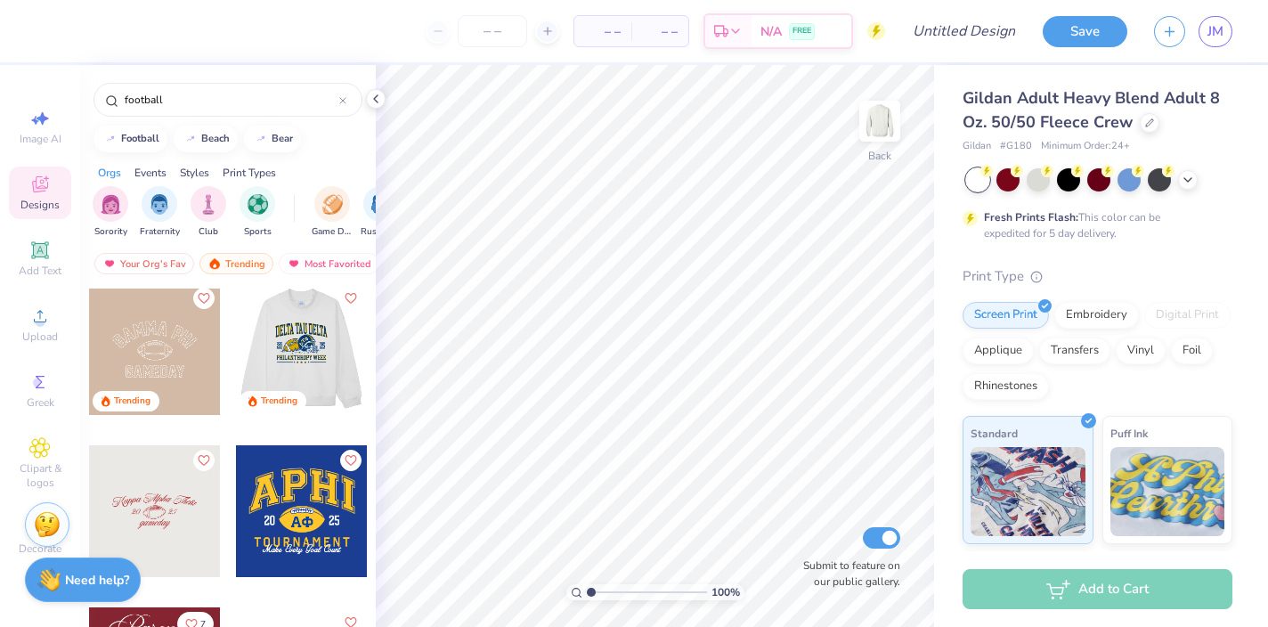
click at [291, 348] on div at bounding box center [301, 349] width 132 height 132
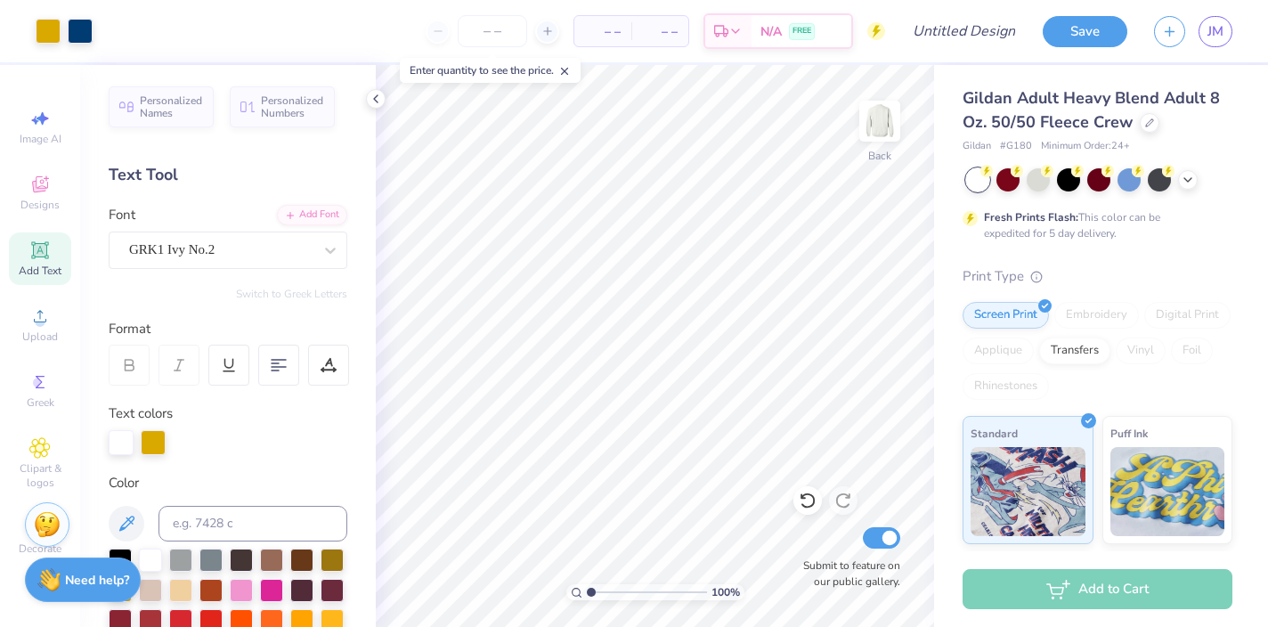
click at [489, 47] on div "– – Per Item – – Total Est. Delivery N/A FREE" at bounding box center [495, 31] width 779 height 62
click at [488, 26] on input "number" at bounding box center [492, 31] width 69 height 32
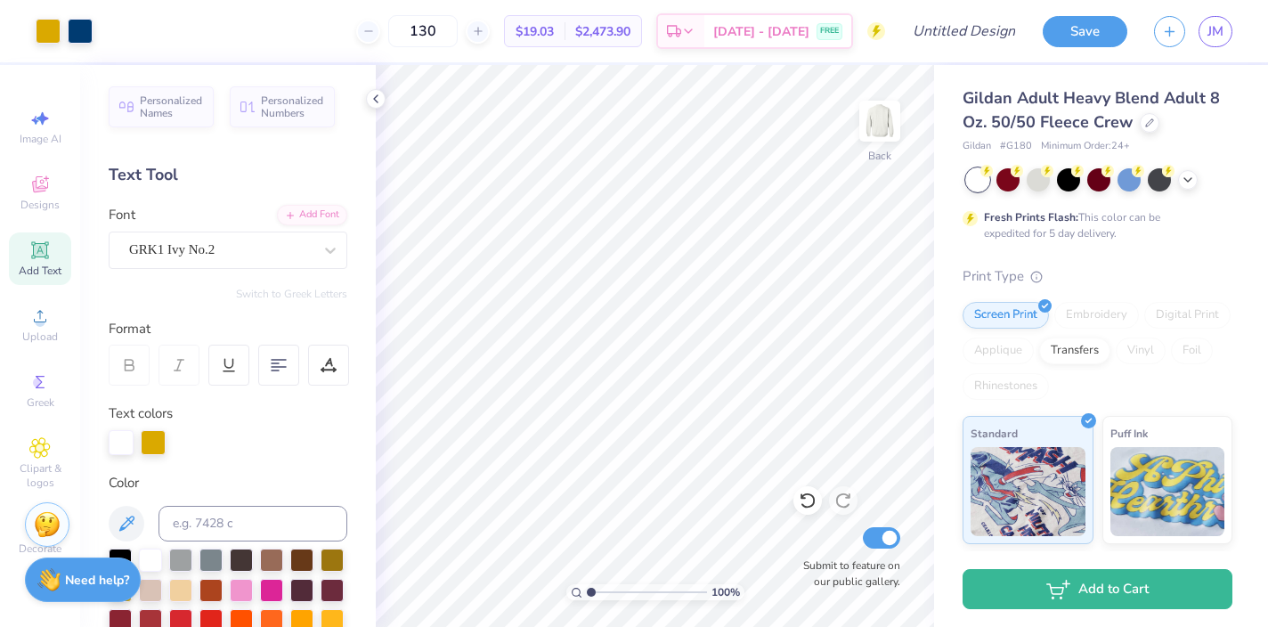
type input "130"
click at [34, 309] on icon at bounding box center [39, 315] width 21 height 21
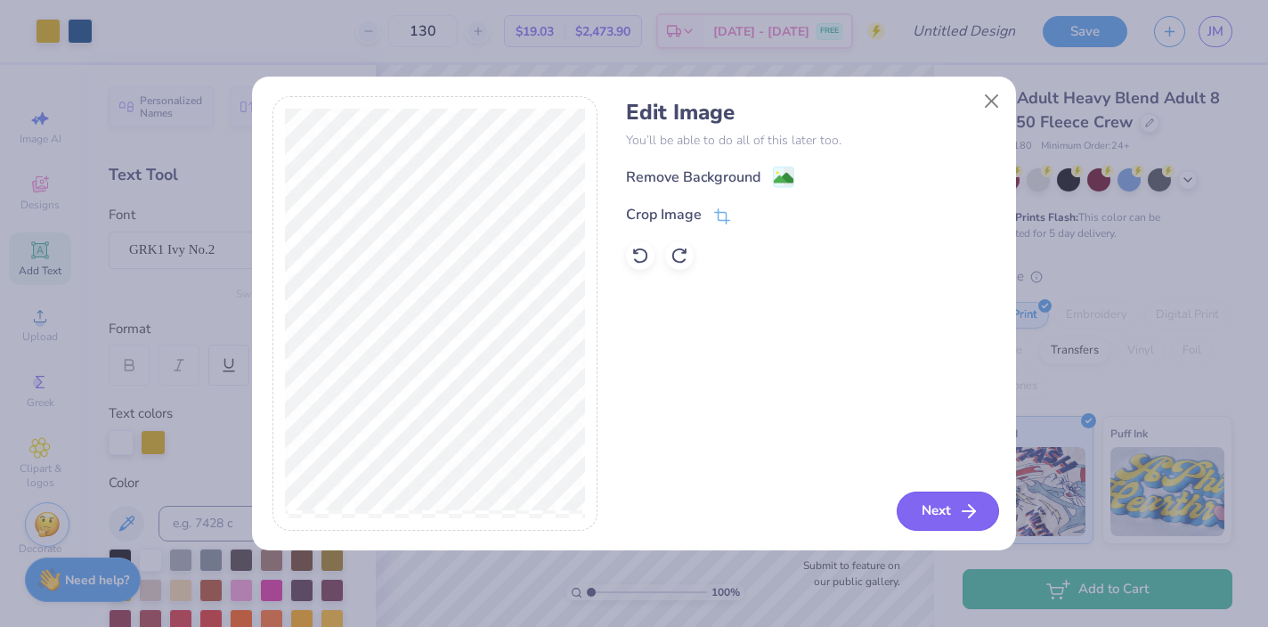
click at [930, 505] on button "Next" at bounding box center [948, 511] width 102 height 39
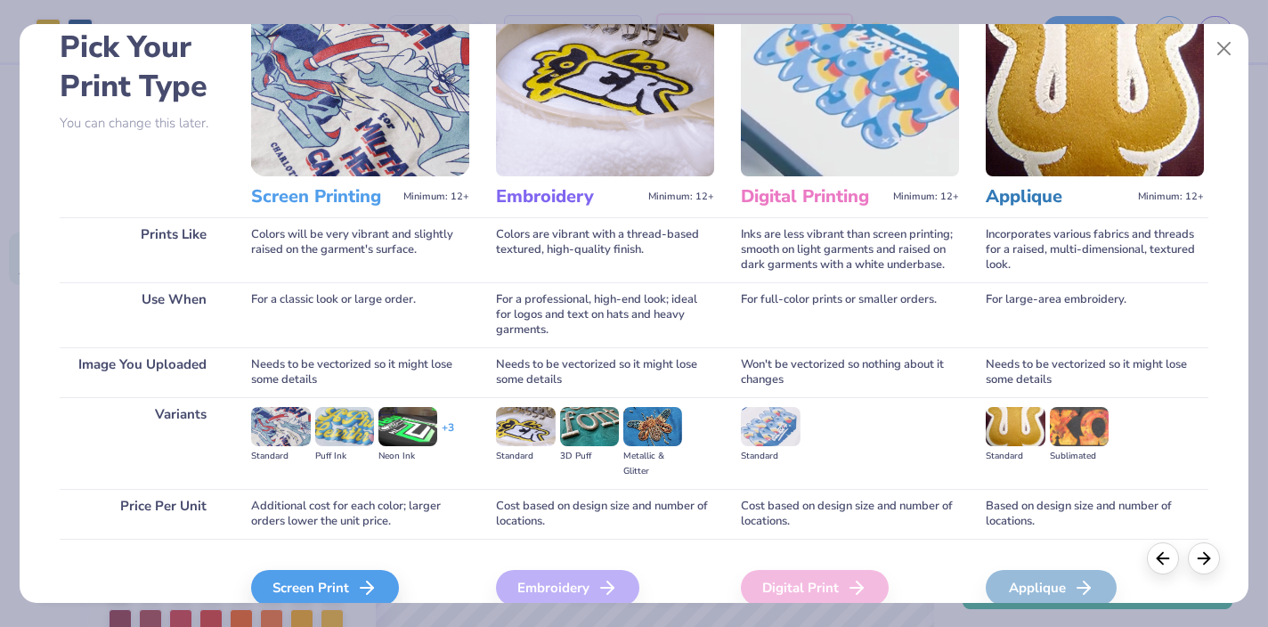
scroll to position [157, 0]
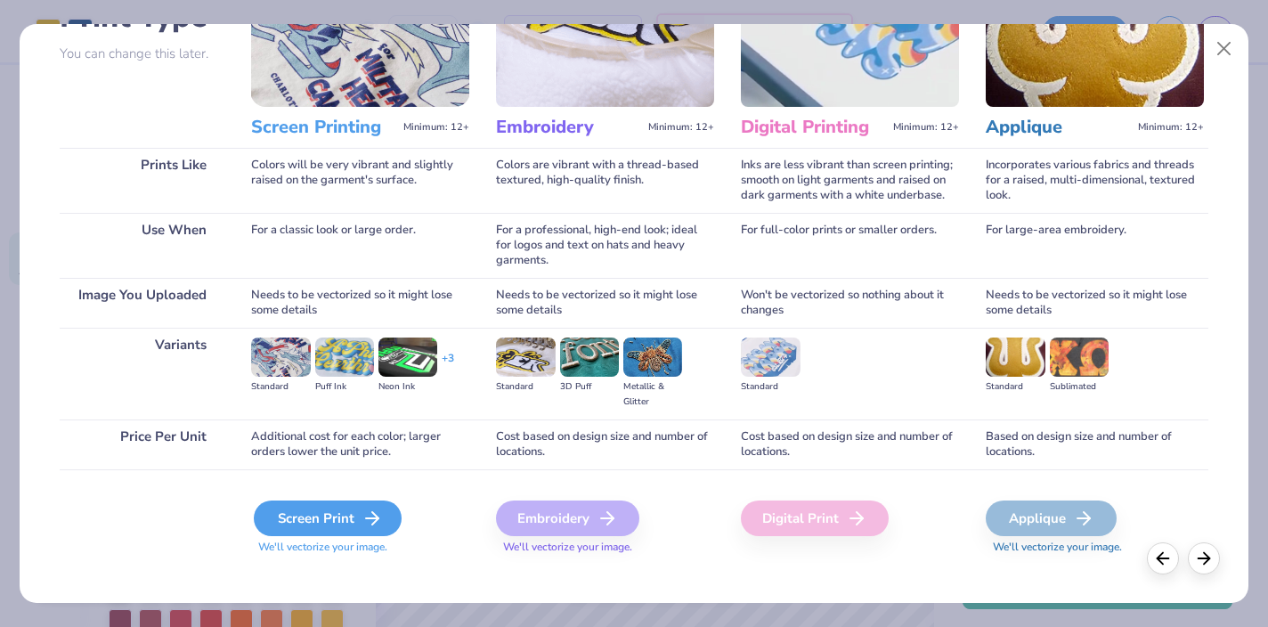
click at [345, 500] on div "Screen Print" at bounding box center [328, 518] width 148 height 36
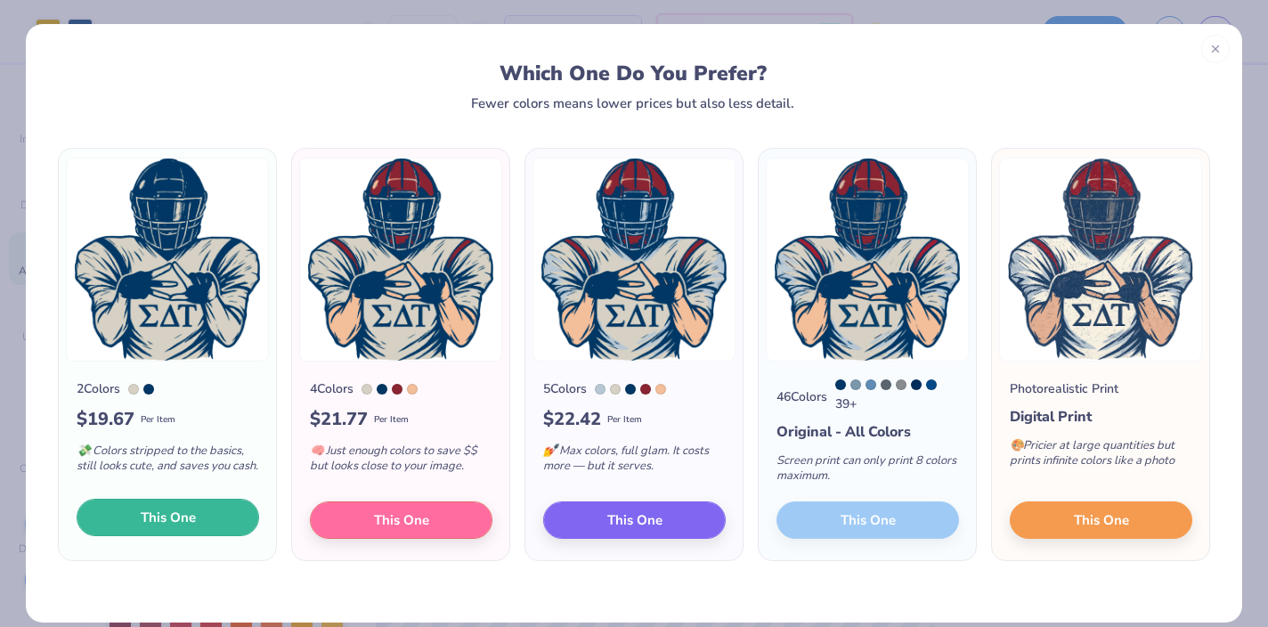
click at [186, 523] on span "This One" at bounding box center [168, 518] width 55 height 20
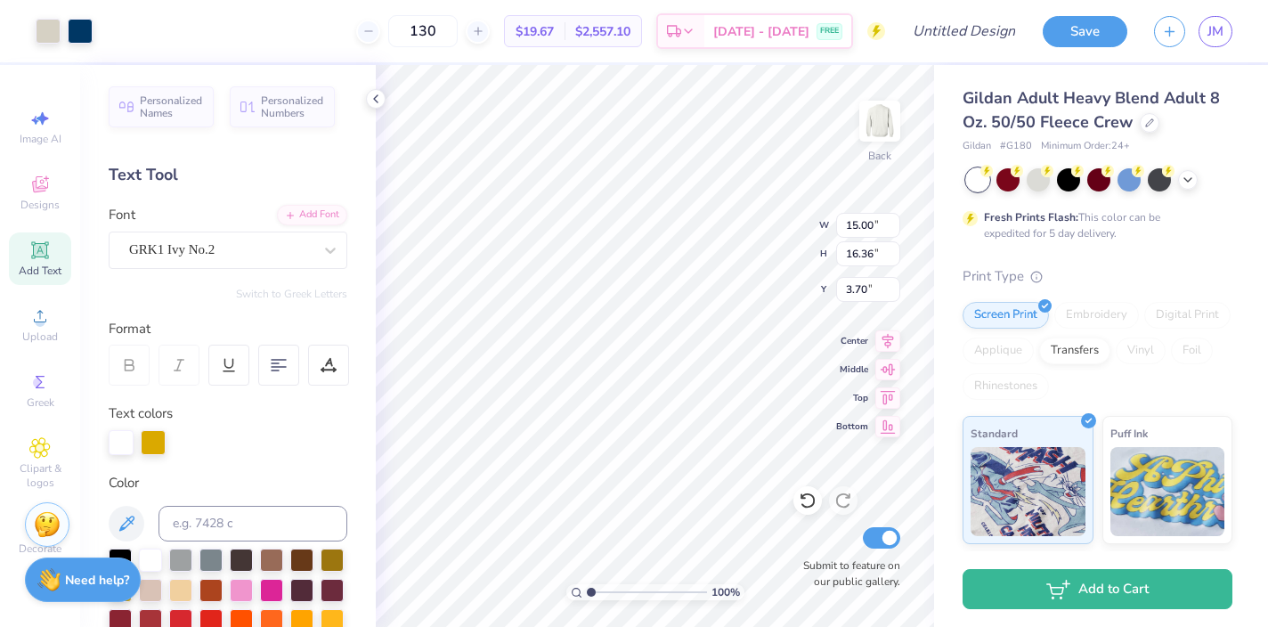
drag, startPoint x: 520, startPoint y: 209, endPoint x: 565, endPoint y: 266, distance: 72.9
click at [565, 266] on div at bounding box center [634, 313] width 1268 height 627
type input "11.00"
type input "11.99"
type input "6.22"
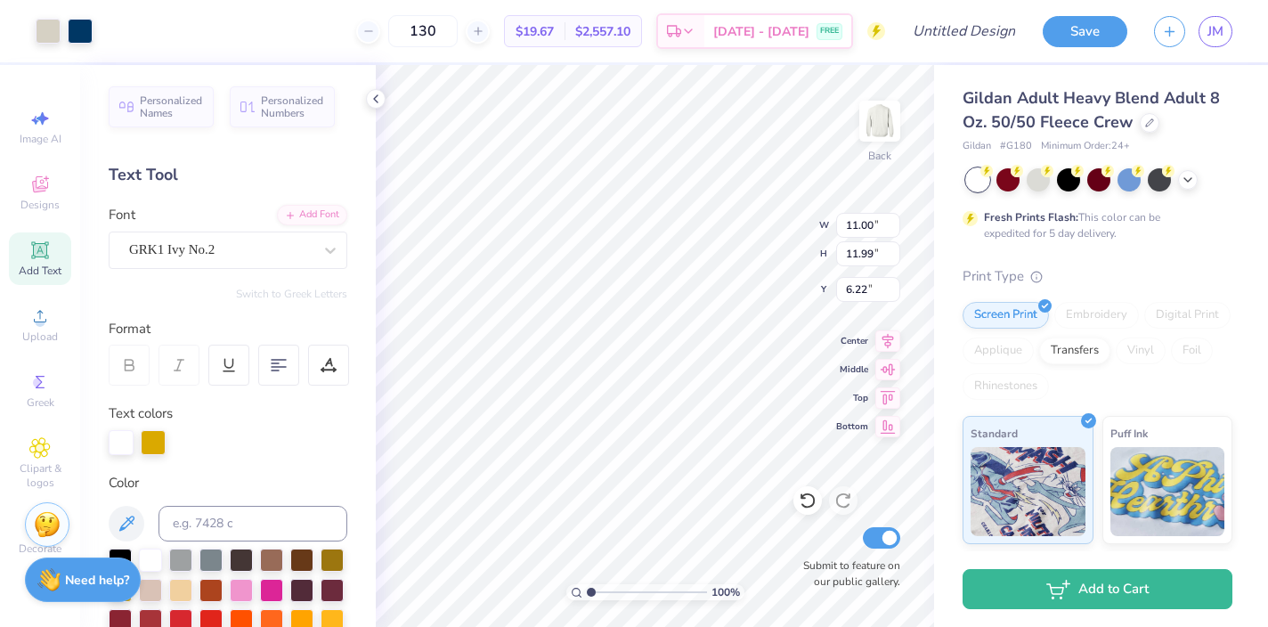
type input "10.07"
type input "10.98"
type input "5.80"
click at [803, 495] on icon at bounding box center [807, 501] width 15 height 16
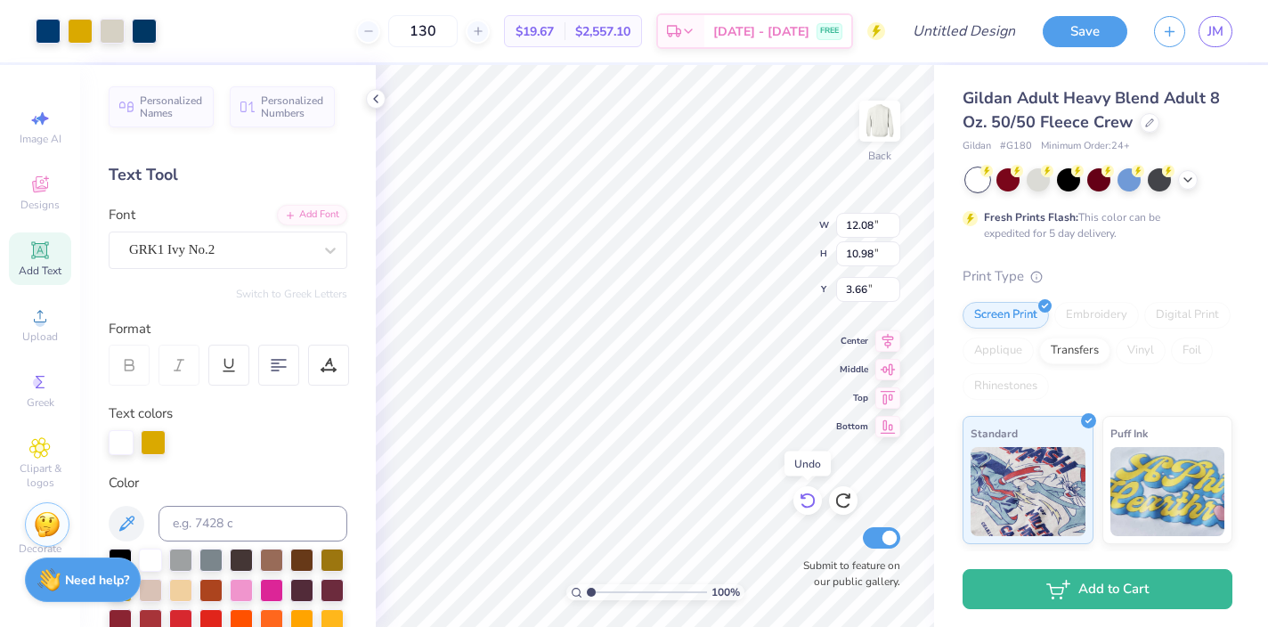
click at [803, 495] on icon at bounding box center [807, 501] width 15 height 16
type input "5.80"
type input "3.00"
type input "10.07"
type input "10.98"
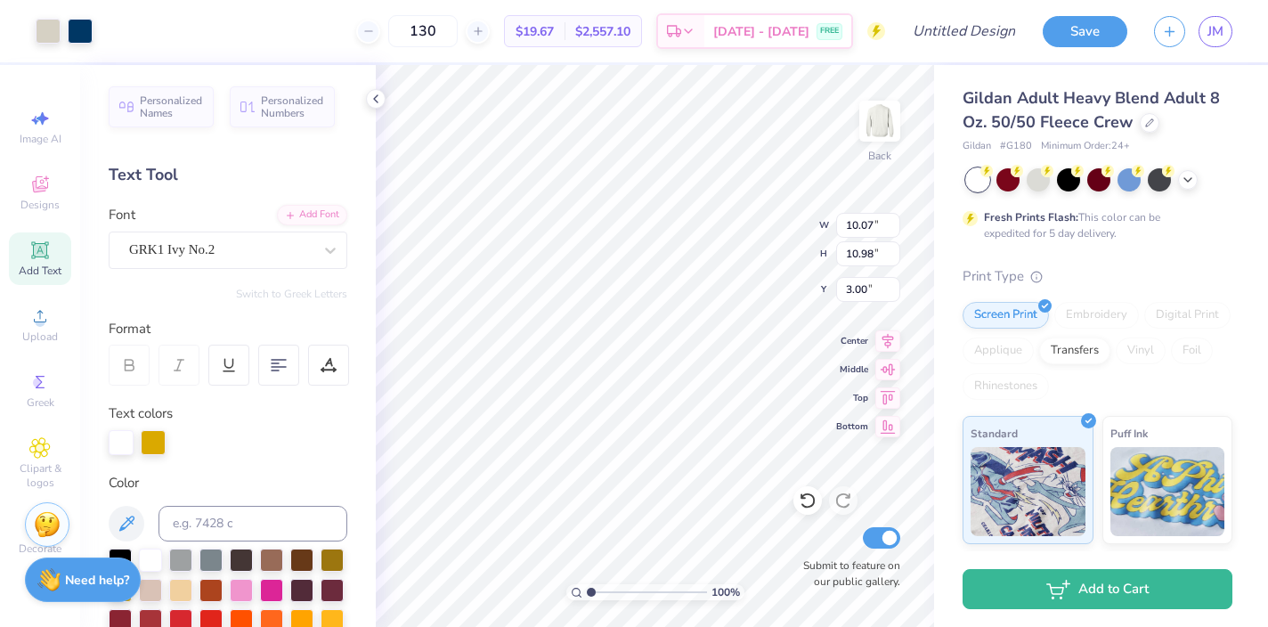
type input "6.03"
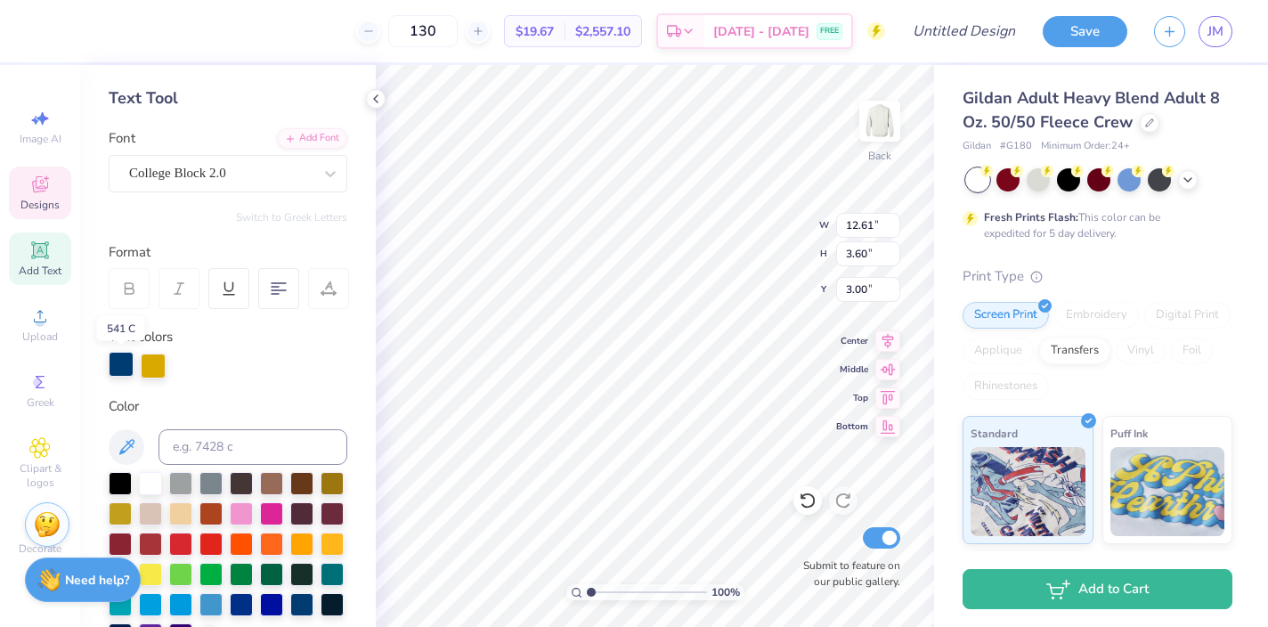
scroll to position [79, 0]
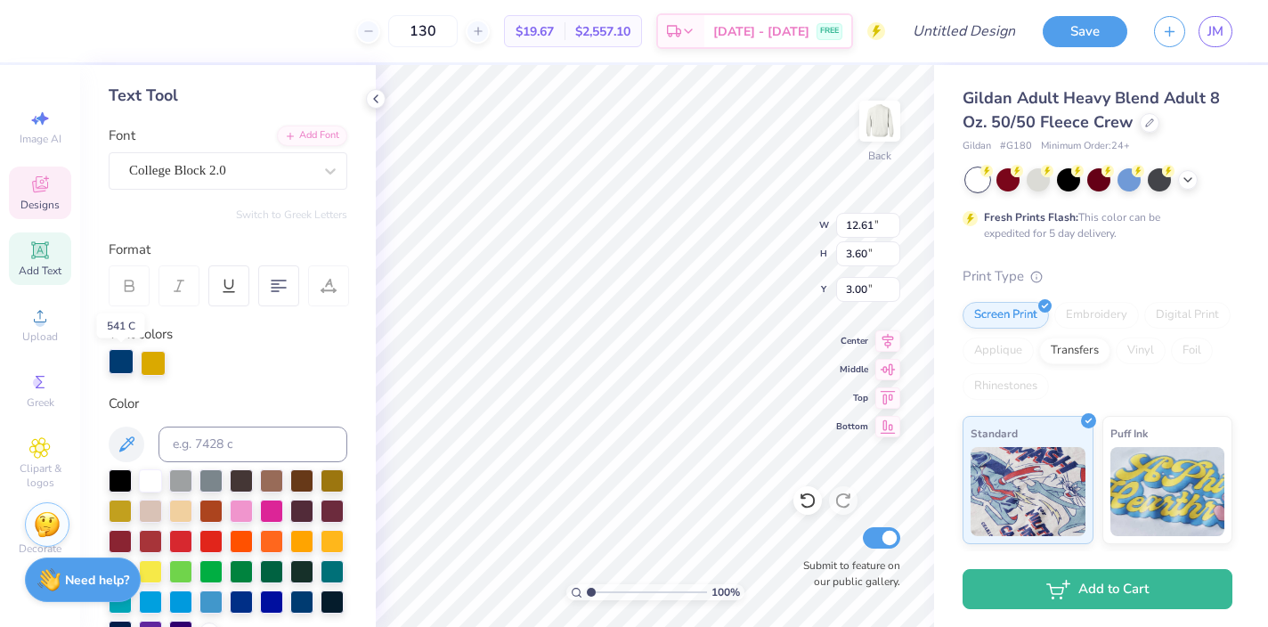
click at [123, 362] on div at bounding box center [121, 361] width 25 height 25
click at [153, 533] on div at bounding box center [150, 539] width 23 height 23
click at [154, 367] on div at bounding box center [153, 361] width 25 height 25
click at [244, 478] on div at bounding box center [241, 478] width 23 height 23
click at [127, 370] on div at bounding box center [121, 361] width 25 height 25
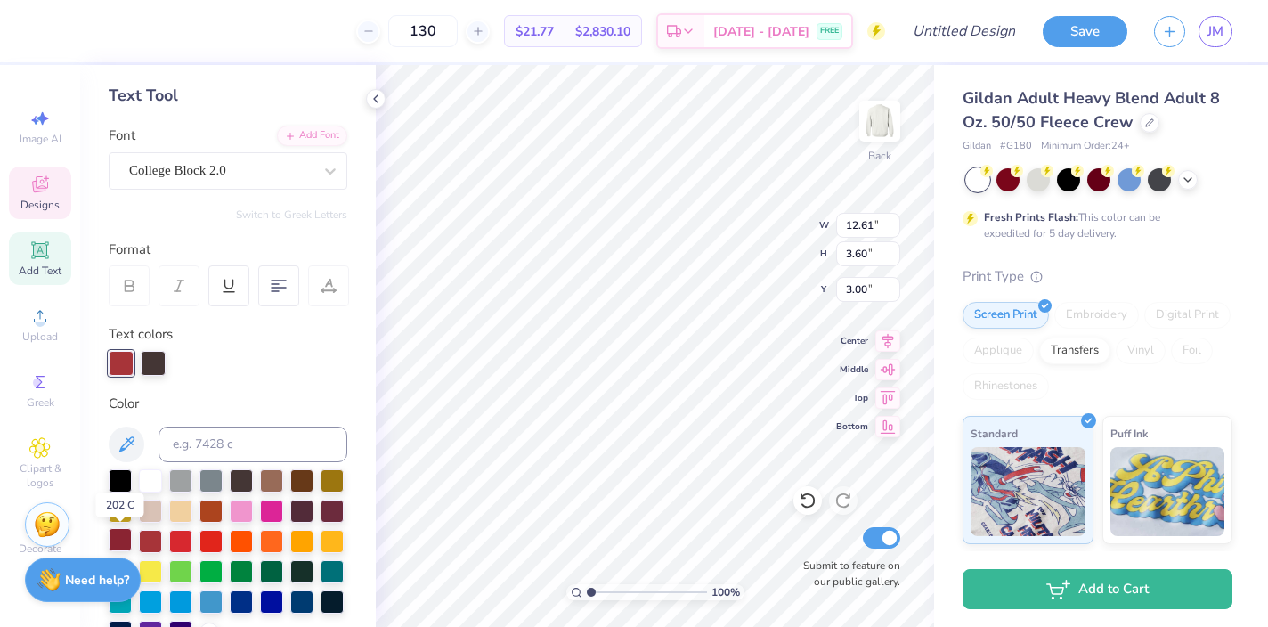
click at [119, 540] on div at bounding box center [120, 539] width 23 height 23
click at [121, 366] on div at bounding box center [121, 361] width 25 height 25
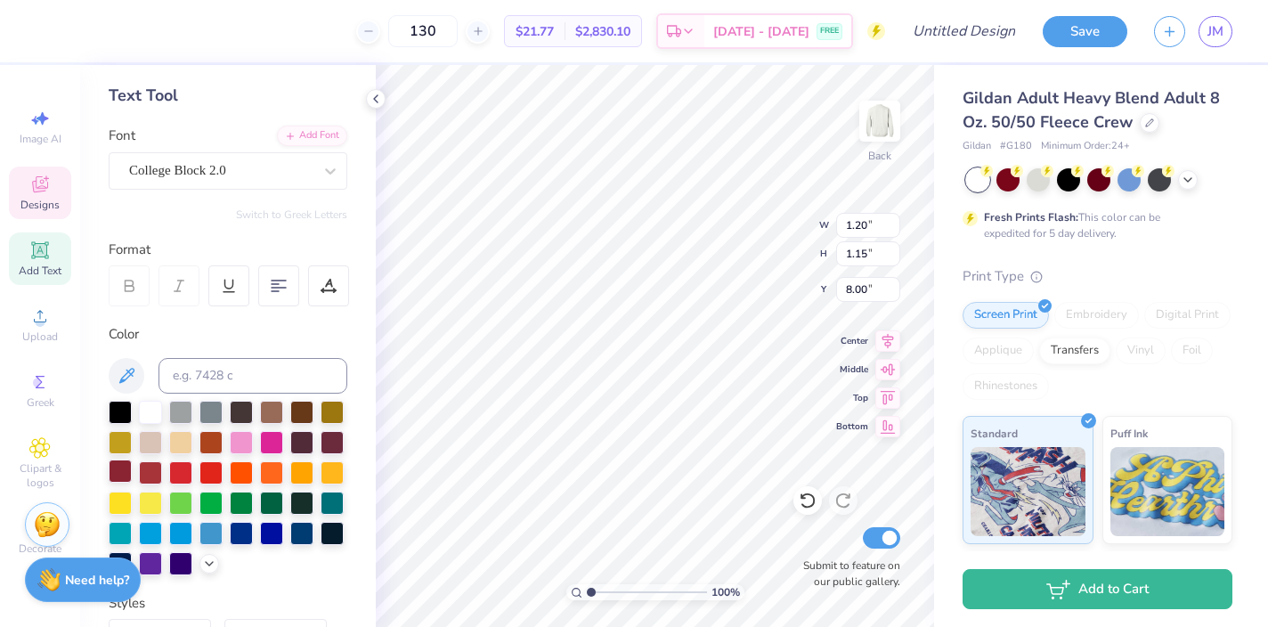
click at [125, 470] on div at bounding box center [120, 470] width 23 height 23
click at [120, 461] on div at bounding box center [120, 470] width 23 height 23
click at [120, 465] on div at bounding box center [120, 472] width 23 height 23
click at [123, 472] on div at bounding box center [120, 472] width 23 height 23
click at [126, 474] on div at bounding box center [120, 470] width 23 height 23
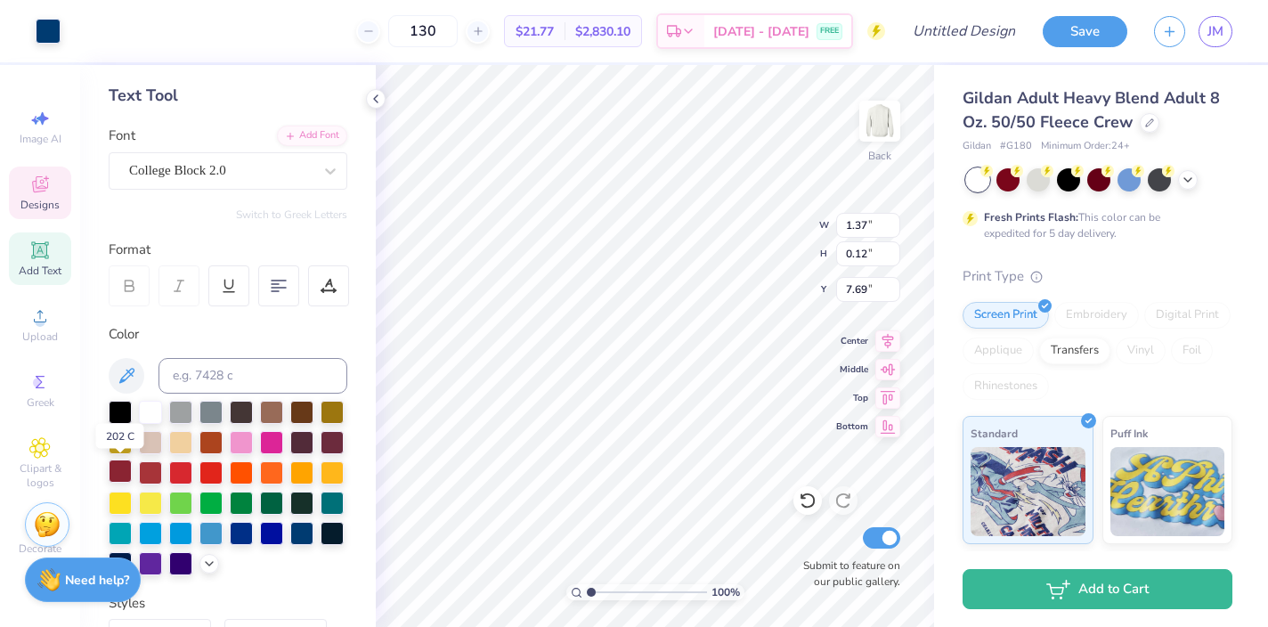
click at [125, 474] on div at bounding box center [120, 470] width 23 height 23
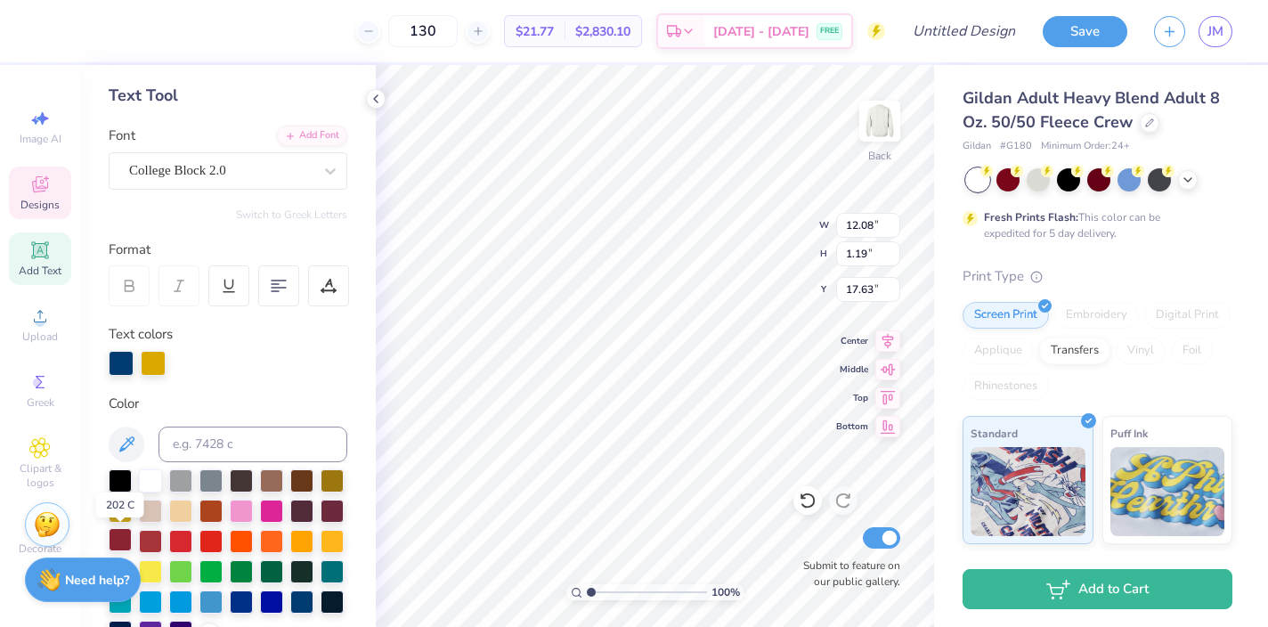
click at [122, 534] on div at bounding box center [120, 539] width 23 height 23
click at [151, 359] on div at bounding box center [153, 361] width 25 height 25
click at [120, 535] on div at bounding box center [120, 539] width 23 height 23
click at [153, 366] on div at bounding box center [153, 361] width 25 height 25
click at [246, 481] on div at bounding box center [241, 478] width 23 height 23
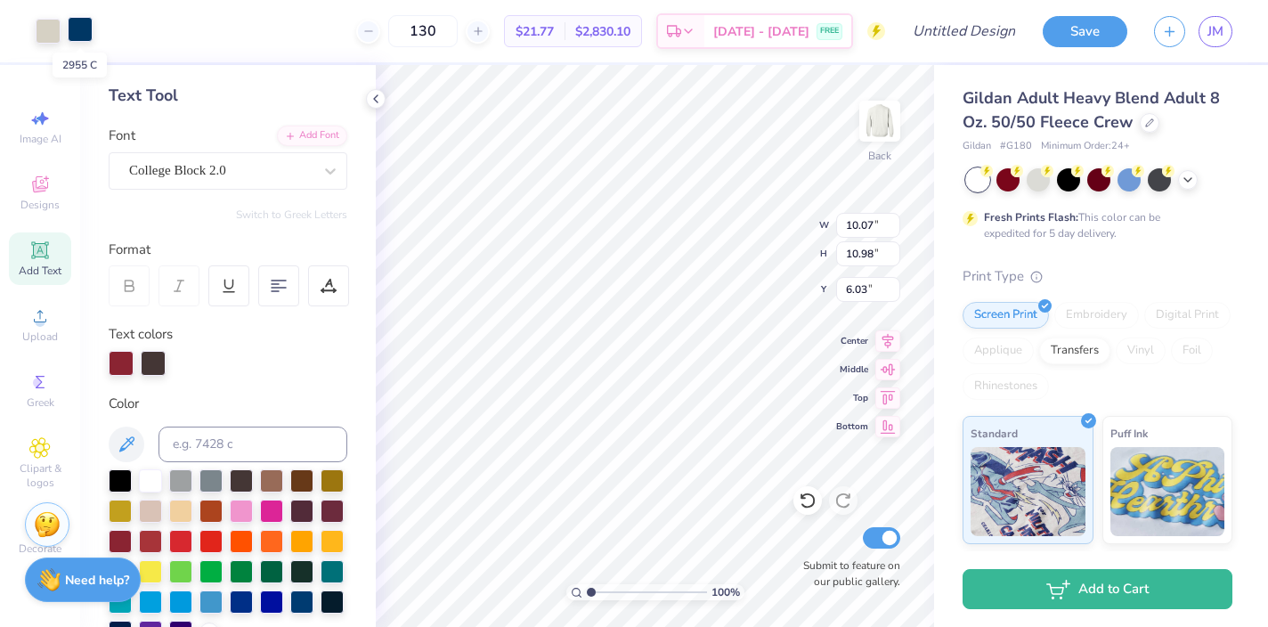
click at [83, 27] on div at bounding box center [80, 29] width 25 height 25
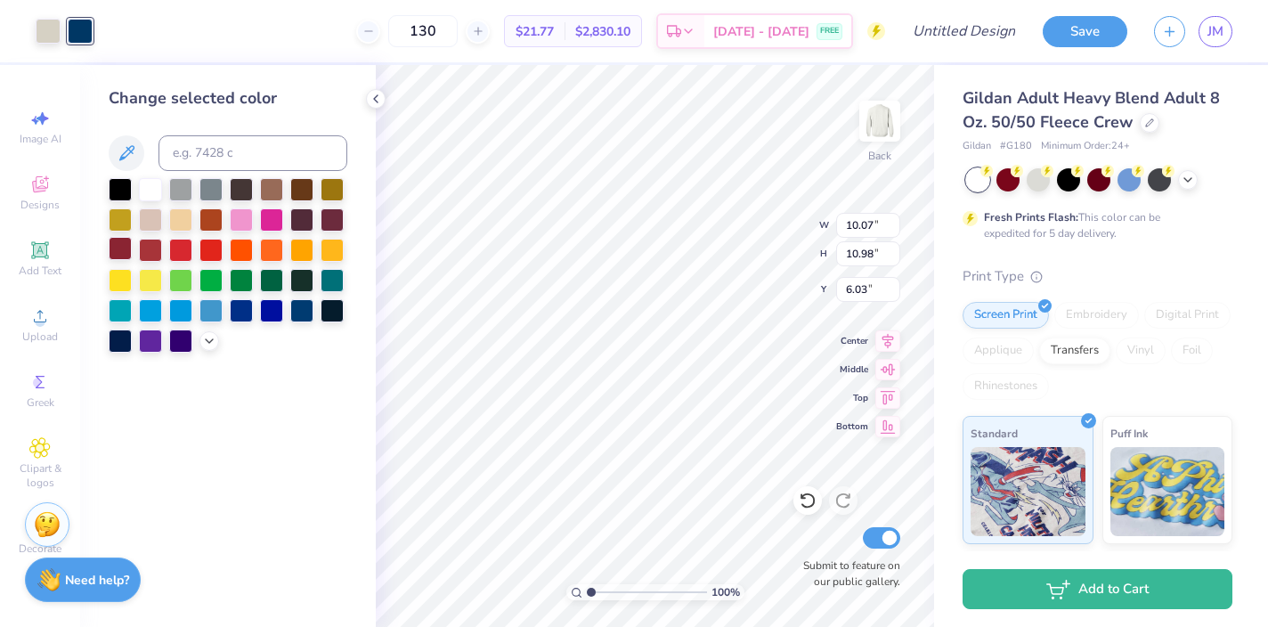
click at [118, 254] on div at bounding box center [120, 248] width 23 height 23
click at [158, 250] on div at bounding box center [150, 248] width 23 height 23
click at [125, 254] on div at bounding box center [120, 248] width 23 height 23
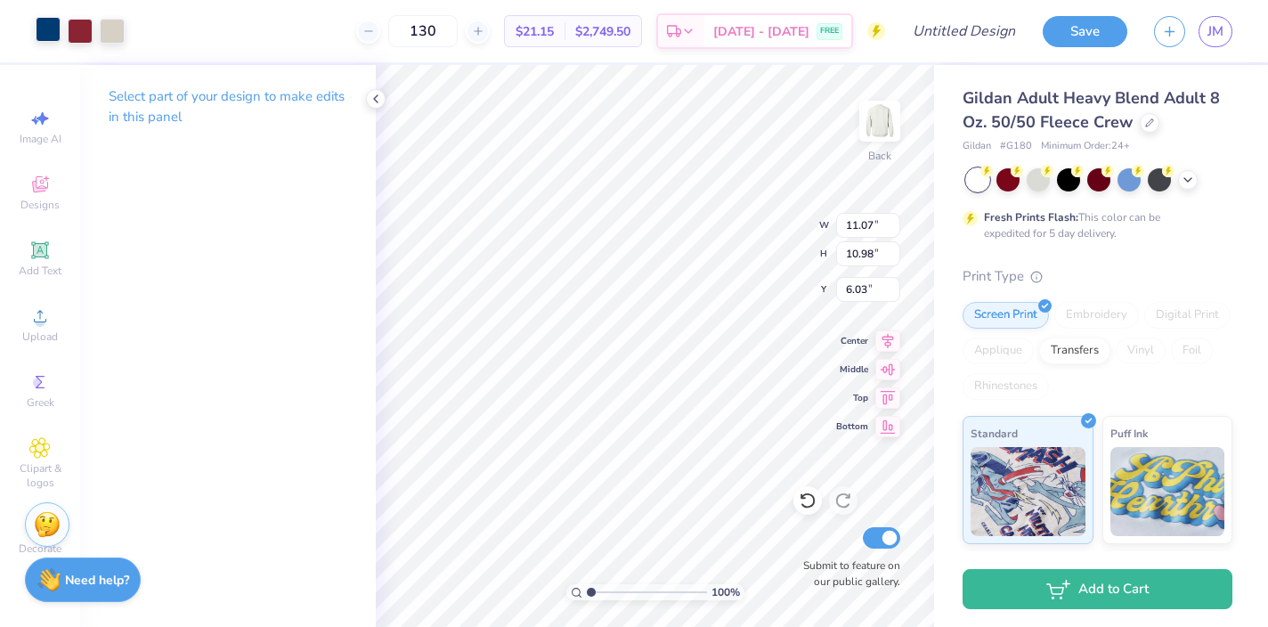
click at [47, 26] on div at bounding box center [48, 29] width 25 height 25
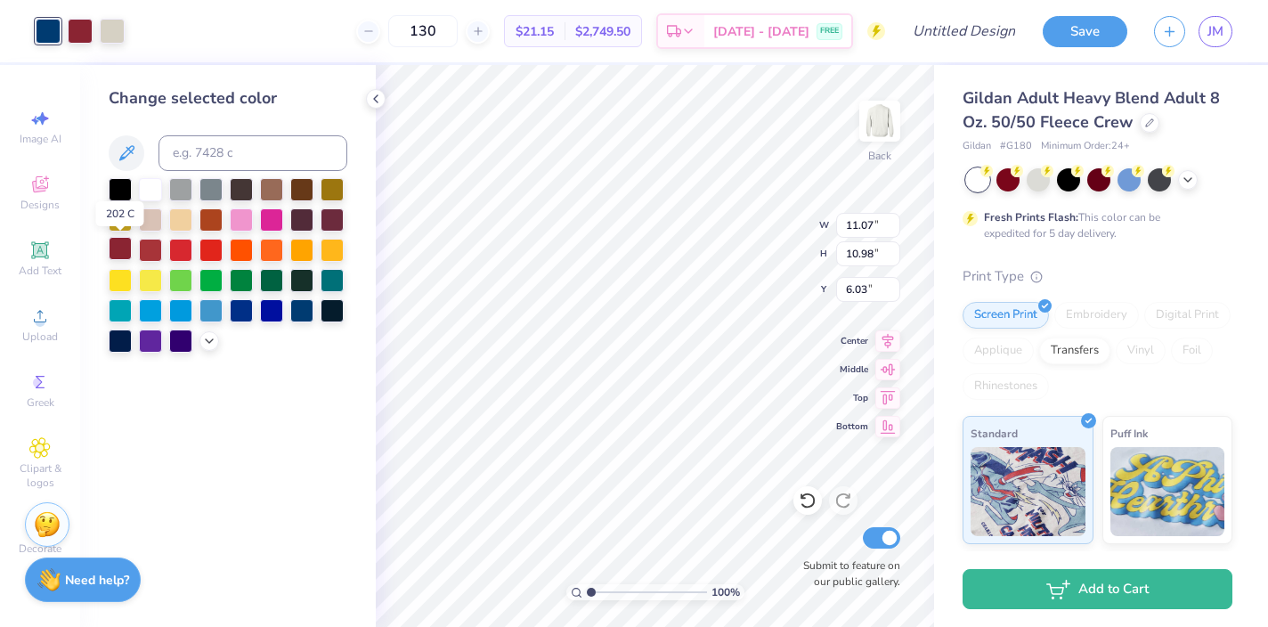
click at [123, 243] on div at bounding box center [120, 248] width 23 height 23
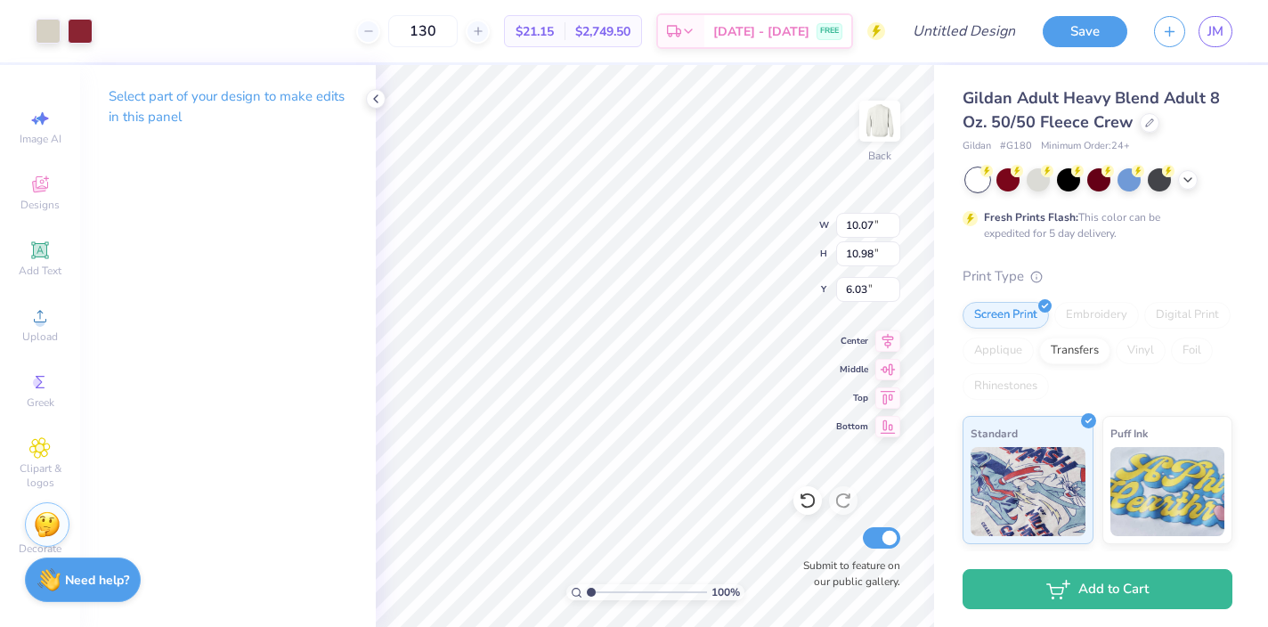
type input "5.92"
click at [53, 38] on div at bounding box center [48, 29] width 25 height 25
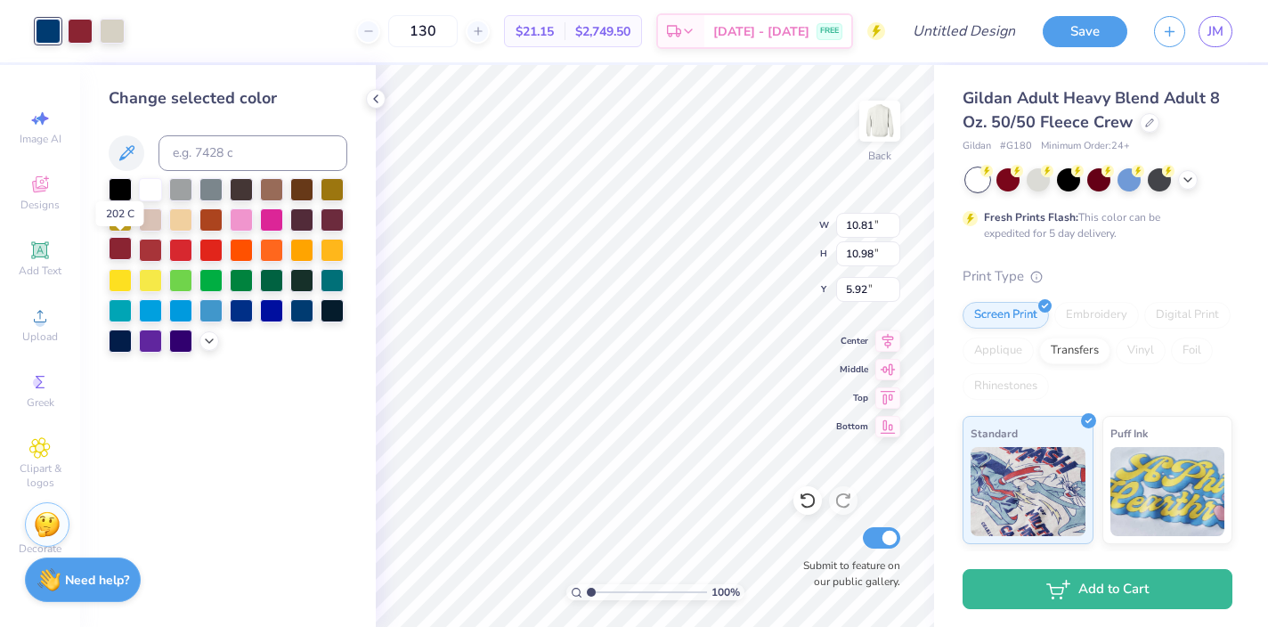
click at [118, 245] on div at bounding box center [120, 248] width 23 height 23
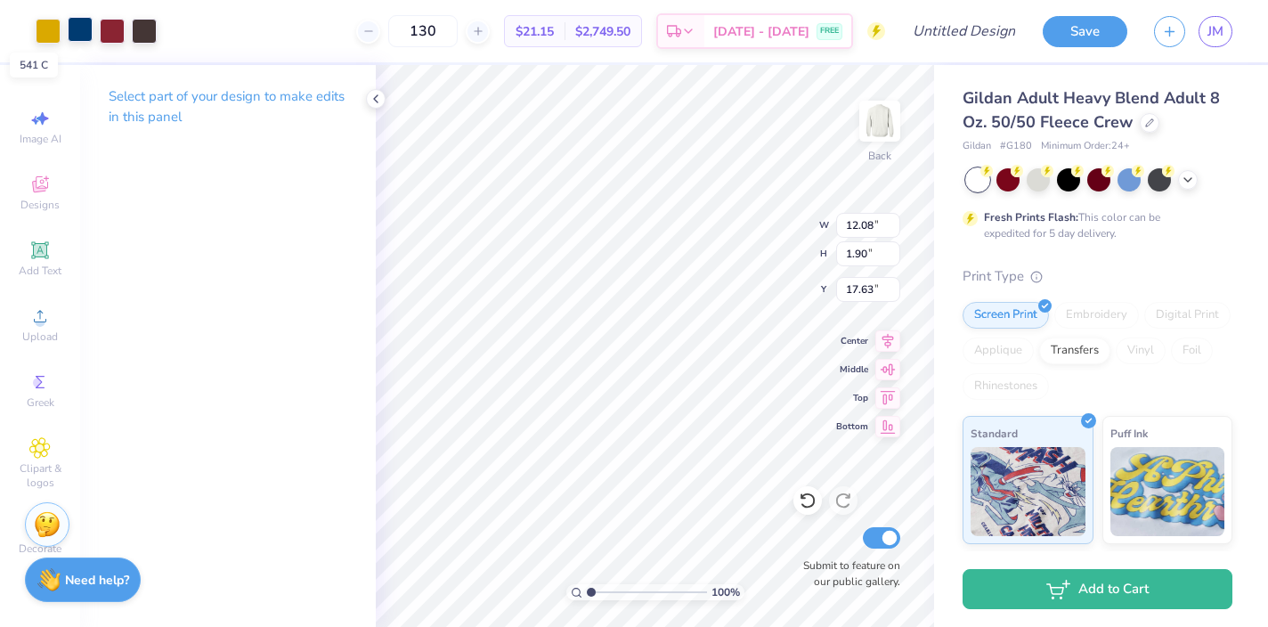
click at [84, 28] on div at bounding box center [80, 29] width 25 height 25
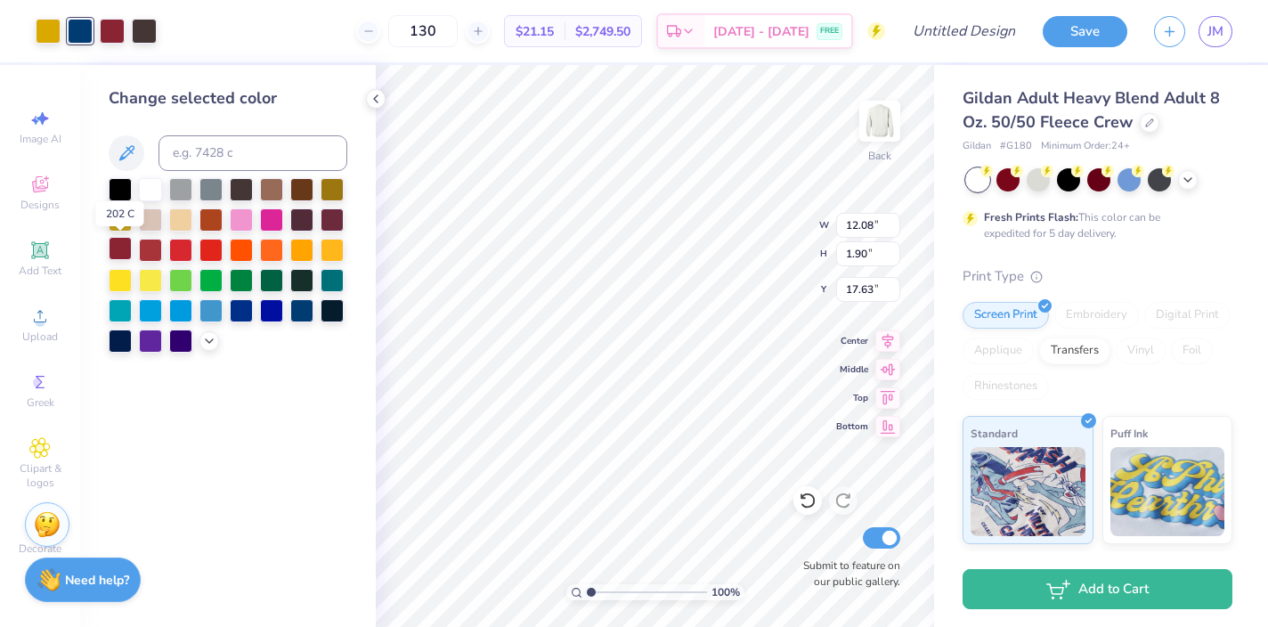
click at [120, 241] on div at bounding box center [120, 248] width 23 height 23
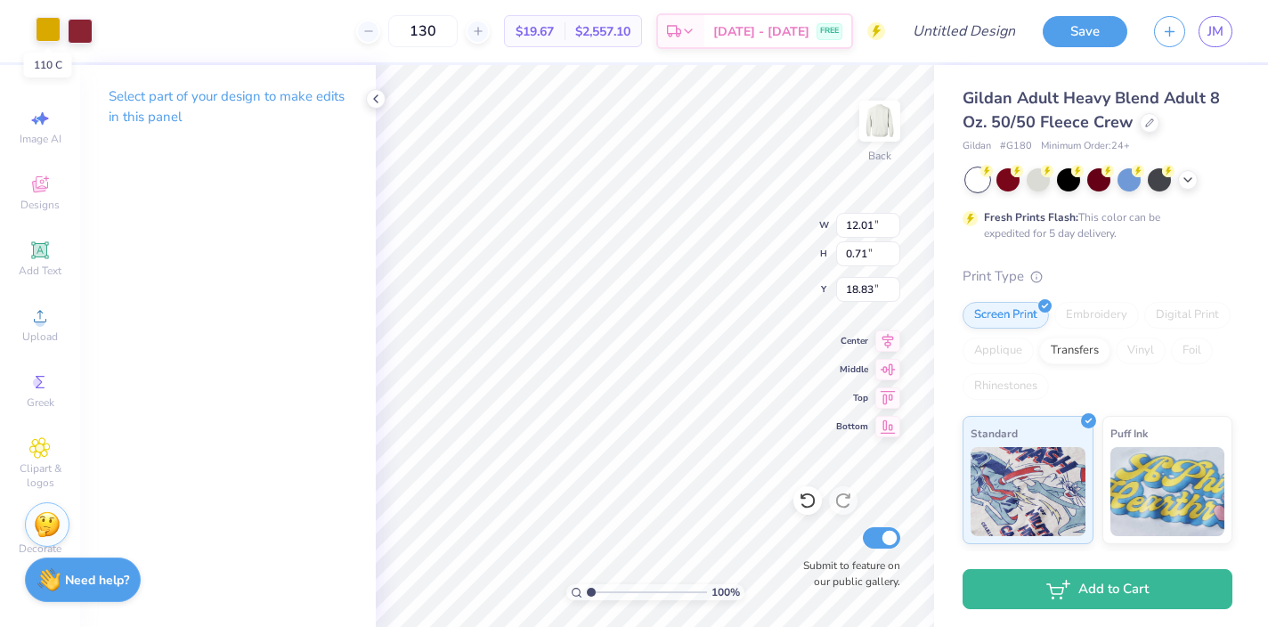
click at [45, 34] on div at bounding box center [48, 29] width 25 height 25
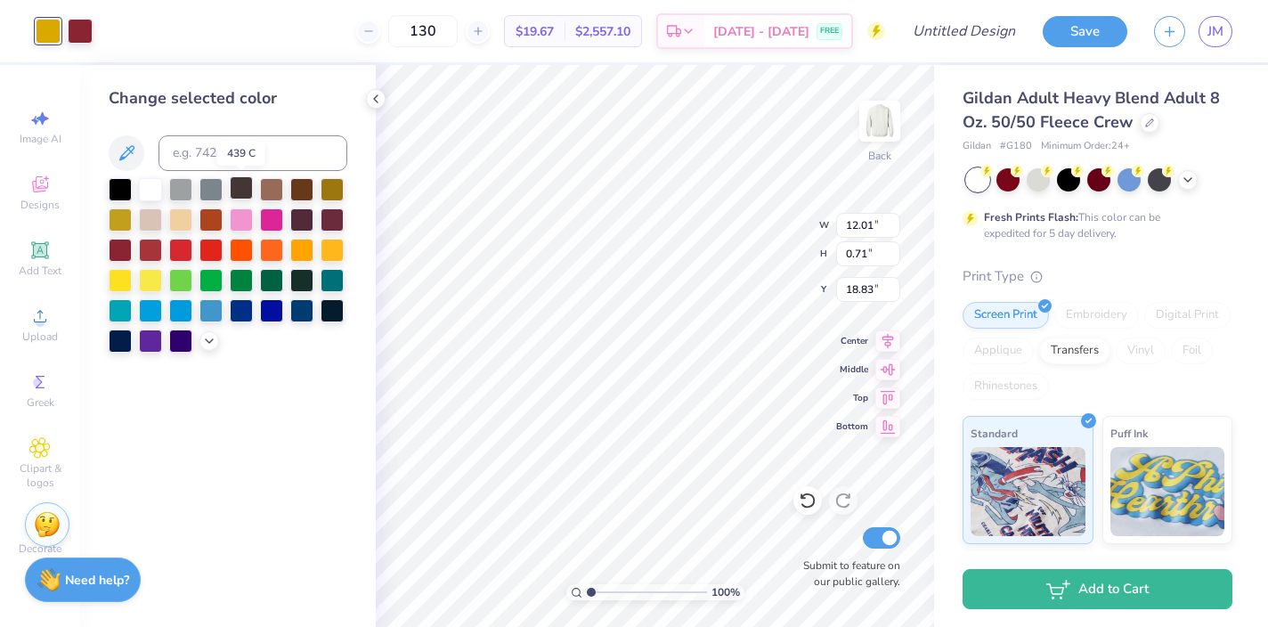
click at [240, 184] on div at bounding box center [241, 187] width 23 height 23
click at [355, 173] on div "Change selected color" at bounding box center [228, 346] width 296 height 562
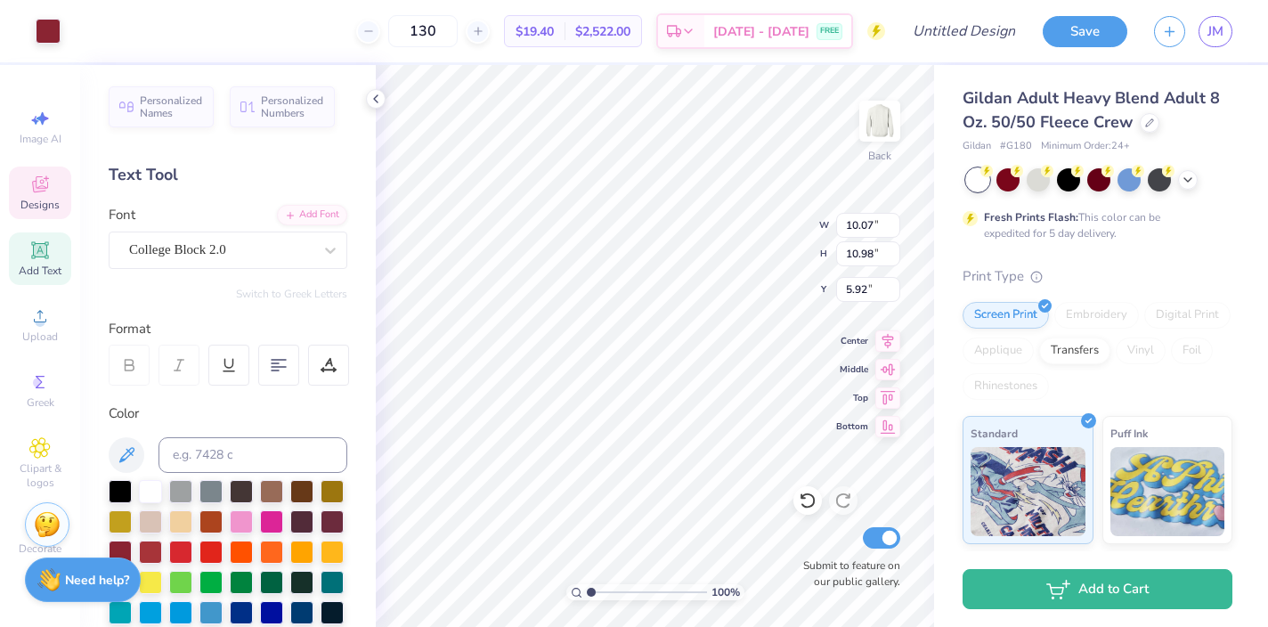
type input "1.20"
type input "1.15"
type input "8.00"
type input "8.34"
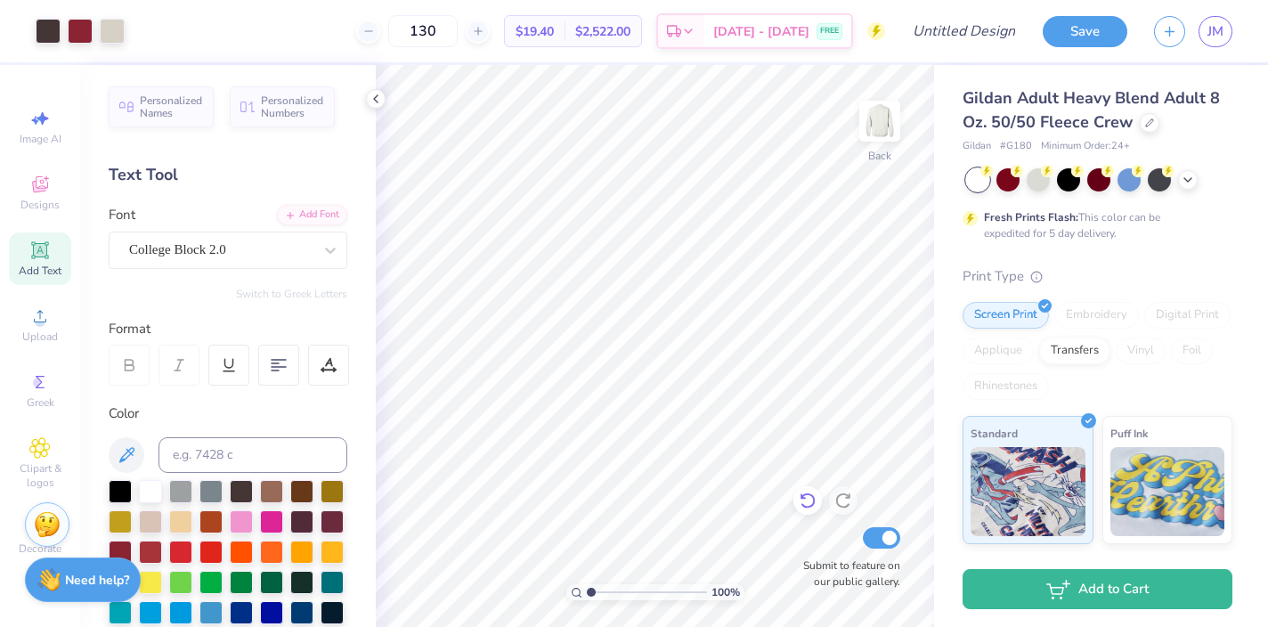
click at [805, 502] on icon at bounding box center [808, 501] width 18 height 18
click at [802, 500] on icon at bounding box center [808, 501] width 18 height 18
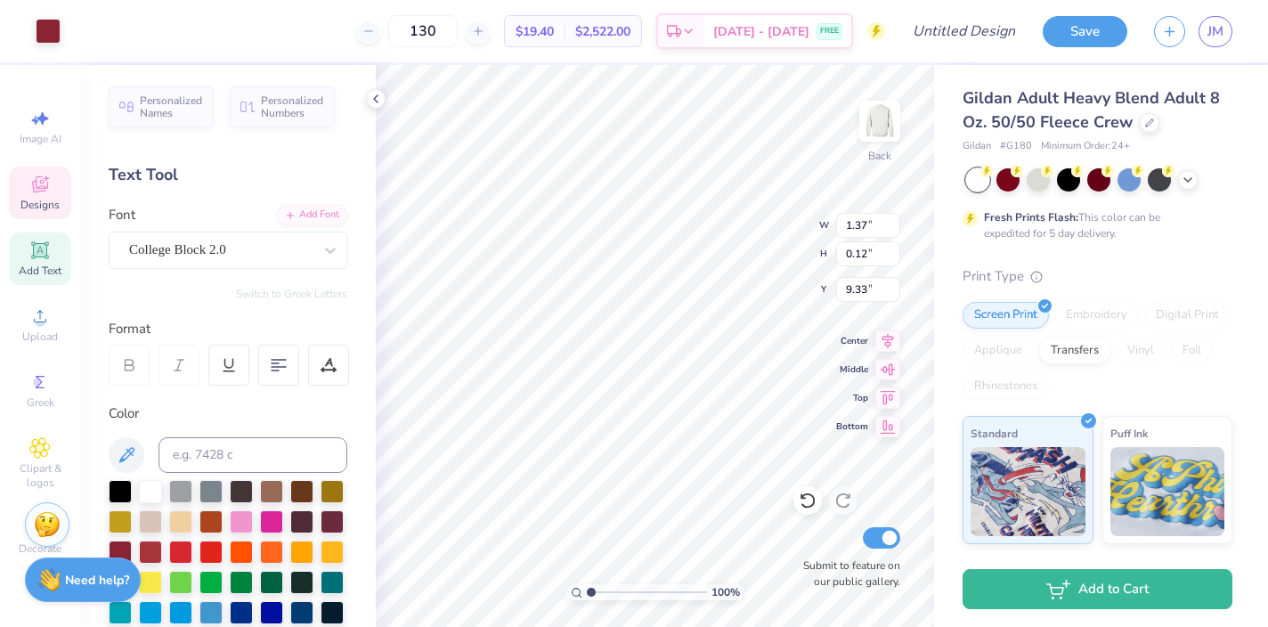
type input "7.69"
type input "9.33"
type input "9.36"
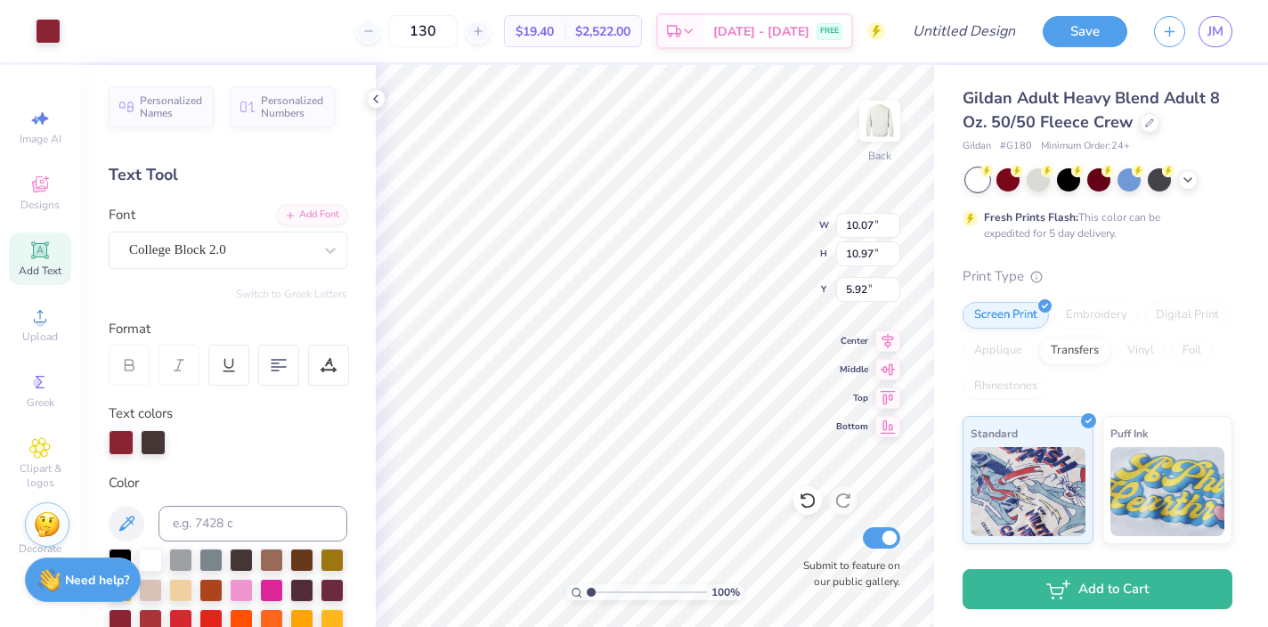
type input "10.07"
type input "10.97"
click at [812, 502] on icon at bounding box center [808, 501] width 18 height 18
type input "5.96"
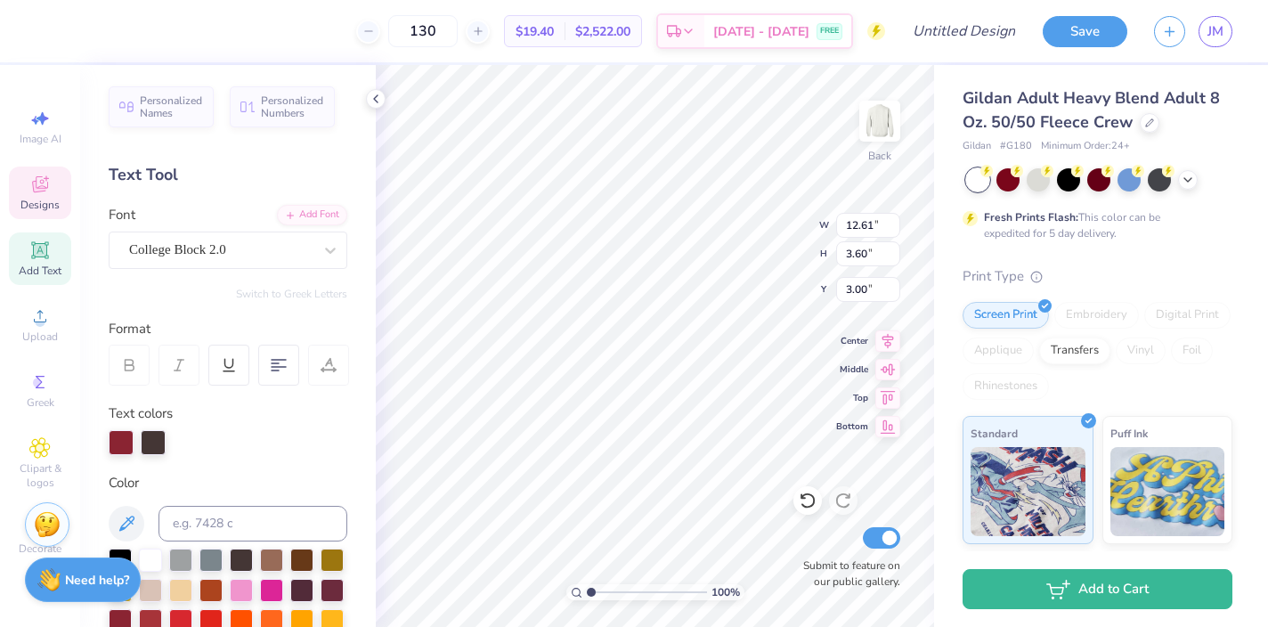
type textarea "sigm delt x dphi"
type textarea "sig delt x dphi"
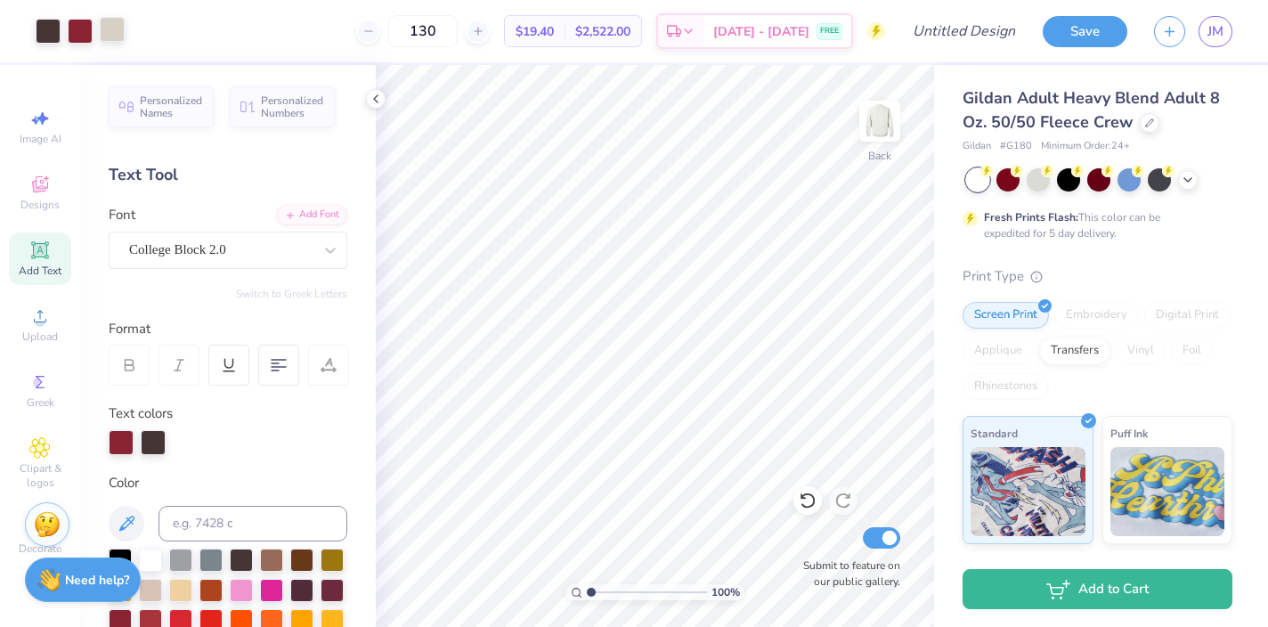
click at [115, 31] on div at bounding box center [112, 29] width 25 height 25
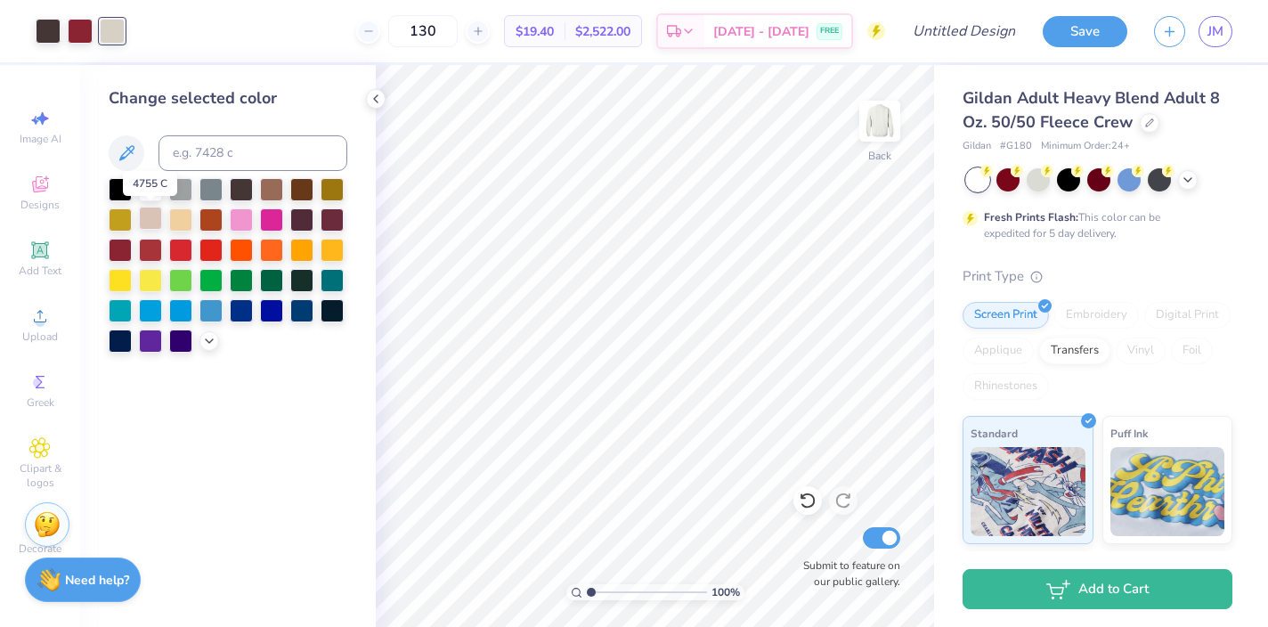
click at [150, 220] on div at bounding box center [150, 218] width 23 height 23
click at [211, 343] on icon at bounding box center [209, 339] width 14 height 14
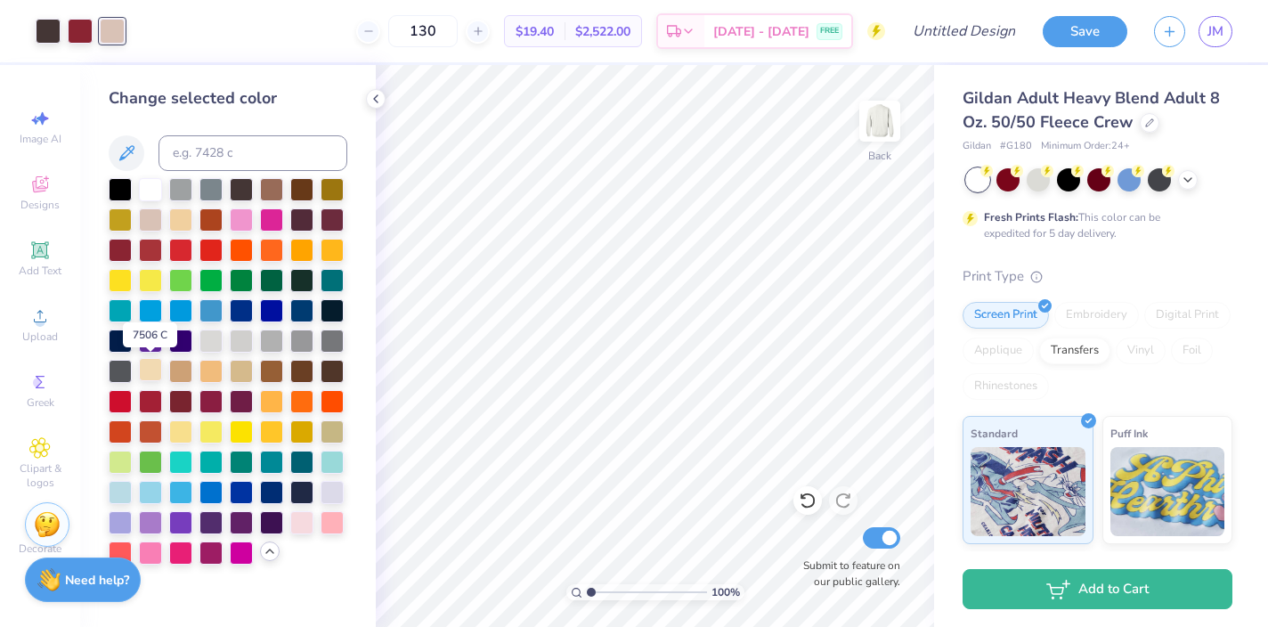
click at [150, 371] on div at bounding box center [150, 369] width 23 height 23
click at [276, 191] on div at bounding box center [271, 187] width 23 height 23
click at [256, 367] on div at bounding box center [228, 371] width 239 height 386
click at [240, 372] on div at bounding box center [241, 369] width 23 height 23
click at [188, 374] on div at bounding box center [180, 369] width 23 height 23
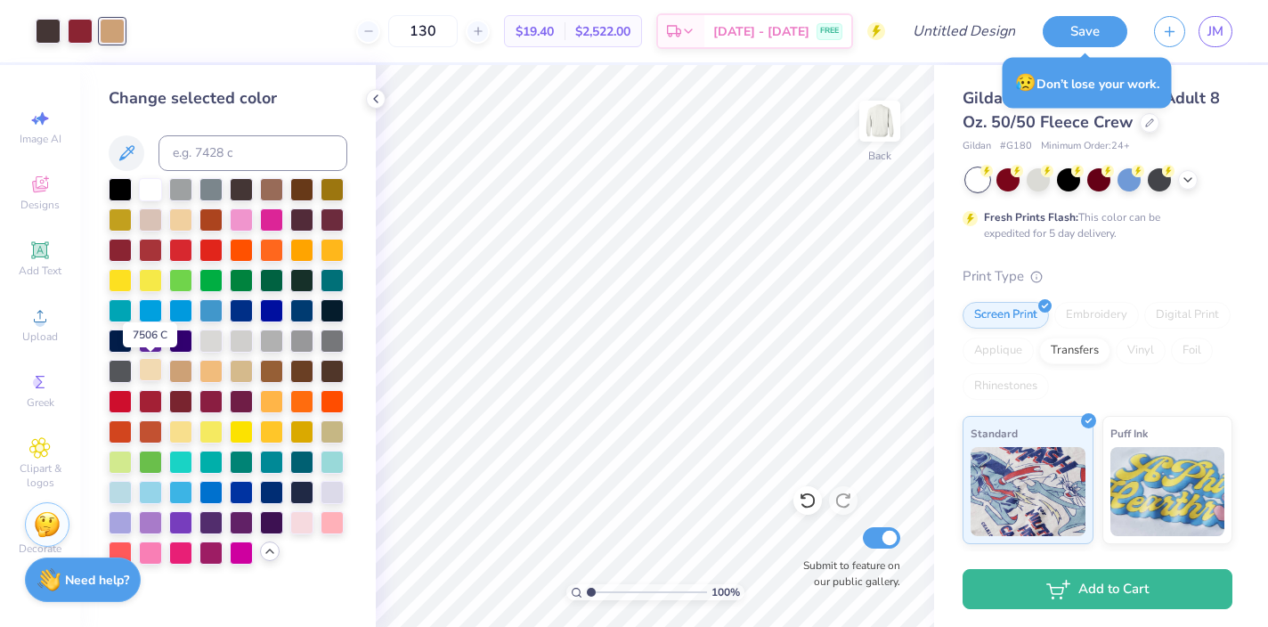
click at [159, 370] on div at bounding box center [150, 369] width 23 height 23
click at [178, 430] on div at bounding box center [180, 429] width 23 height 23
click at [151, 223] on div at bounding box center [150, 218] width 23 height 23
click at [219, 342] on div at bounding box center [210, 339] width 23 height 23
click at [150, 222] on div at bounding box center [150, 218] width 23 height 23
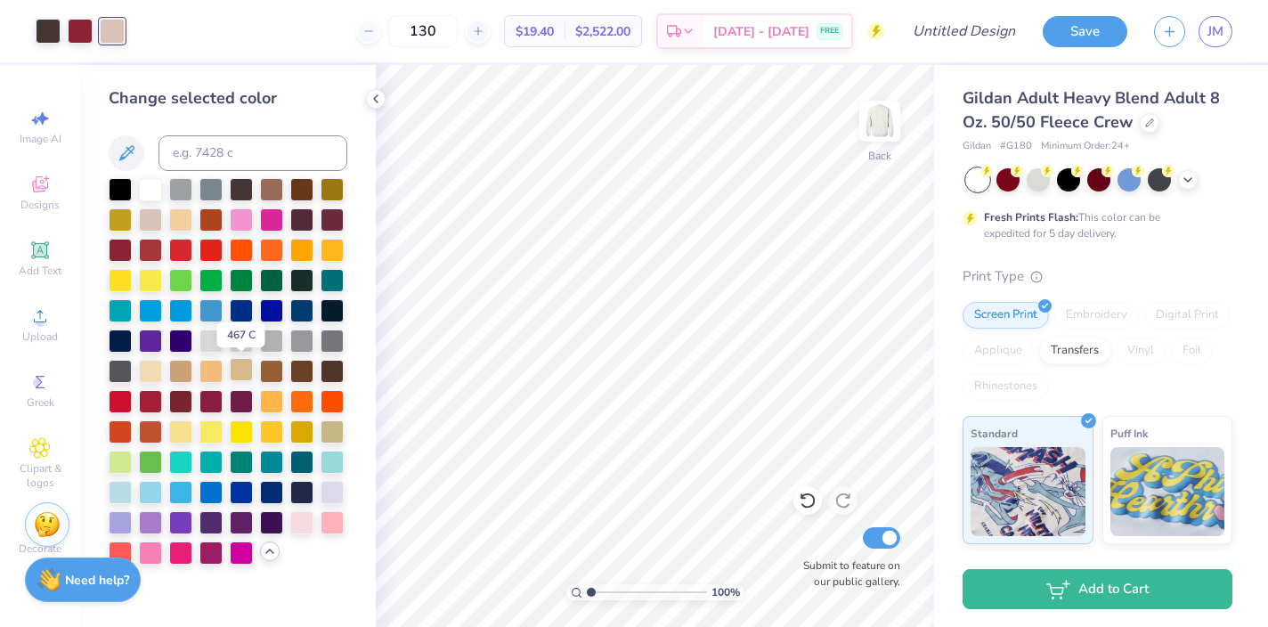
click at [245, 371] on div at bounding box center [241, 369] width 23 height 23
click at [175, 370] on div at bounding box center [180, 369] width 23 height 23
click at [152, 367] on div at bounding box center [150, 369] width 23 height 23
click at [150, 218] on div at bounding box center [150, 218] width 23 height 23
click at [45, 462] on span "Clipart & logos" at bounding box center [40, 475] width 62 height 28
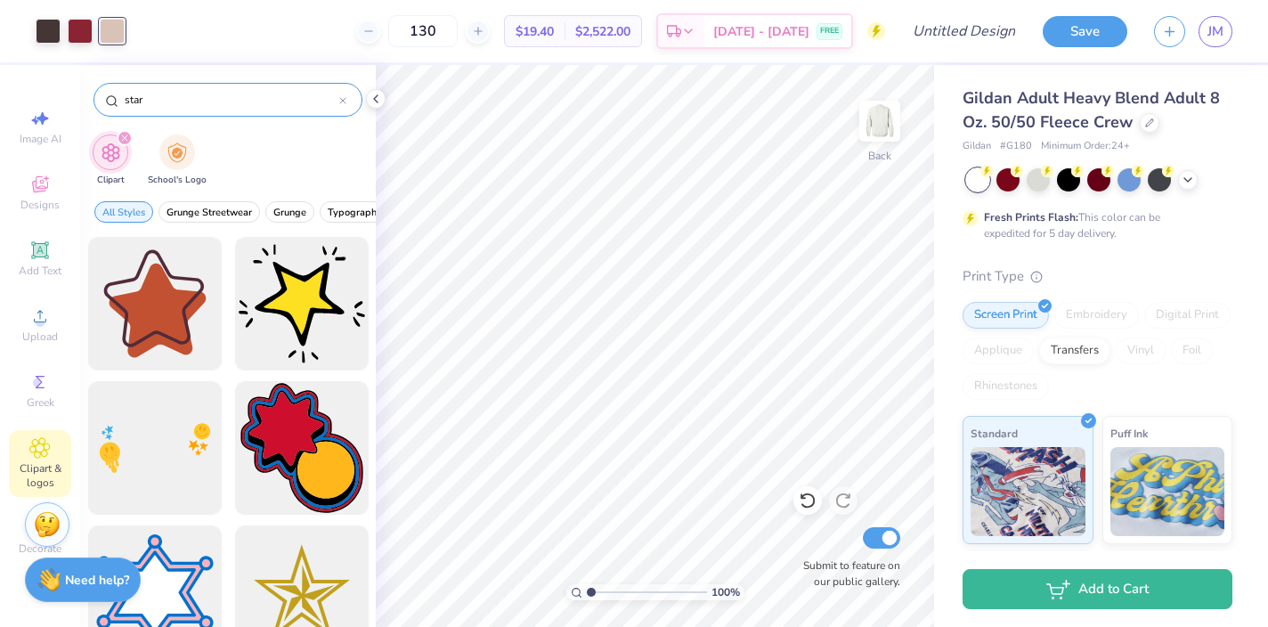
click at [344, 105] on div at bounding box center [342, 100] width 7 height 16
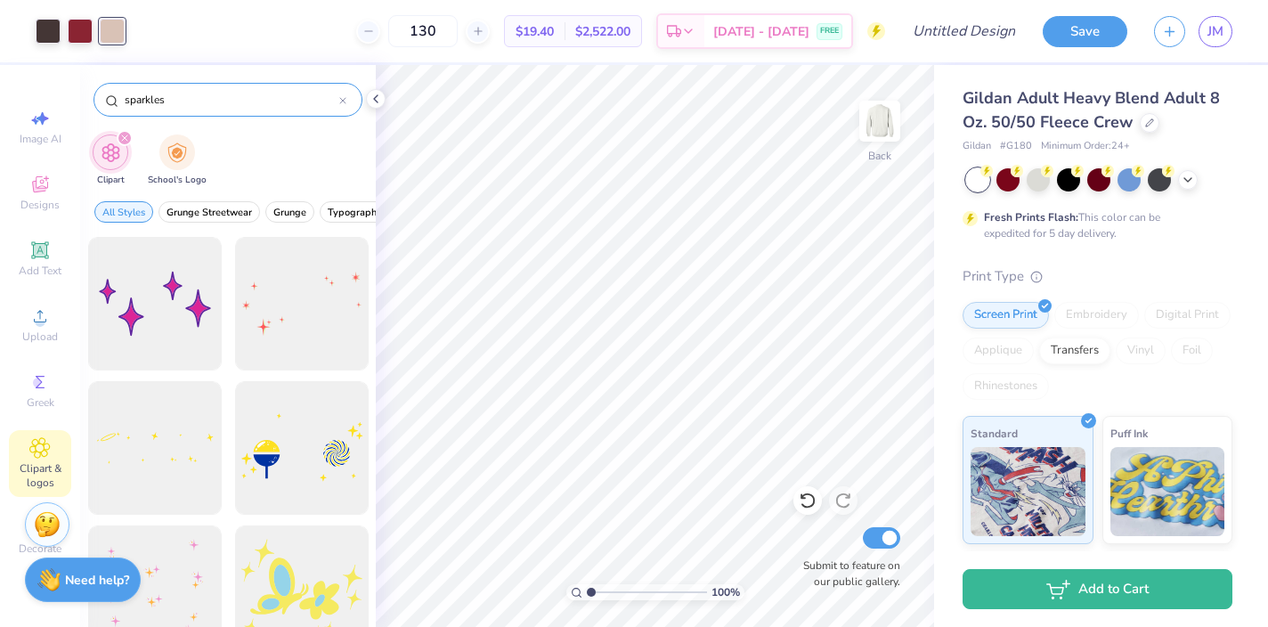
click at [191, 97] on input "sparkles" at bounding box center [231, 100] width 216 height 18
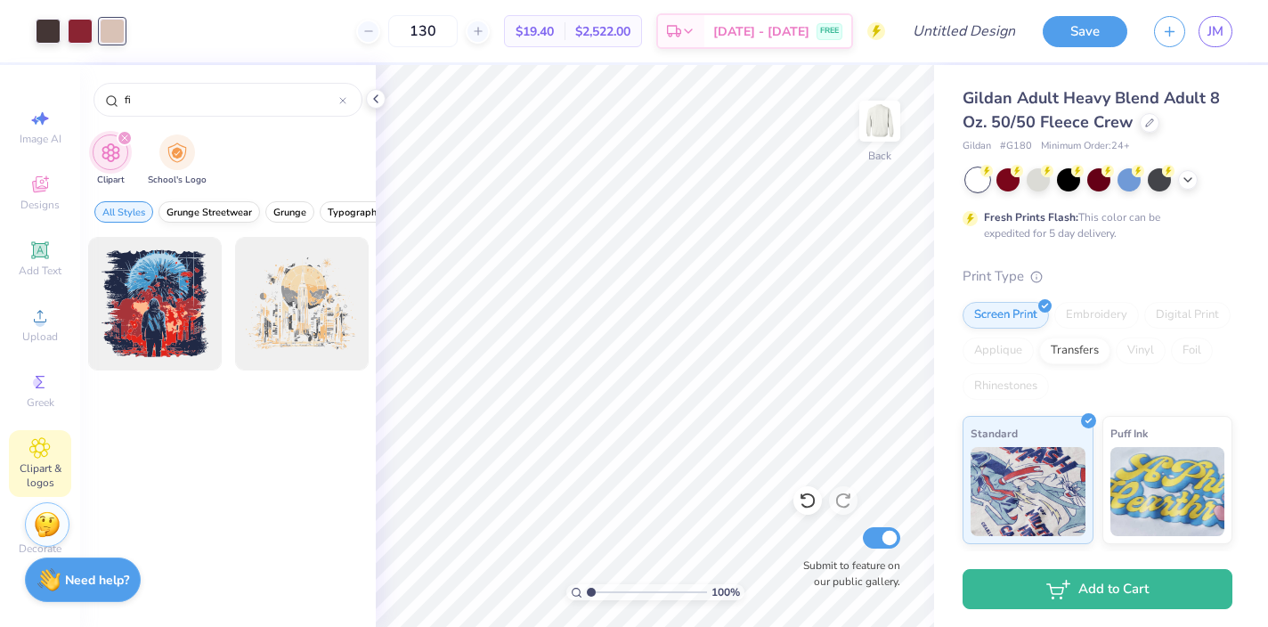
type input "f"
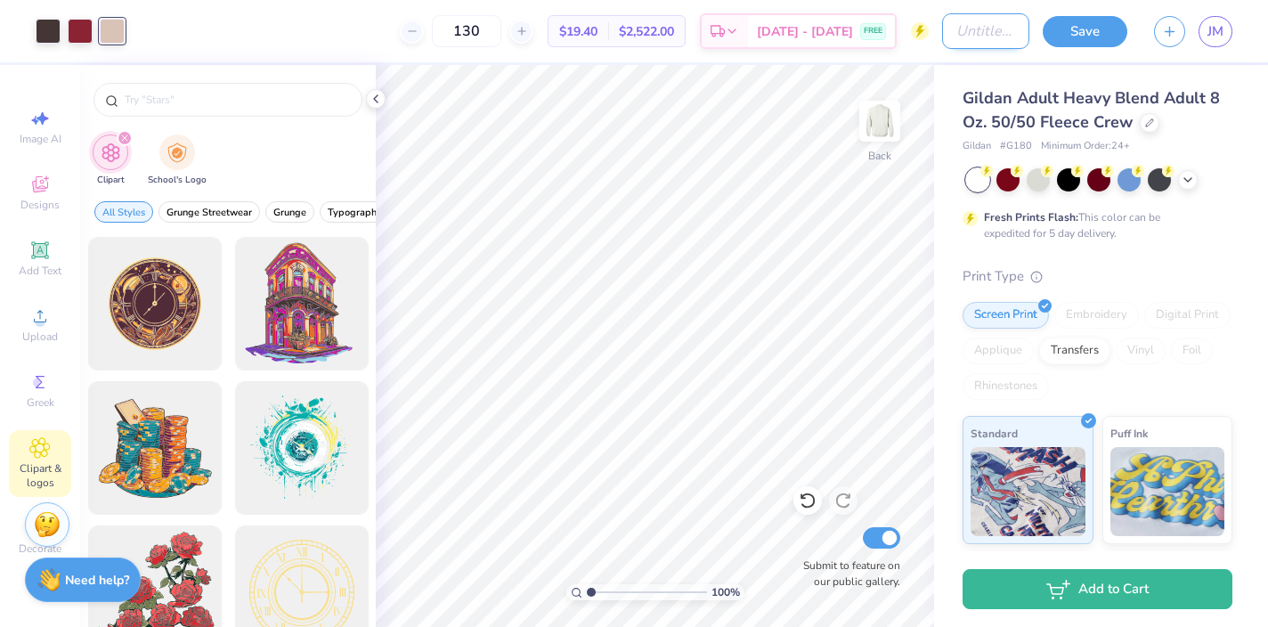
click at [926, 33] on div "Art colors 130 $19.40 Per Item $2,522.00 Total Est. Delivery [DATE] - [DATE] FR…" at bounding box center [634, 31] width 1268 height 62
type input "cheaper hand symbol"
click at [1093, 26] on button "Save" at bounding box center [1085, 28] width 85 height 31
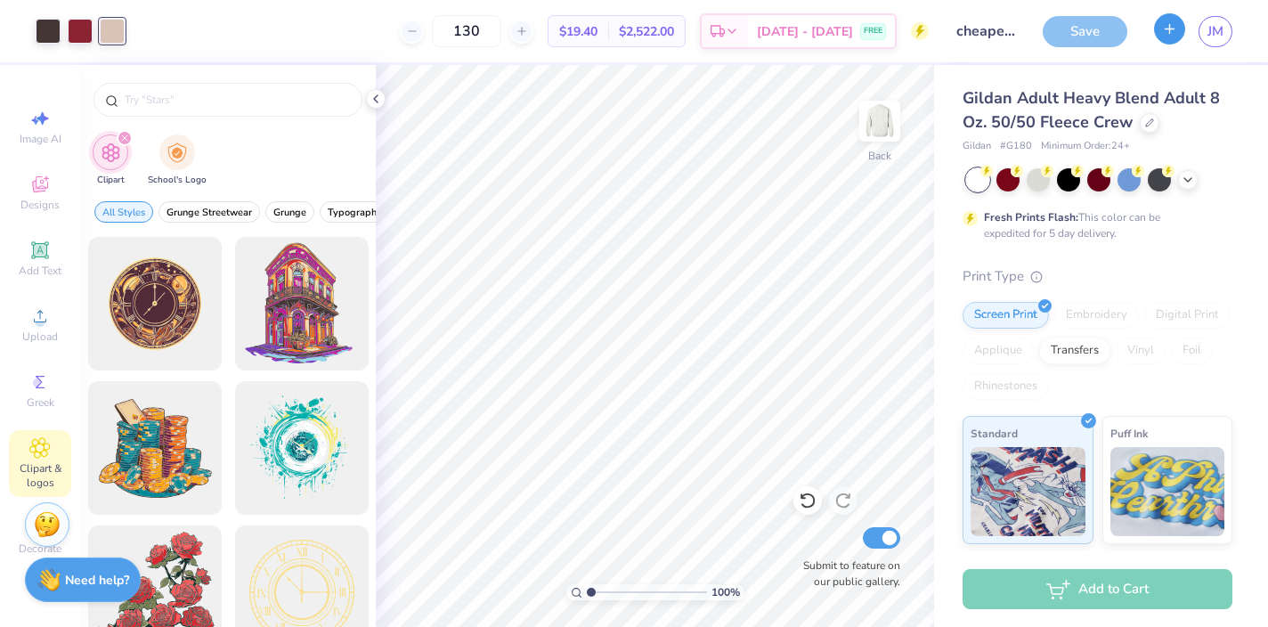
click at [1166, 28] on line "button" at bounding box center [1170, 28] width 9 height 0
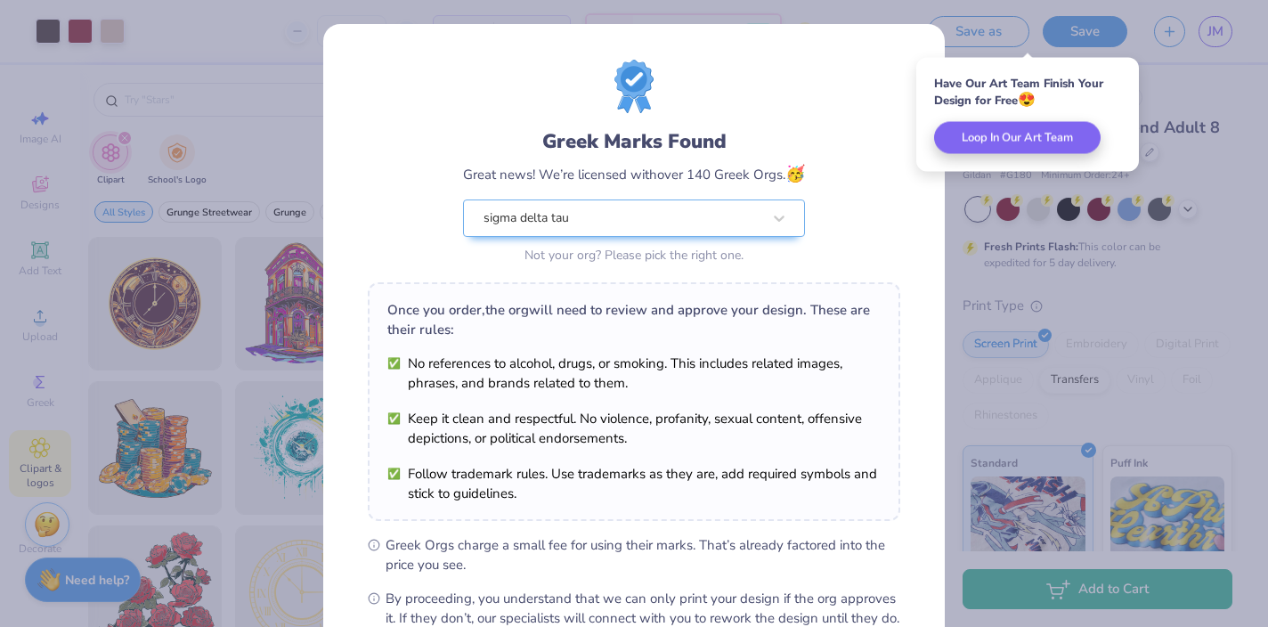
click at [748, 418] on ul "No references to alcohol, drugs, or smoking. This includes related images, phra…" at bounding box center [633, 428] width 493 height 150
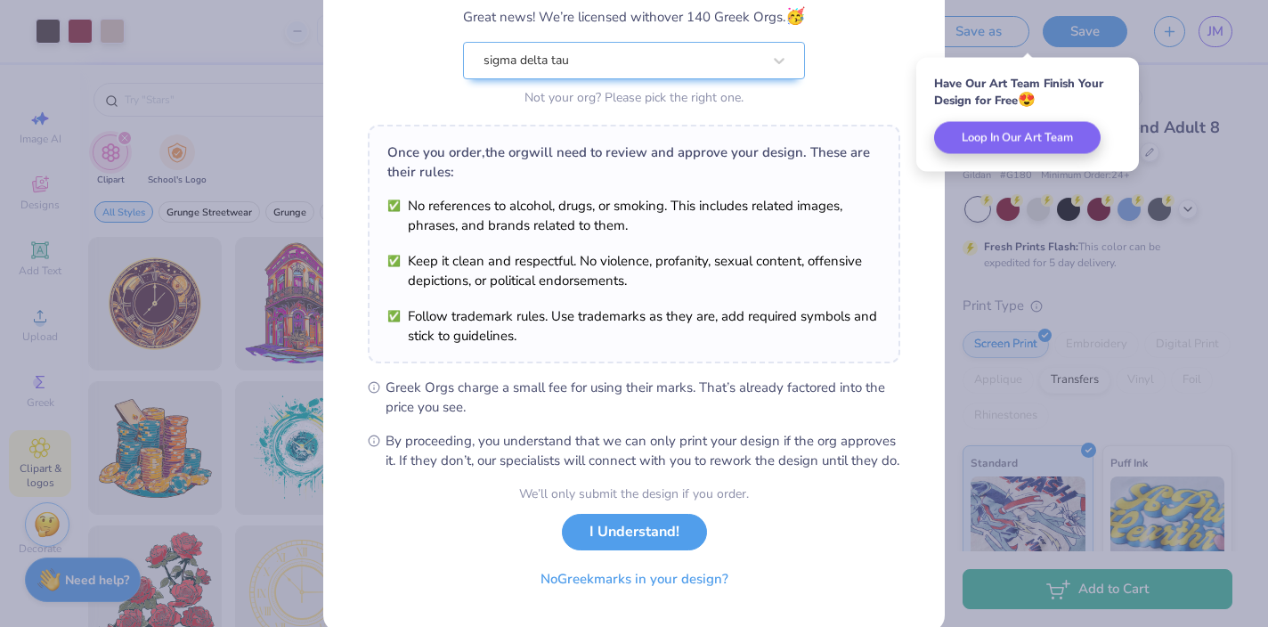
scroll to position [207, 0]
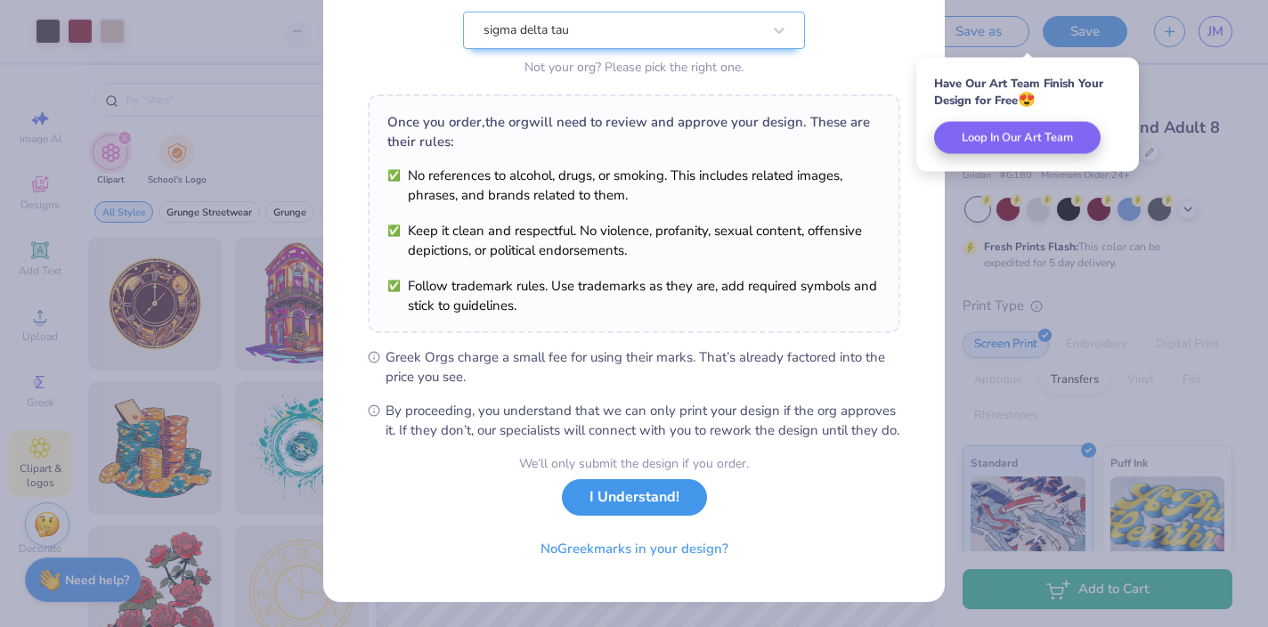
click at [627, 503] on button "I Understand!" at bounding box center [634, 497] width 145 height 37
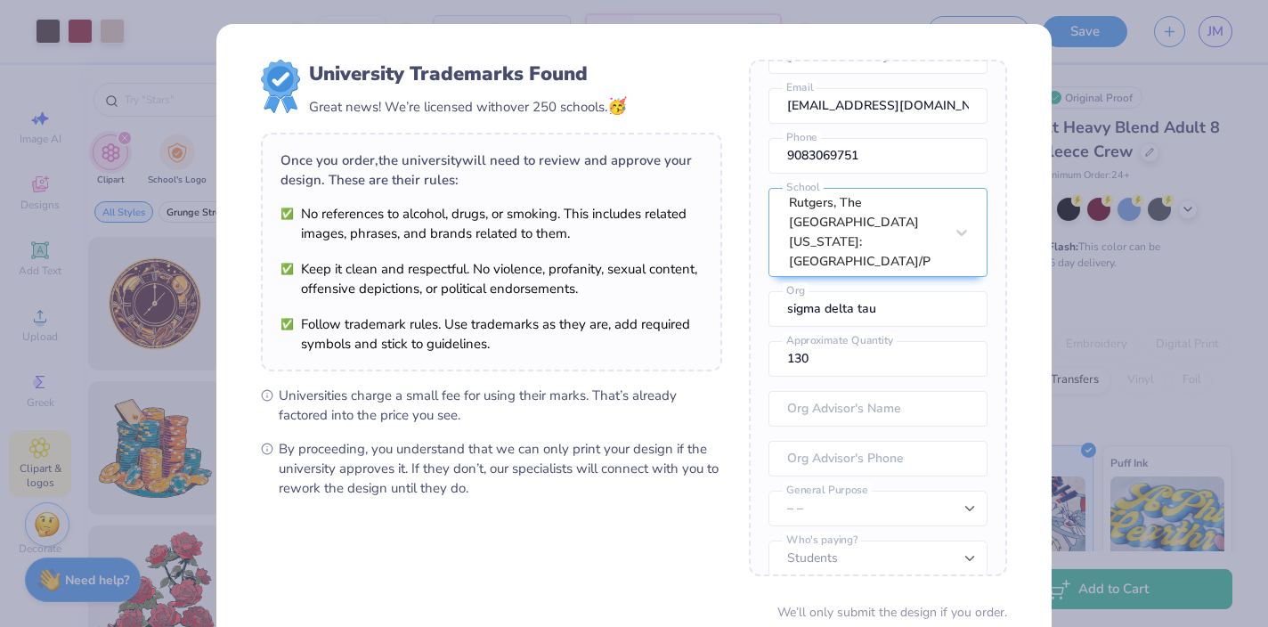
scroll to position [148, 0]
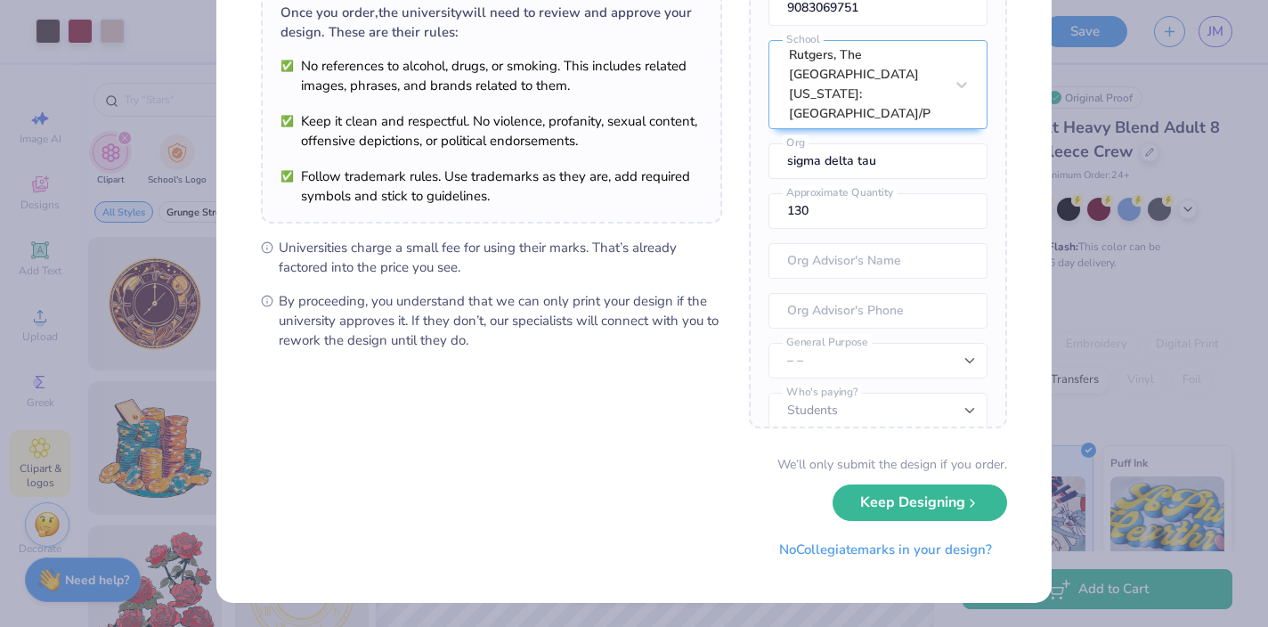
click at [895, 508] on button "Keep Designing" at bounding box center [920, 502] width 175 height 37
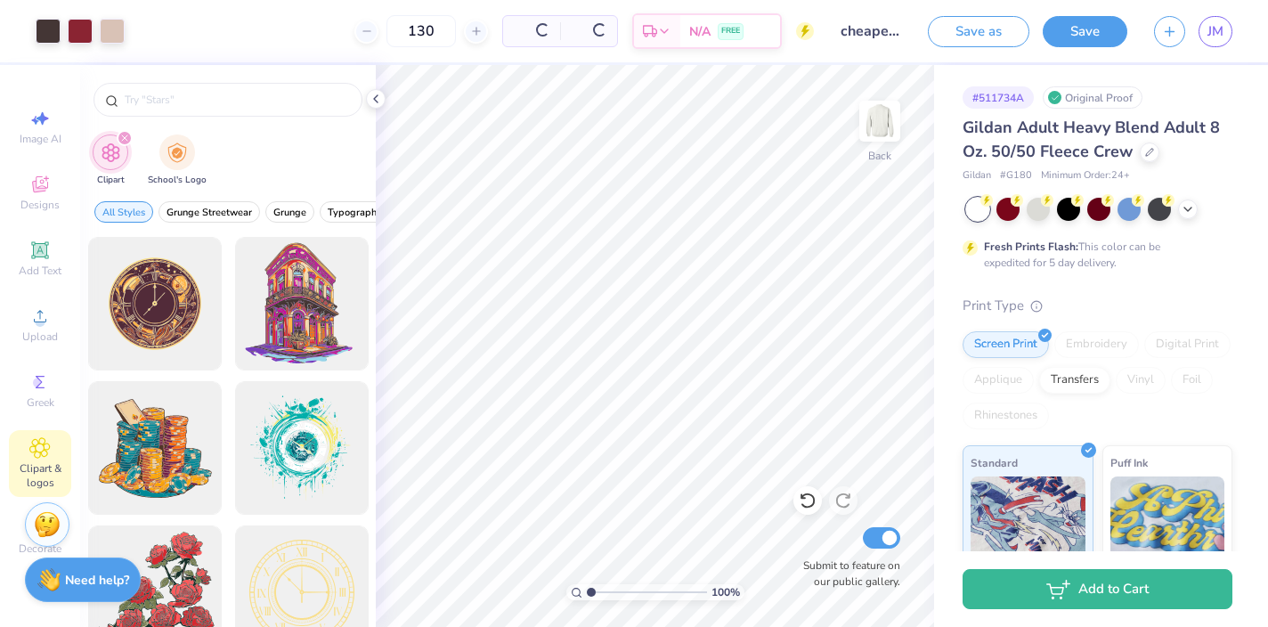
scroll to position [0, 0]
click at [1175, 37] on button "button" at bounding box center [1169, 28] width 31 height 31
click at [1166, 28] on line "button" at bounding box center [1170, 28] width 9 height 0
click at [1162, 36] on icon "button" at bounding box center [1169, 28] width 15 height 15
click at [1109, 29] on button "Save" at bounding box center [1085, 28] width 85 height 31
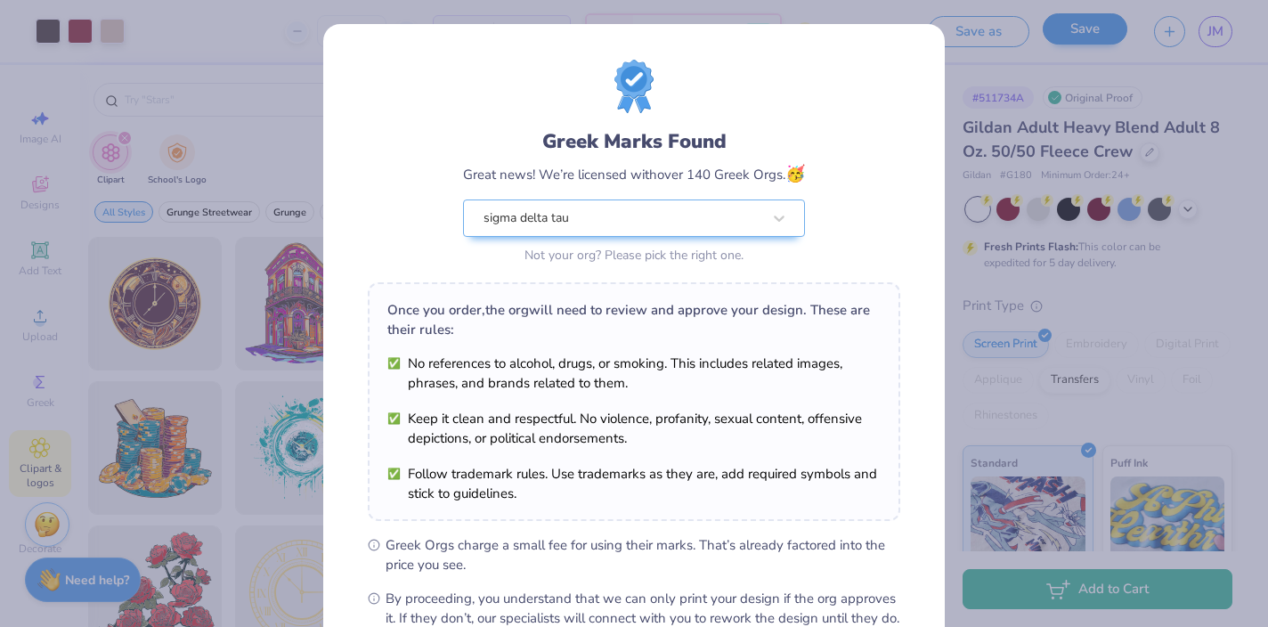
scroll to position [207, 0]
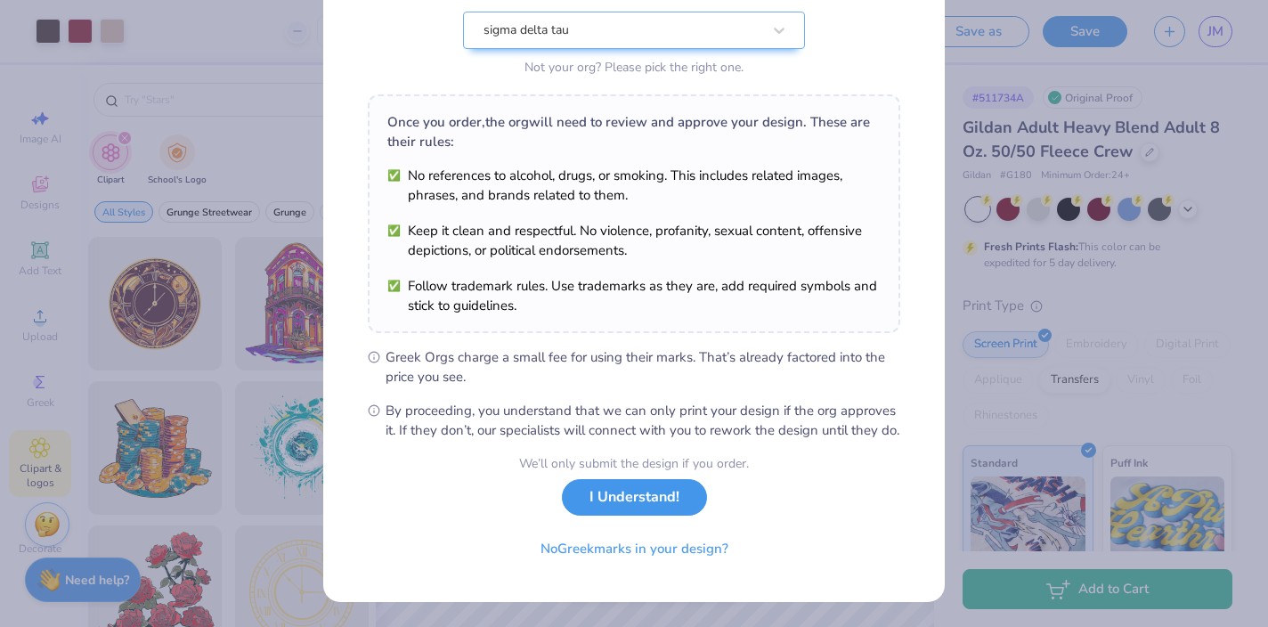
click at [637, 502] on button "I Understand!" at bounding box center [634, 497] width 145 height 37
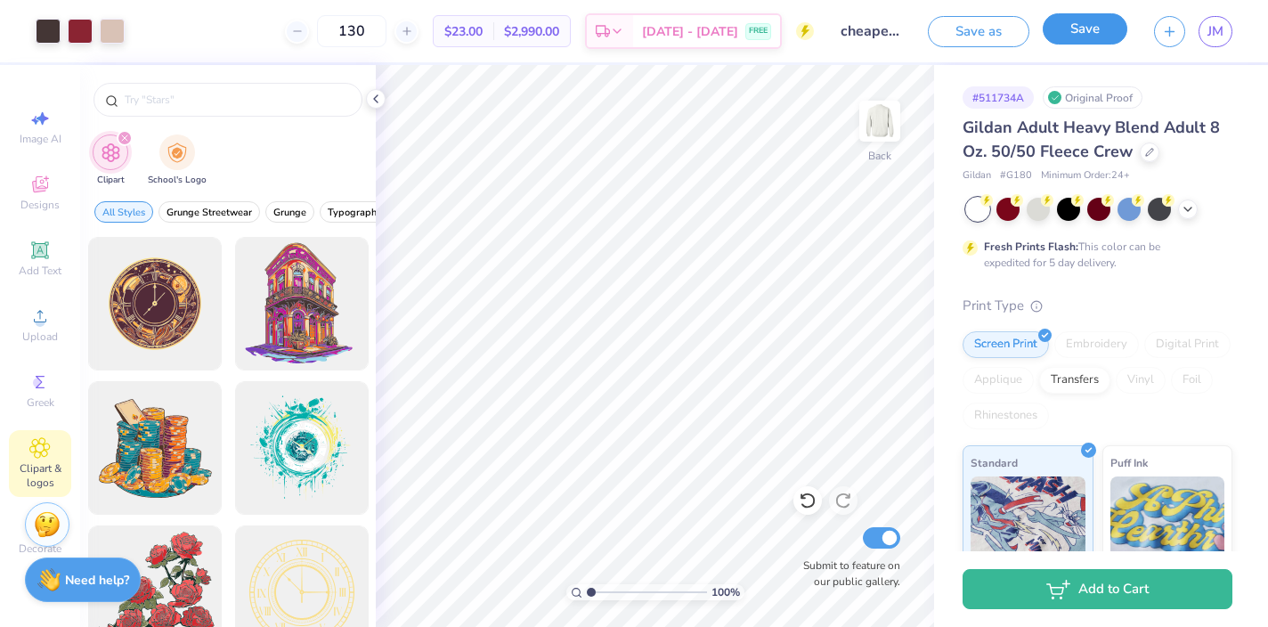
click at [1068, 37] on button "Save" at bounding box center [1085, 28] width 85 height 31
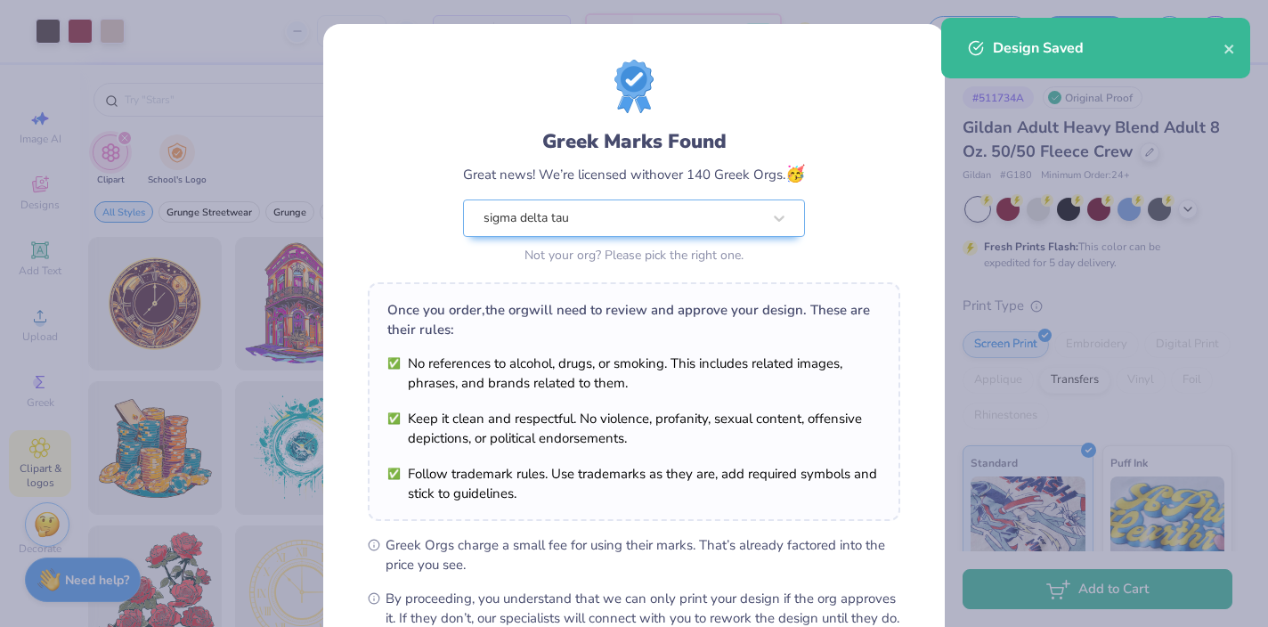
scroll to position [207, 0]
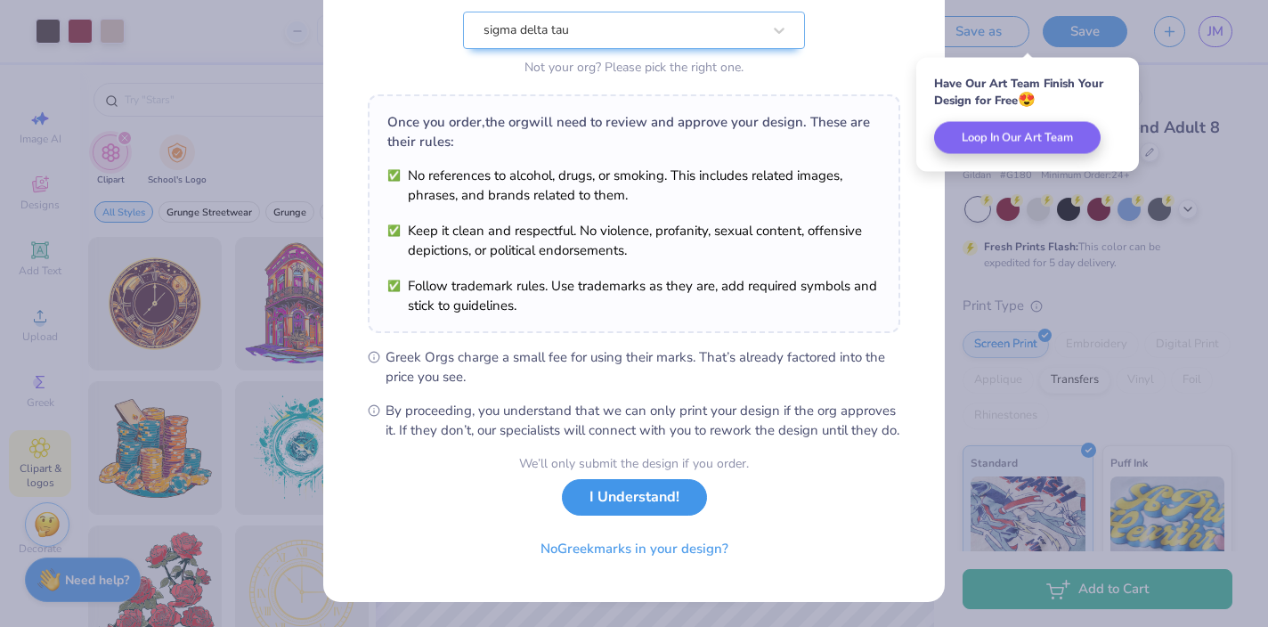
click at [650, 503] on button "I Understand!" at bounding box center [634, 497] width 145 height 37
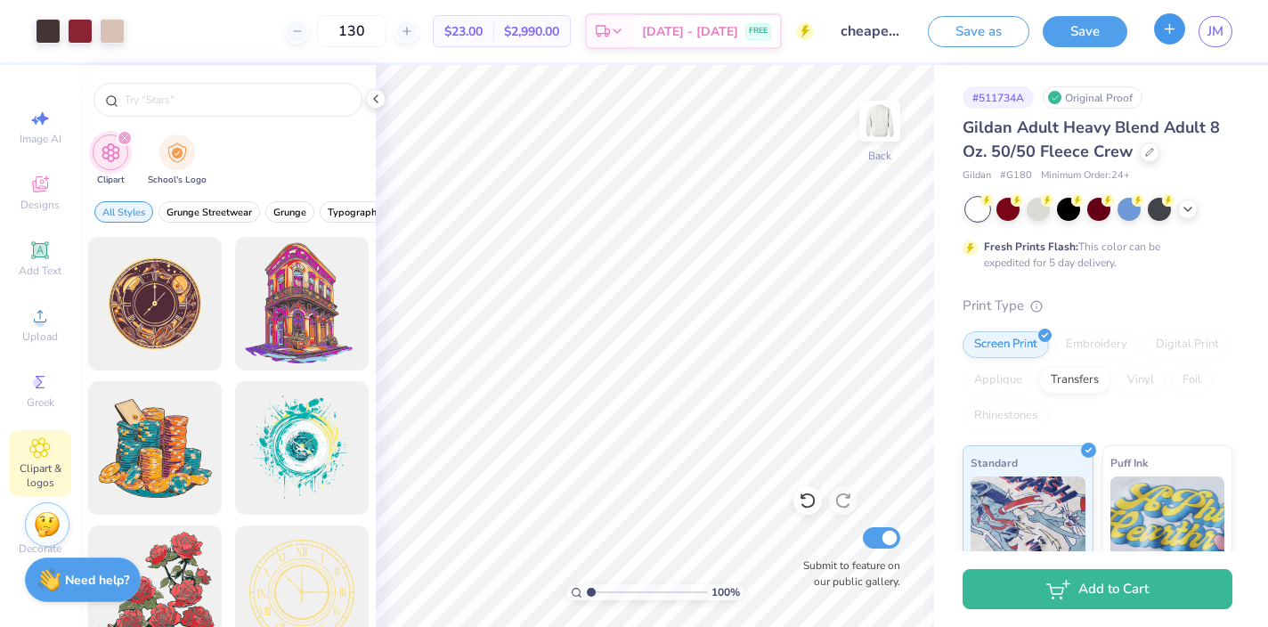
click at [1163, 37] on button "button" at bounding box center [1169, 28] width 31 height 31
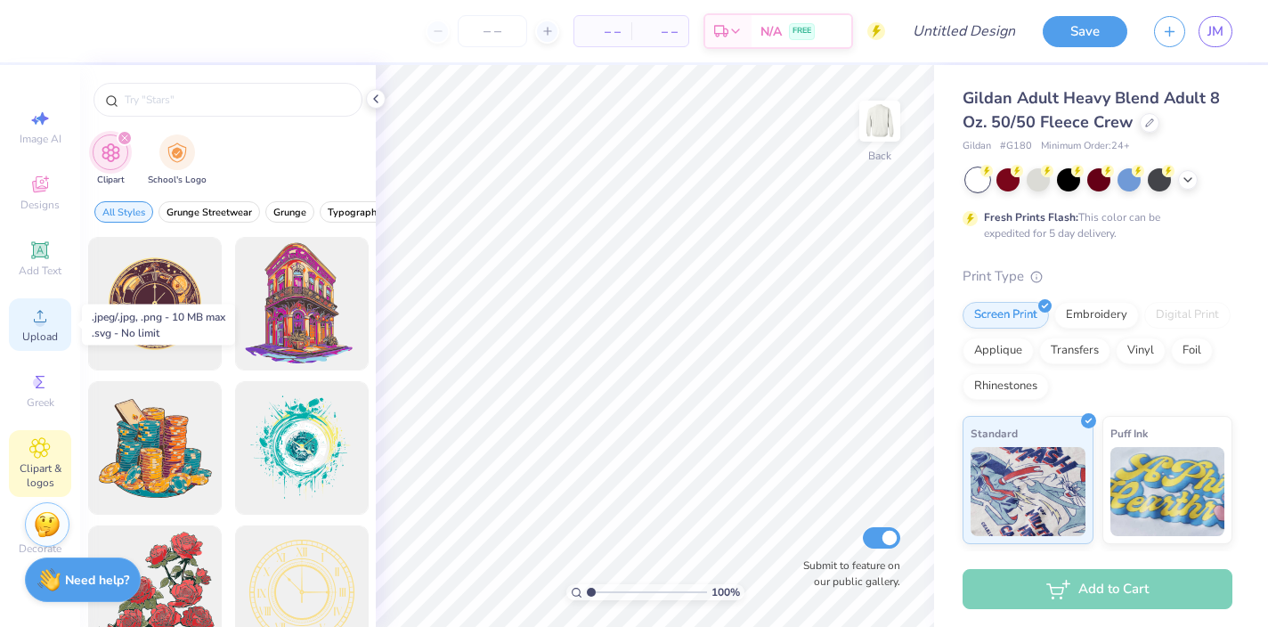
click at [38, 307] on icon at bounding box center [39, 315] width 21 height 21
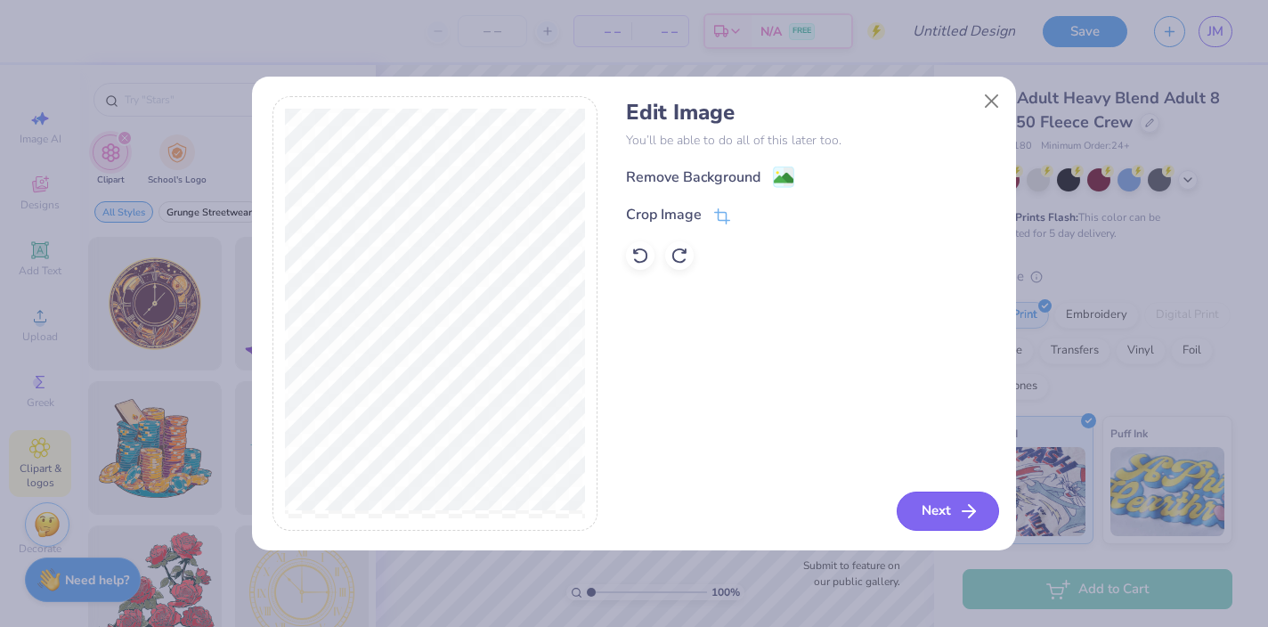
click at [927, 507] on button "Next" at bounding box center [948, 511] width 102 height 39
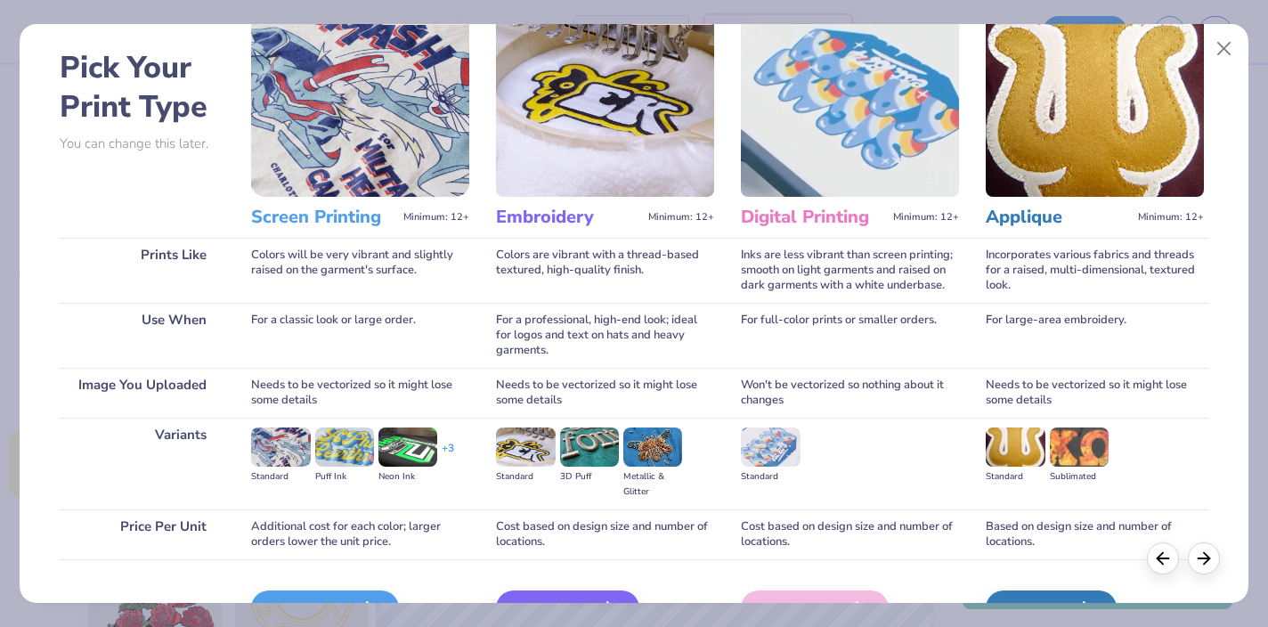
scroll to position [157, 0]
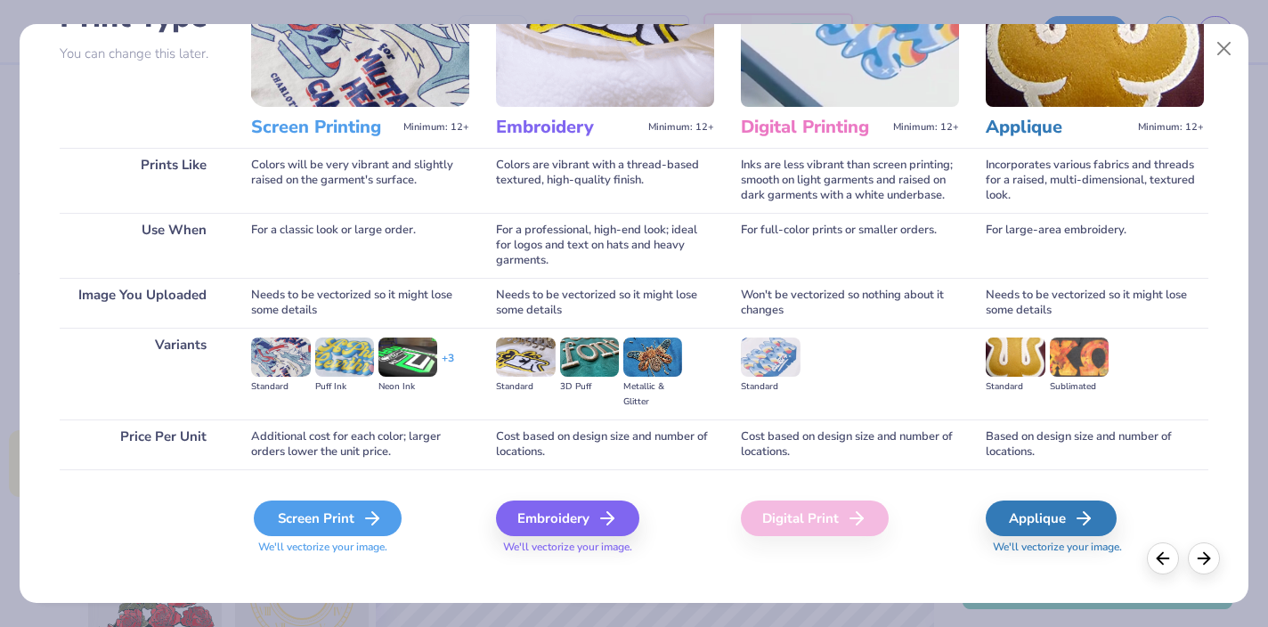
click at [347, 500] on div "Screen Print" at bounding box center [328, 518] width 148 height 36
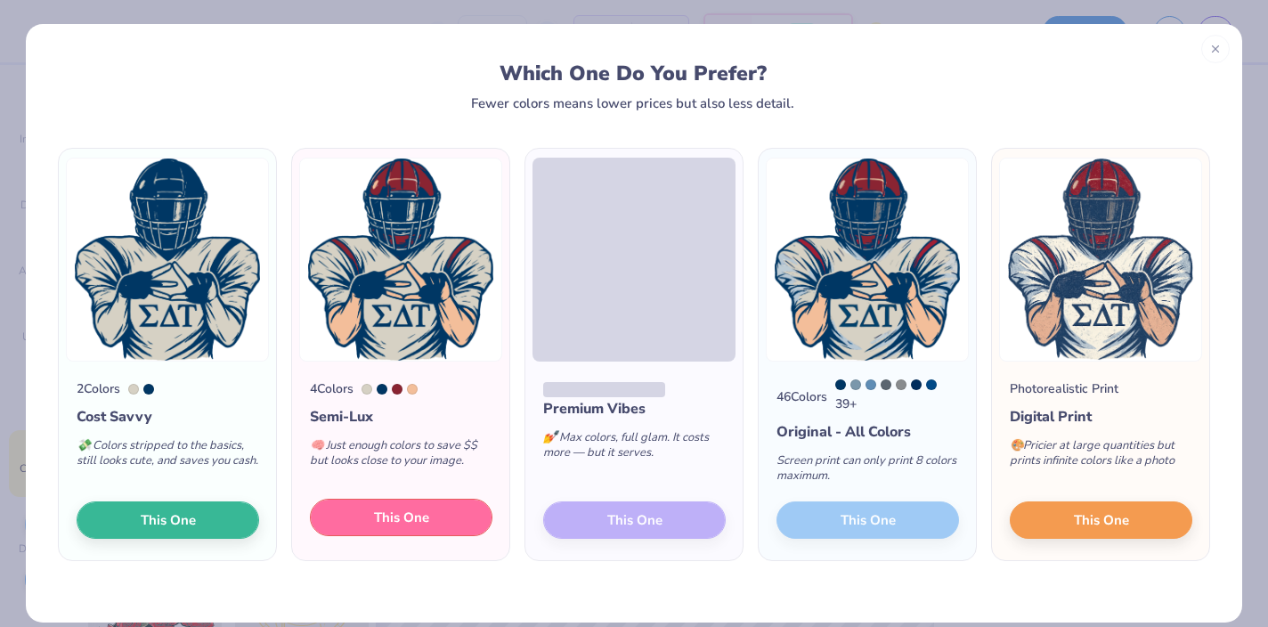
click at [386, 524] on span "This One" at bounding box center [401, 518] width 55 height 20
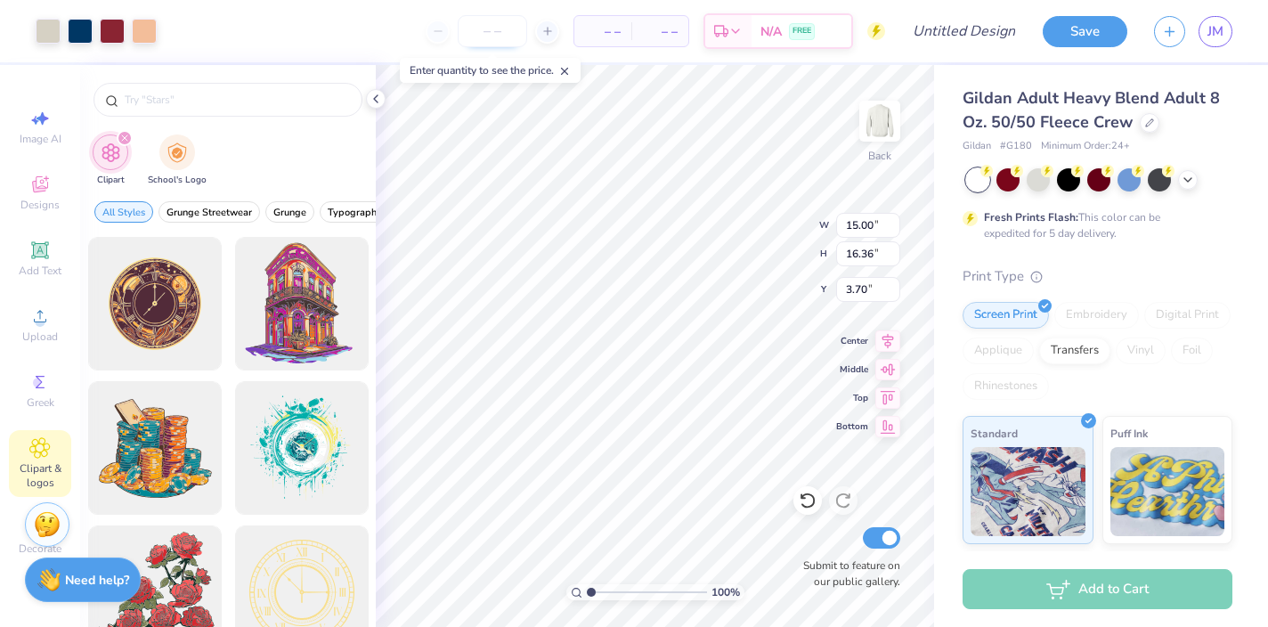
click at [490, 32] on input "number" at bounding box center [492, 31] width 69 height 32
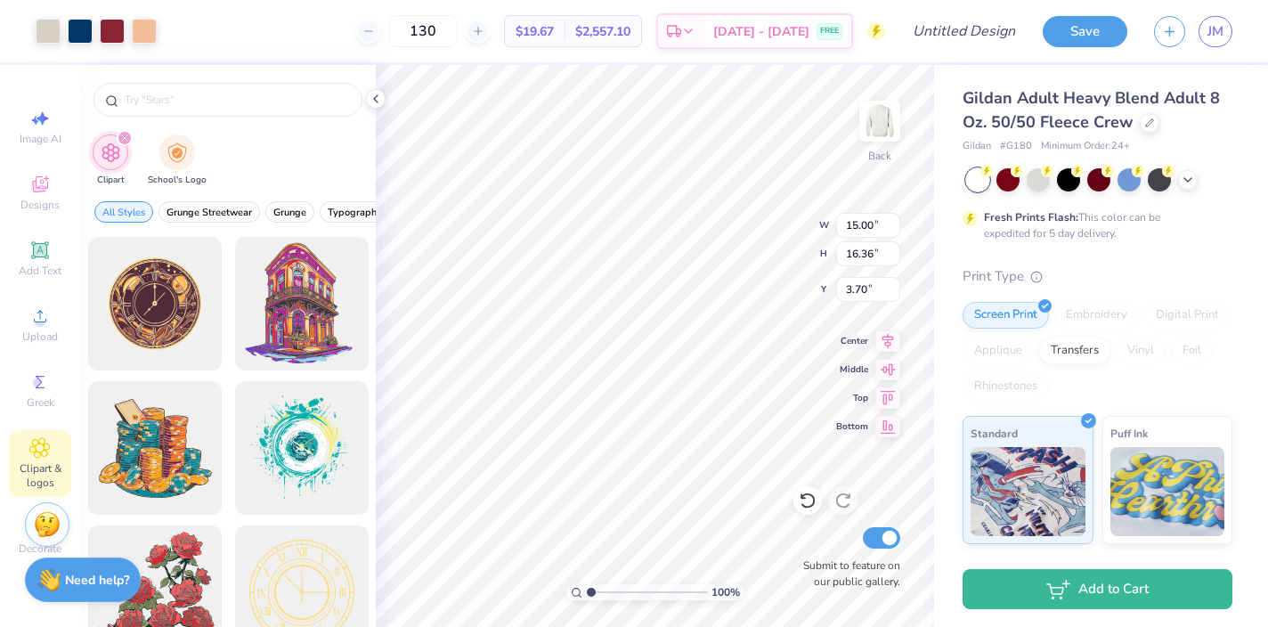
type input "130"
click at [79, 32] on div at bounding box center [80, 29] width 25 height 25
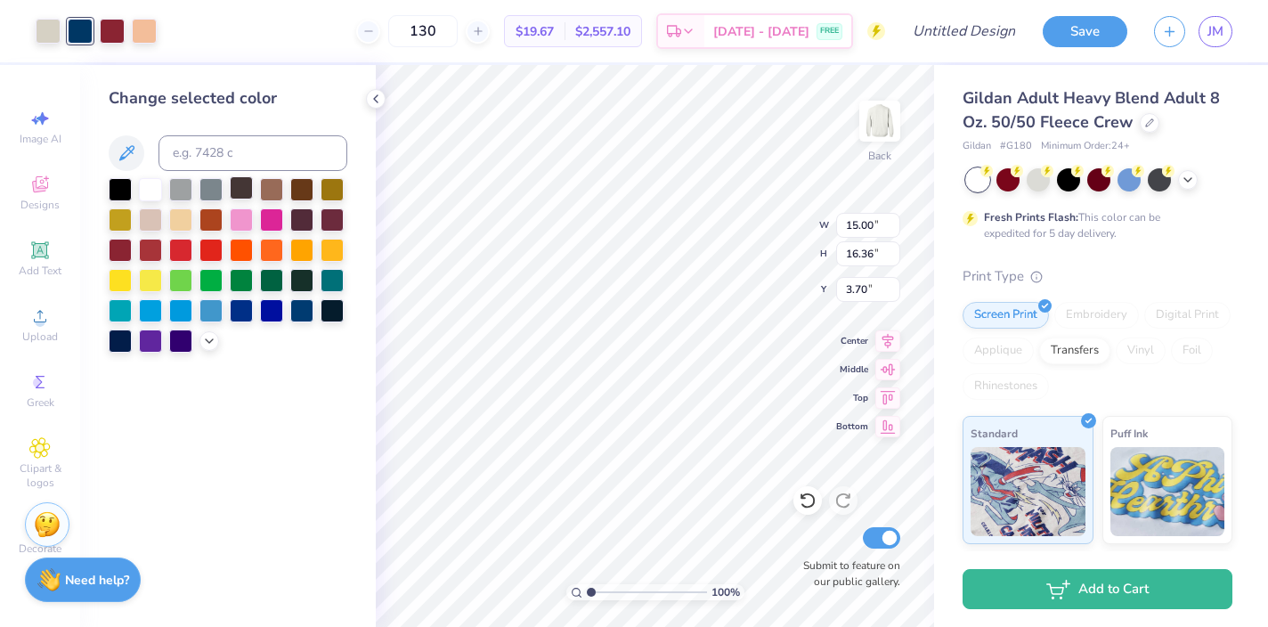
click at [247, 183] on div at bounding box center [241, 187] width 23 height 23
click at [43, 36] on div at bounding box center [48, 29] width 25 height 25
click at [153, 215] on div at bounding box center [150, 218] width 23 height 23
click at [211, 343] on icon at bounding box center [209, 339] width 14 height 14
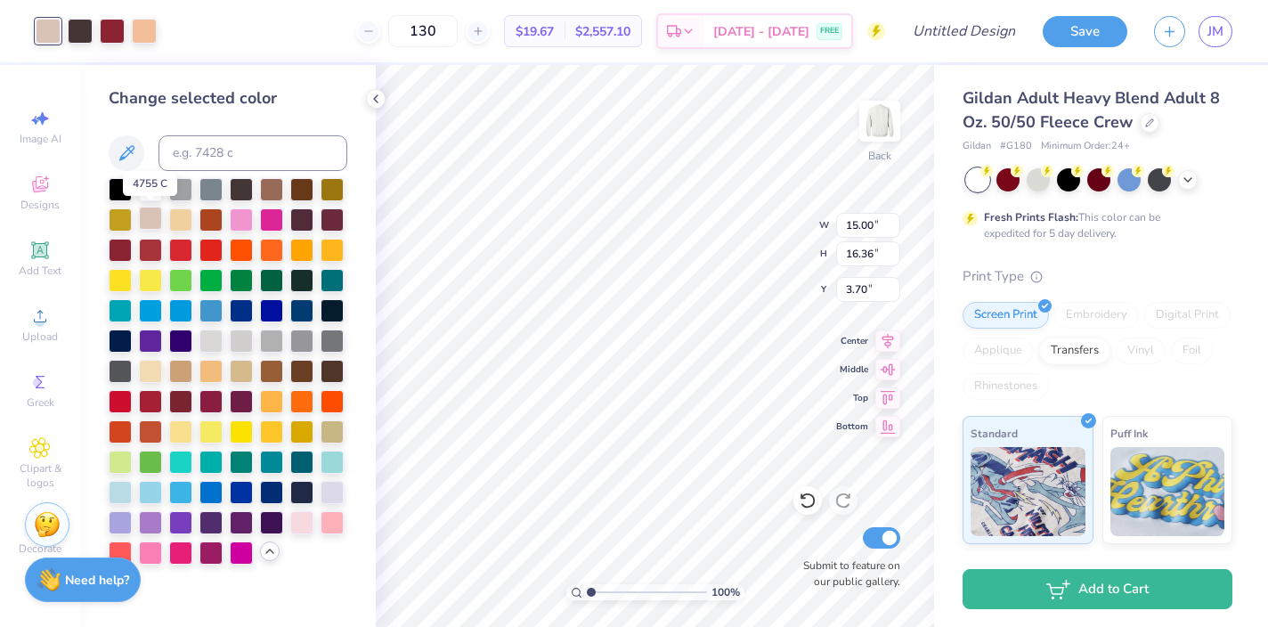
click at [151, 216] on div at bounding box center [150, 218] width 23 height 23
click at [248, 365] on div at bounding box center [241, 369] width 23 height 23
click at [807, 507] on icon at bounding box center [807, 501] width 15 height 16
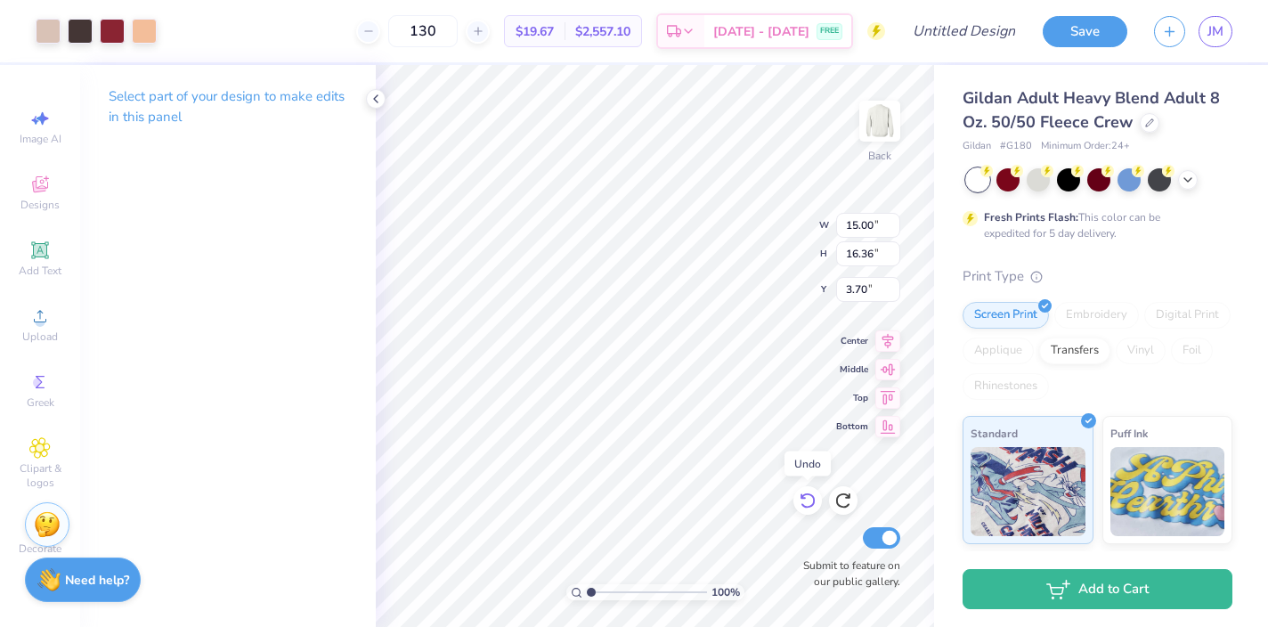
click at [807, 507] on icon at bounding box center [807, 501] width 15 height 16
click at [53, 33] on div at bounding box center [48, 29] width 25 height 25
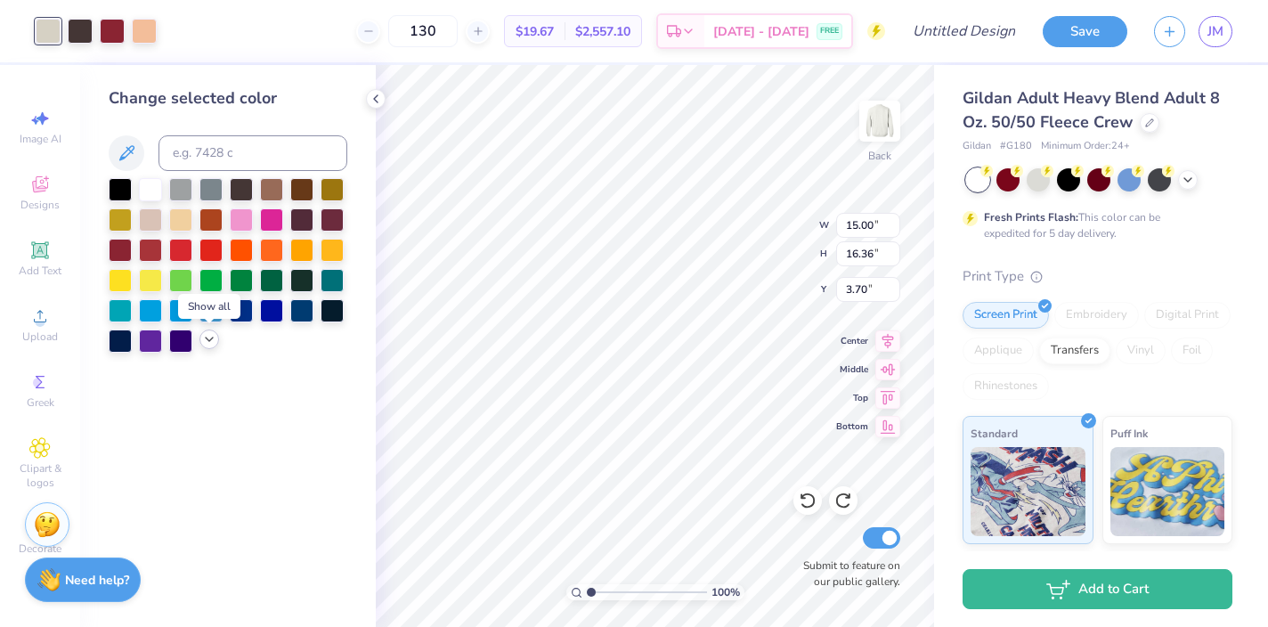
click at [213, 343] on icon at bounding box center [209, 339] width 14 height 14
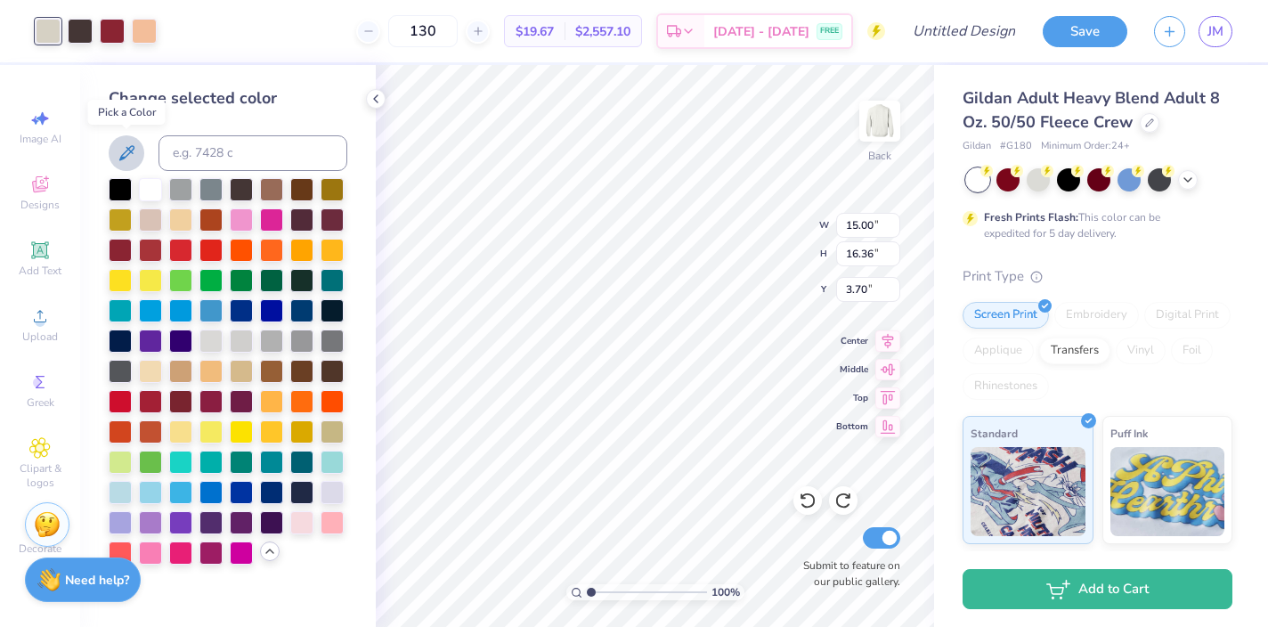
click at [128, 157] on icon at bounding box center [126, 152] width 21 height 21
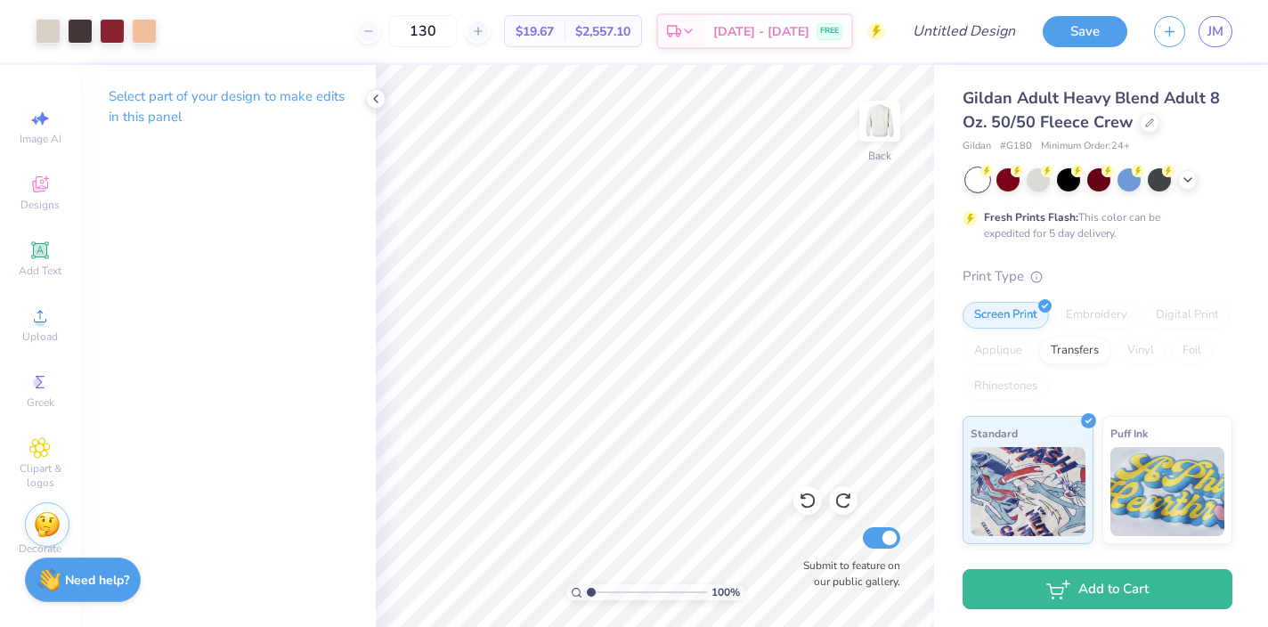
click at [761, 626] on html "Art colors 130 $19.67 Per Item $2,557.10 Total Est. Delivery [DATE] - [DATE] FR…" at bounding box center [634, 313] width 1268 height 627
type input "10.34"
type input "11.28"
type input "5.36"
type input "11.01"
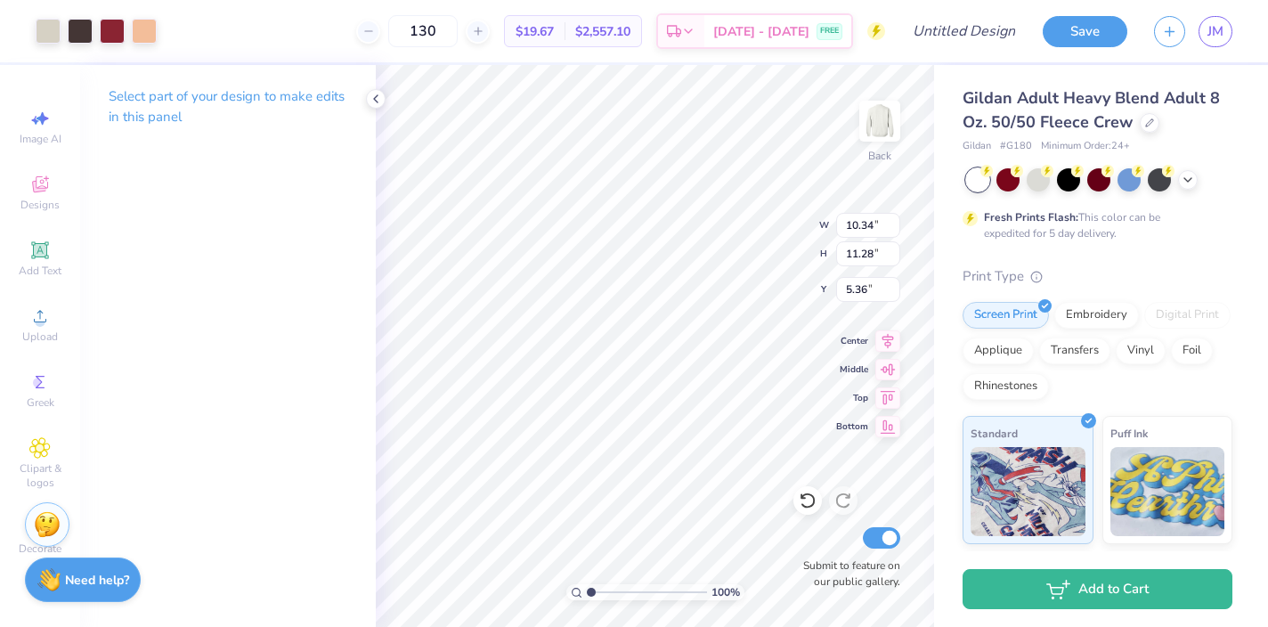
type input "12.01"
click at [44, 204] on span "Designs" at bounding box center [39, 205] width 39 height 14
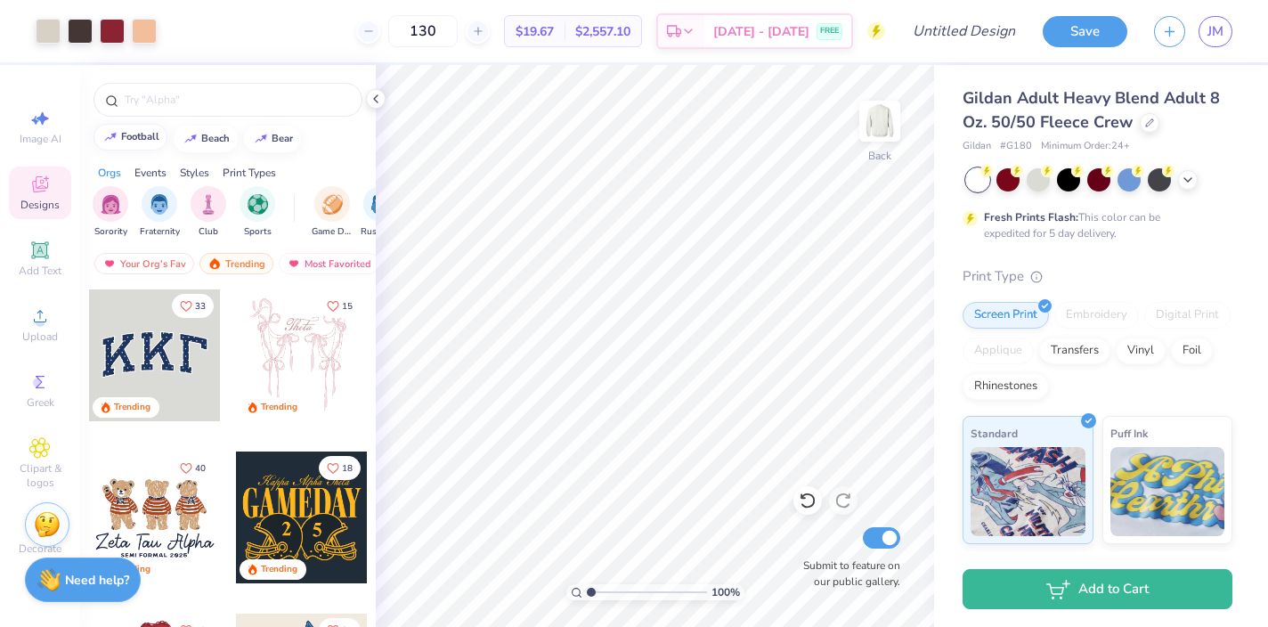
click at [130, 139] on div "football" at bounding box center [140, 137] width 38 height 10
type input "football"
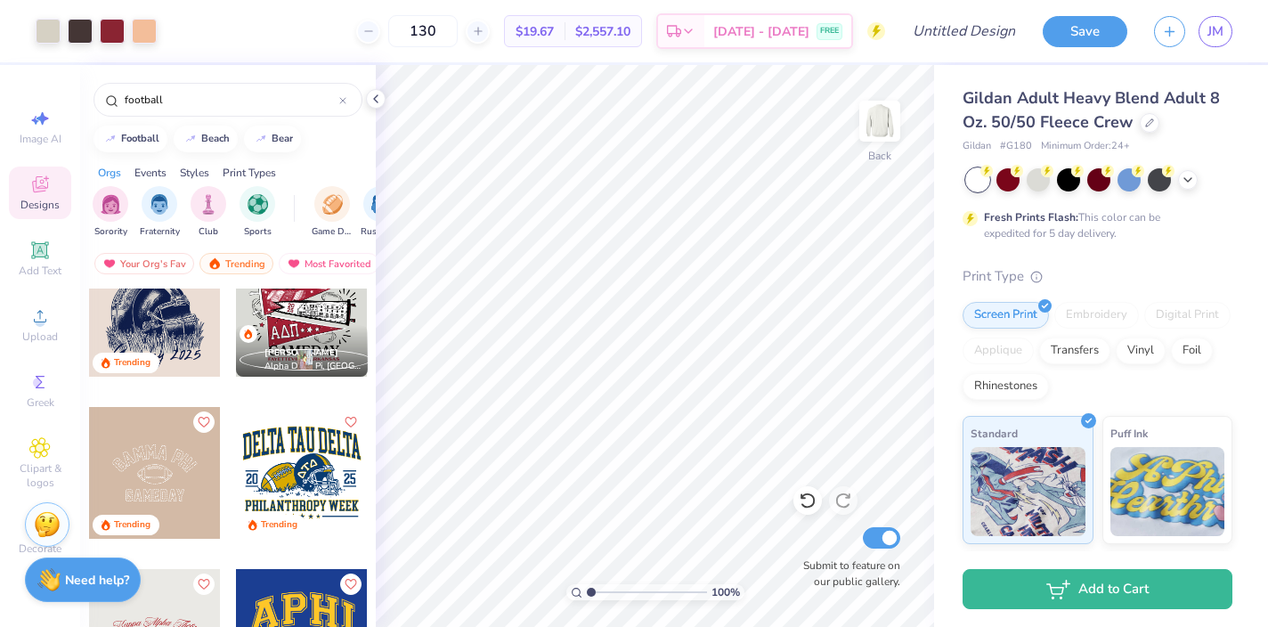
scroll to position [211, 0]
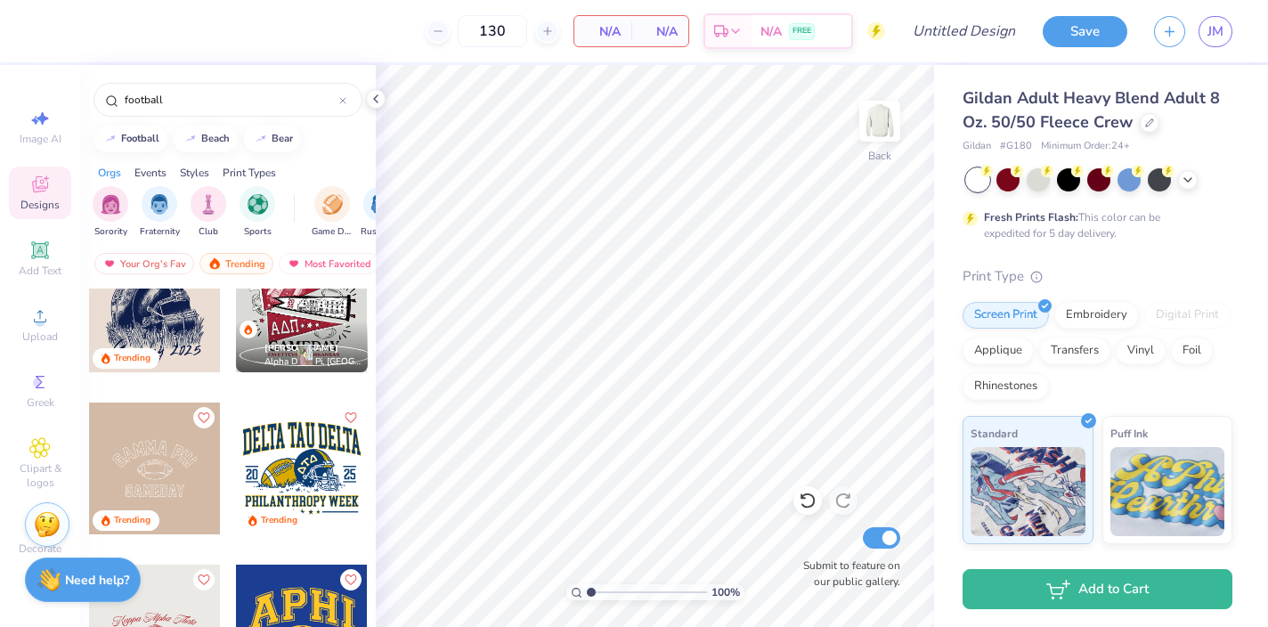
click at [287, 438] on div at bounding box center [302, 468] width 132 height 132
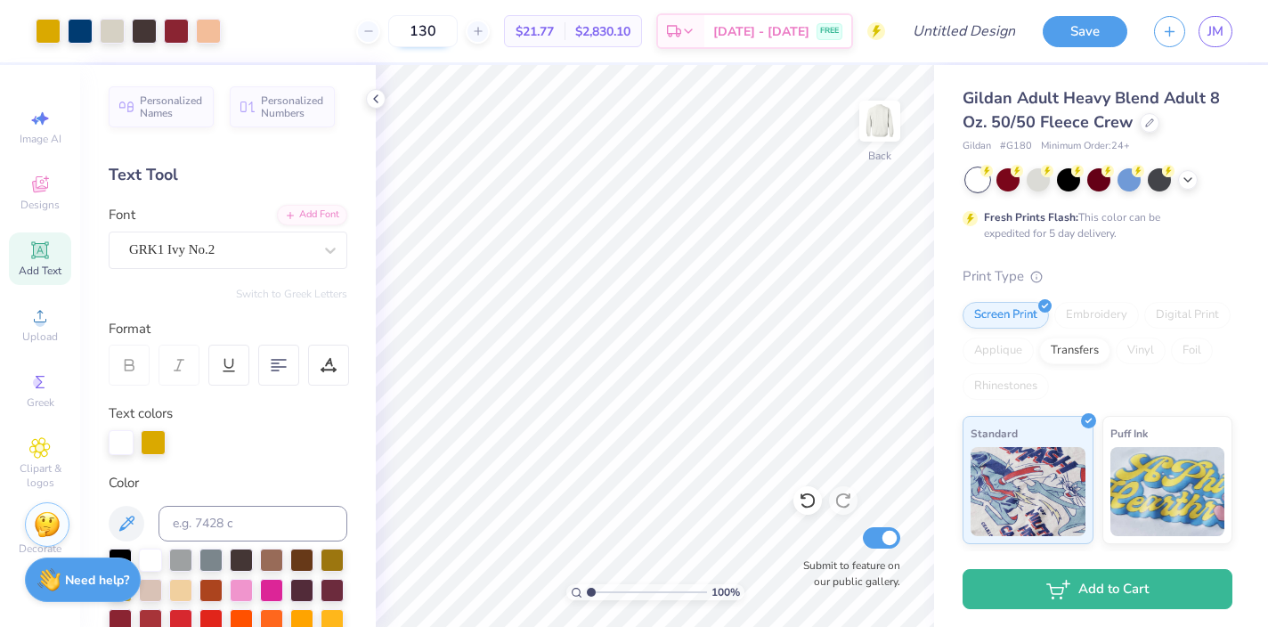
click at [458, 37] on input "130" at bounding box center [422, 31] width 69 height 32
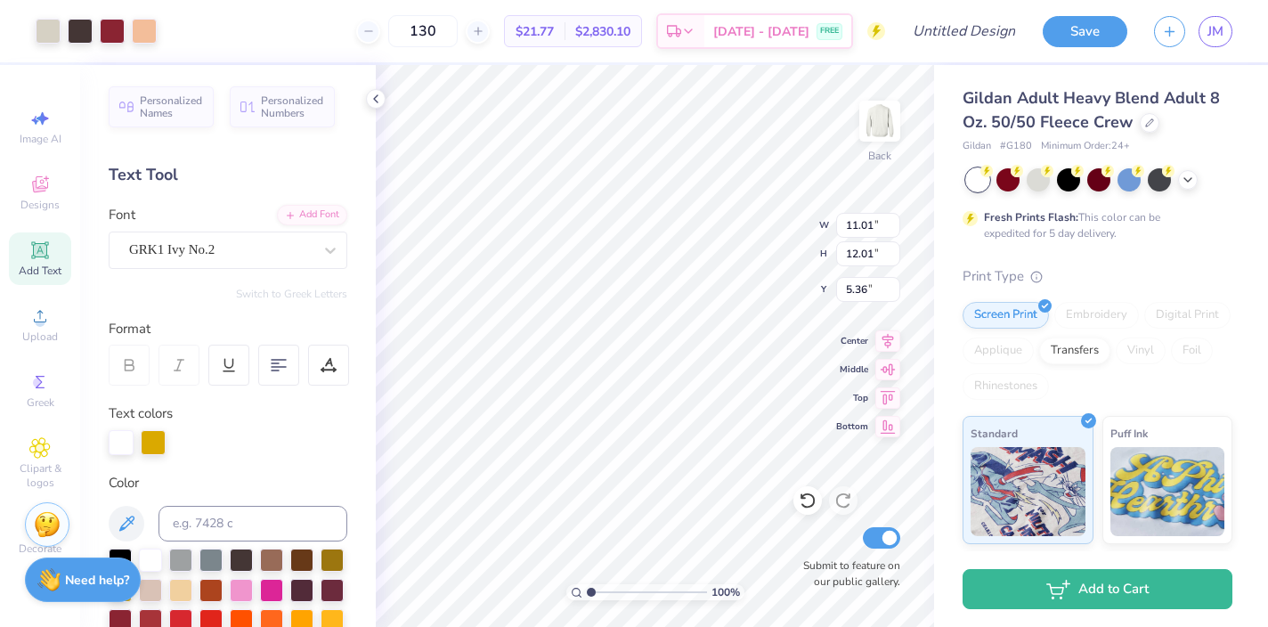
type input "3.74"
type textarea "sig delt x dphi"
type input "17.24"
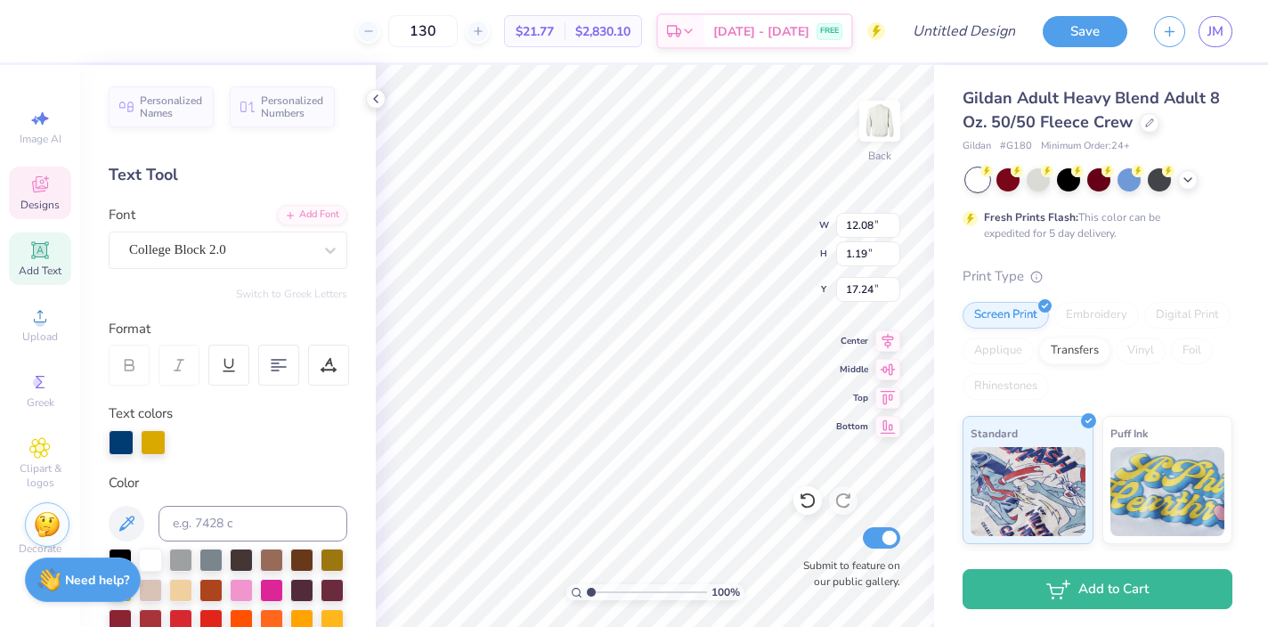
type textarea "homecoming 2025"
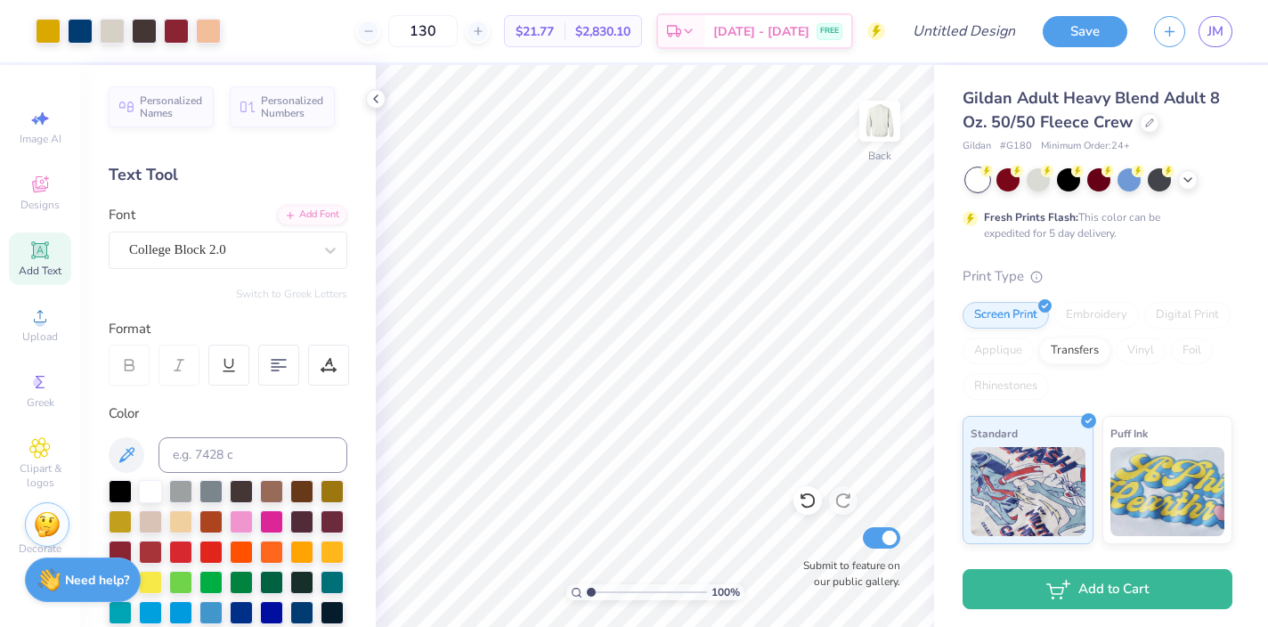
click at [861, 626] on html "Art colors 130 $21.77 Per Item $2,830.10 Total Est. Delivery [DATE] - [DATE] FR…" at bounding box center [634, 313] width 1268 height 627
click at [80, 32] on div at bounding box center [80, 29] width 25 height 25
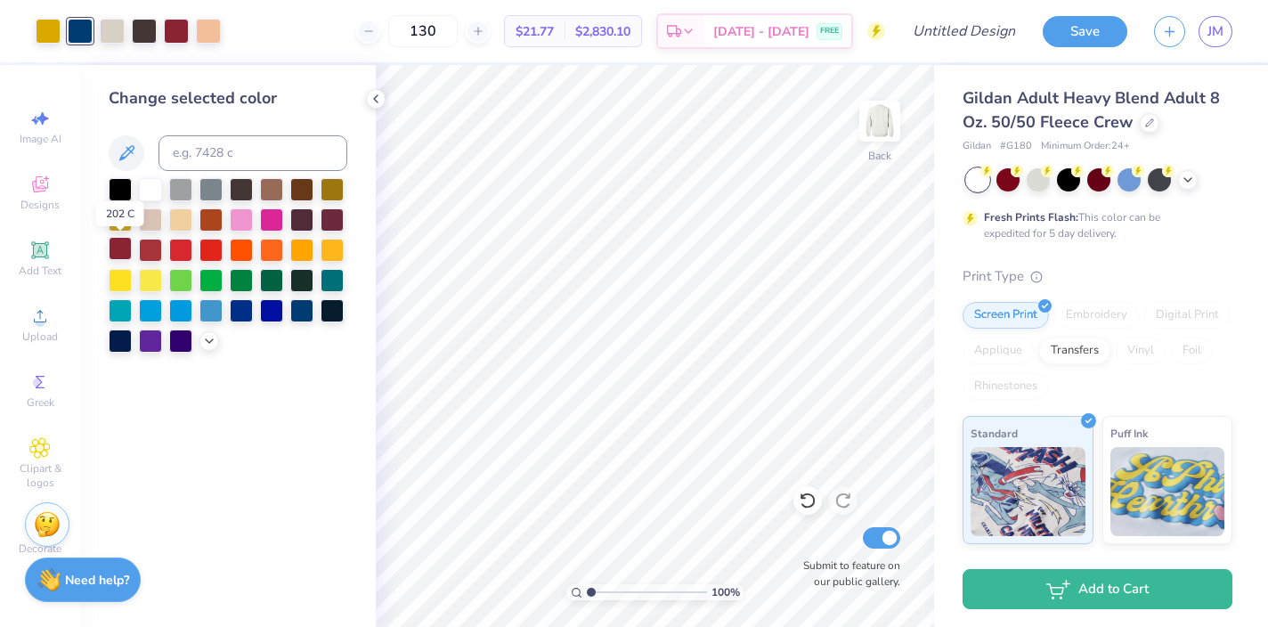
click at [128, 248] on div at bounding box center [120, 248] width 23 height 23
click at [48, 39] on div at bounding box center [48, 29] width 25 height 25
click at [240, 188] on div at bounding box center [241, 187] width 23 height 23
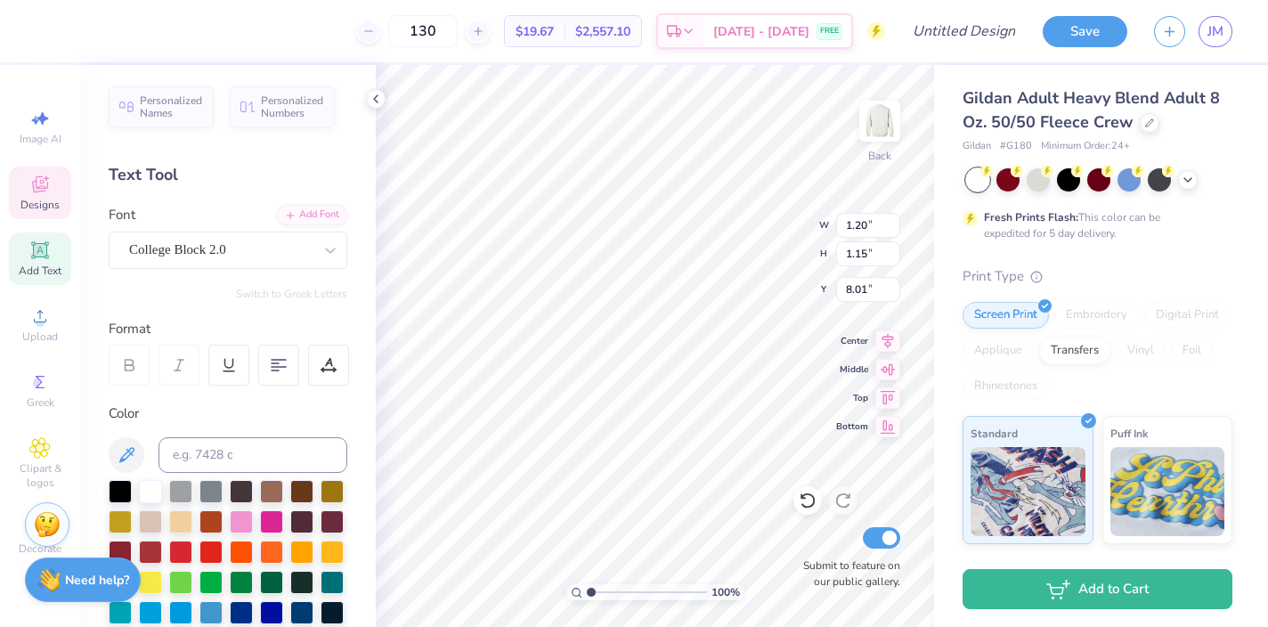
type input "11.01"
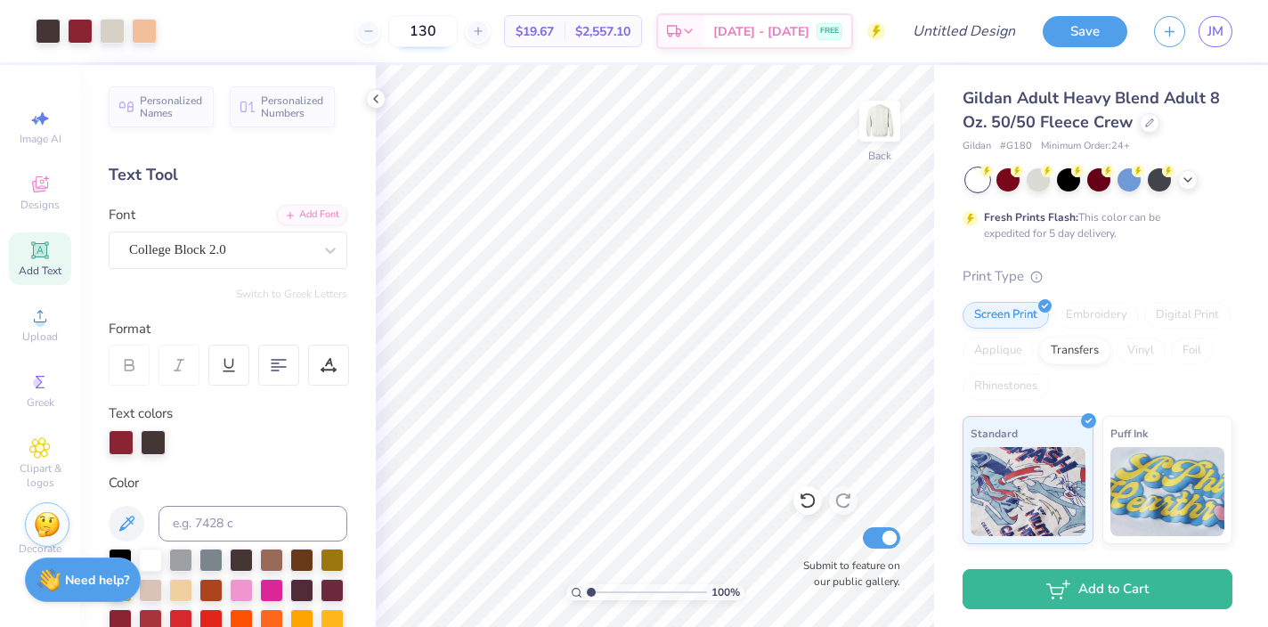
click at [458, 31] on input "130" at bounding box center [422, 31] width 69 height 32
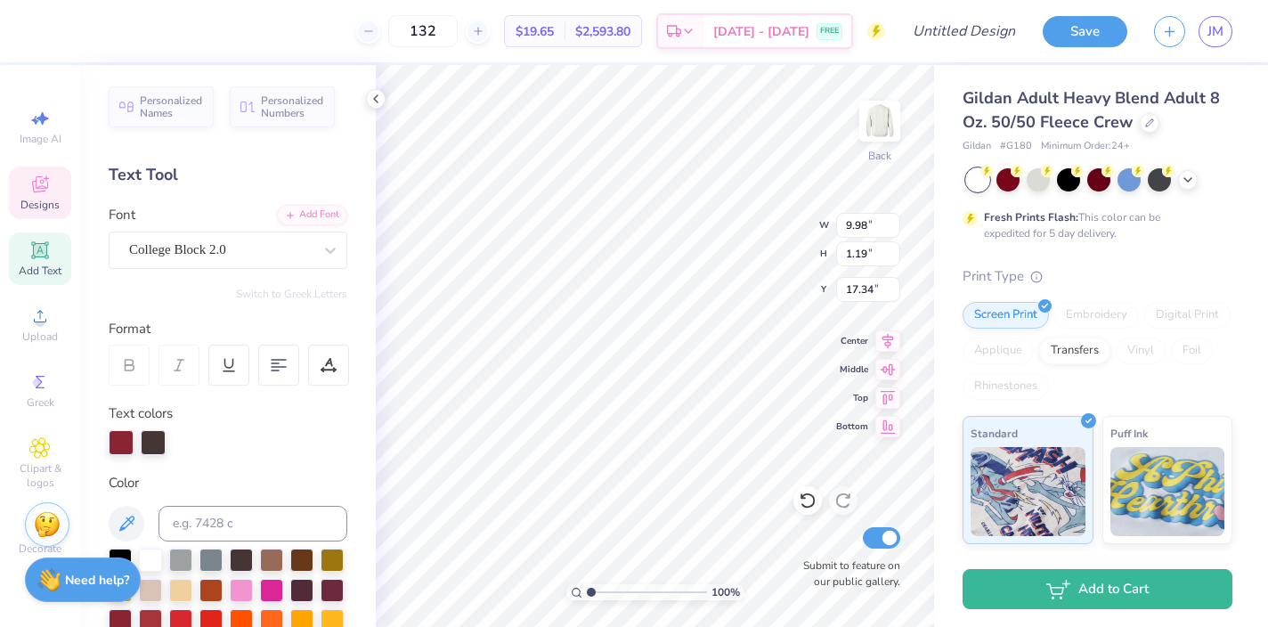
scroll to position [1, 4]
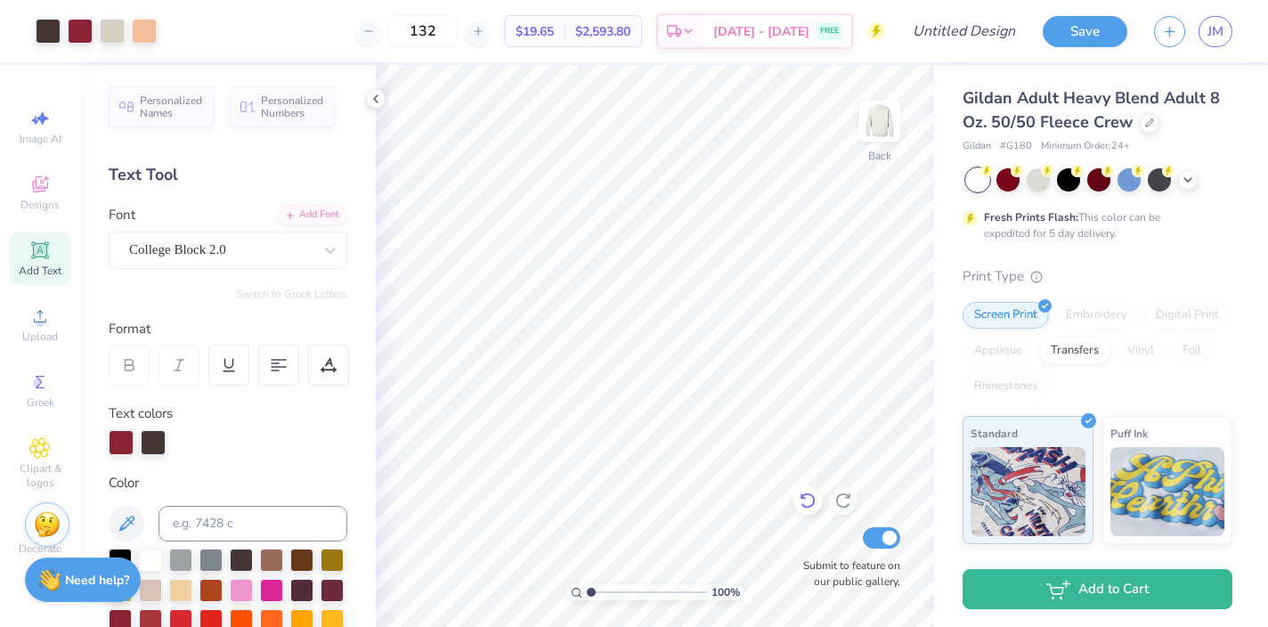
click at [808, 506] on icon at bounding box center [807, 501] width 15 height 16
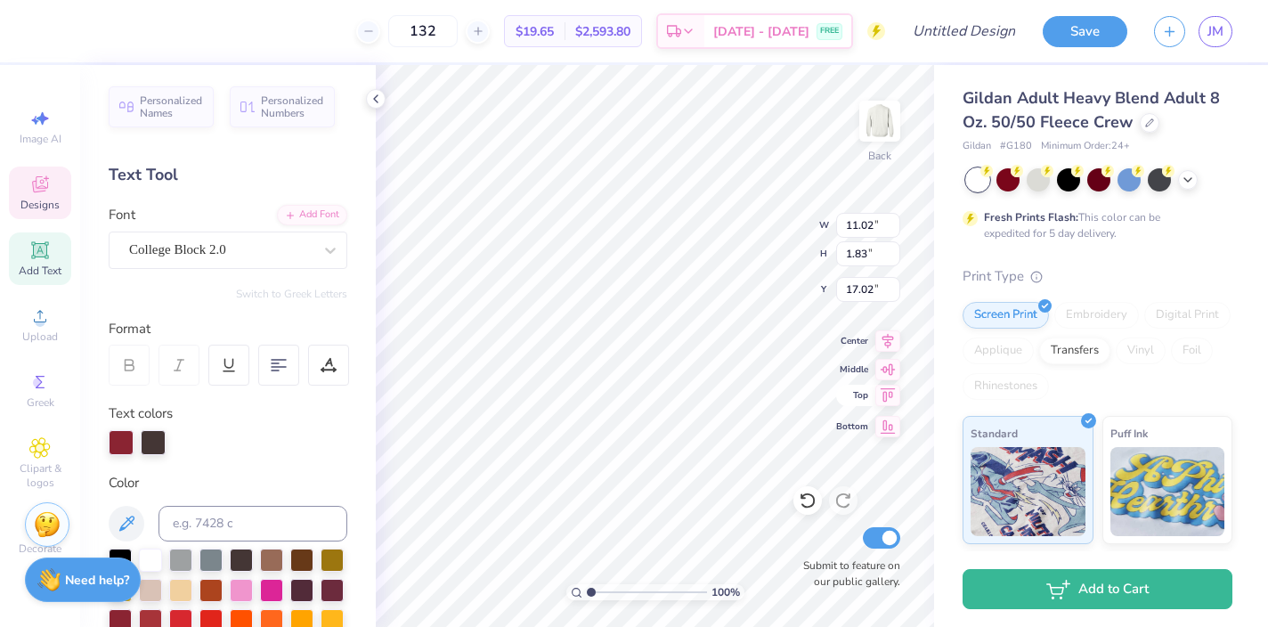
click at [893, 396] on icon at bounding box center [887, 395] width 25 height 21
click at [811, 496] on icon at bounding box center [807, 501] width 15 height 16
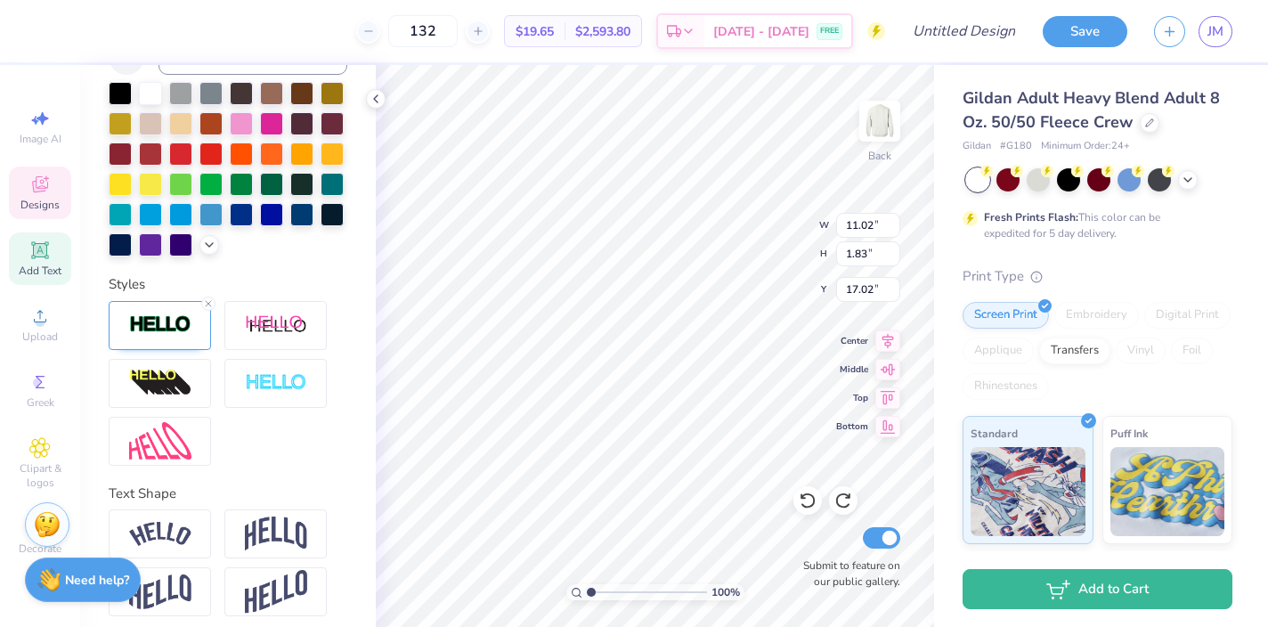
scroll to position [477, 0]
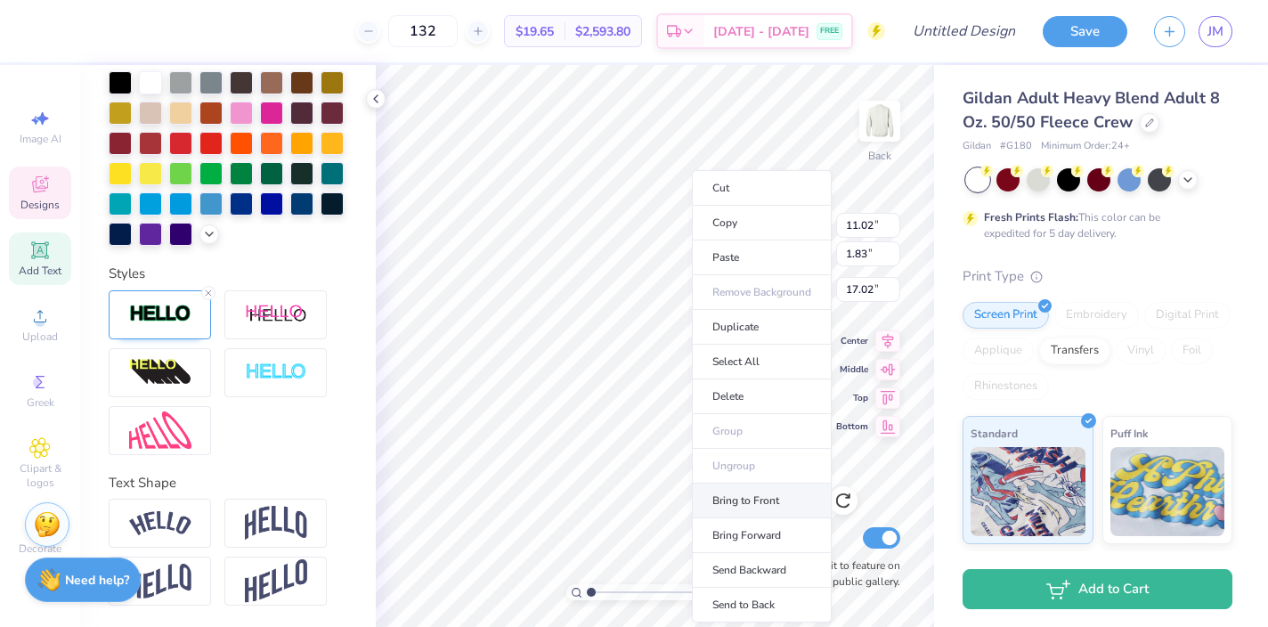
click at [733, 494] on li "Bring to Front" at bounding box center [762, 500] width 140 height 35
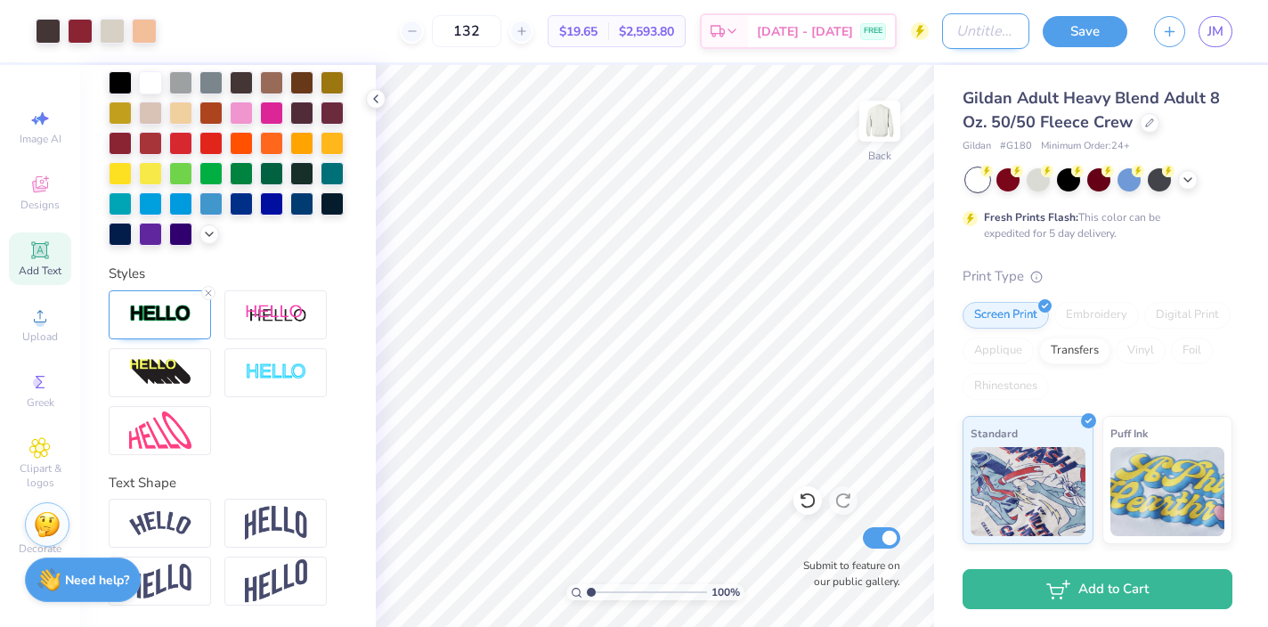
click at [957, 35] on input "Design Title" at bounding box center [985, 31] width 87 height 36
click at [1063, 30] on button "Save" at bounding box center [1085, 28] width 85 height 31
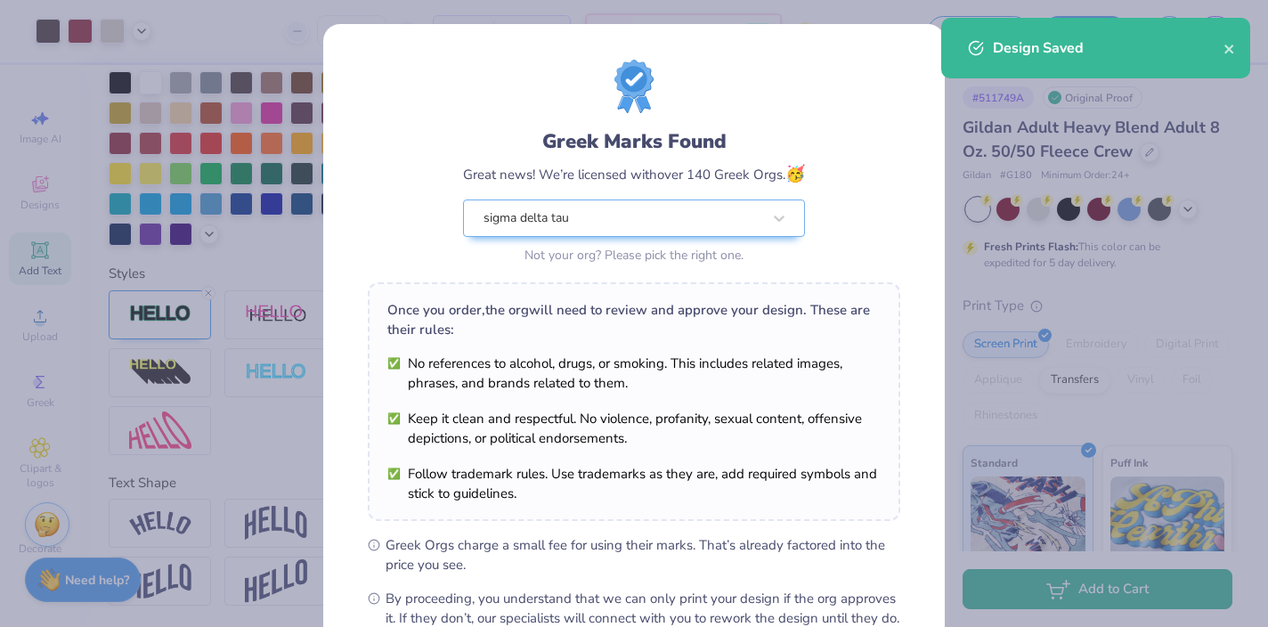
scroll to position [207, 0]
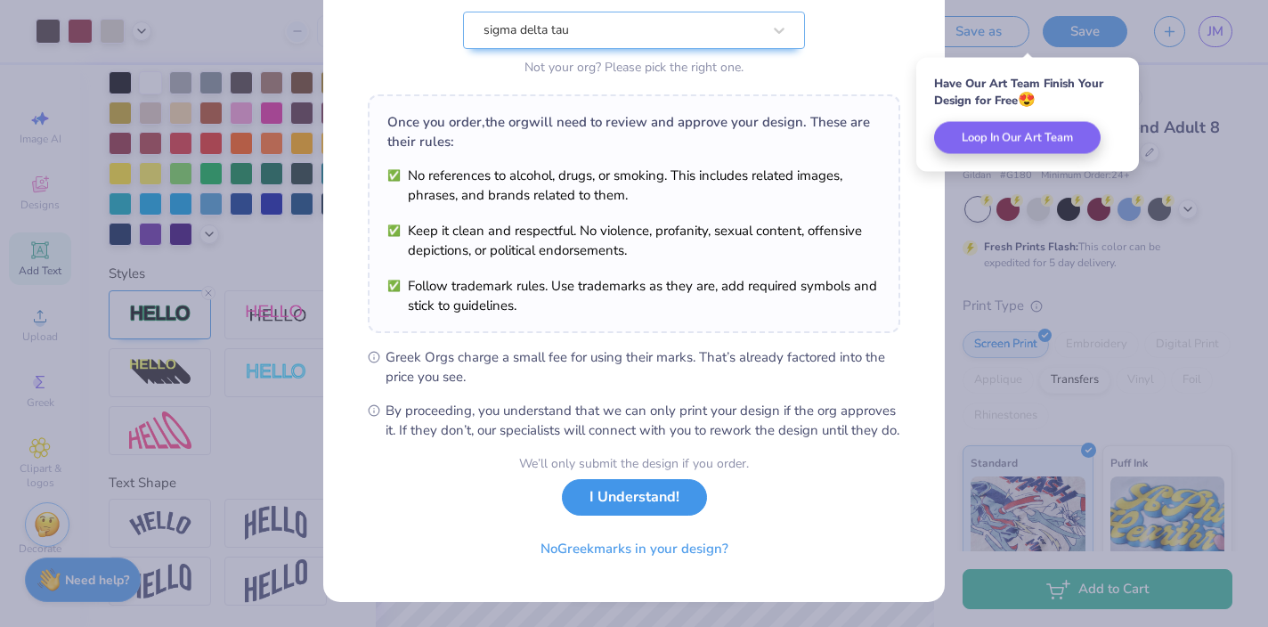
click at [633, 502] on button "I Understand!" at bounding box center [634, 497] width 145 height 37
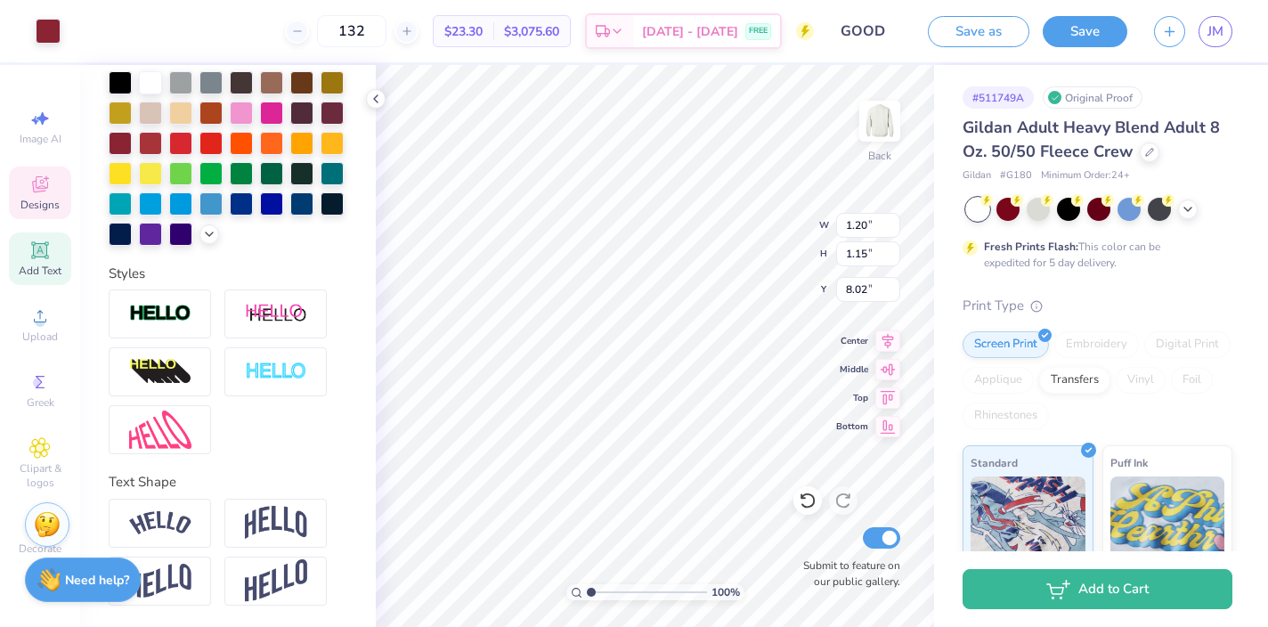
scroll to position [408, 0]
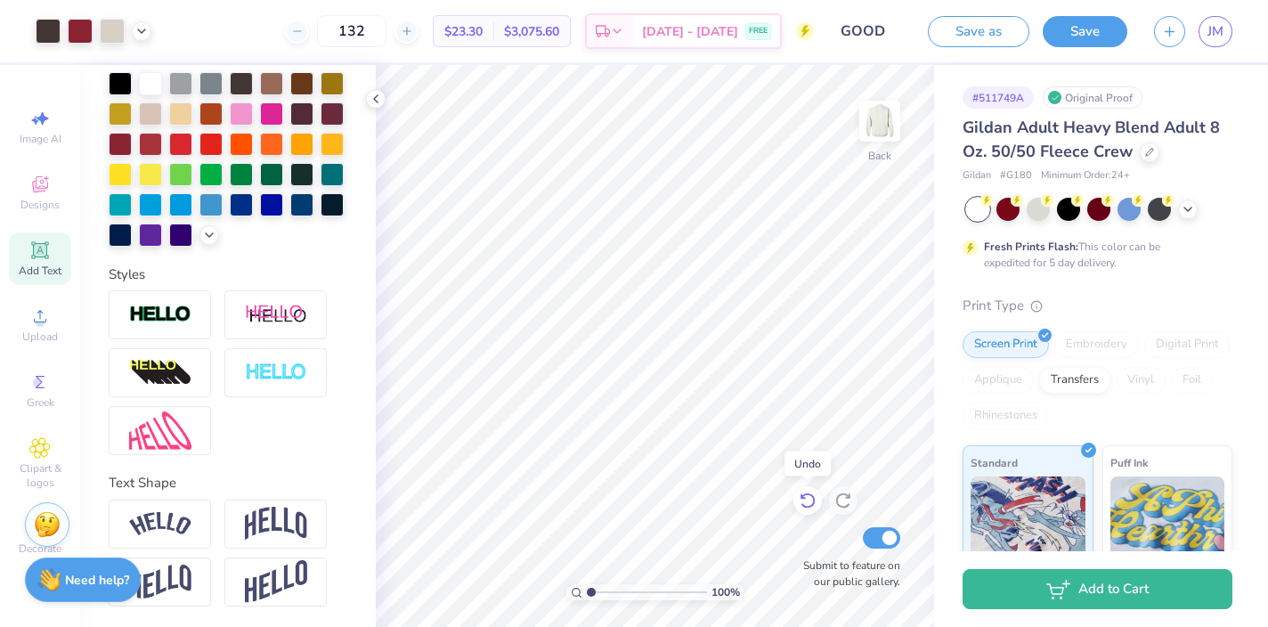
click at [804, 499] on icon at bounding box center [803, 497] width 4 height 4
click at [848, 505] on icon at bounding box center [842, 501] width 15 height 16
click at [808, 553] on div "100 % Back Submit to feature on our public gallery." at bounding box center [655, 346] width 558 height 562
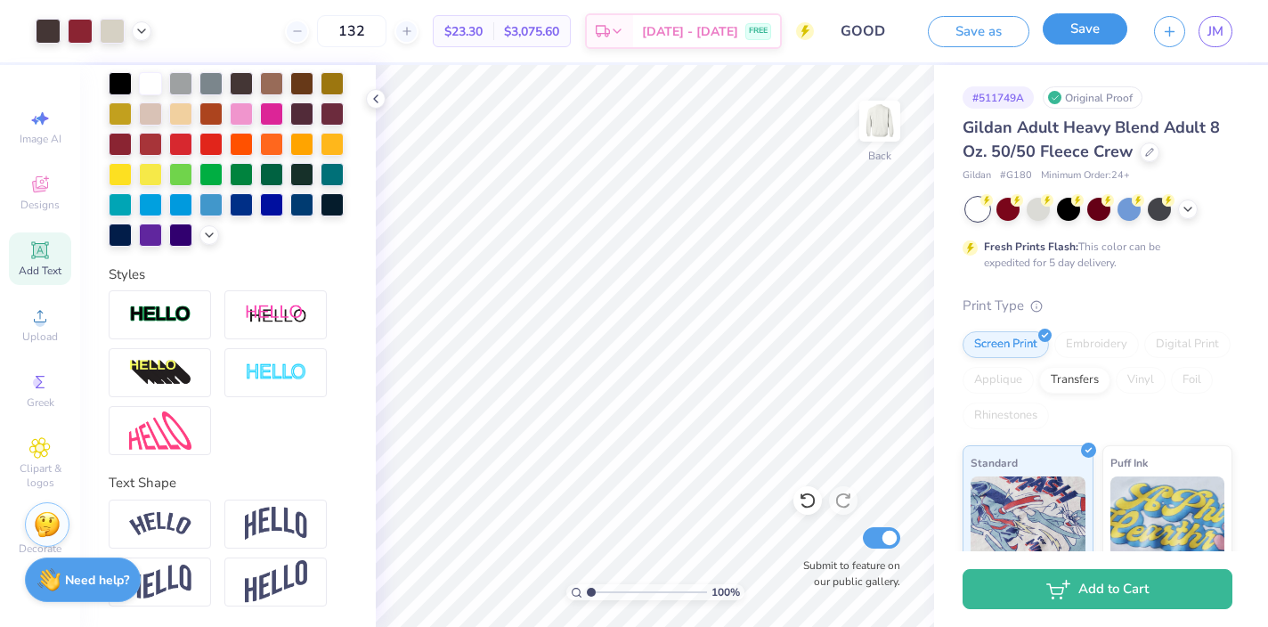
click at [1058, 37] on button "Save" at bounding box center [1085, 28] width 85 height 31
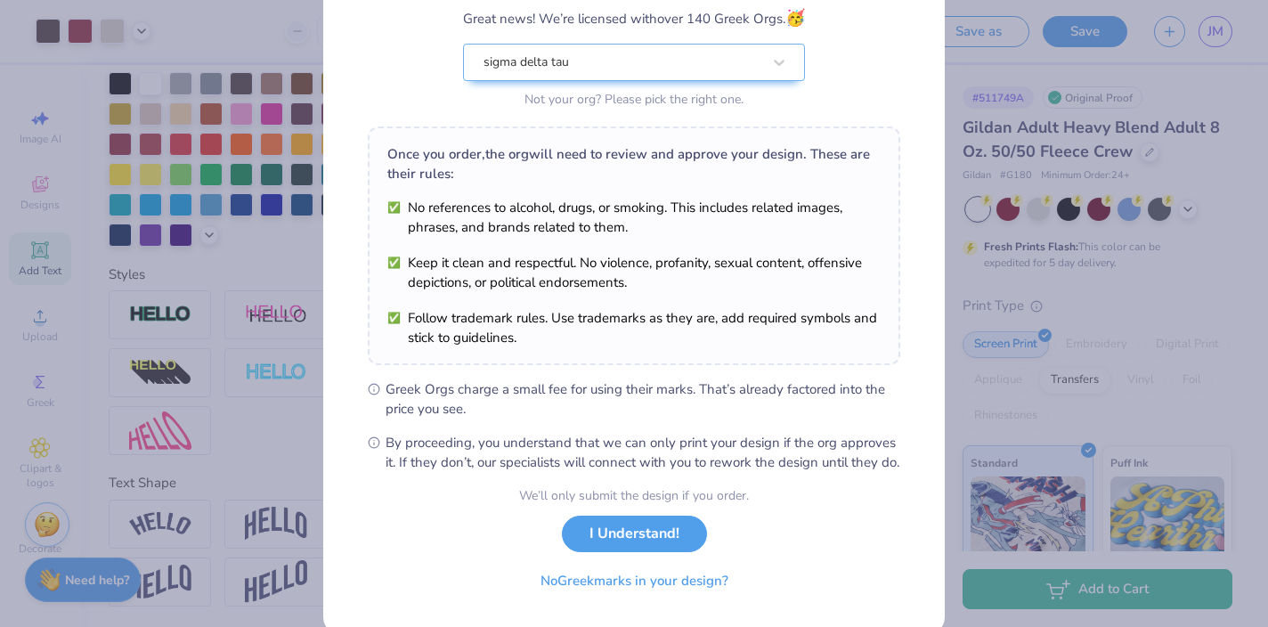
scroll to position [207, 0]
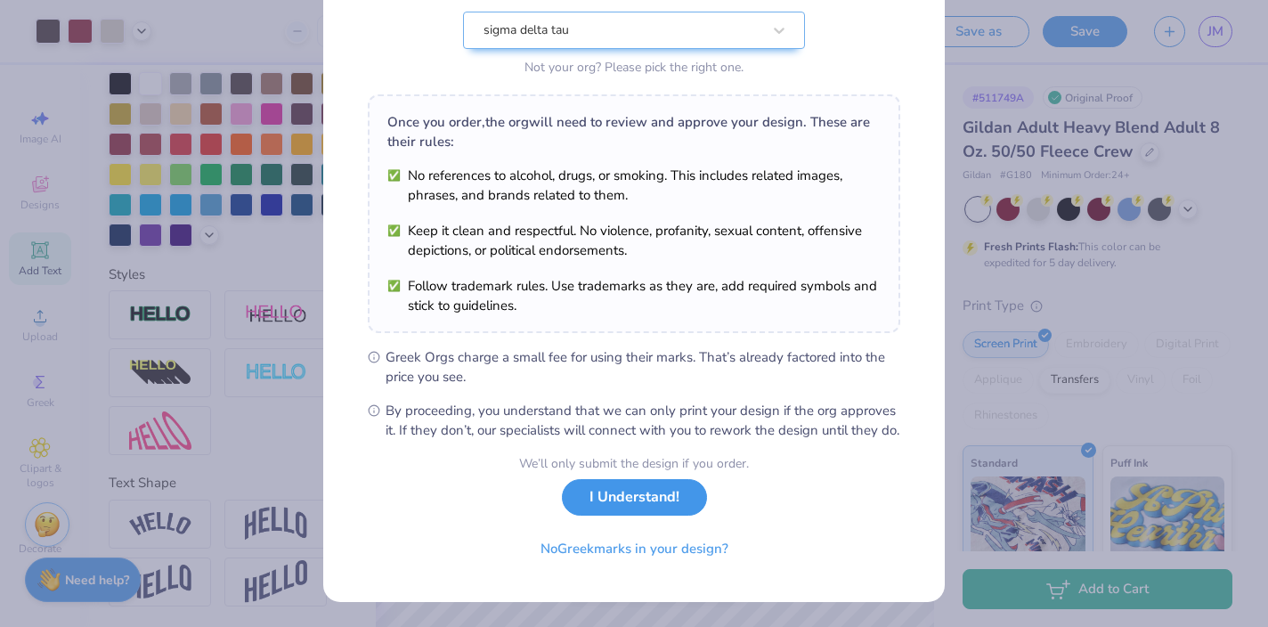
click at [654, 504] on button "I Understand!" at bounding box center [634, 497] width 145 height 37
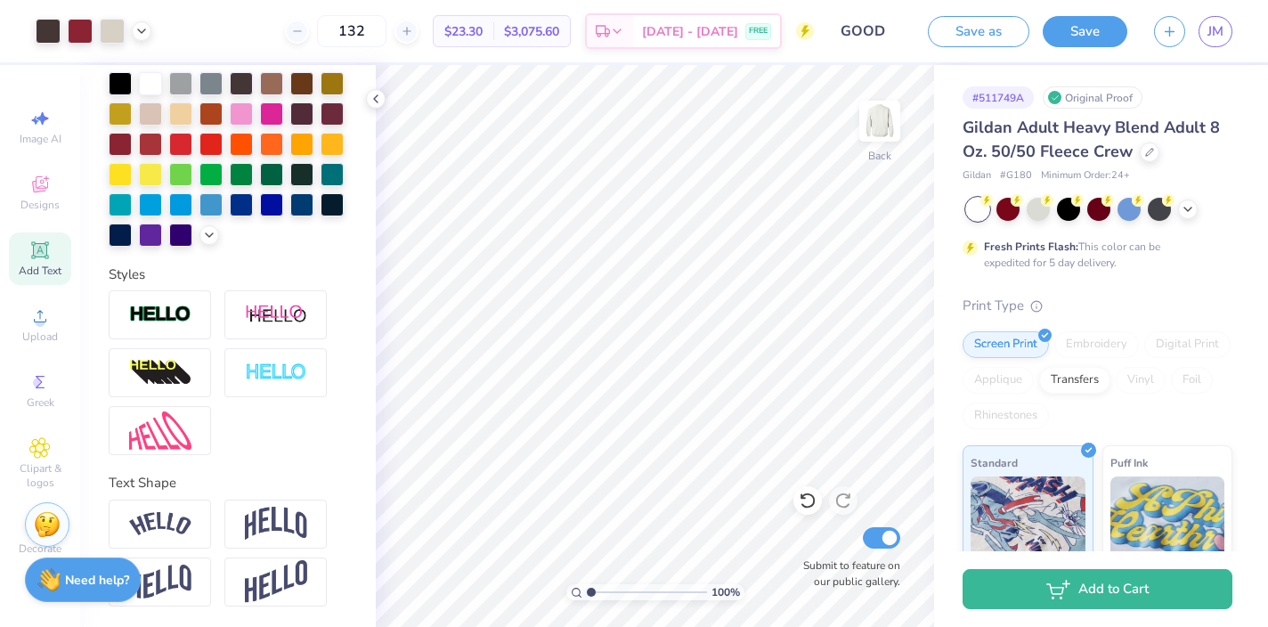
scroll to position [0, 0]
click at [1215, 39] on span "JM" at bounding box center [1215, 31] width 16 height 20
click at [373, 105] on icon at bounding box center [376, 99] width 14 height 14
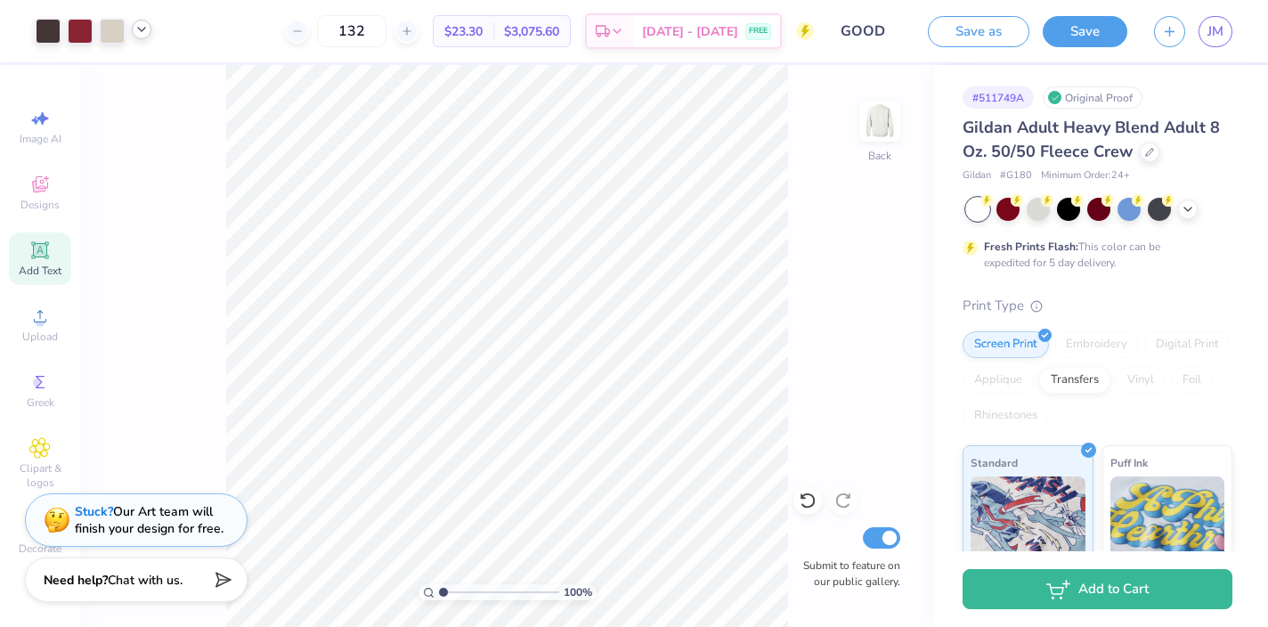
click at [137, 31] on icon at bounding box center [141, 29] width 14 height 14
click at [180, 195] on div "100 % Back Submit to feature on our public gallery." at bounding box center [507, 346] width 854 height 562
click at [386, 30] on input "132" at bounding box center [351, 31] width 69 height 32
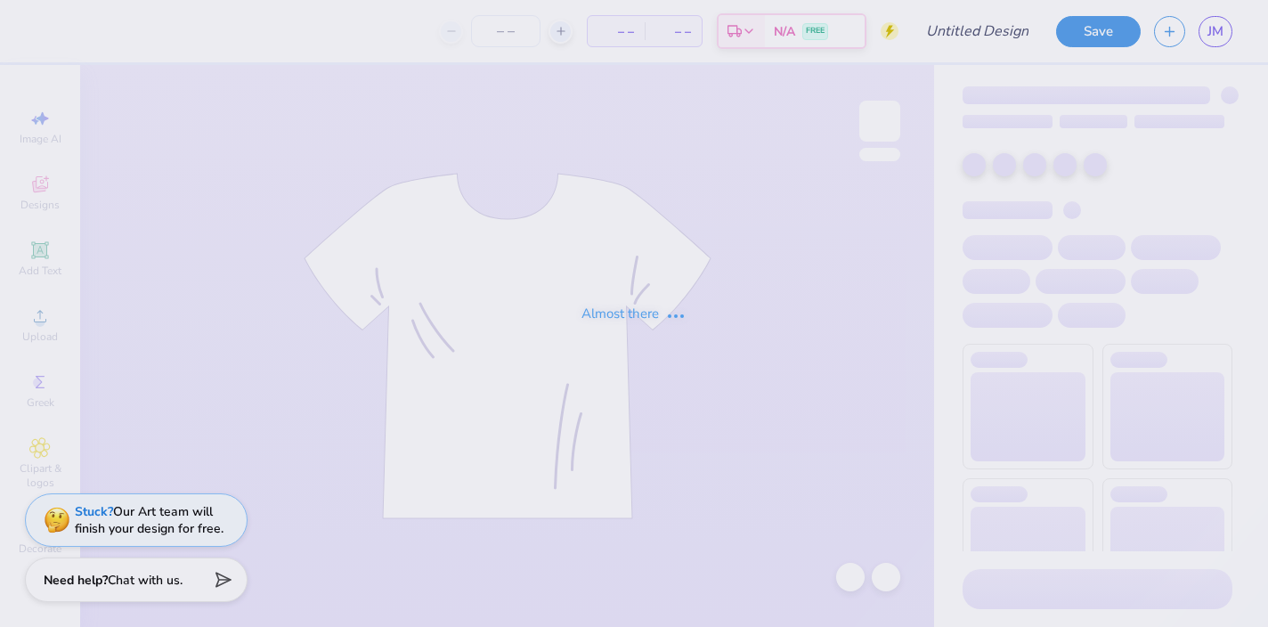
type input "SDT Homecoming 2025"
type input "130"
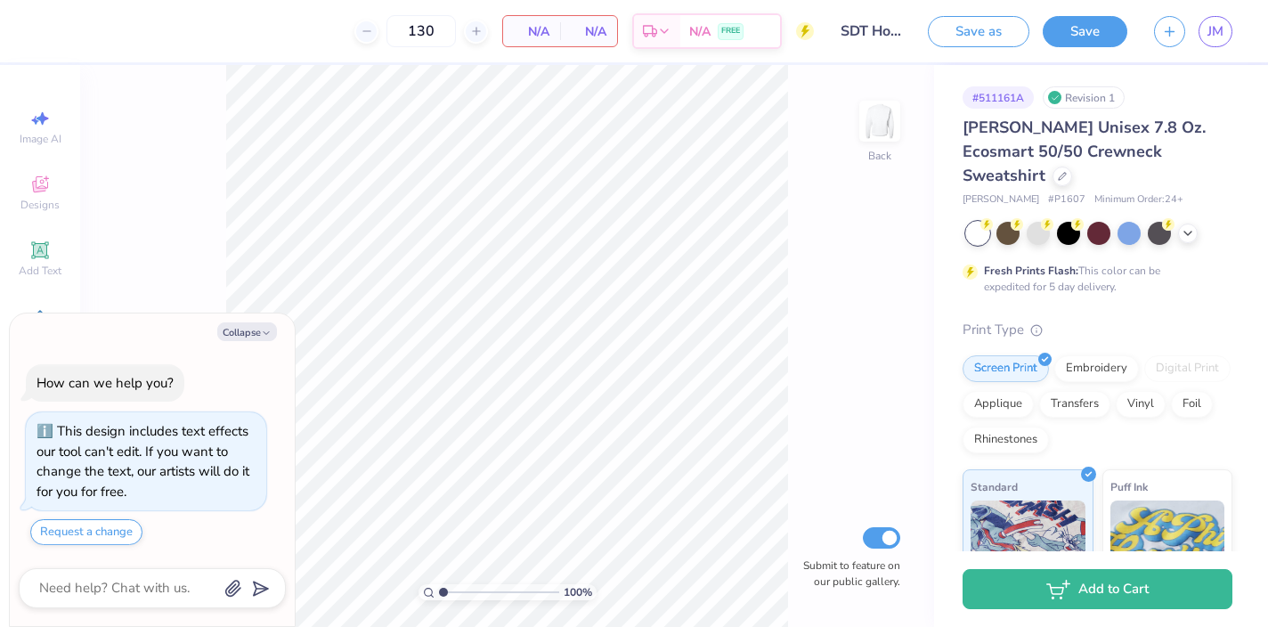
type textarea "x"
